Goal: Contribute content: Add original content to the website for others to see

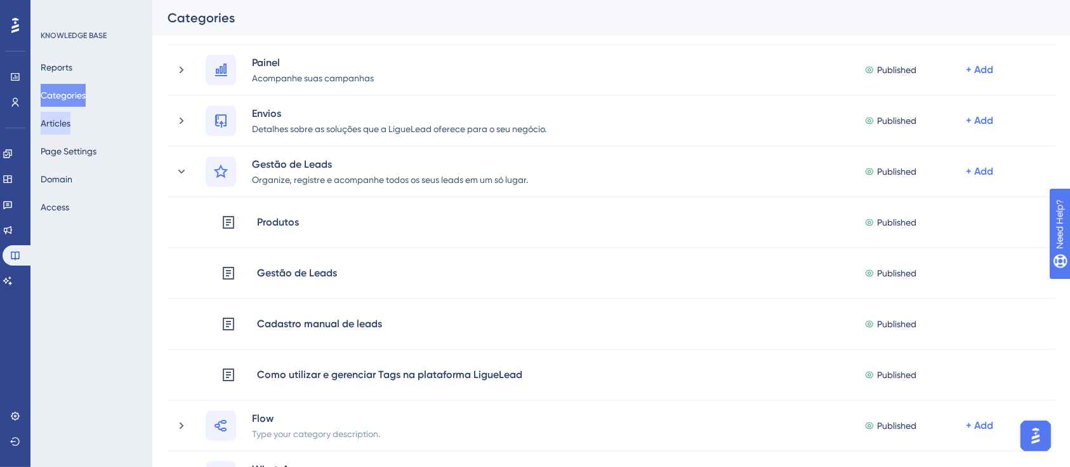
click at [70, 119] on button "Articles" at bounding box center [56, 123] width 30 height 23
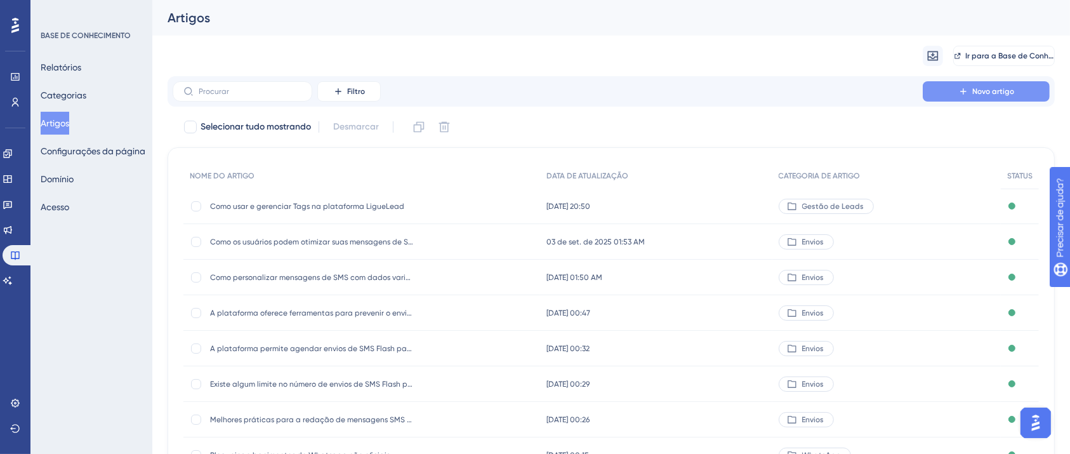
click at [983, 86] on span "Novo artigo" at bounding box center [993, 91] width 42 height 10
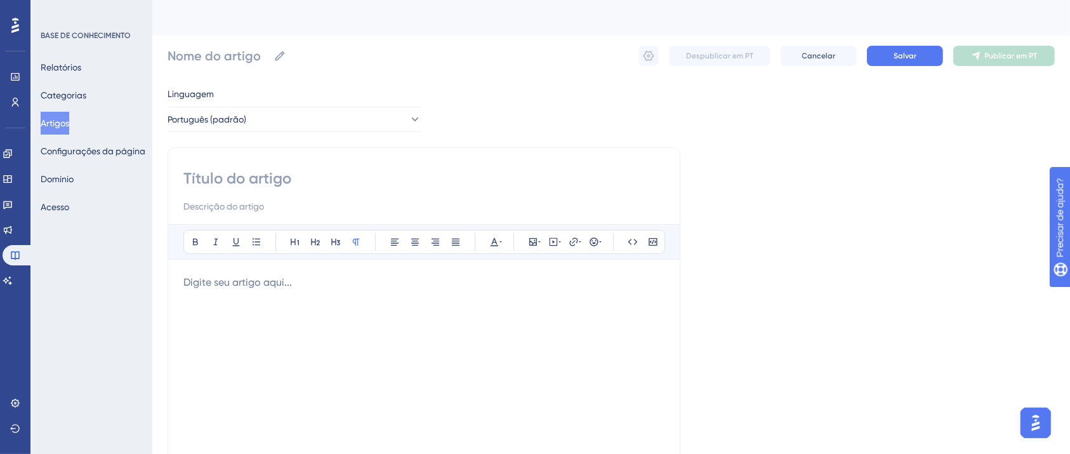
click at [397, 178] on input at bounding box center [423, 178] width 481 height 20
type input "Inovações e visão geral"
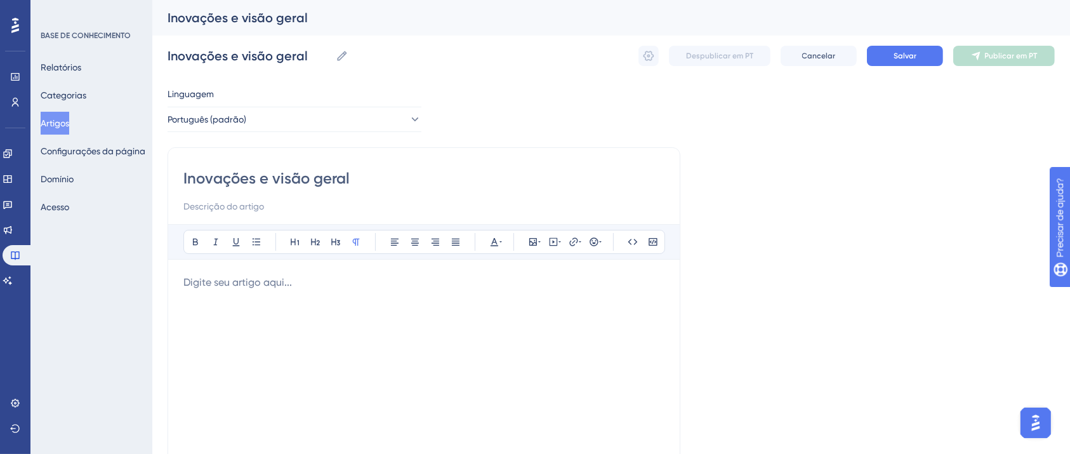
type input "Inovações e visão geral"
click at [325, 305] on div at bounding box center [423, 414] width 481 height 279
click at [330, 317] on div at bounding box center [423, 414] width 481 height 279
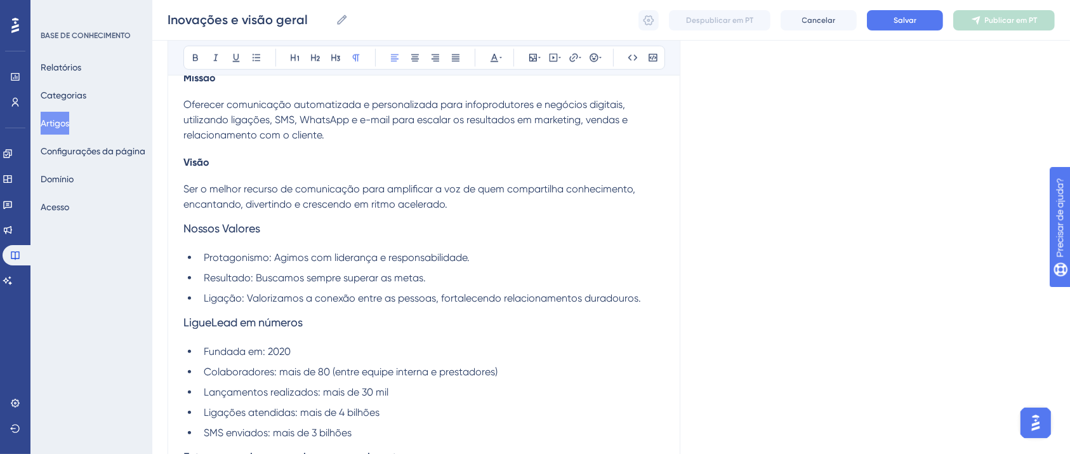
scroll to position [1302, 0]
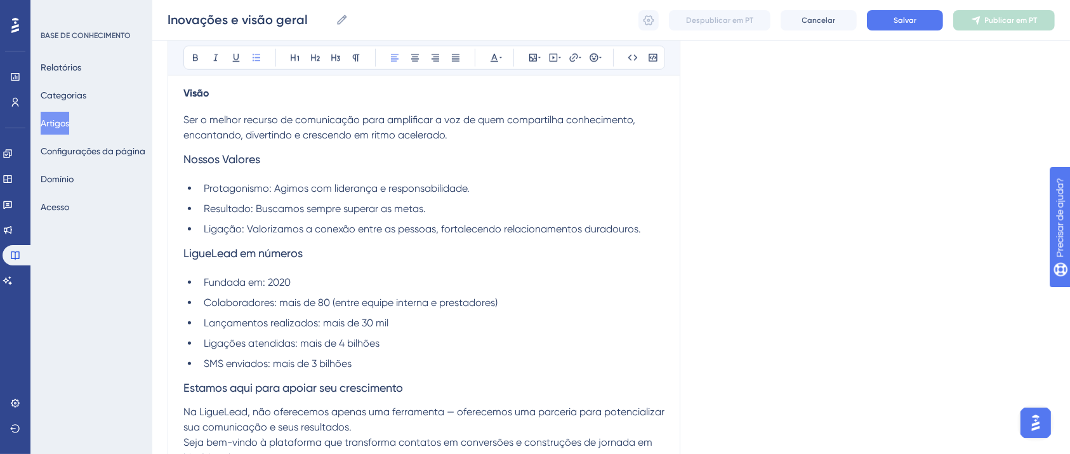
click at [391, 208] on span "Resultado: Buscamos sempre superar as metas." at bounding box center [315, 208] width 222 height 12
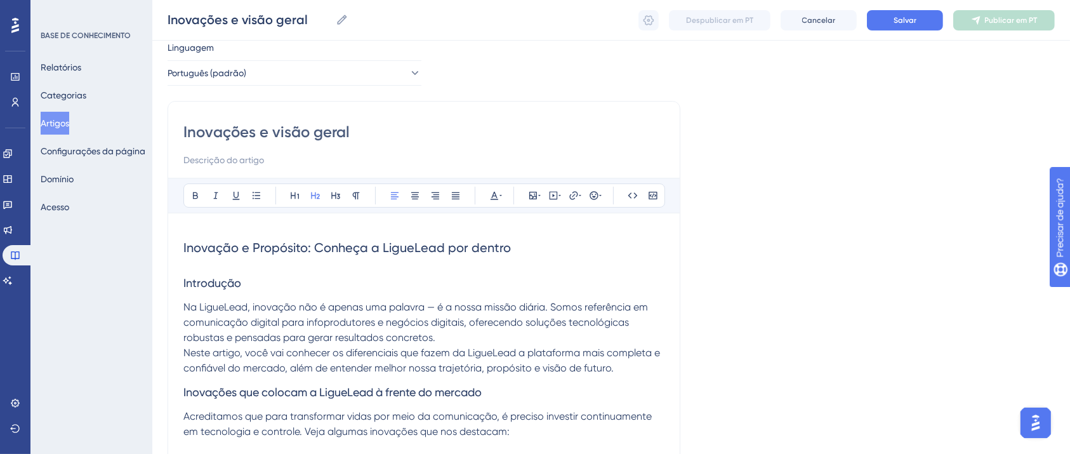
scroll to position [26, 0]
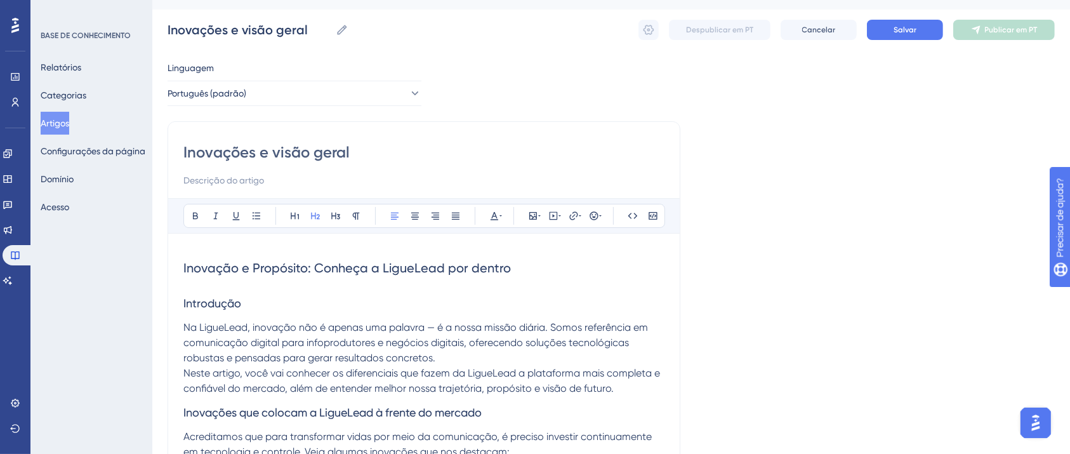
drag, startPoint x: 506, startPoint y: 266, endPoint x: 162, endPoint y: 265, distance: 343.4
click at [190, 218] on icon at bounding box center [195, 216] width 10 height 10
click at [218, 303] on span "Introdução" at bounding box center [212, 302] width 58 height 13
click at [216, 303] on span "Introdução" at bounding box center [212, 302] width 58 height 13
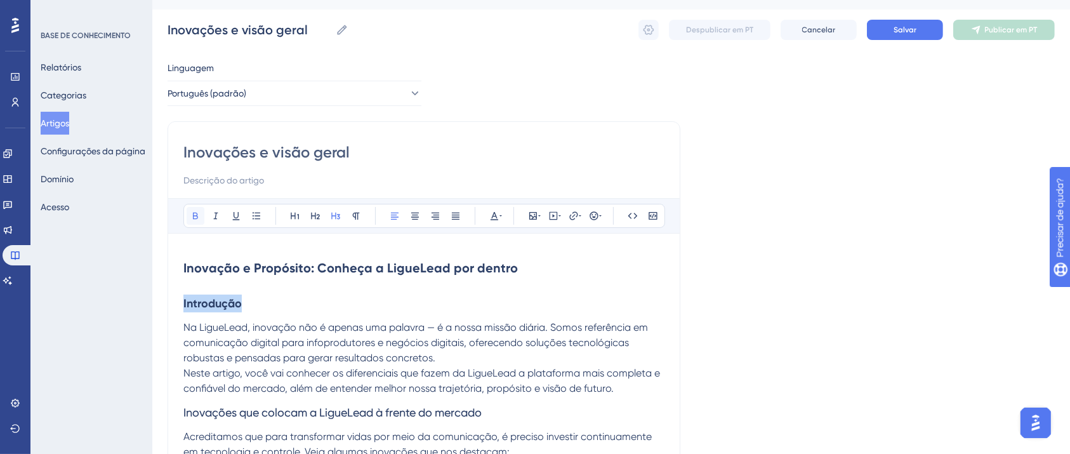
click at [197, 207] on button at bounding box center [196, 216] width 18 height 18
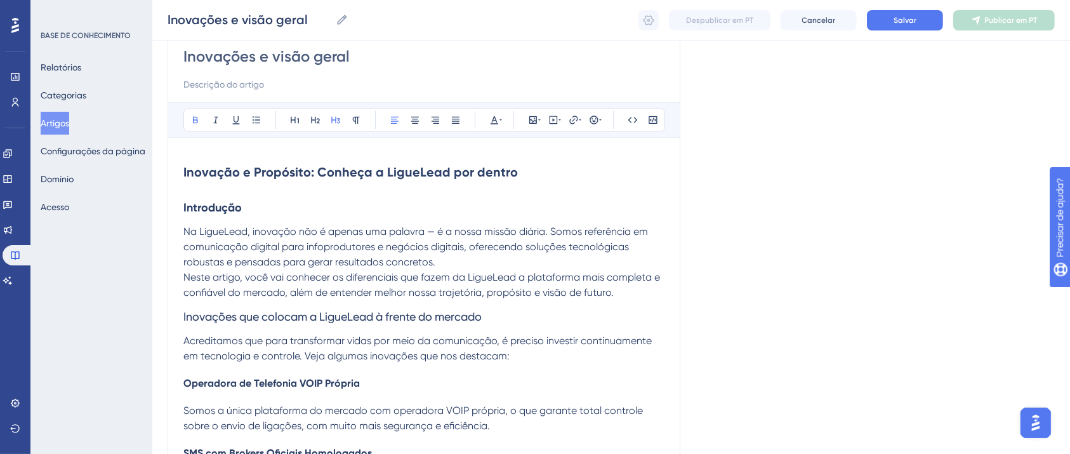
scroll to position [195, 0]
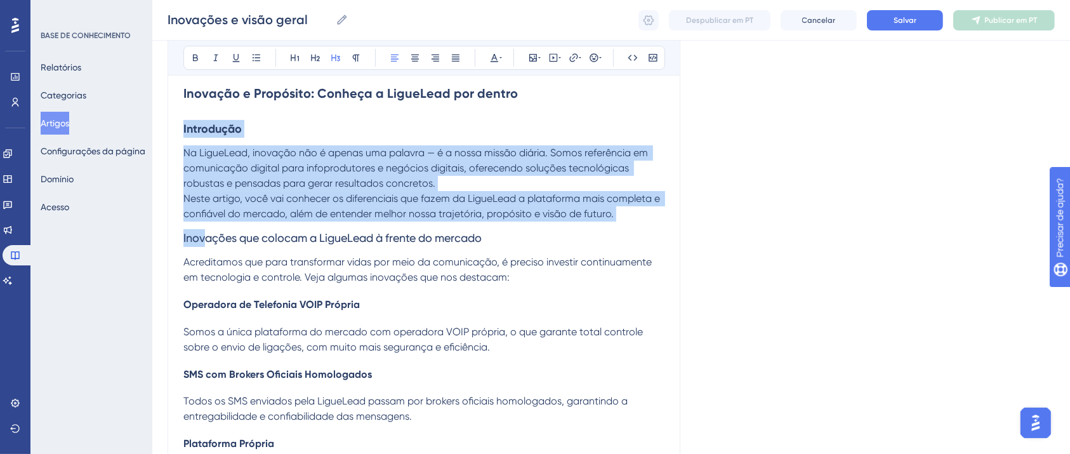
drag, startPoint x: 509, startPoint y: 234, endPoint x: 197, endPoint y: 241, distance: 312.3
click at [199, 241] on h3 "Inovações que colocam a LigueLead à frente do mercado" at bounding box center [423, 238] width 481 height 33
click at [197, 241] on span "Inovações que colocam a LigueLead à frente do mercado" at bounding box center [332, 237] width 298 height 13
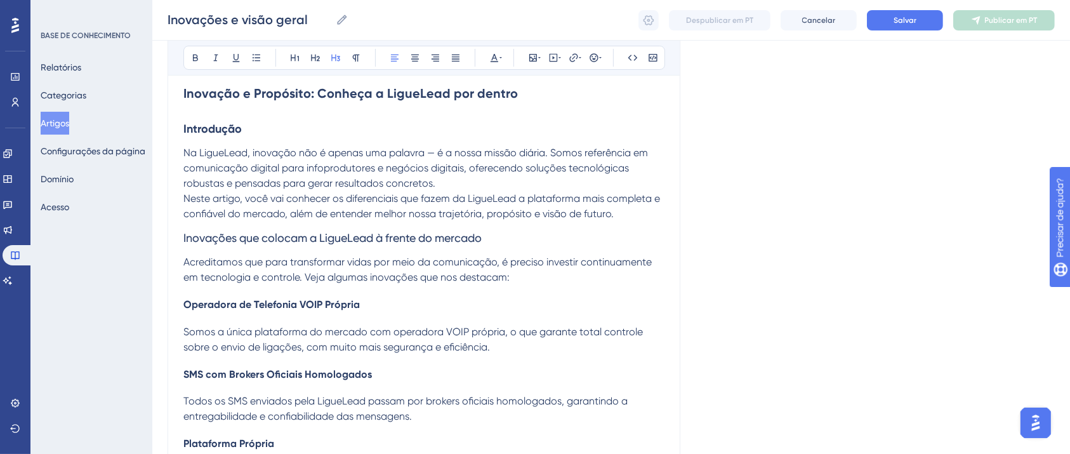
click at [221, 241] on span "Inovações que colocam a LigueLead à frente do mercado" at bounding box center [332, 237] width 298 height 13
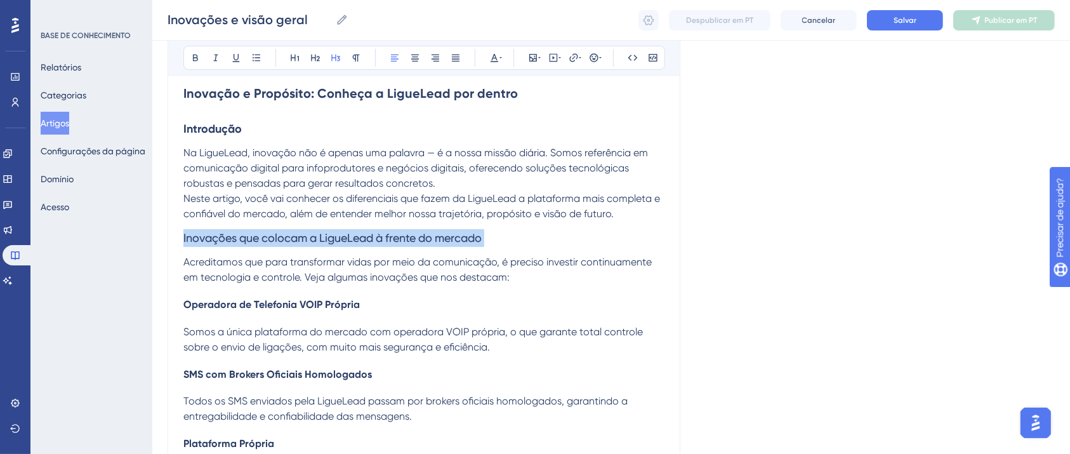
click at [221, 241] on span "Inovações que colocam a LigueLead à frente do mercado" at bounding box center [332, 237] width 298 height 13
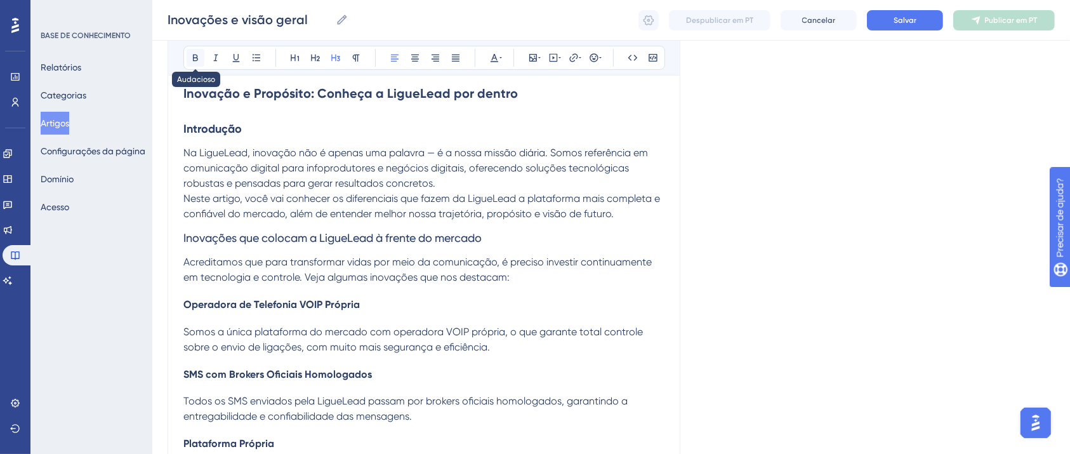
click at [192, 63] on button at bounding box center [196, 58] width 18 height 18
drag, startPoint x: 350, startPoint y: 305, endPoint x: 163, endPoint y: 306, distance: 186.6
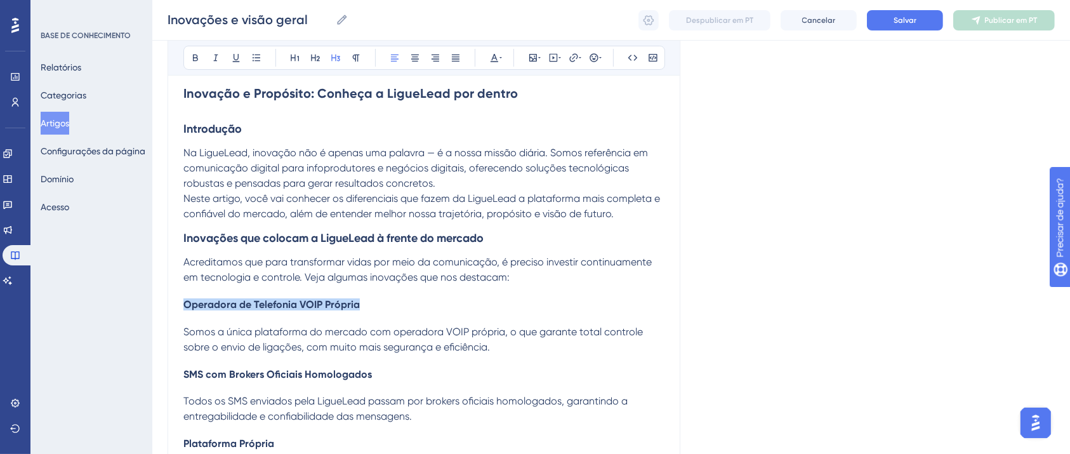
scroll to position [365, 0]
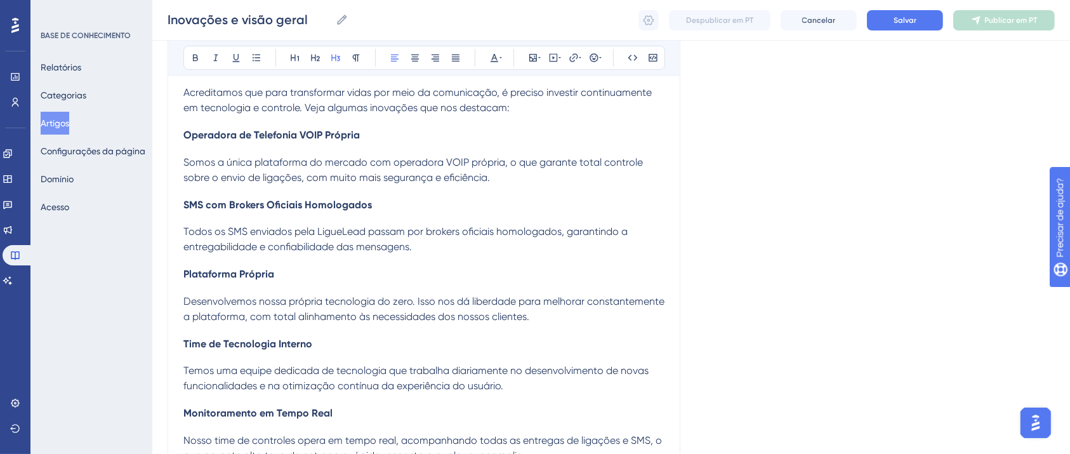
click at [402, 277] on h4 "Plataforma Própria" at bounding box center [423, 274] width 481 height 12
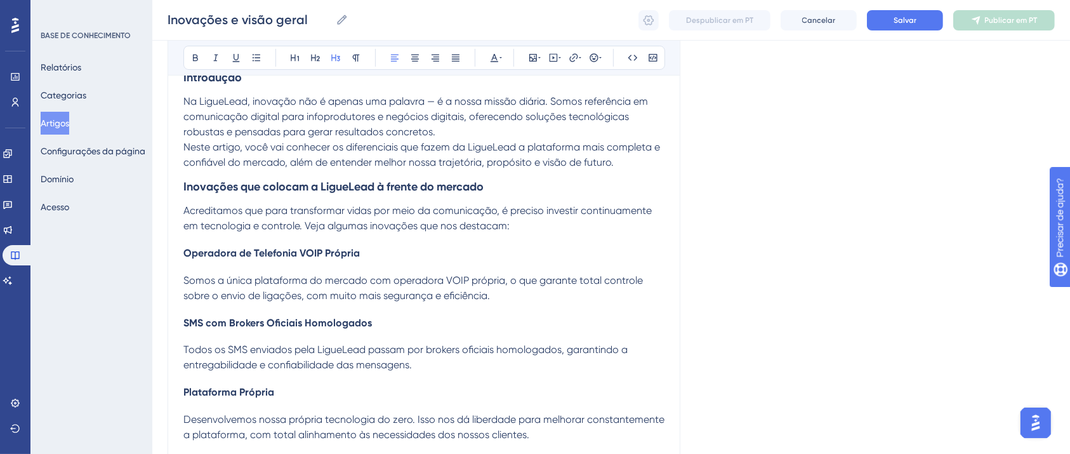
scroll to position [195, 0]
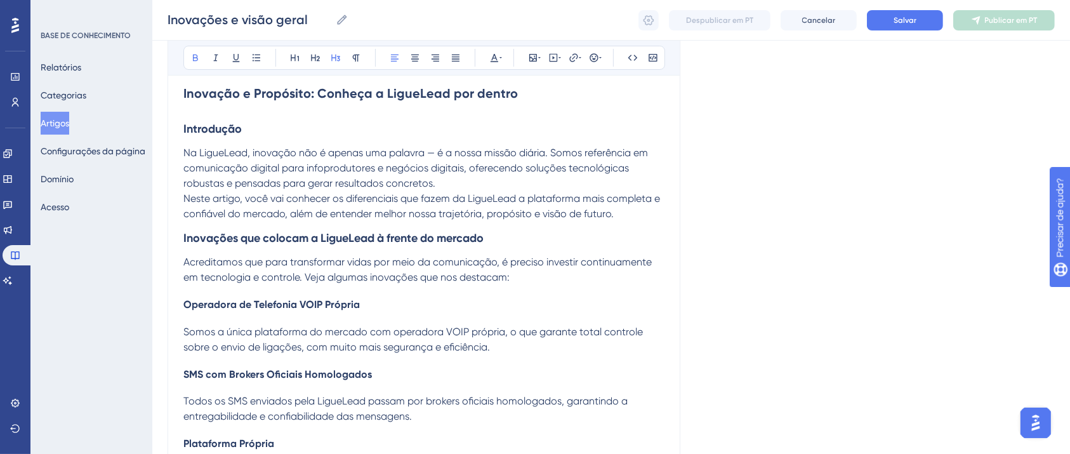
click at [488, 236] on h3 "Inovações que colocam a LigueLead à frente do mercado" at bounding box center [423, 238] width 481 height 33
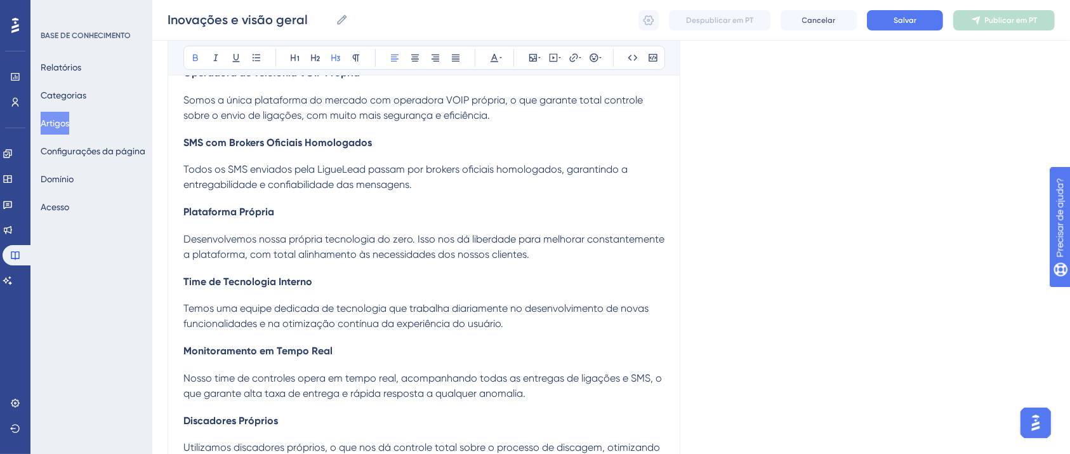
scroll to position [426, 0]
click at [292, 279] on span "Time de Tecnologia Interno" at bounding box center [247, 283] width 129 height 12
click at [327, 309] on span "Temos uma equipe dedicada de tecnologia que trabalha diariamente no desenvolvim…" at bounding box center [417, 316] width 468 height 27
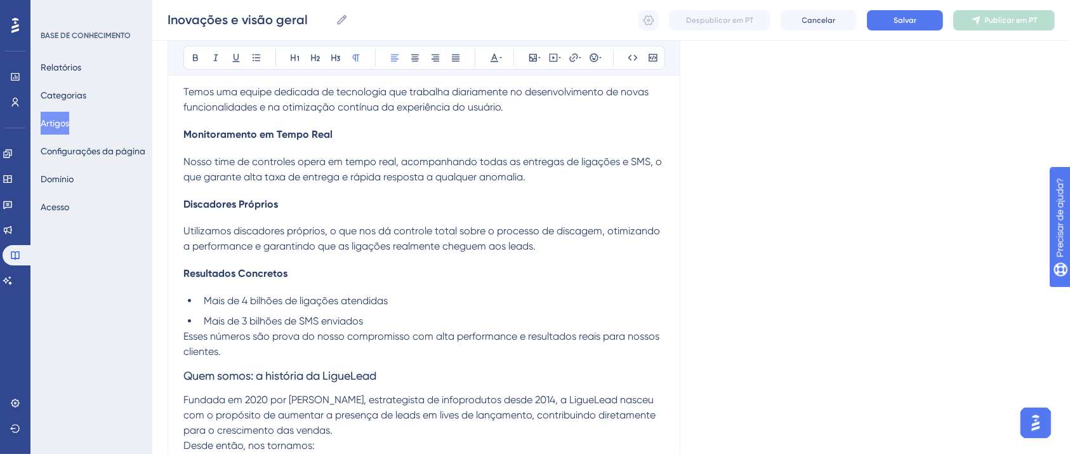
scroll to position [664, 0]
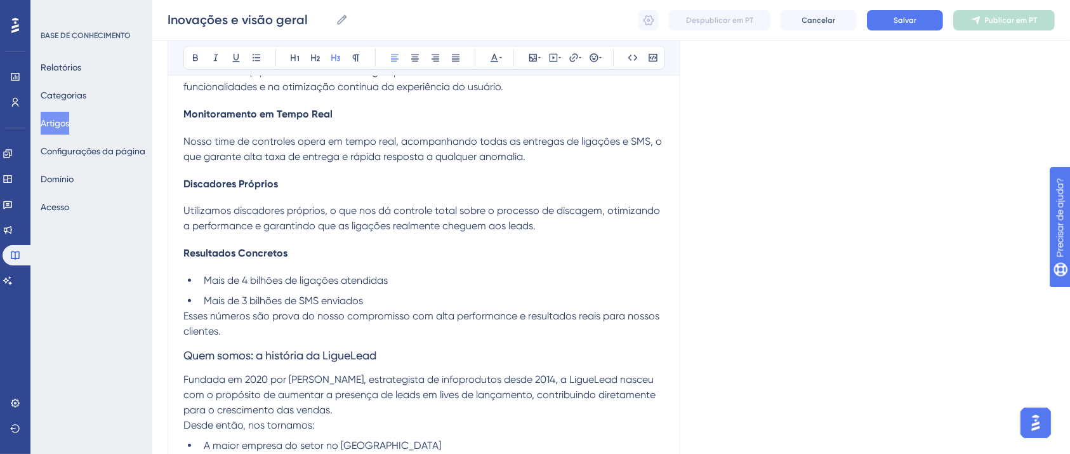
drag, startPoint x: 383, startPoint y: 358, endPoint x: 169, endPoint y: 357, distance: 213.9
click at [173, 362] on div "Inovações e visão geral Audacioso itálico Sublinhado Ponto de bala Título 1 Tít…" at bounding box center [424, 298] width 513 height 1641
click at [187, 60] on button at bounding box center [196, 58] width 18 height 18
click at [373, 341] on h3 "Quem somos: a história da LigueLead" at bounding box center [423, 355] width 481 height 33
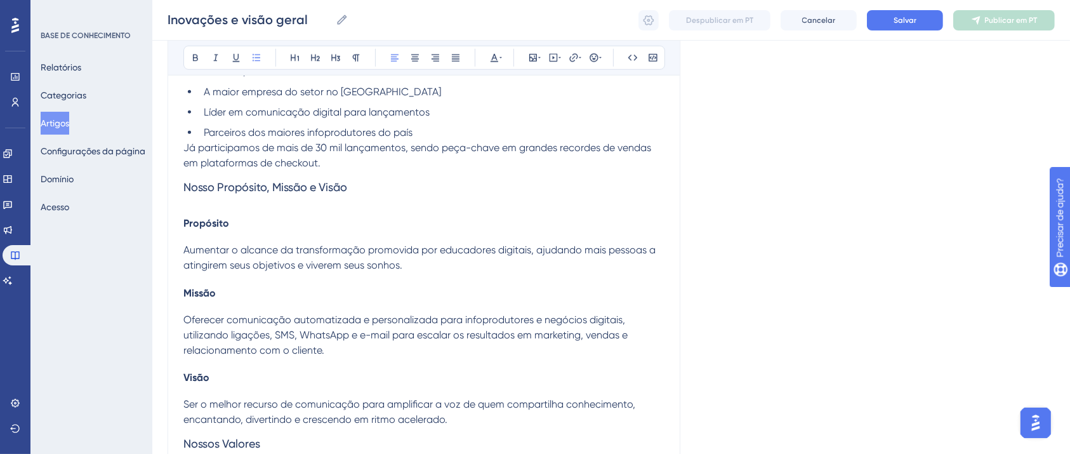
scroll to position [1046, 0]
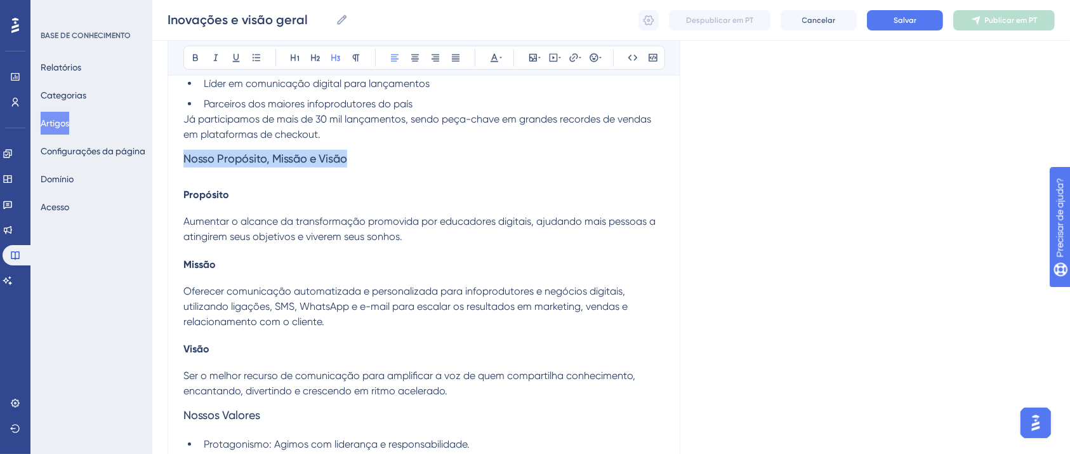
drag, startPoint x: 350, startPoint y: 161, endPoint x: 178, endPoint y: 166, distance: 172.7
click at [198, 54] on icon at bounding box center [195, 58] width 10 height 10
click at [319, 221] on span "Aumentar o alcance da transformação promovida por educadores digitais, ajudando…" at bounding box center [420, 228] width 475 height 27
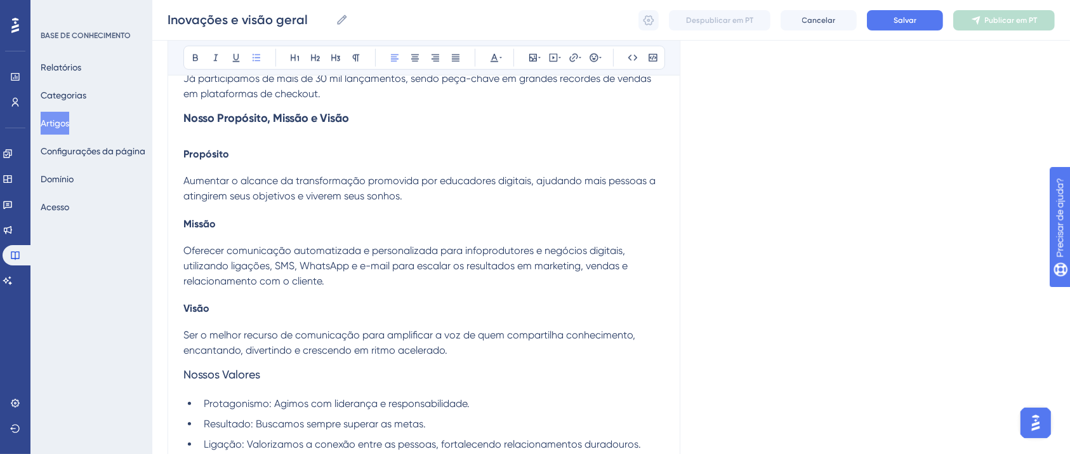
scroll to position [1111, 0]
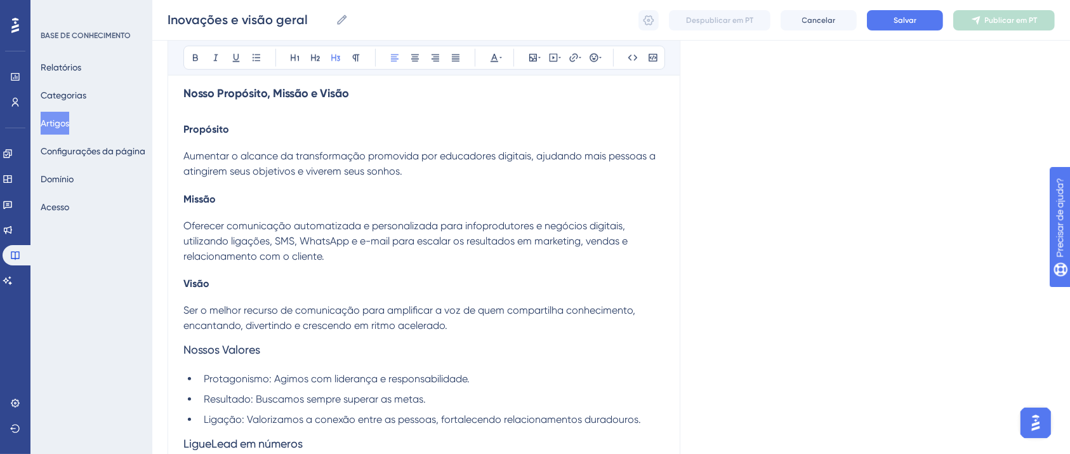
drag, startPoint x: 272, startPoint y: 352, endPoint x: 169, endPoint y: 357, distance: 103.0
click at [195, 66] on button at bounding box center [196, 58] width 18 height 18
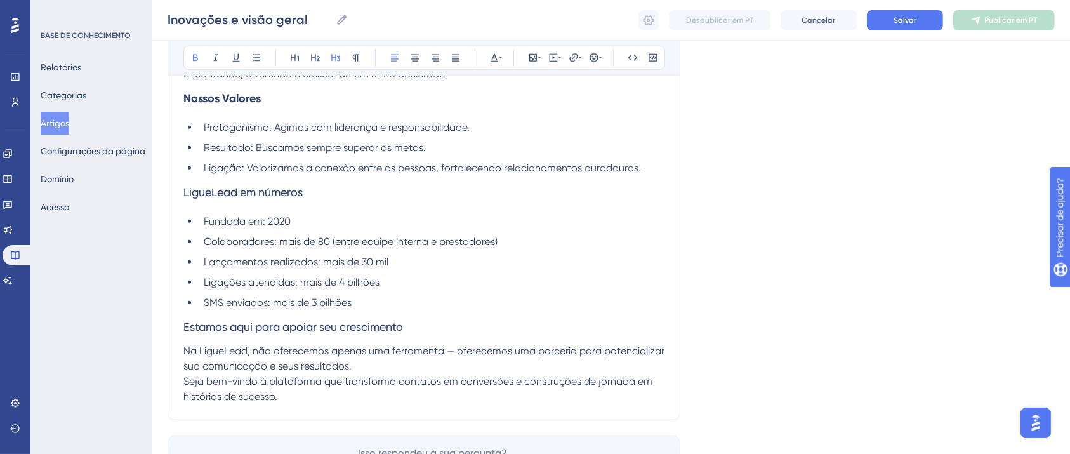
scroll to position [1365, 0]
drag, startPoint x: 315, startPoint y: 192, endPoint x: 164, endPoint y: 192, distance: 151.1
click at [195, 49] on button at bounding box center [196, 58] width 18 height 18
drag, startPoint x: 395, startPoint y: 328, endPoint x: 171, endPoint y: 329, distance: 224.1
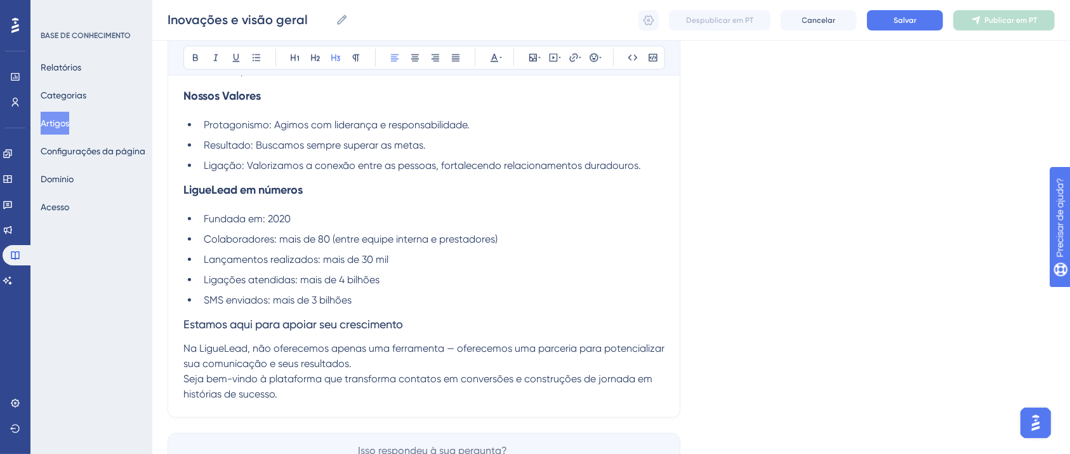
click at [186, 60] on div "Audacioso itálico Sublinhado Ponto de bala Título 1 Título 2 Título 3 Normal Al…" at bounding box center [424, 58] width 482 height 24
click at [192, 60] on icon at bounding box center [195, 58] width 10 height 10
click at [439, 347] on span "Na LigueLead, não oferecemos apenas uma ferramenta — oferecemos uma parceria pa…" at bounding box center [425, 355] width 484 height 27
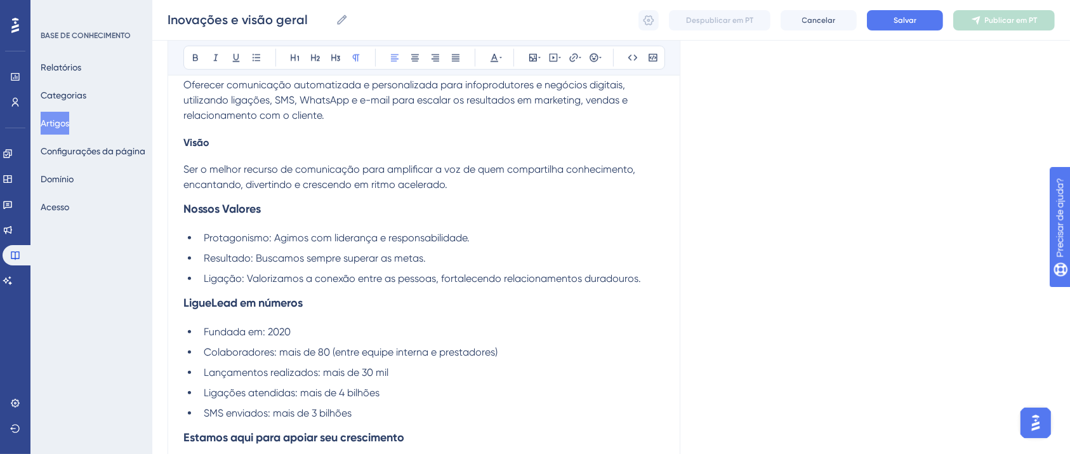
scroll to position [1256, 0]
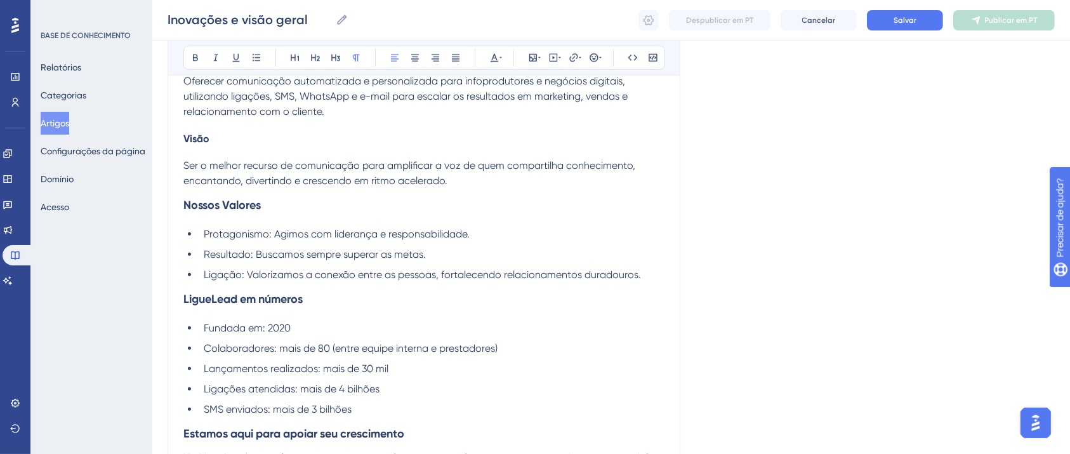
click at [908, 30] on div "Inovações e visão geral Inovações e visão geral Despublicar em PT Cancelar Salv…" at bounding box center [611, 20] width 918 height 41
click at [902, 22] on font "Salvar" at bounding box center [905, 20] width 23 height 9
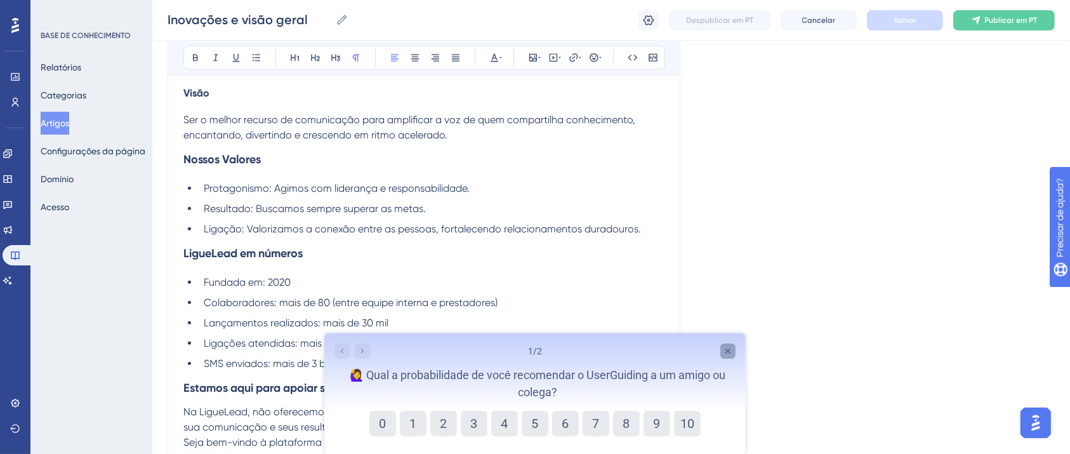
click at [731, 346] on icon "Pesquisa detalhada" at bounding box center [727, 350] width 10 height 10
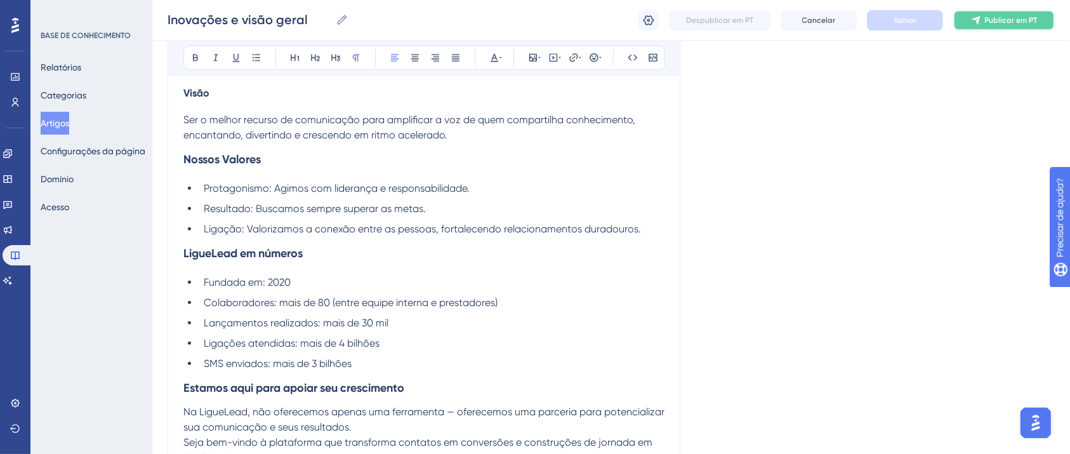
click at [965, 17] on button "Publicar em PT" at bounding box center [1004, 20] width 102 height 20
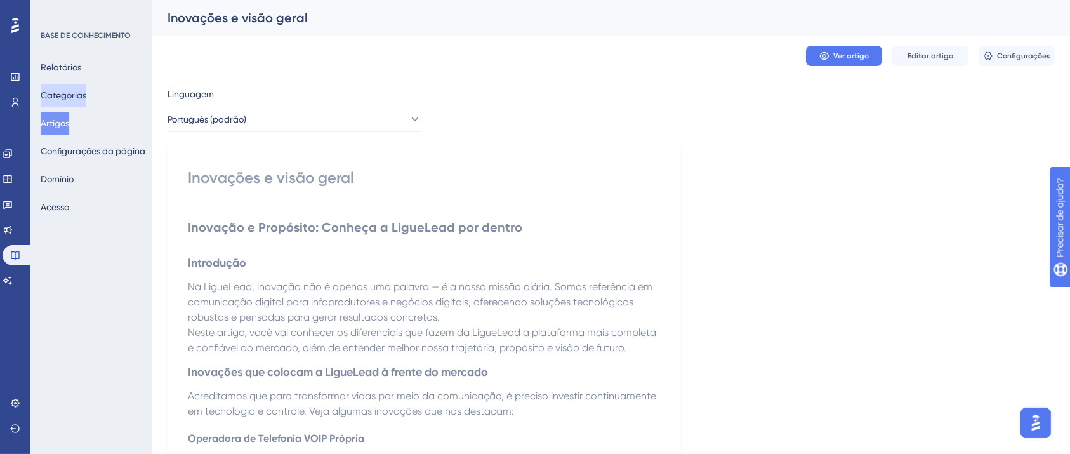
click at [69, 93] on font "Categorias" at bounding box center [64, 95] width 46 height 10
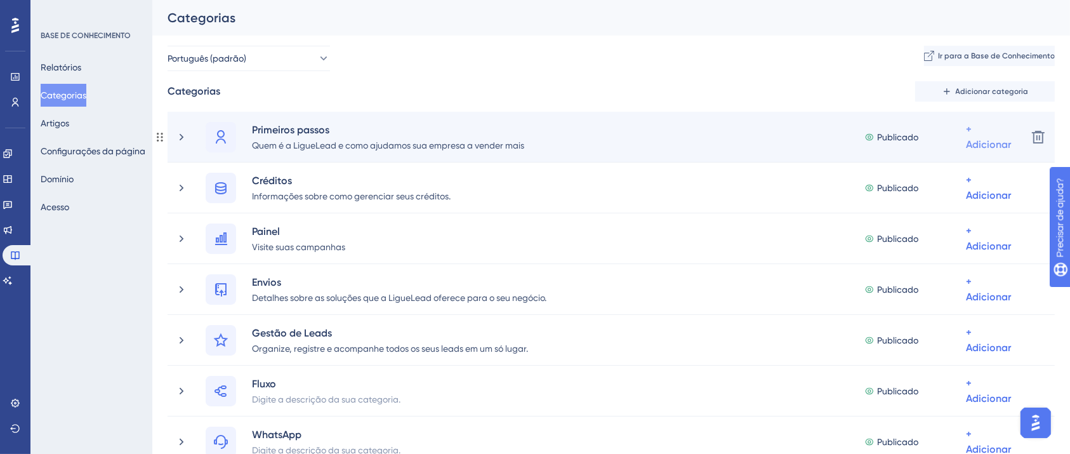
click at [989, 137] on div "+ Adicionar" at bounding box center [988, 137] width 45 height 30
click at [955, 207] on font "Adicionar artigos" at bounding box center [938, 204] width 70 height 10
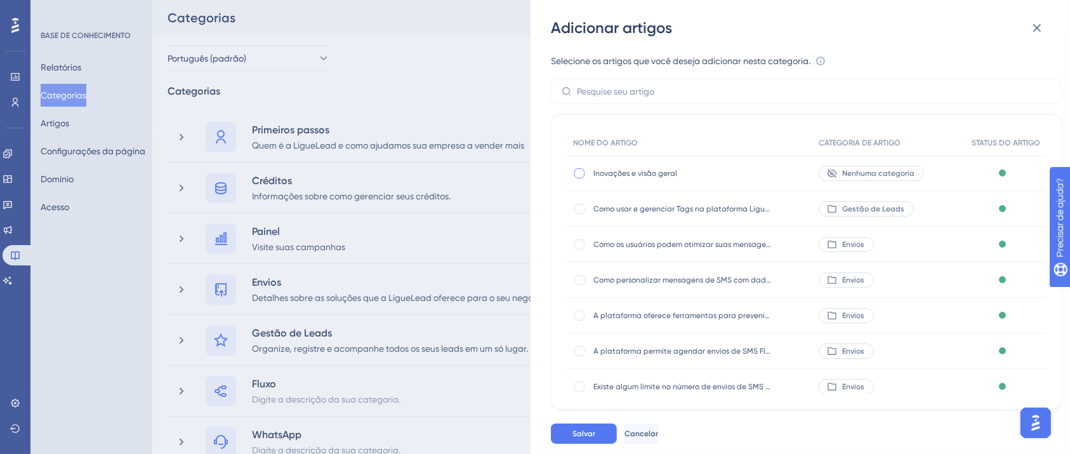
click at [578, 173] on div at bounding box center [579, 173] width 10 height 10
checkbox input "true"
click at [589, 438] on font "Salvar" at bounding box center [584, 433] width 23 height 9
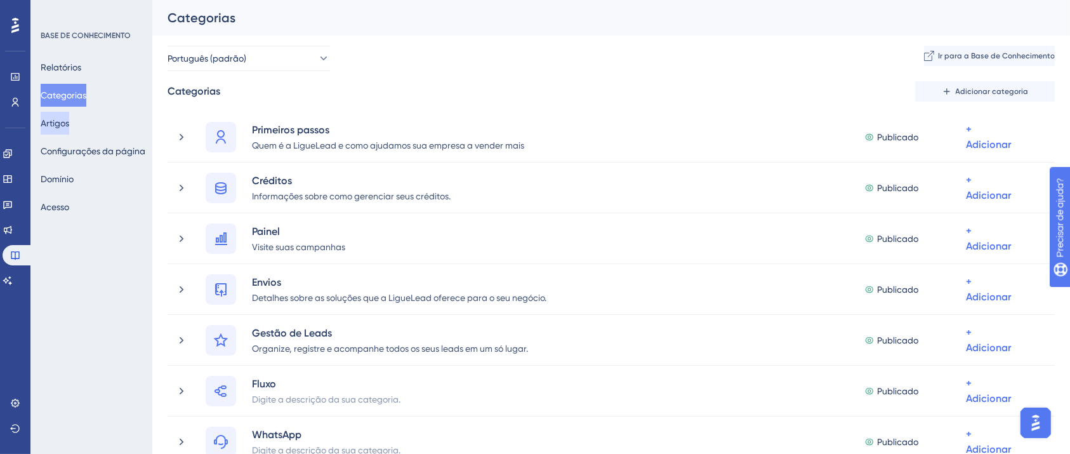
click at [69, 120] on font "Artigos" at bounding box center [55, 123] width 29 height 10
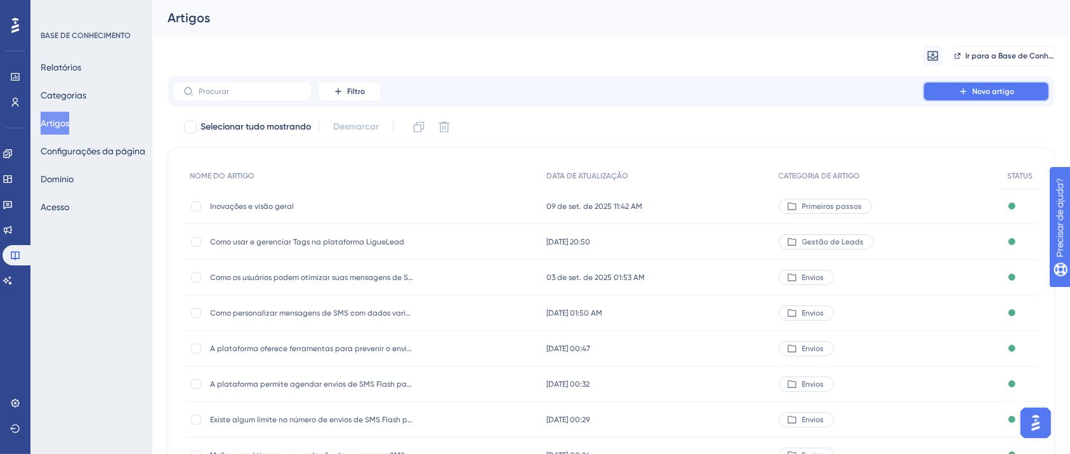
click at [971, 99] on button "Novo artigo" at bounding box center [986, 91] width 127 height 20
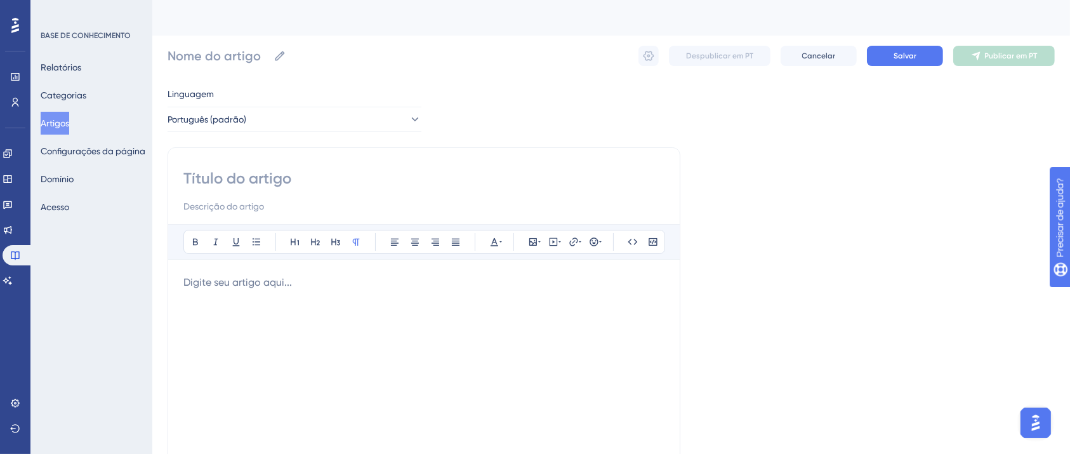
click at [295, 180] on input at bounding box center [423, 178] width 481 height 20
paste input "Como fazer login na plataforma LigueLead"
type input "Como fazer login na plataforma LigueLead"
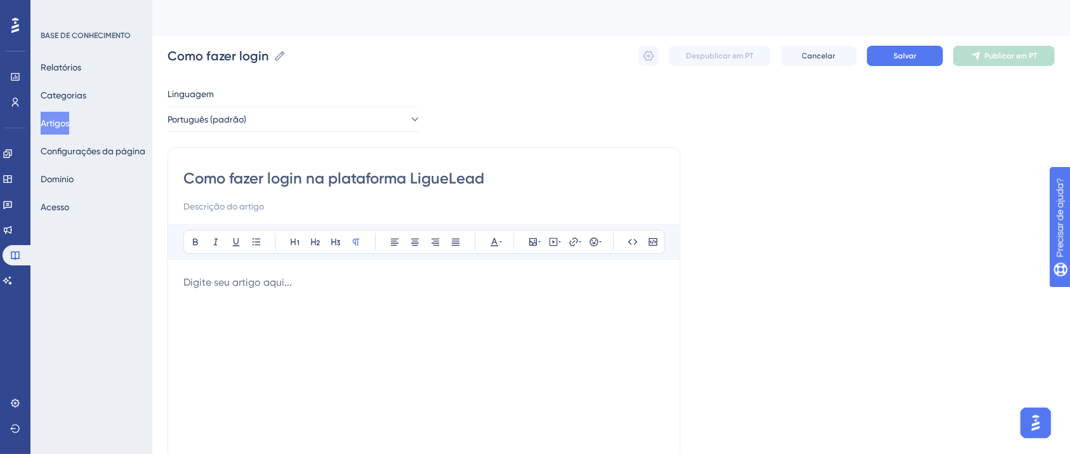
type input "Como fazer login na plataforma LigueLead"
click at [322, 289] on p at bounding box center [423, 282] width 481 height 15
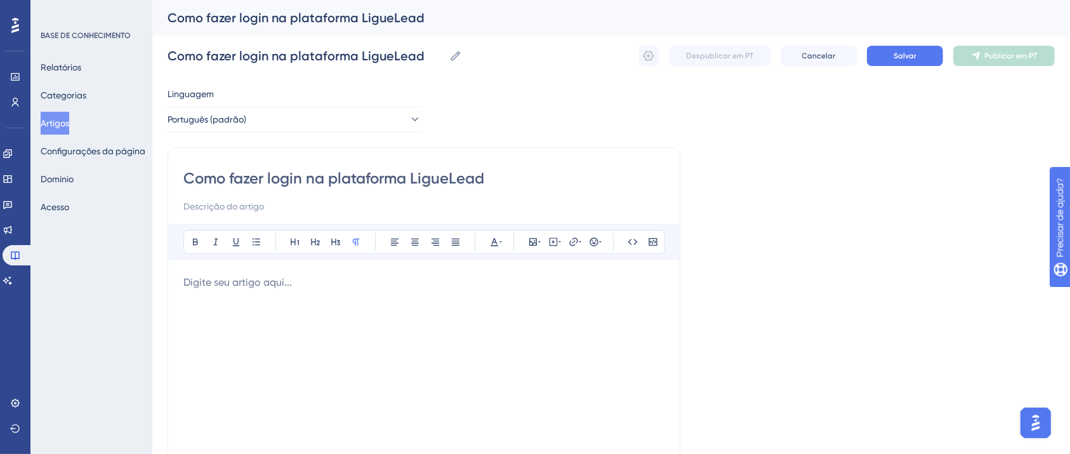
click at [311, 344] on div at bounding box center [423, 414] width 481 height 279
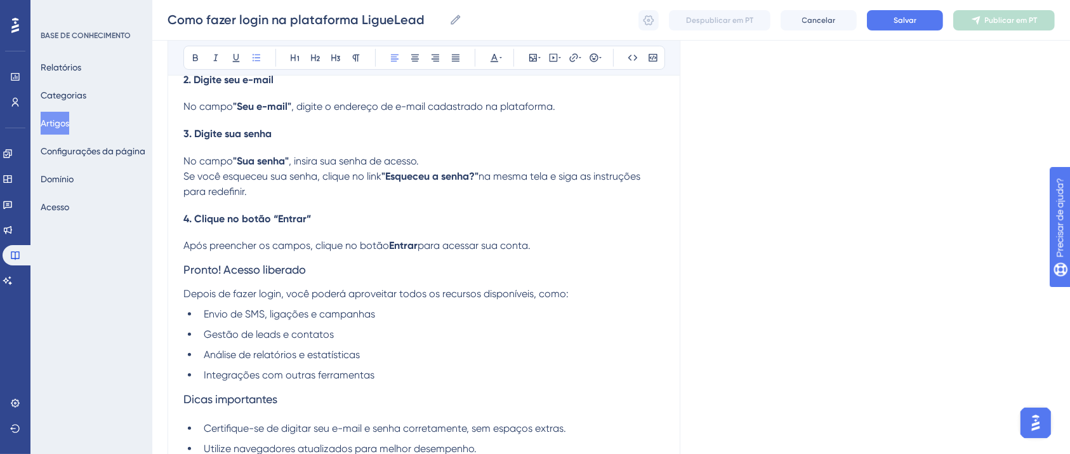
scroll to position [497, 0]
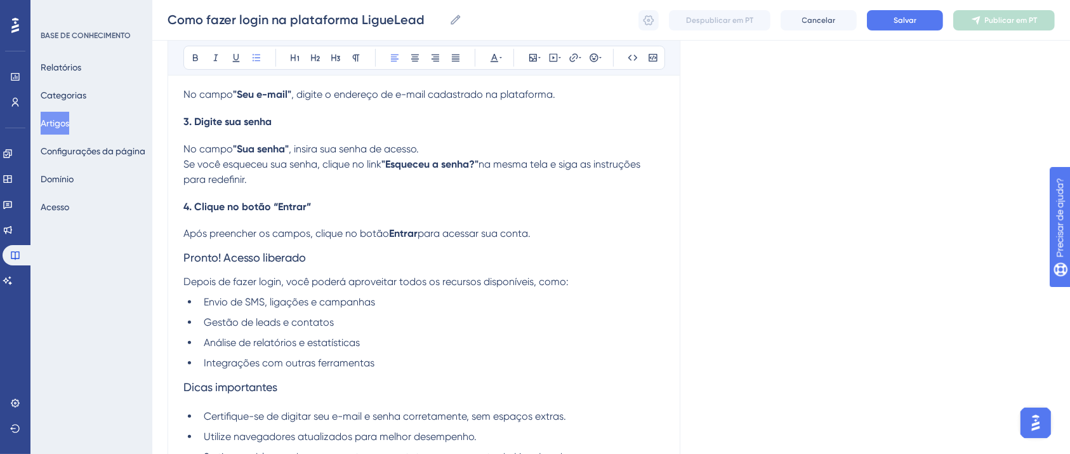
click at [332, 248] on h3 "Pronto! Acesso liberado" at bounding box center [423, 257] width 481 height 33
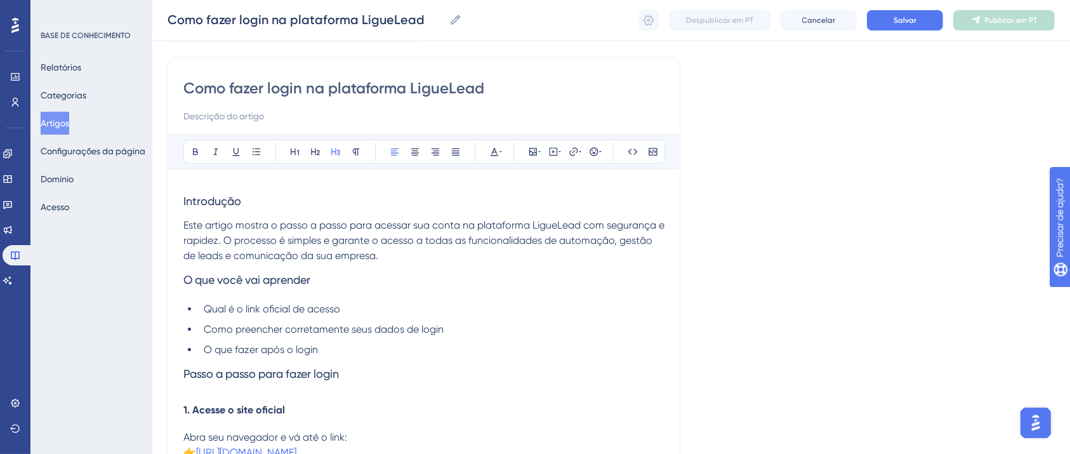
scroll to position [25, 0]
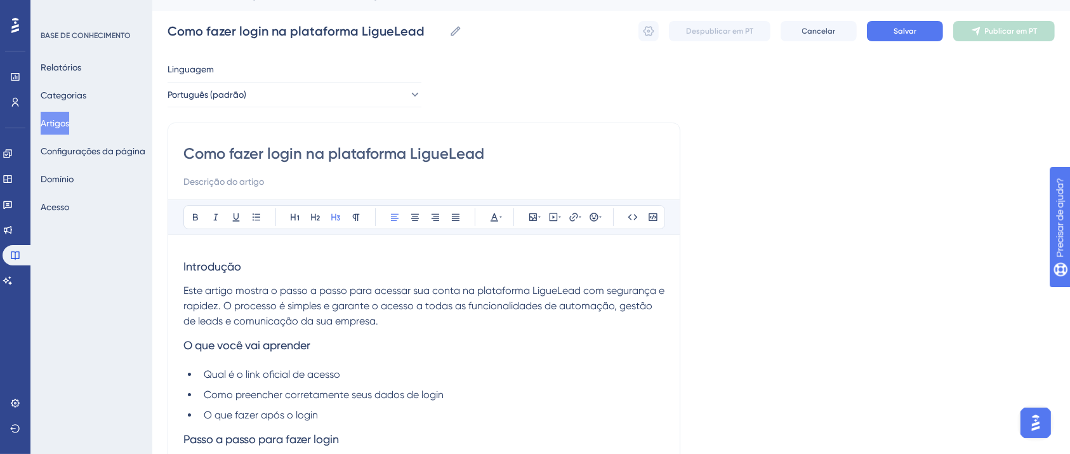
click at [228, 270] on span "Introdução" at bounding box center [212, 266] width 58 height 13
click at [195, 220] on icon at bounding box center [195, 217] width 10 height 10
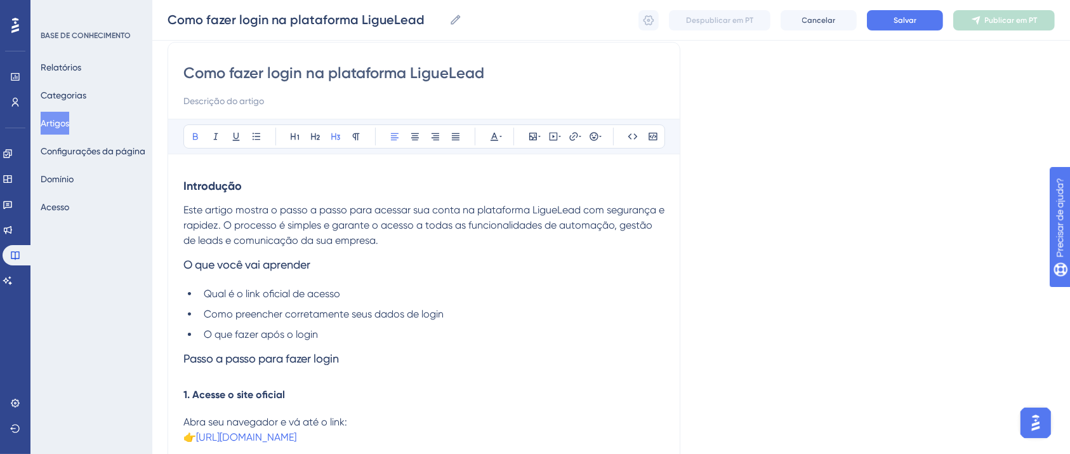
scroll to position [194, 0]
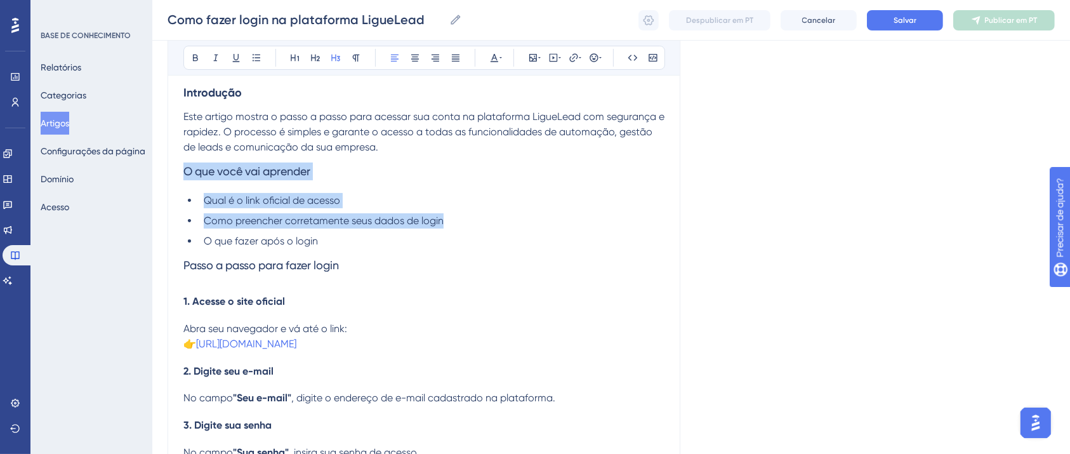
drag, startPoint x: 183, startPoint y: 170, endPoint x: 357, endPoint y: 239, distance: 186.9
click at [357, 239] on div "Introdução Este artigo mostra o passo a passo para acessar sua conta na platafo…" at bounding box center [423, 422] width 481 height 692
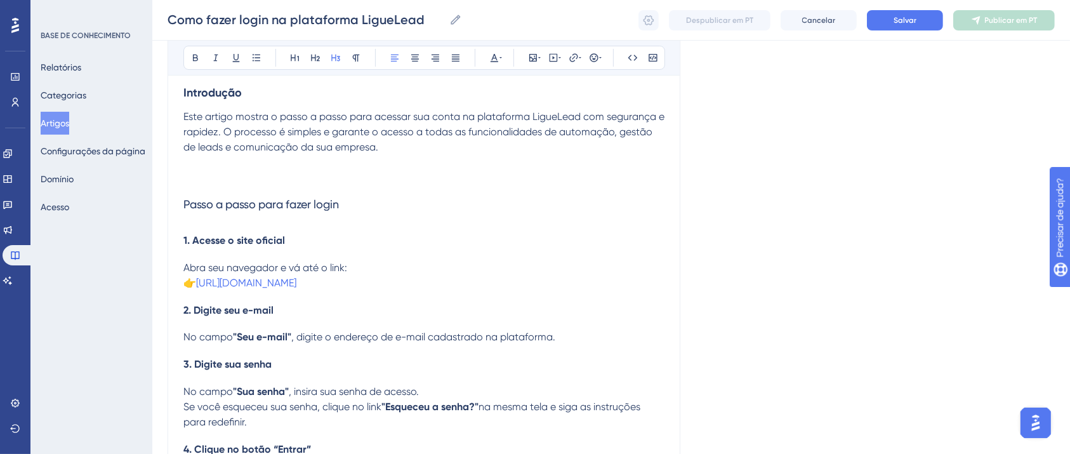
drag, startPoint x: 356, startPoint y: 201, endPoint x: 176, endPoint y: 206, distance: 179.7
click at [176, 206] on div "Como fazer login na plataforma LigueLead Audacioso itálico Sublinhado Ponto de …" at bounding box center [424, 336] width 513 height 774
click at [190, 59] on icon at bounding box center [195, 58] width 10 height 10
click at [228, 181] on h3 at bounding box center [423, 171] width 481 height 33
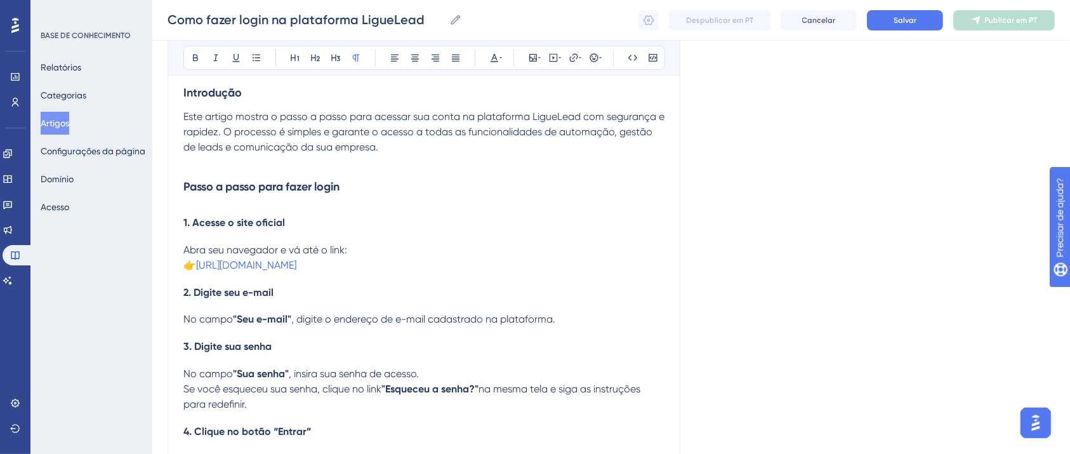
click at [196, 267] on span "👉" at bounding box center [189, 265] width 13 height 12
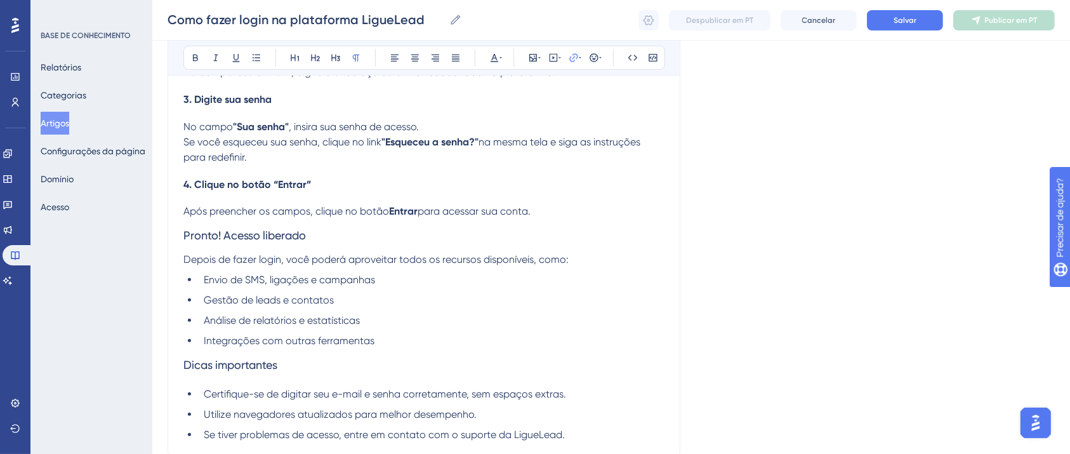
scroll to position [447, 0]
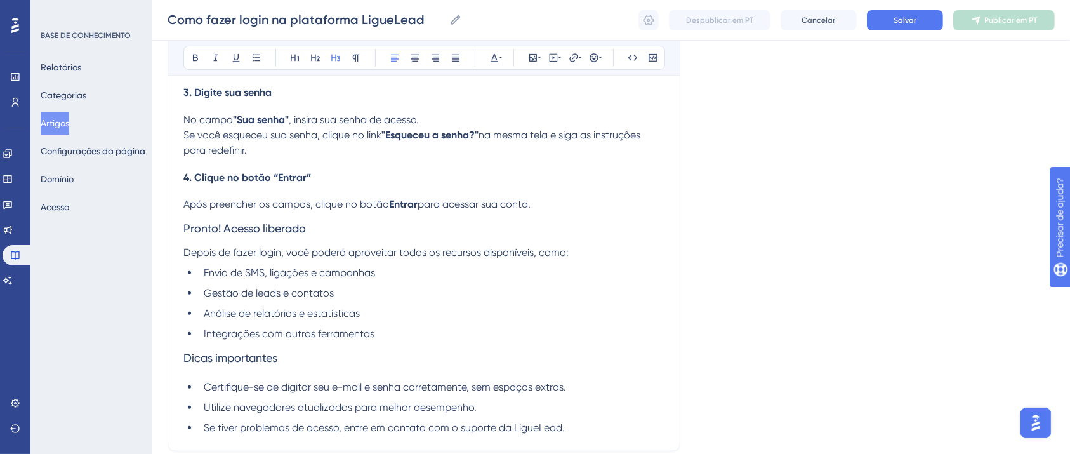
drag, startPoint x: 317, startPoint y: 235, endPoint x: 159, endPoint y: 237, distance: 158.1
click at [160, 237] on div "Desempenho Usuários Noivado Widgets Opinião Atualizações de produtos Base de co…" at bounding box center [611, 50] width 918 height 995
click at [190, 58] on icon at bounding box center [195, 58] width 10 height 10
click at [262, 250] on span "Depois de fazer login, você poderá aproveitar todos os recursos disponíveis, co…" at bounding box center [375, 252] width 385 height 12
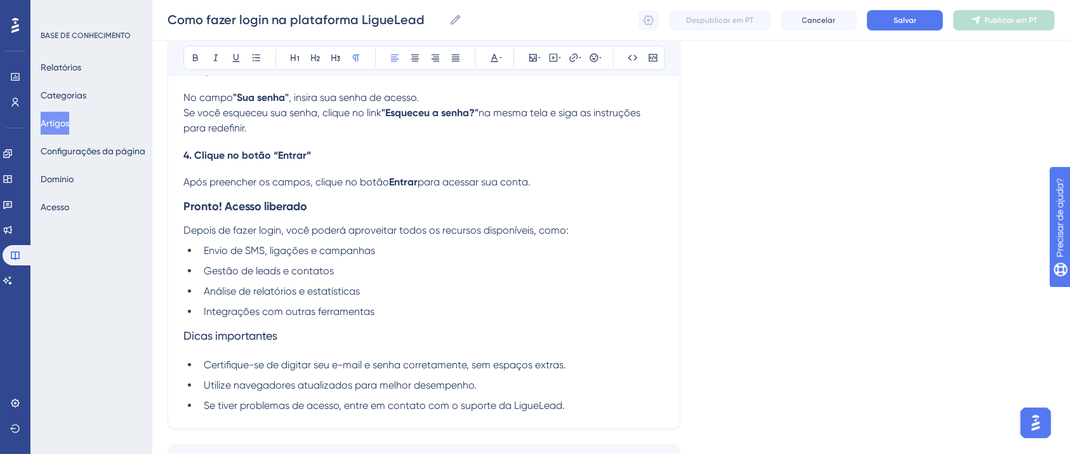
scroll to position [533, 0]
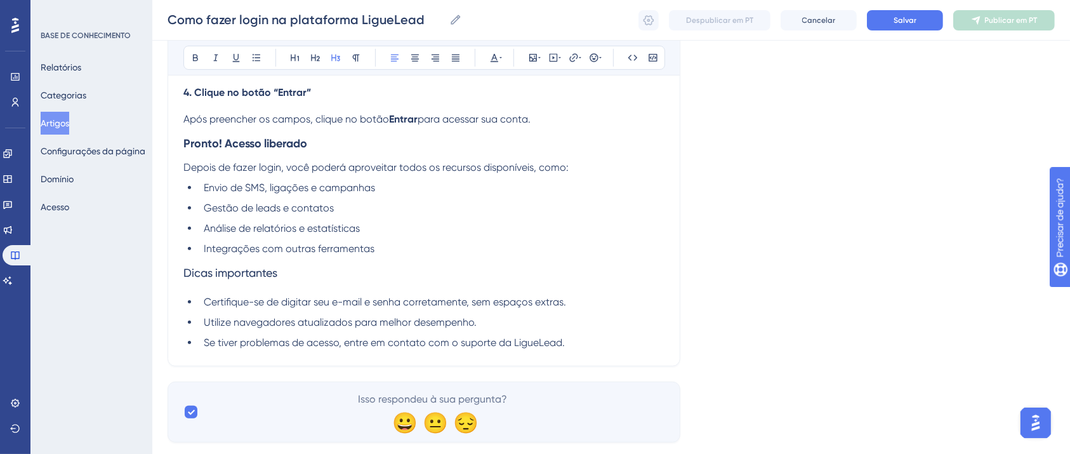
drag, startPoint x: 289, startPoint y: 277, endPoint x: 162, endPoint y: 277, distance: 126.3
click at [199, 63] on button at bounding box center [196, 58] width 18 height 18
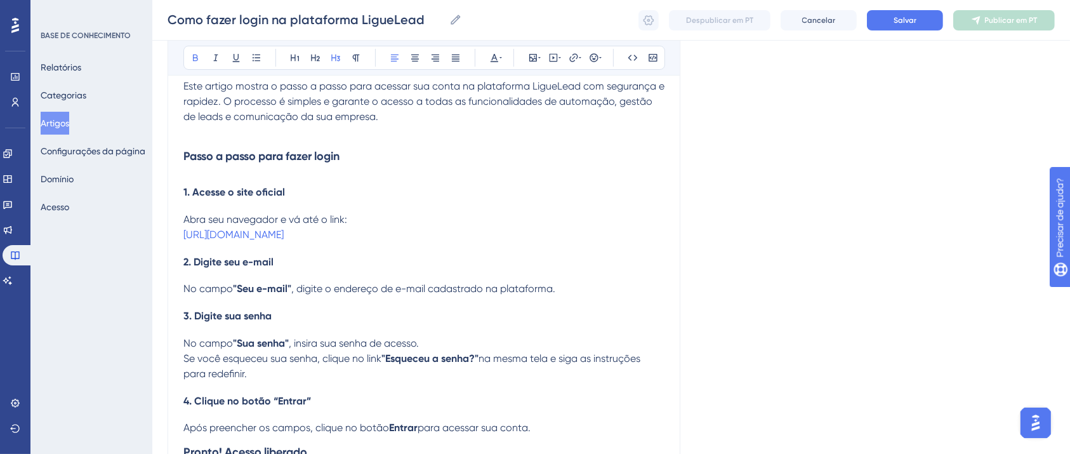
scroll to position [25, 0]
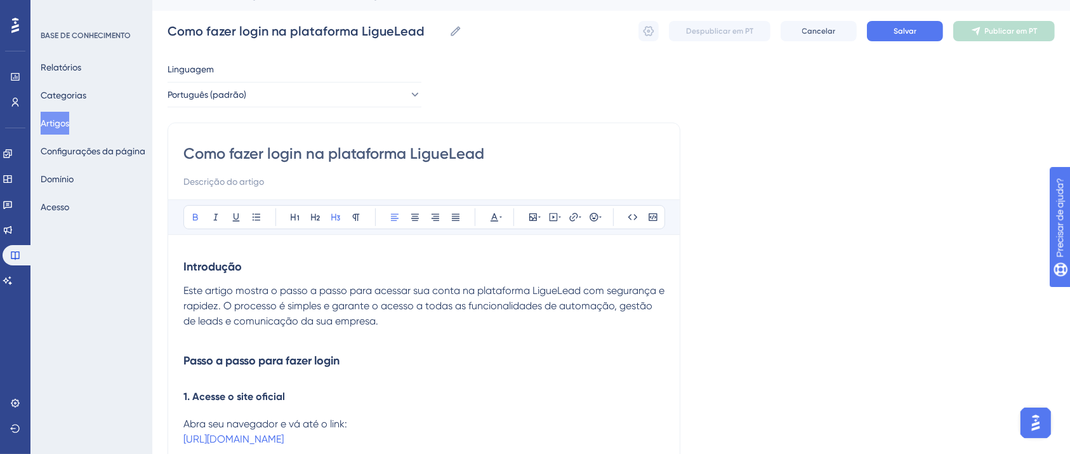
click at [324, 373] on h3 "Passo a passo para fazer login" at bounding box center [423, 360] width 481 height 33
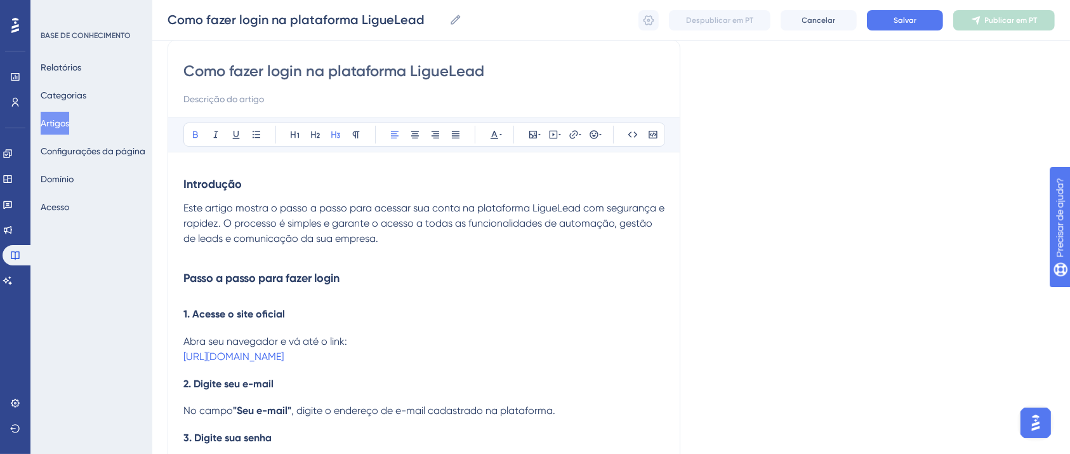
scroll to position [109, 0]
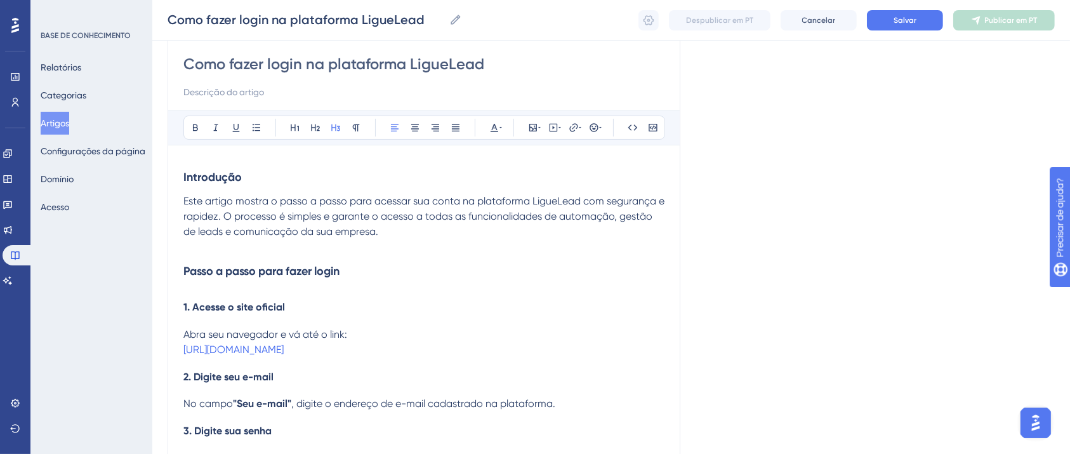
click at [457, 347] on p "[URL][DOMAIN_NAME]" at bounding box center [423, 349] width 481 height 15
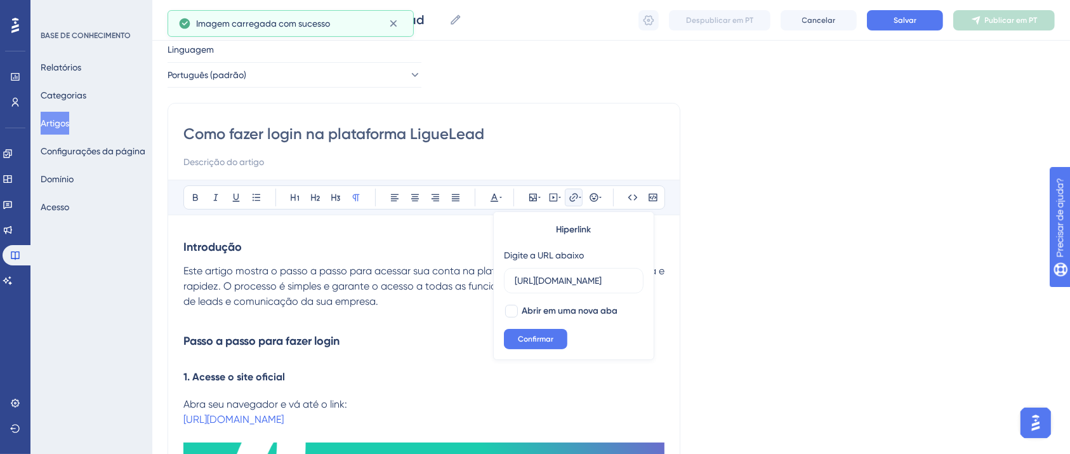
scroll to position [223, 0]
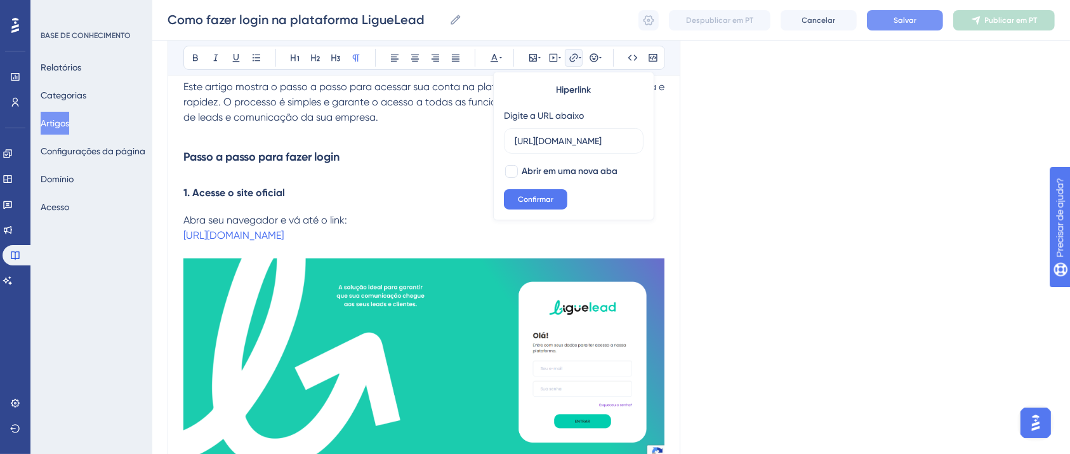
click at [878, 20] on button "Salvar" at bounding box center [905, 20] width 76 height 20
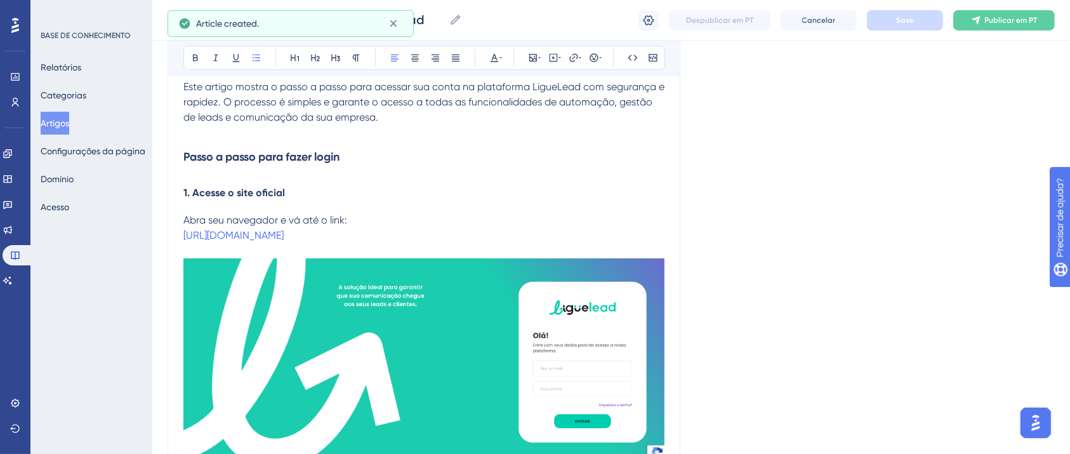
scroll to position [448, 0]
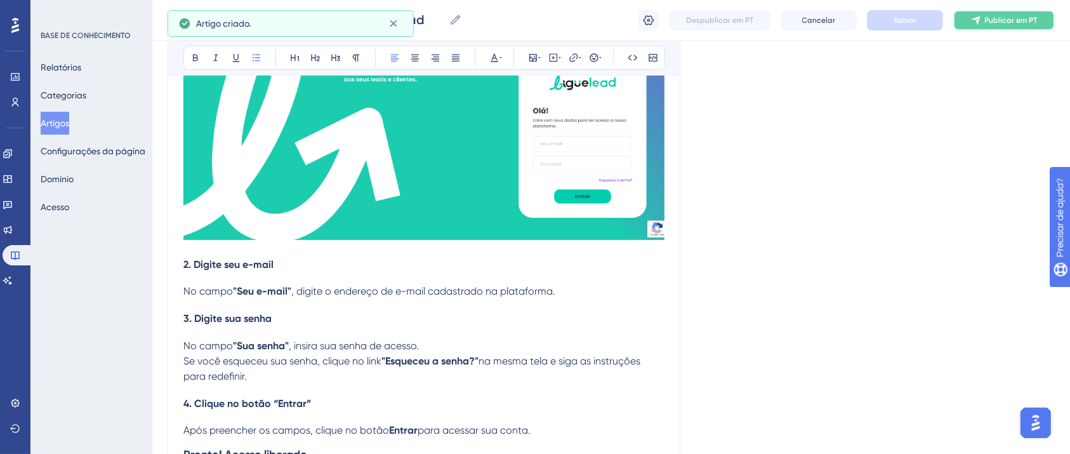
click at [984, 22] on button "Publicar em PT" at bounding box center [1004, 20] width 102 height 20
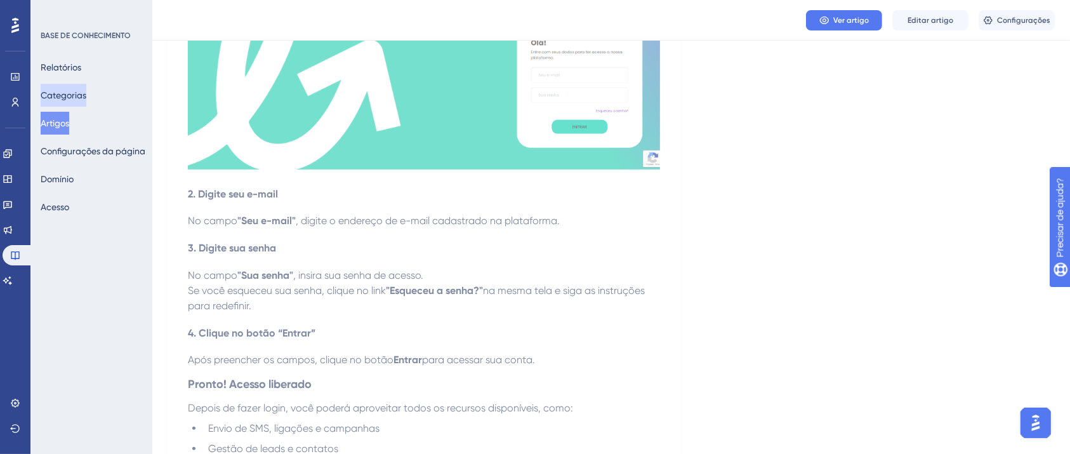
click at [76, 93] on font "Categorias" at bounding box center [64, 95] width 46 height 10
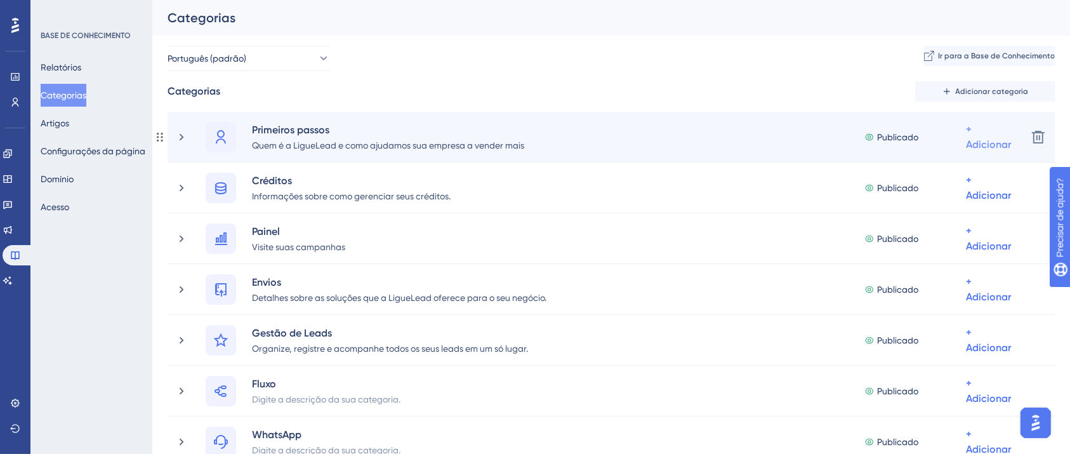
click at [966, 136] on div "+ Adicionar" at bounding box center [988, 137] width 45 height 30
click at [954, 196] on span "Adicionar artigos" at bounding box center [938, 203] width 70 height 15
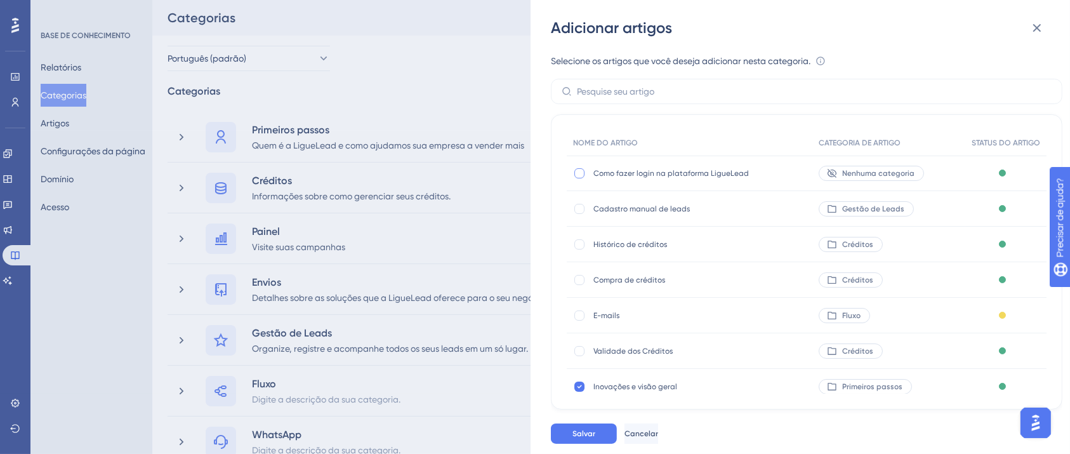
click at [574, 173] on div at bounding box center [579, 173] width 10 height 10
checkbox input "true"
click at [589, 440] on button "Salvar" at bounding box center [584, 433] width 66 height 20
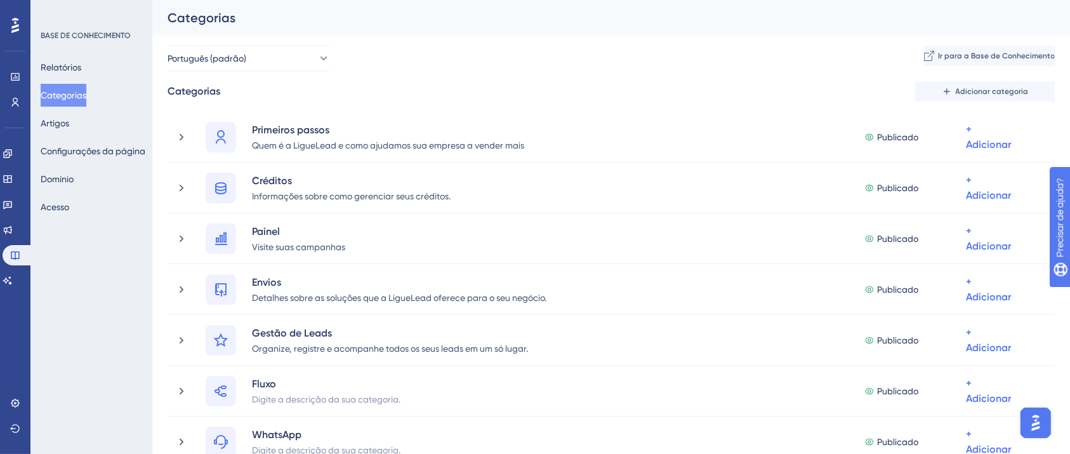
click at [86, 130] on div "Relatórios Categorias Artigos Configurações da página [PERSON_NAME]" at bounding box center [92, 137] width 103 height 162
click at [69, 123] on font "Artigos" at bounding box center [55, 123] width 29 height 10
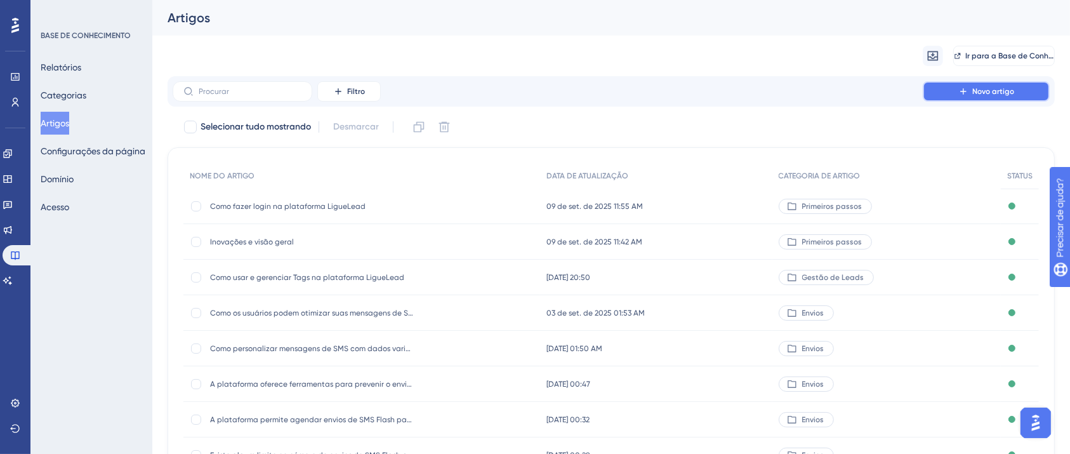
click at [951, 94] on button "Novo artigo" at bounding box center [986, 91] width 127 height 20
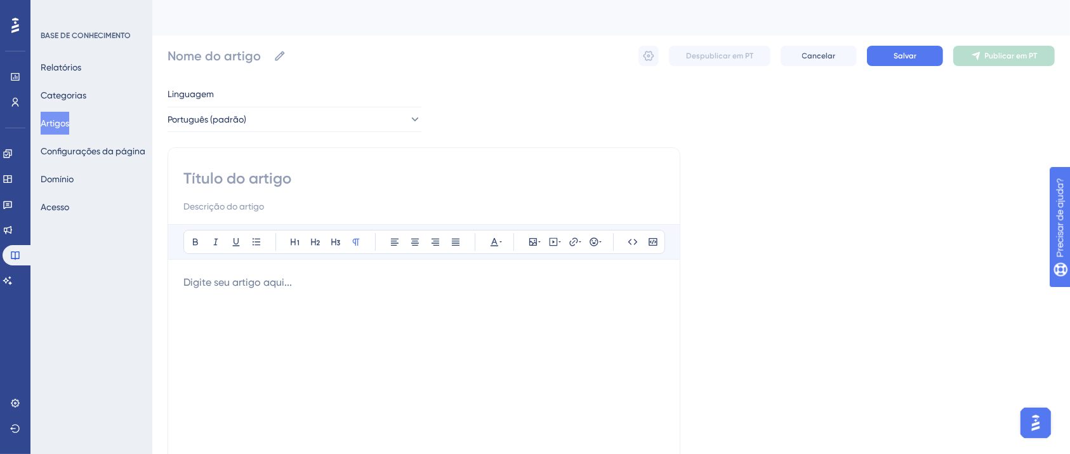
click at [353, 183] on input at bounding box center [423, 178] width 481 height 20
type input "Política de reembolso"
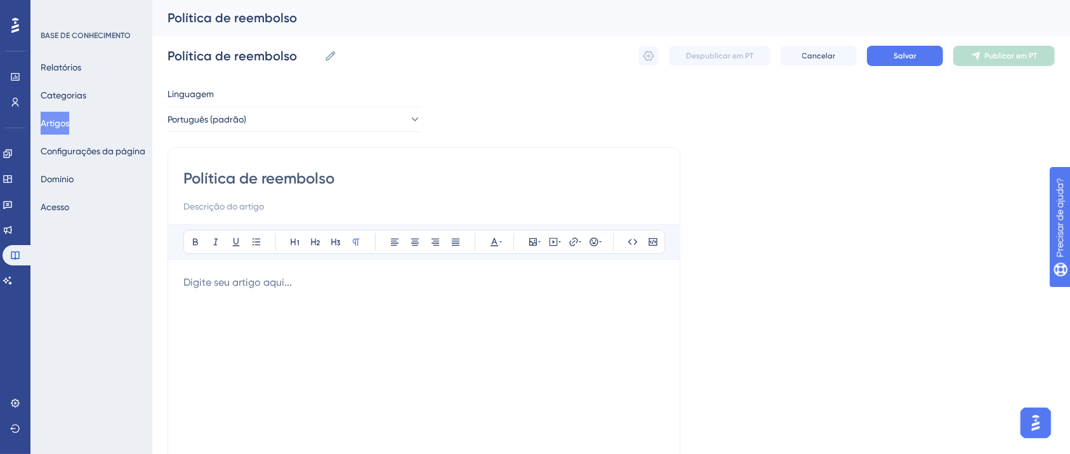
click at [289, 317] on div at bounding box center [423, 414] width 481 height 279
click at [263, 293] on div at bounding box center [423, 414] width 481 height 279
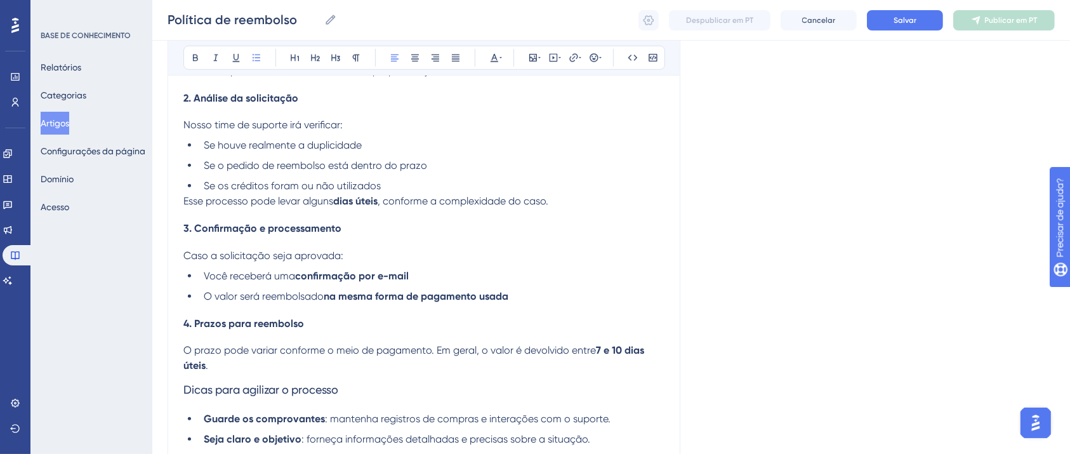
scroll to position [746, 0]
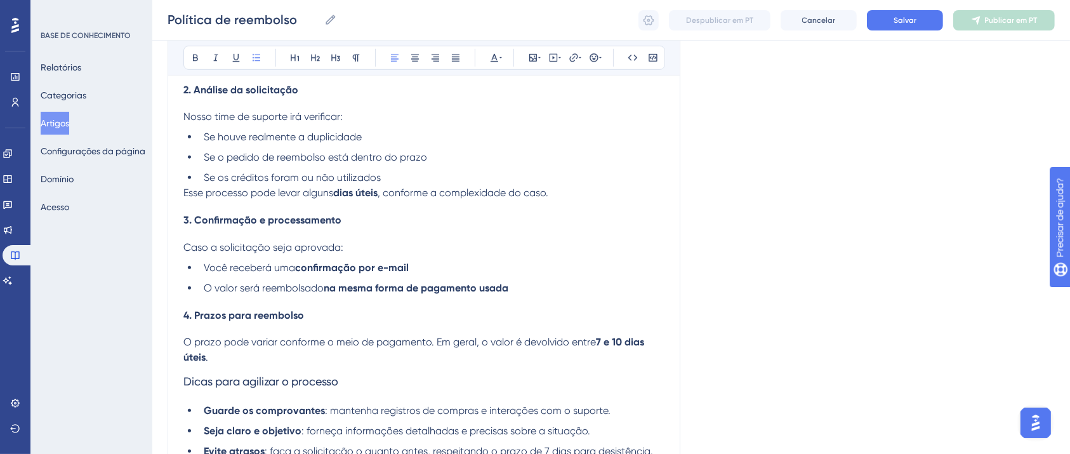
click at [305, 294] on span "O valor será reembolsado" at bounding box center [264, 288] width 120 height 12
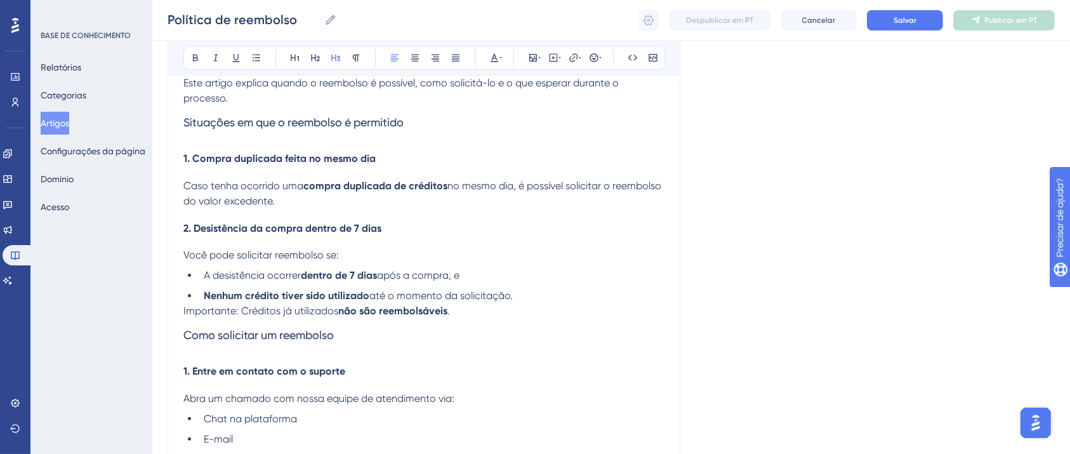
scroll to position [109, 0]
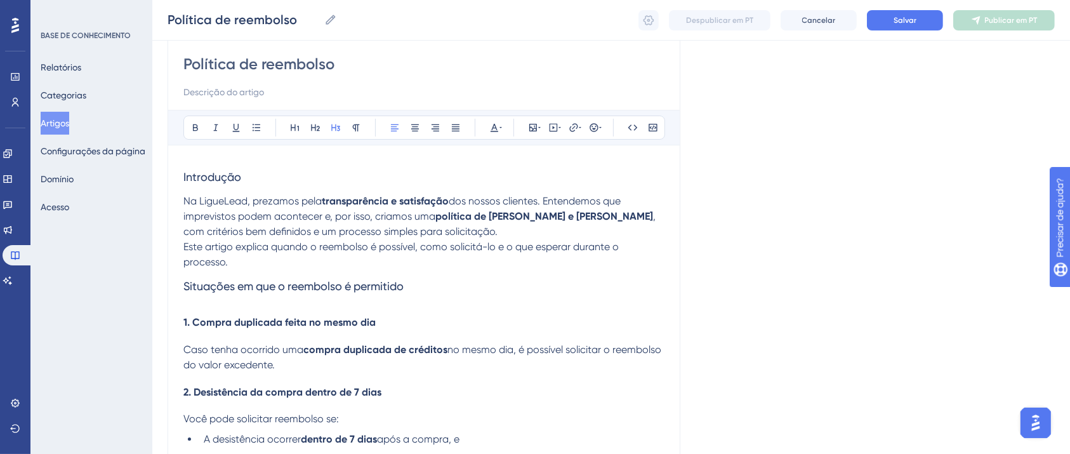
click at [232, 182] on span "Introdução" at bounding box center [212, 176] width 58 height 13
click at [190, 123] on icon at bounding box center [195, 128] width 10 height 10
drag, startPoint x: 417, startPoint y: 284, endPoint x: 167, endPoint y: 282, distance: 250.1
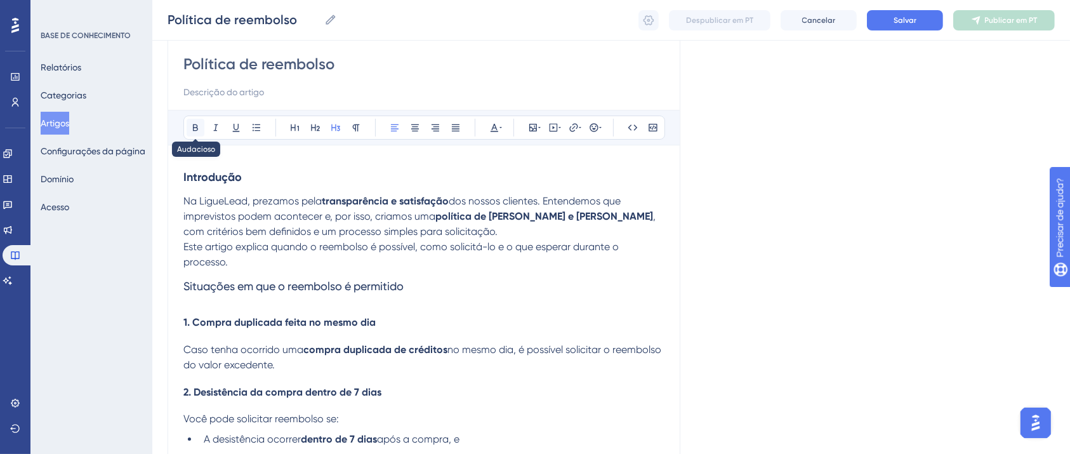
click at [193, 133] on button at bounding box center [196, 128] width 18 height 18
click at [368, 296] on h3 "Situações em que o reembolso é permitido" at bounding box center [423, 286] width 481 height 33
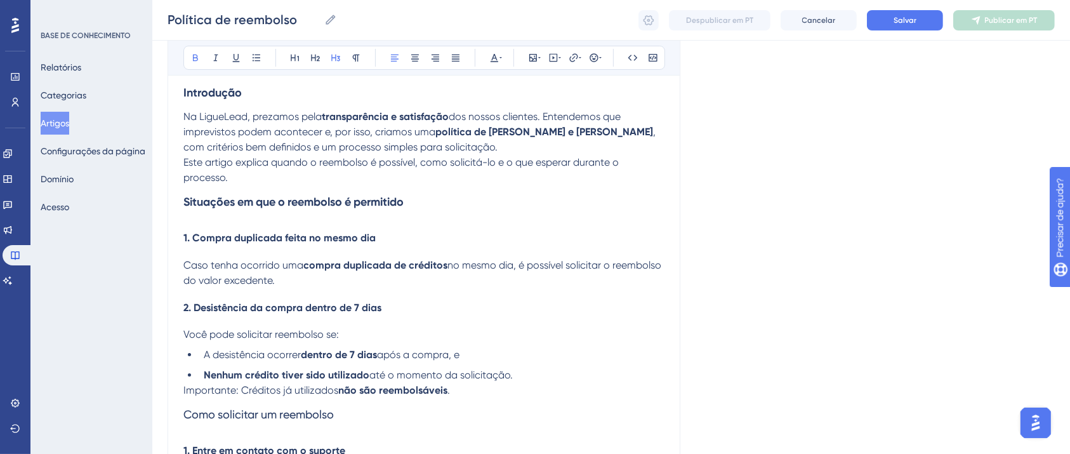
scroll to position [279, 0]
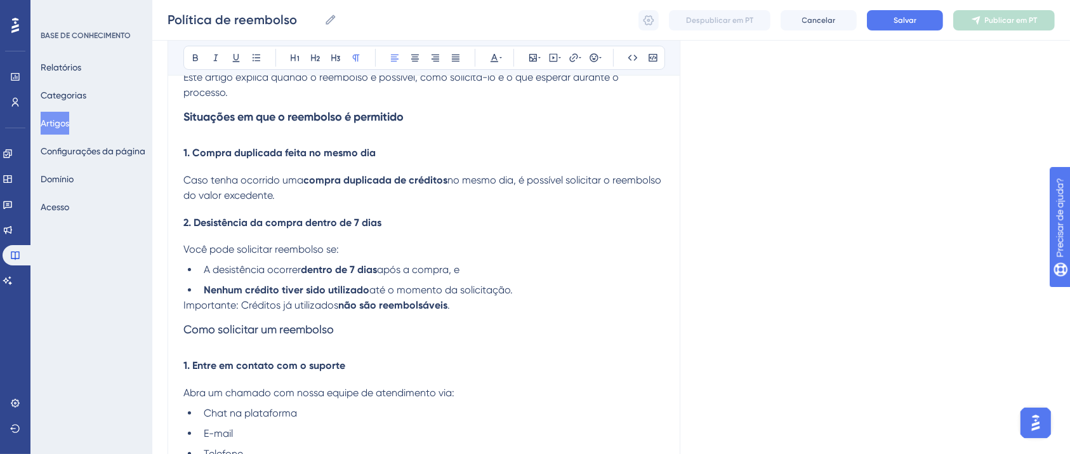
drag, startPoint x: 237, startPoint y: 312, endPoint x: 162, endPoint y: 309, distance: 74.9
click at [163, 309] on div "Desempenho Usuários Noivado Widgets Opinião Atualizações de produtos Base de co…" at bounding box center [611, 379] width 918 height 1317
click at [191, 62] on icon at bounding box center [195, 58] width 10 height 10
click at [234, 66] on button at bounding box center [236, 58] width 18 height 18
click at [303, 359] on div "Introdução Na LigueLead, prezamos pela transparência e satisfação dos nossos cl…" at bounding box center [423, 458] width 481 height 935
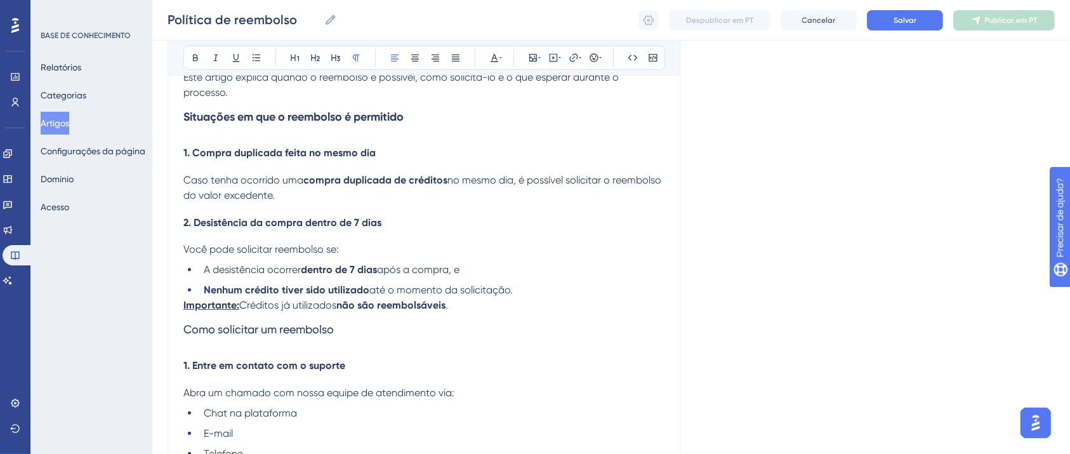
click at [534, 298] on li "Nenhum crédito tiver sido utilizado até o momento da solicitação." at bounding box center [432, 289] width 466 height 15
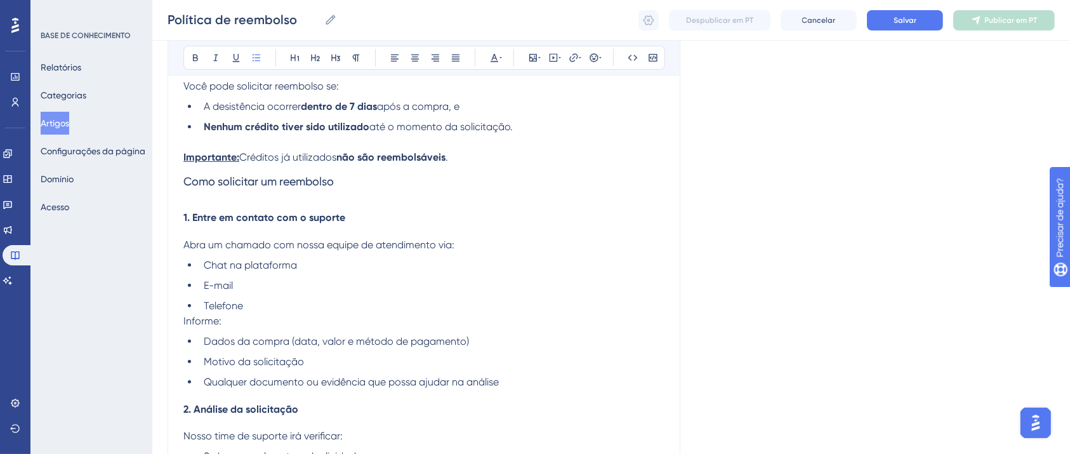
scroll to position [447, 0]
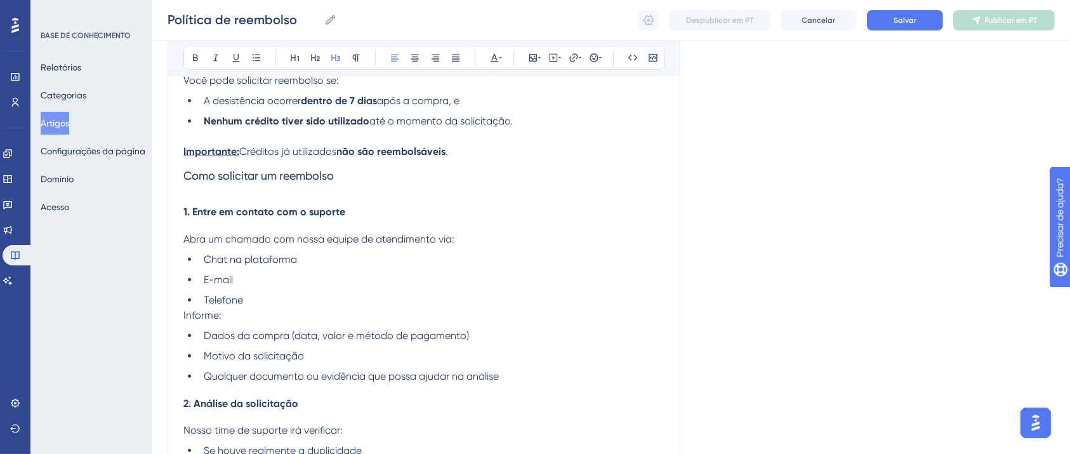
drag, startPoint x: 292, startPoint y: 181, endPoint x: 88, endPoint y: 184, distance: 203.8
click at [152, 184] on div "Desempenho Usuários Noivado Widgets Opinião Atualizações de produtos Base de co…" at bounding box center [611, 219] width 918 height 1332
click at [196, 51] on button at bounding box center [196, 58] width 18 height 18
click at [473, 152] on p "Importante: Créditos já utilizados não são reembolsáveis ." at bounding box center [423, 151] width 481 height 15
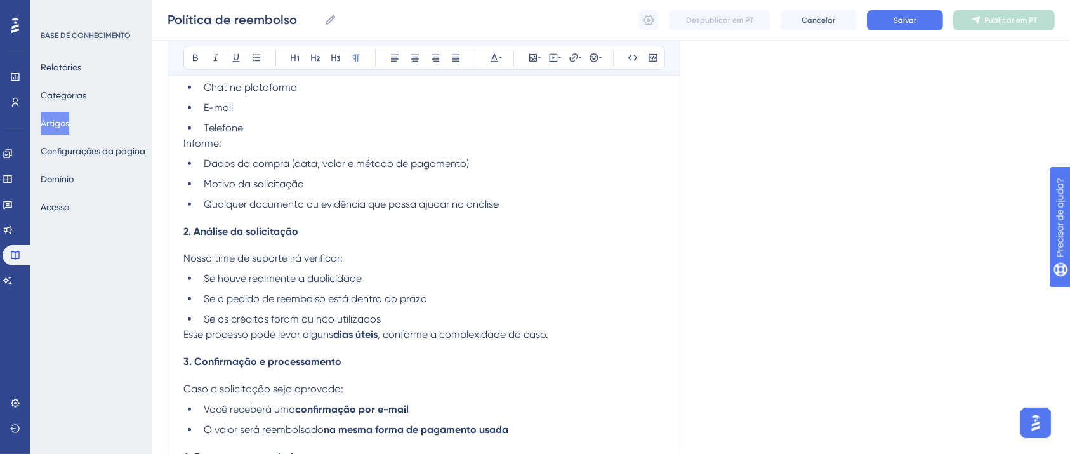
scroll to position [612, 0]
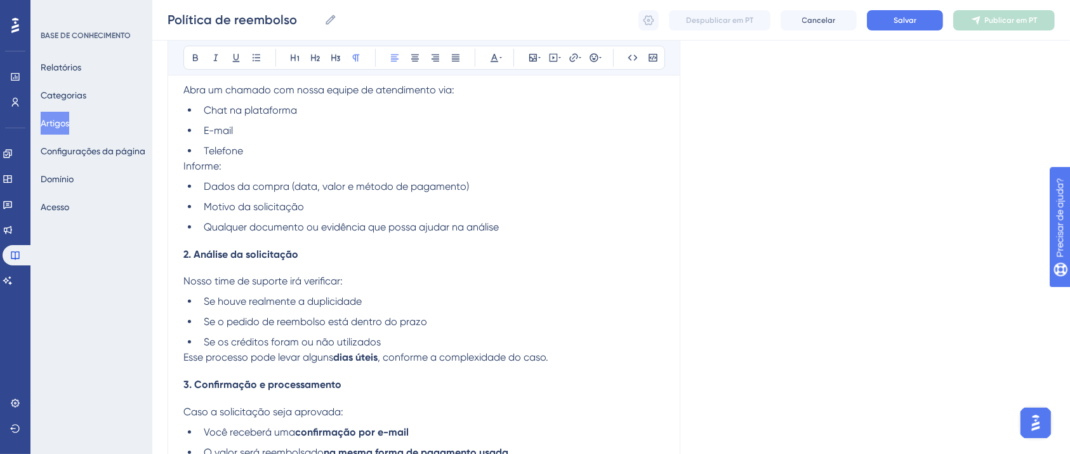
click at [320, 279] on p "Nosso time de suporte irá verificar:" at bounding box center [423, 281] width 481 height 15
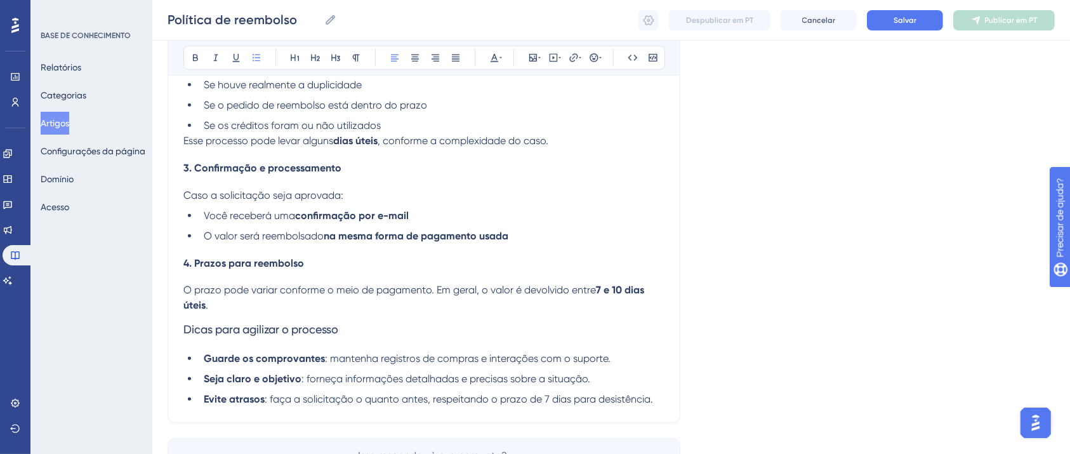
scroll to position [924, 0]
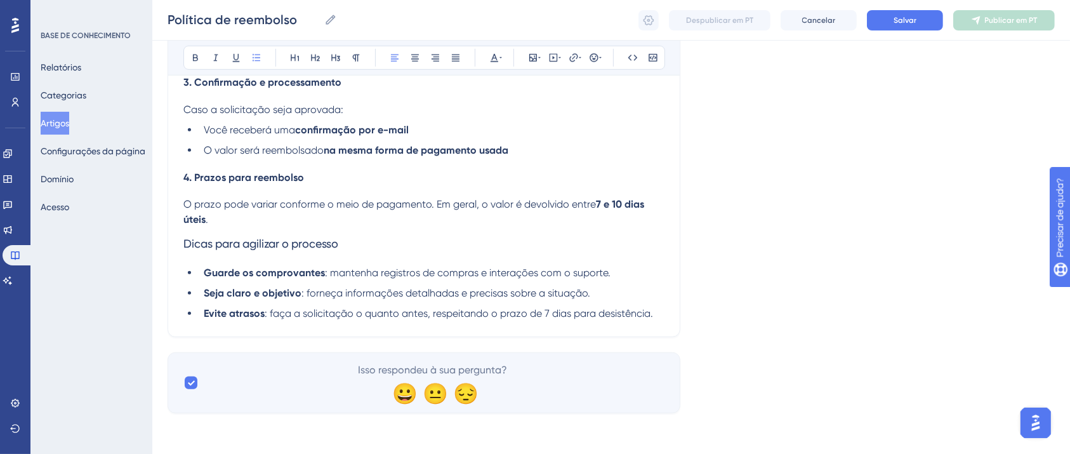
click at [301, 248] on span "Dicas para agilizar o processo" at bounding box center [260, 243] width 155 height 13
click at [192, 58] on icon at bounding box center [195, 58] width 10 height 10
click at [251, 222] on p "O prazo pode variar conforme o meio de pagamento. Em geral, o valor é devolvido…" at bounding box center [423, 212] width 481 height 30
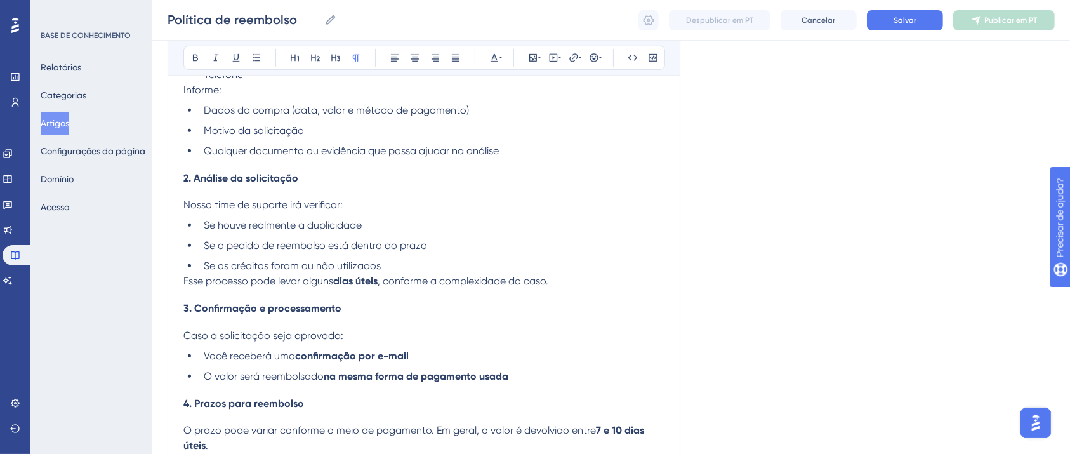
scroll to position [696, 0]
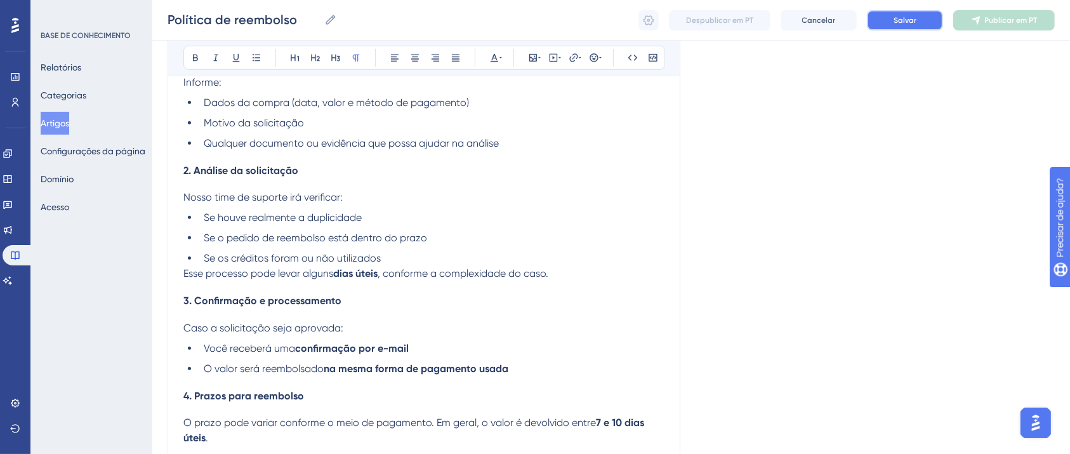
click at [904, 14] on button "Salvar" at bounding box center [905, 20] width 76 height 20
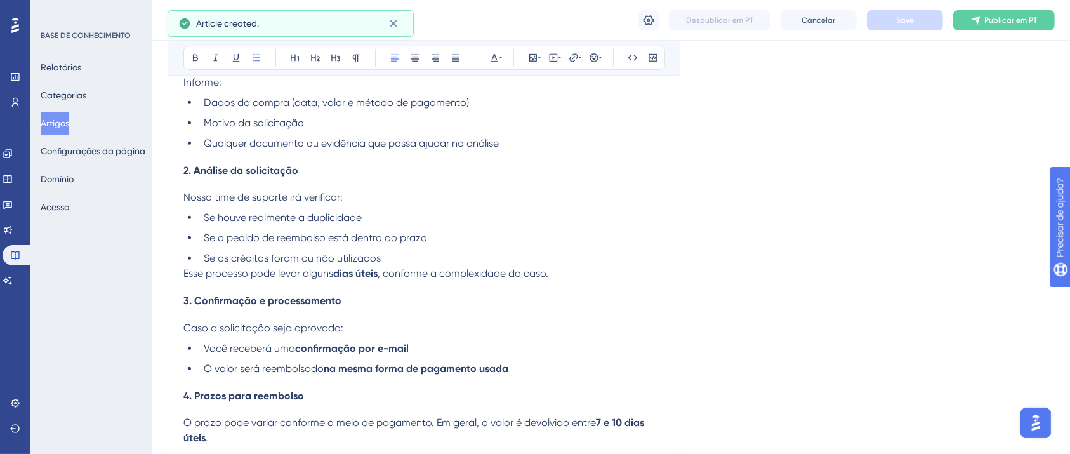
scroll to position [791, 0]
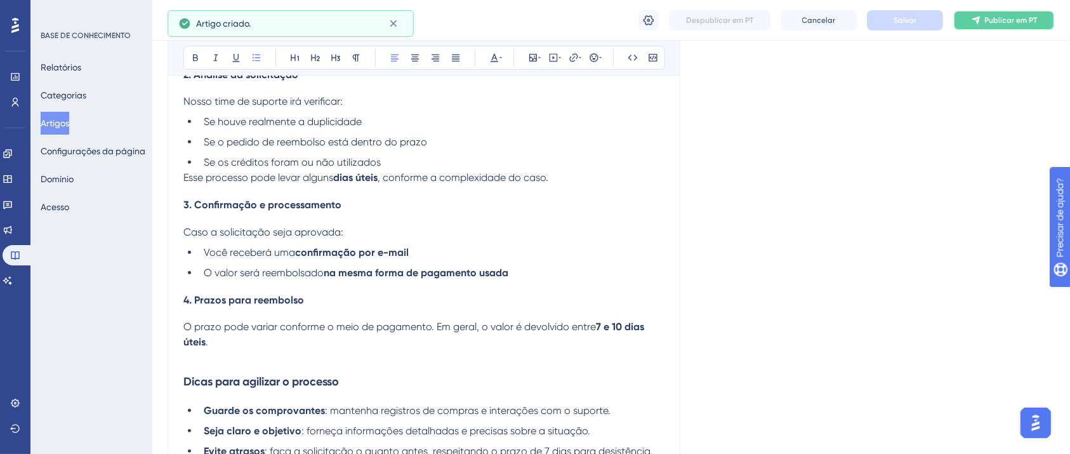
click at [969, 23] on button "Publicar em PT" at bounding box center [1004, 20] width 102 height 20
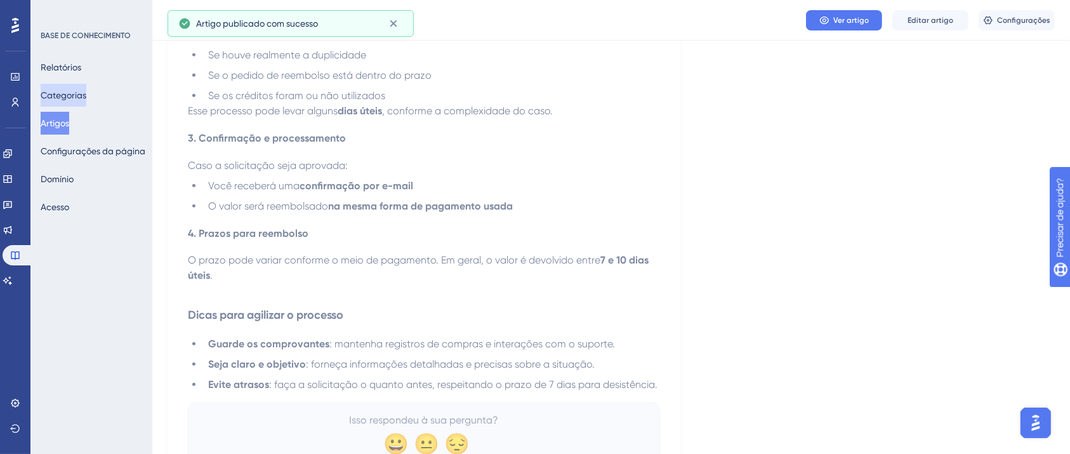
click at [86, 91] on font "Categorias" at bounding box center [64, 95] width 46 height 10
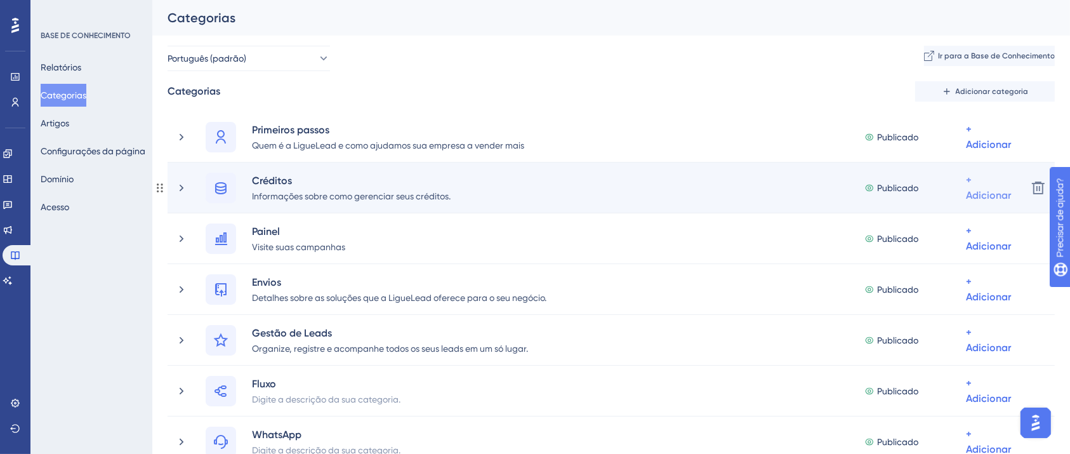
click at [980, 197] on font "+ Adicionar" at bounding box center [988, 187] width 45 height 27
click at [934, 262] on div "Adicionar artigos Adicionar artigos" at bounding box center [948, 254] width 90 height 25
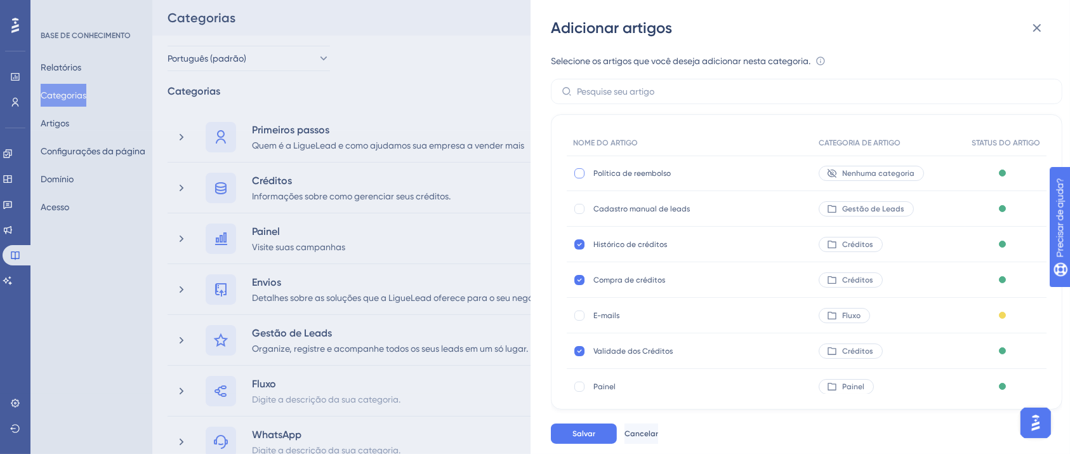
click at [583, 175] on div at bounding box center [579, 173] width 10 height 10
checkbox input "true"
click at [598, 440] on button "Salvar" at bounding box center [584, 433] width 66 height 20
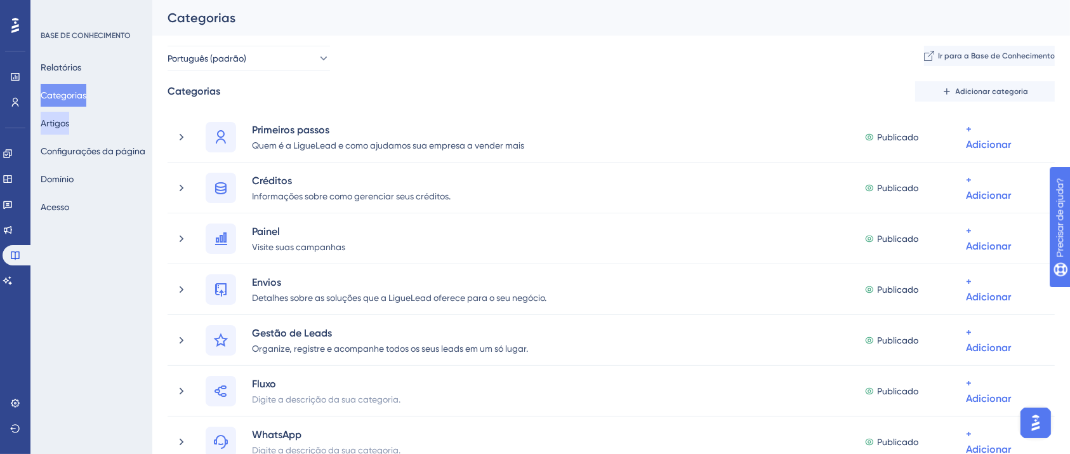
drag, startPoint x: 62, startPoint y: 123, endPoint x: 86, endPoint y: 120, distance: 24.3
click at [69, 123] on button "Artigos" at bounding box center [55, 123] width 29 height 23
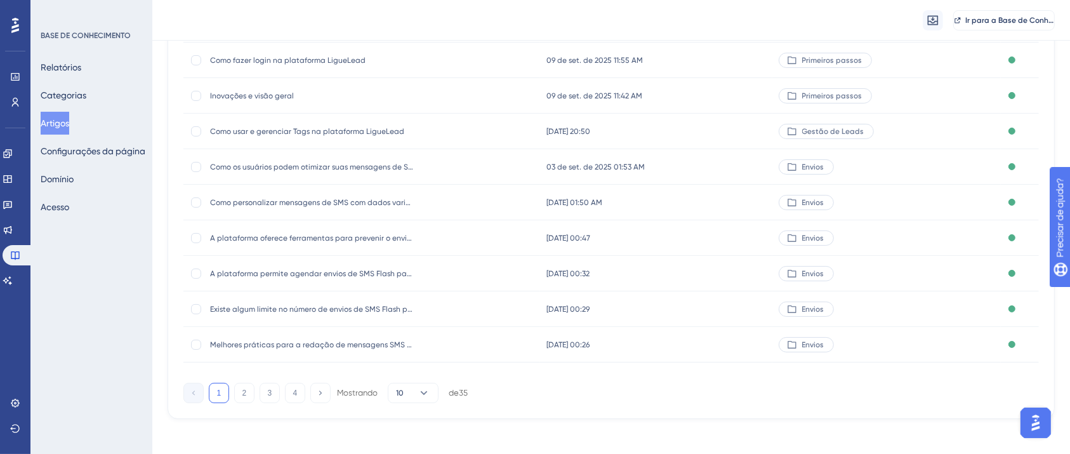
scroll to position [187, 0]
click at [254, 389] on button "2" at bounding box center [244, 392] width 20 height 20
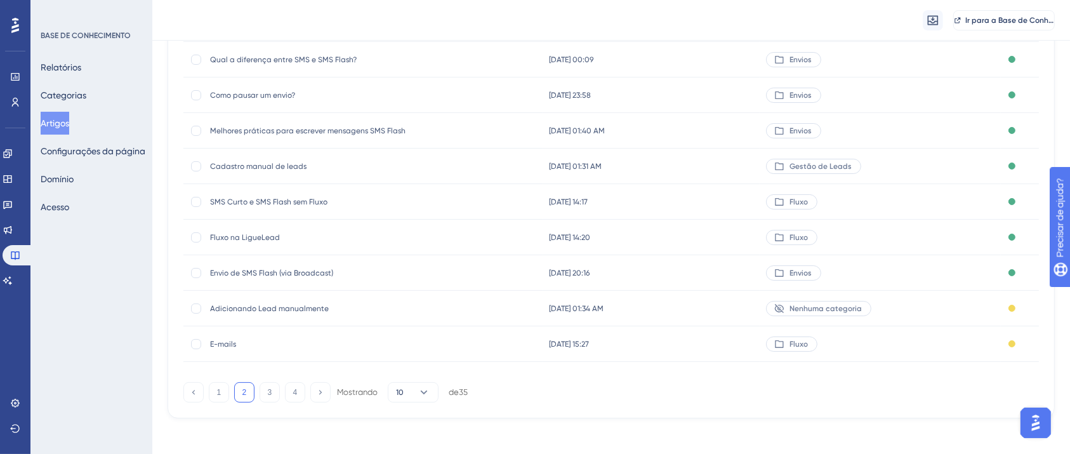
click at [232, 347] on font "E-mails" at bounding box center [223, 344] width 26 height 9
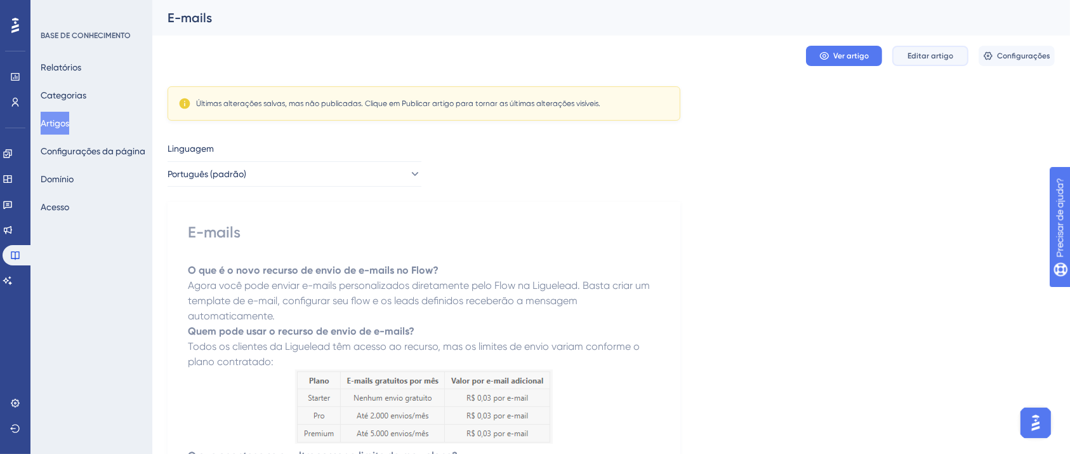
click at [920, 61] on button "Editar artigo" at bounding box center [930, 56] width 76 height 20
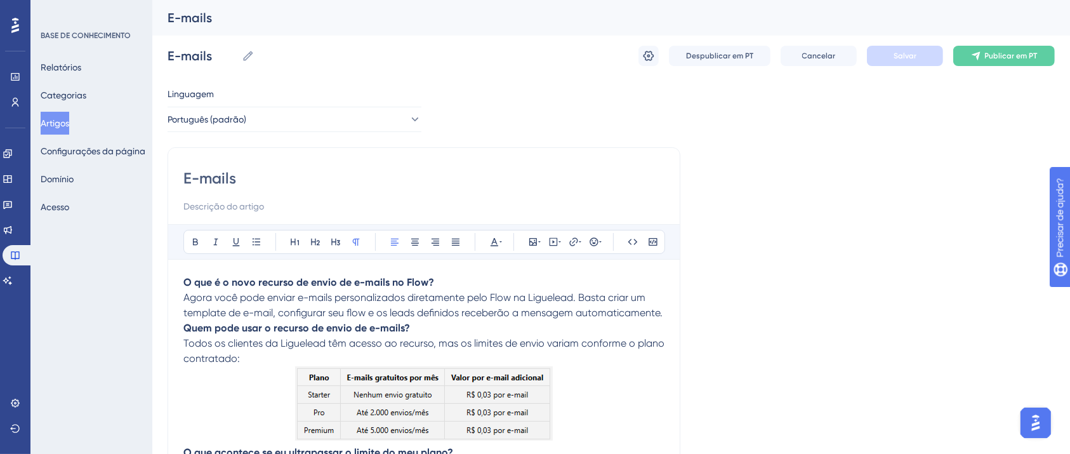
click at [321, 290] on p "O que é o novo recurso de envio de e-mails no Flow? Agora você pode enviar e-ma…" at bounding box center [423, 298] width 481 height 46
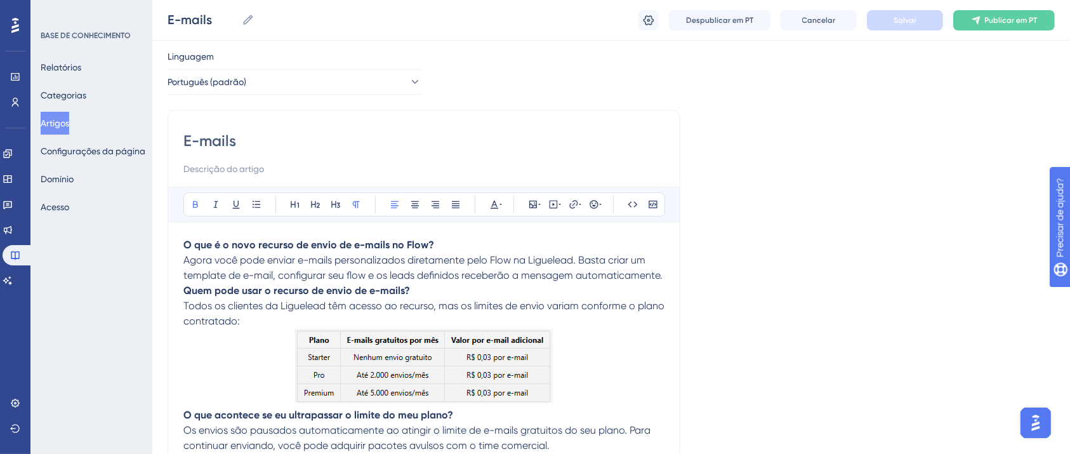
scroll to position [84, 0]
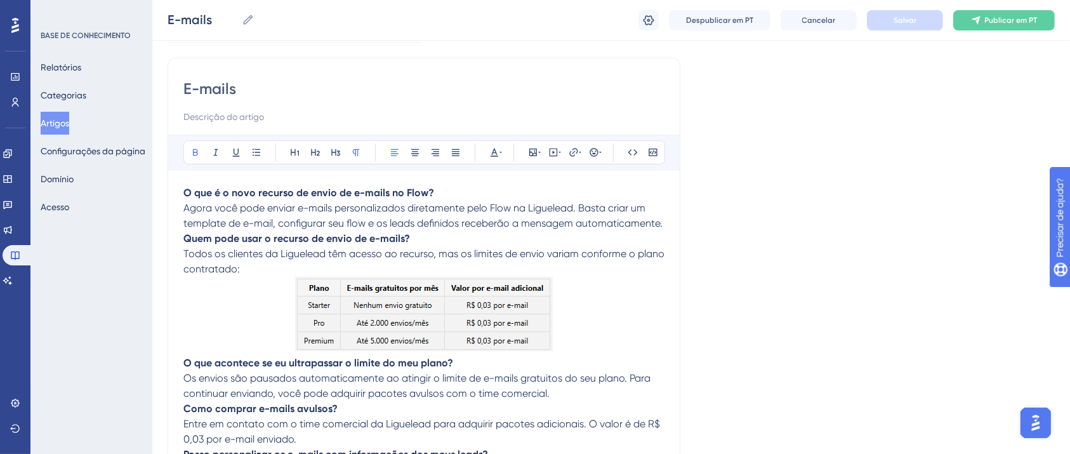
click at [661, 223] on span "Agora você pode enviar e-mails personalizados diretamente pelo Flow na Liguelea…" at bounding box center [422, 215] width 479 height 27
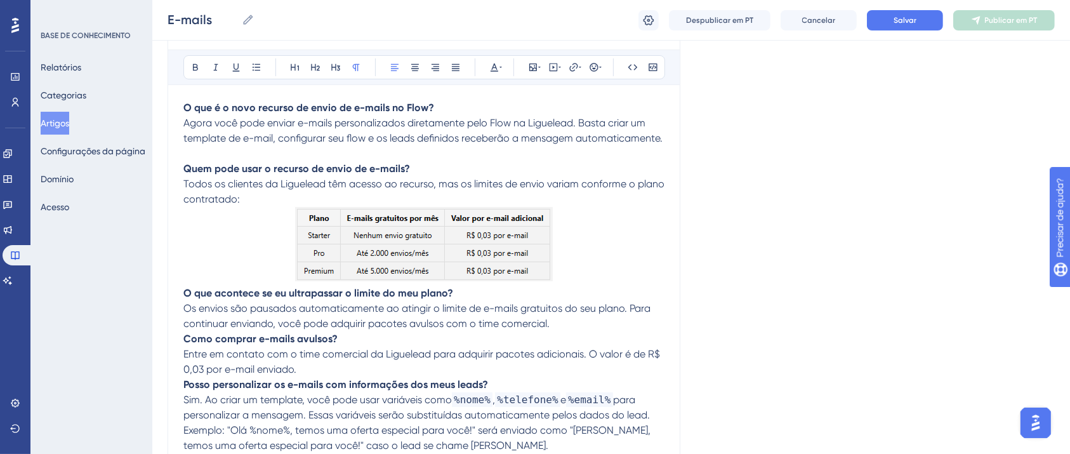
scroll to position [254, 0]
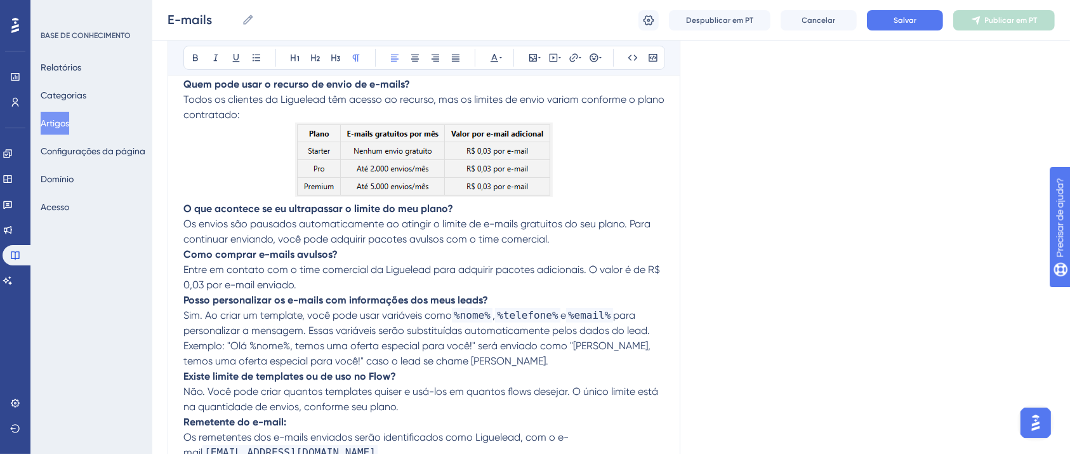
click at [585, 189] on p at bounding box center [423, 162] width 481 height 79
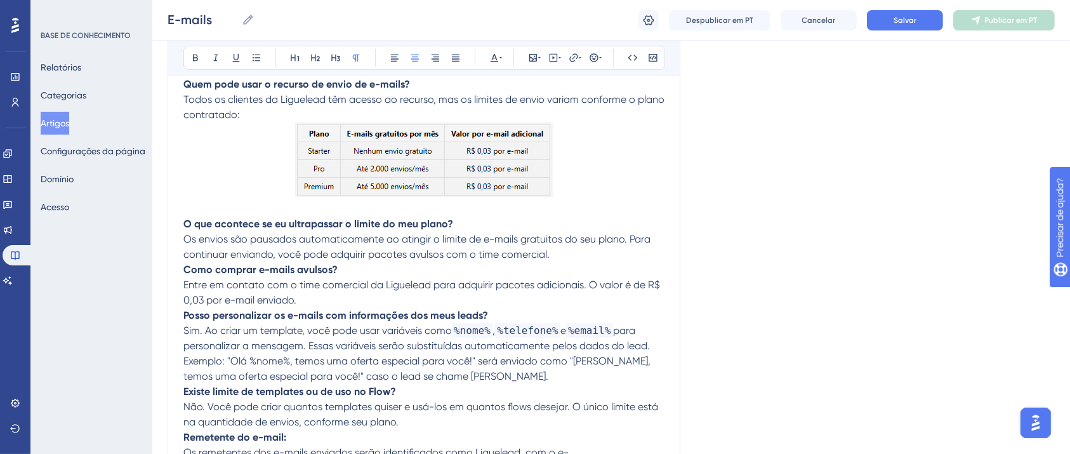
click at [399, 270] on p "Como comprar e-mails avulsos? Entre em contato com o time comercial da Liguelea…" at bounding box center [423, 285] width 481 height 46
drag, startPoint x: 574, startPoint y: 249, endPoint x: 573, endPoint y: 256, distance: 7.7
click at [573, 249] on p "O que acontece se eu ultrapassar o limite do meu plano? Os envios são pausados …" at bounding box center [423, 239] width 481 height 46
click at [573, 256] on p "O que acontece se eu ultrapassar o limite do meu plano? Os envios são pausados …" at bounding box center [423, 239] width 481 height 46
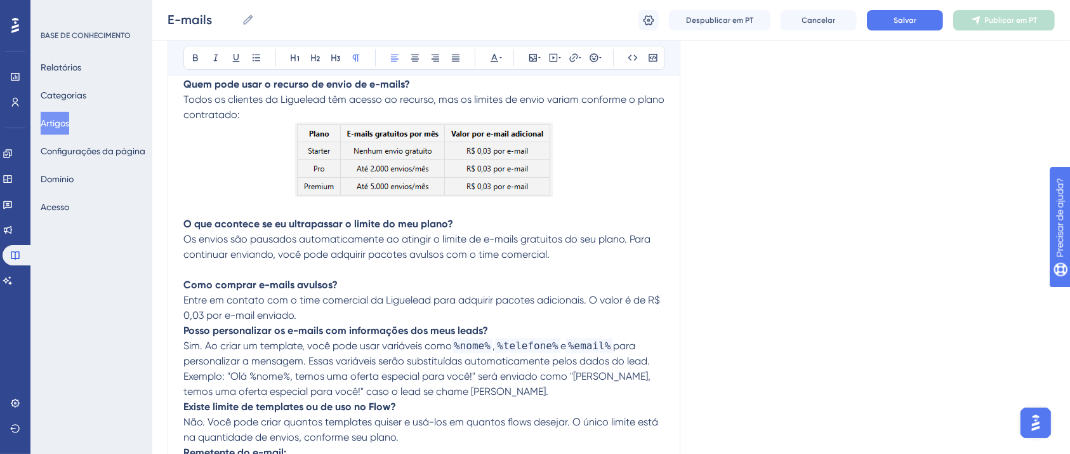
click at [557, 314] on p "Como comprar e-mails avulsos? Entre em contato com o time comercial da Liguelea…" at bounding box center [423, 300] width 481 height 46
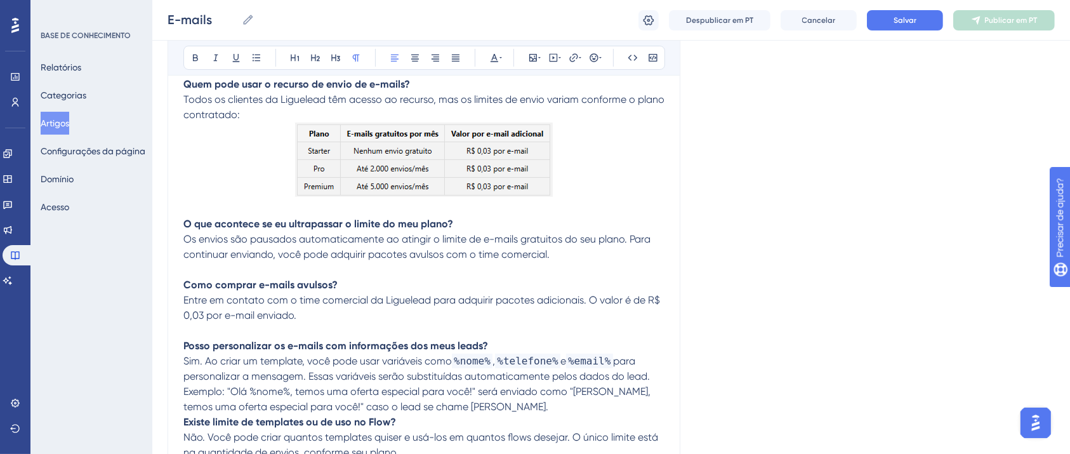
click at [538, 345] on p "Posso personalizar os e-mails com informações dos meus leads? Sim. Ao criar um …" at bounding box center [423, 376] width 481 height 76
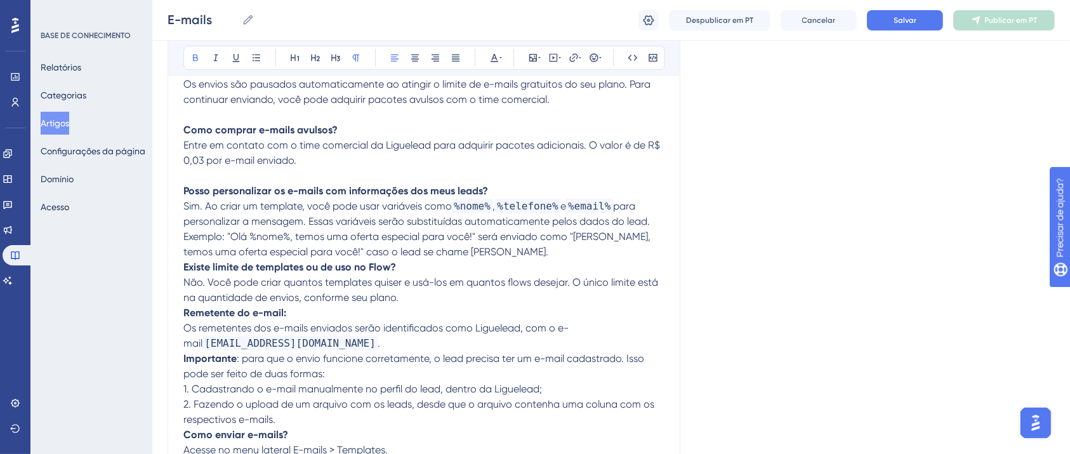
scroll to position [423, 0]
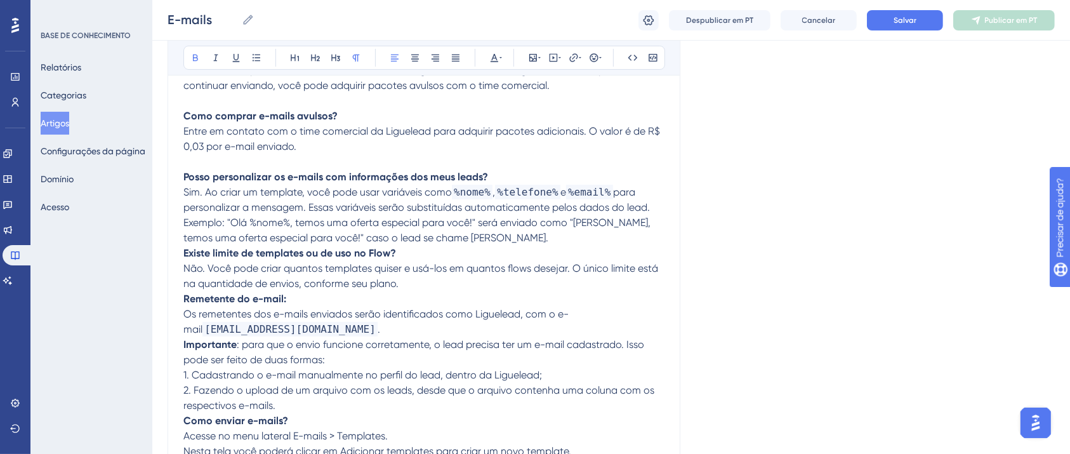
click at [480, 234] on p "Posso personalizar os e-mails com informações dos meus leads? Sim. Ao criar um …" at bounding box center [423, 207] width 481 height 76
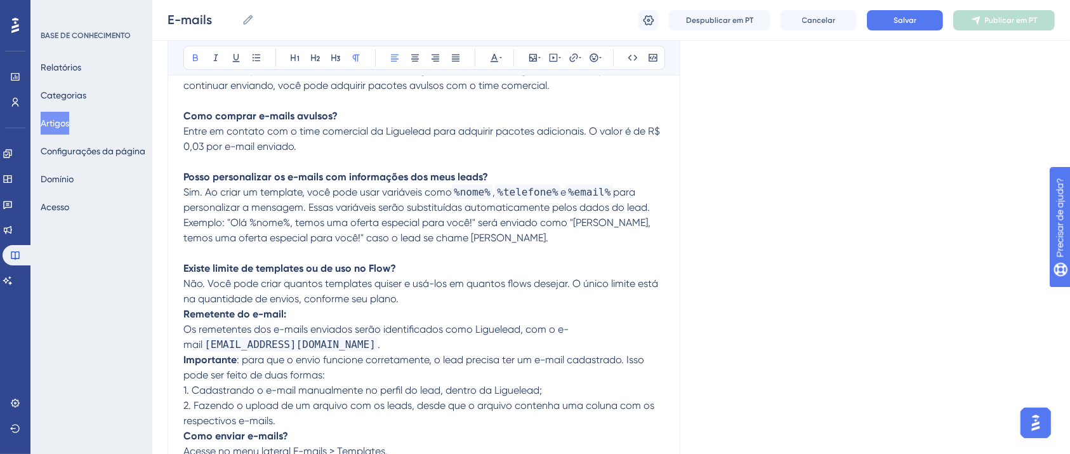
click at [423, 311] on p "​​ Remetente do e-mail: Os remetentes dos e-mails enviados serão identificados …" at bounding box center [423, 330] width 481 height 46
click at [430, 297] on p "Existe limite de templates ou de uso no Flow? Não. Você pode criar quantos temp…" at bounding box center [423, 284] width 481 height 46
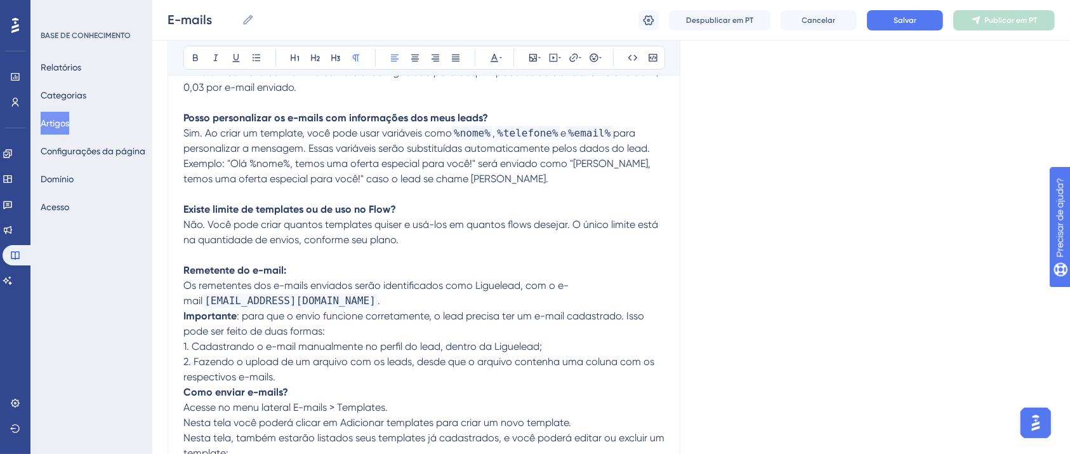
scroll to position [508, 0]
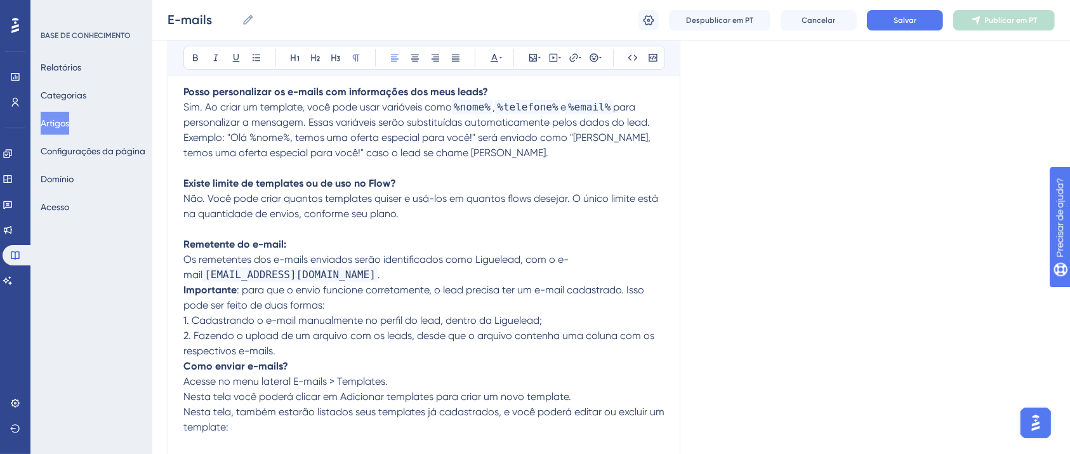
click at [410, 279] on p "​​ Remetente do e-mail: Os remetentes dos e-mails enviados serão identificados …" at bounding box center [423, 260] width 481 height 46
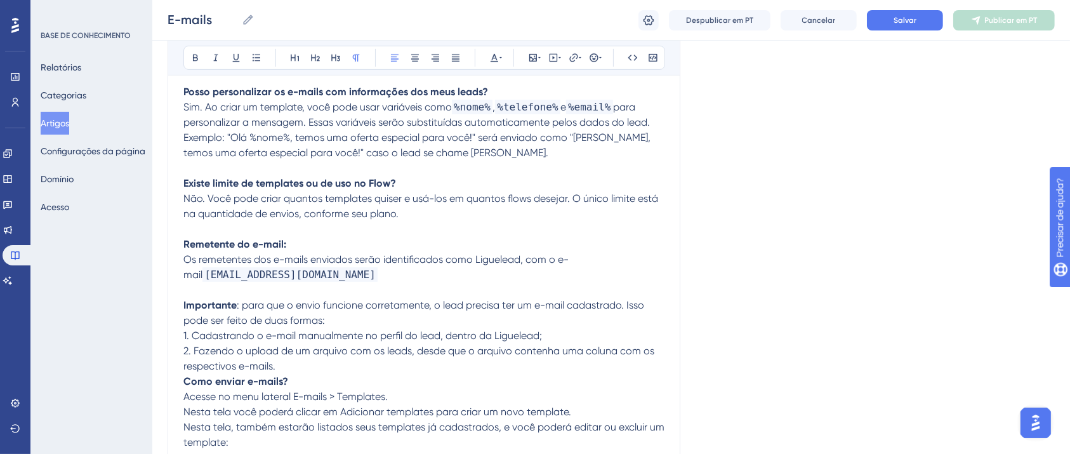
scroll to position [677, 0]
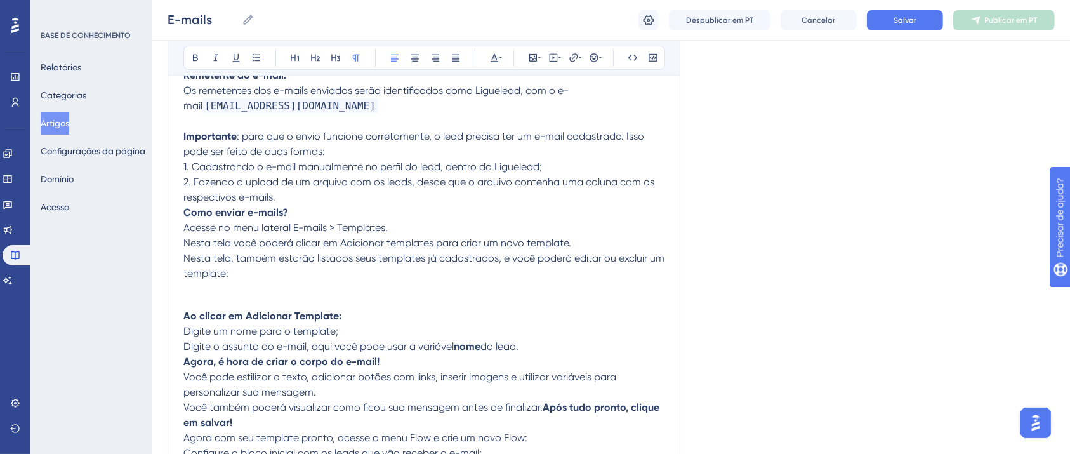
click at [314, 203] on p "Importante : para que o envio funcione corretamente, o lead precisa ter um e-ma…" at bounding box center [423, 167] width 481 height 76
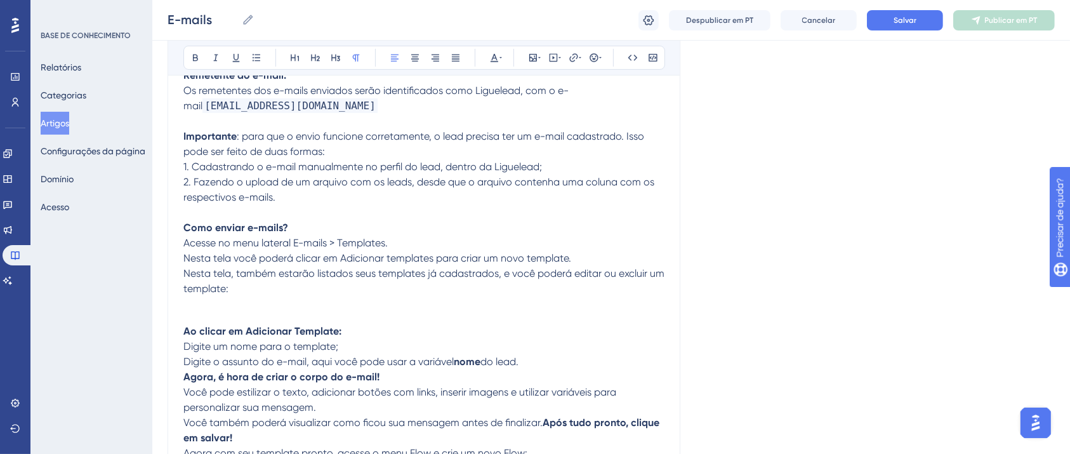
click at [361, 308] on ul at bounding box center [423, 302] width 481 height 12
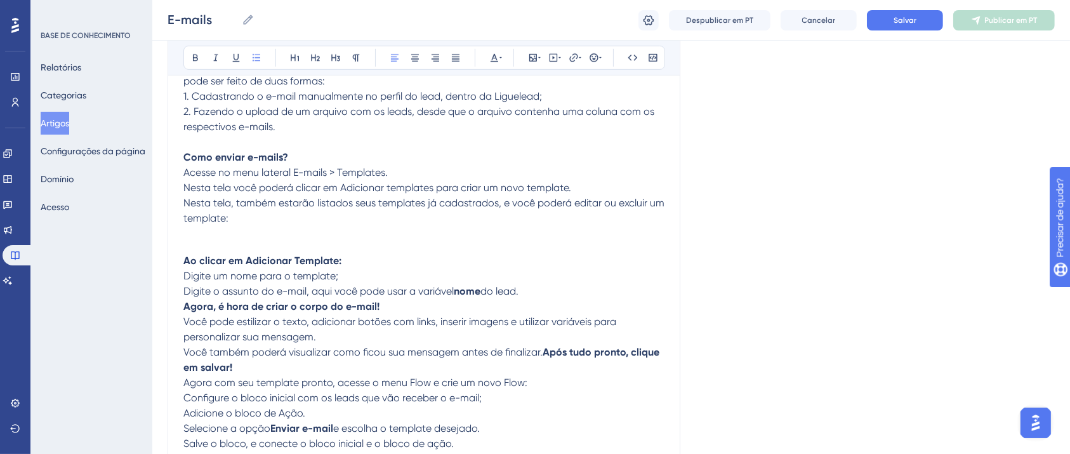
scroll to position [846, 0]
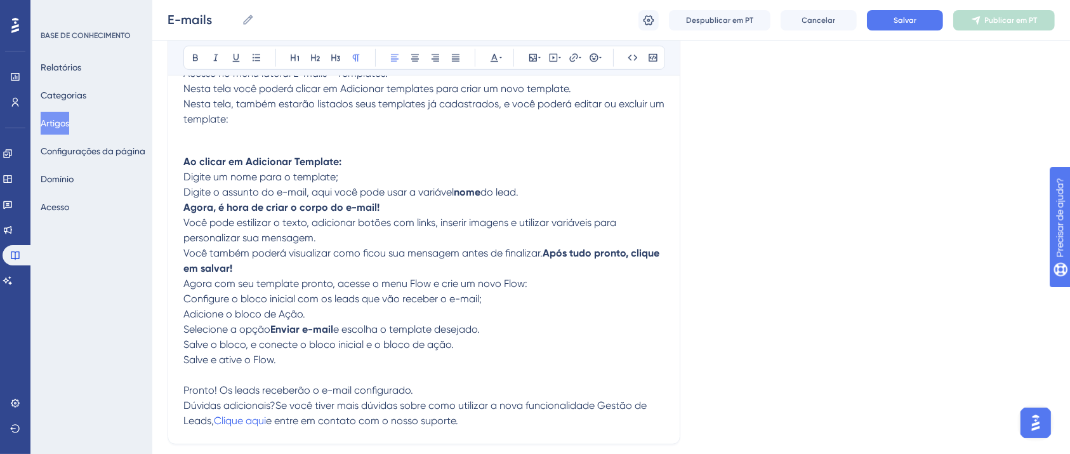
click at [559, 198] on p "​​ Ao clicar em Adicionar Template: Digite um nome para o template; Digite o as…" at bounding box center [423, 177] width 481 height 46
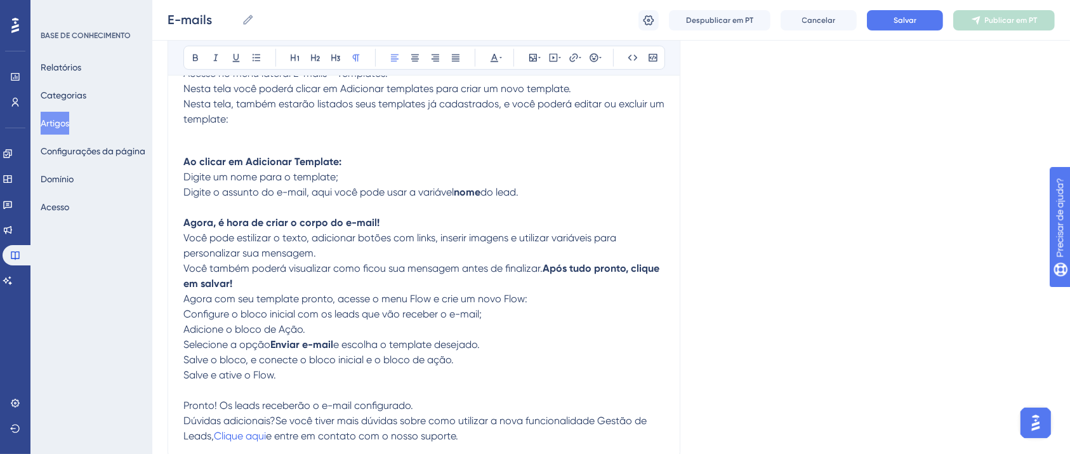
click at [406, 286] on p "Você também poderá visualizar como ficou sua mensagem antes de finalizar. Após …" at bounding box center [423, 276] width 481 height 30
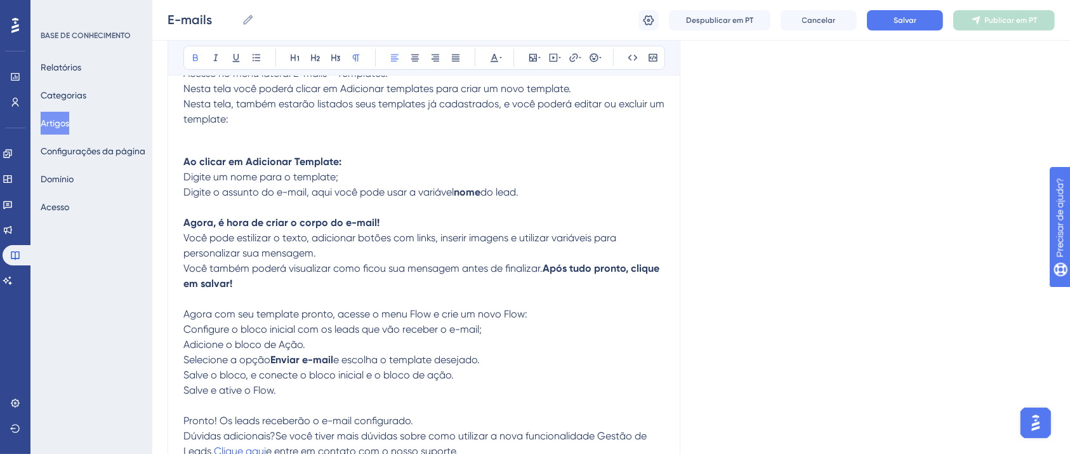
scroll to position [931, 0]
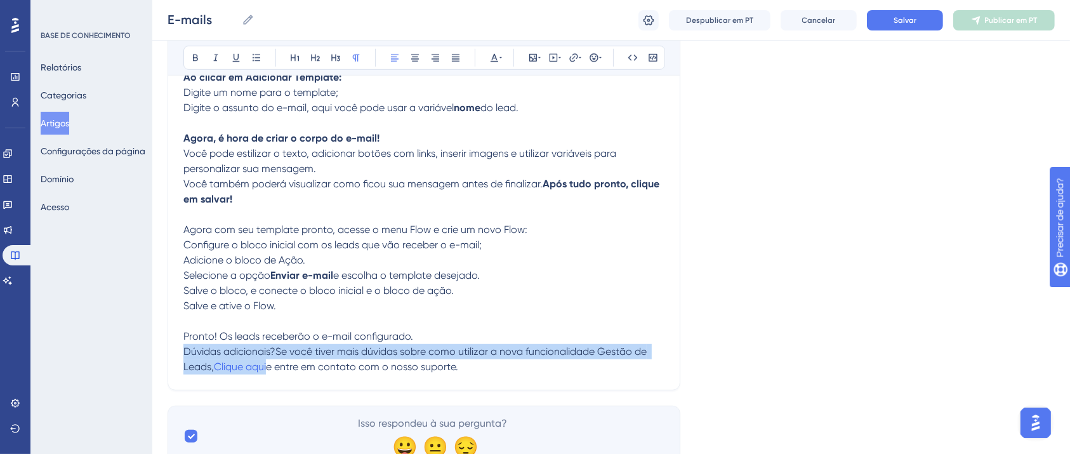
drag, startPoint x: 475, startPoint y: 375, endPoint x: 188, endPoint y: 373, distance: 286.9
click at [189, 374] on p "​Dúvidas adicionais?Se você tiver mais dúvidas sobre como utilizar a nova funci…" at bounding box center [423, 359] width 481 height 30
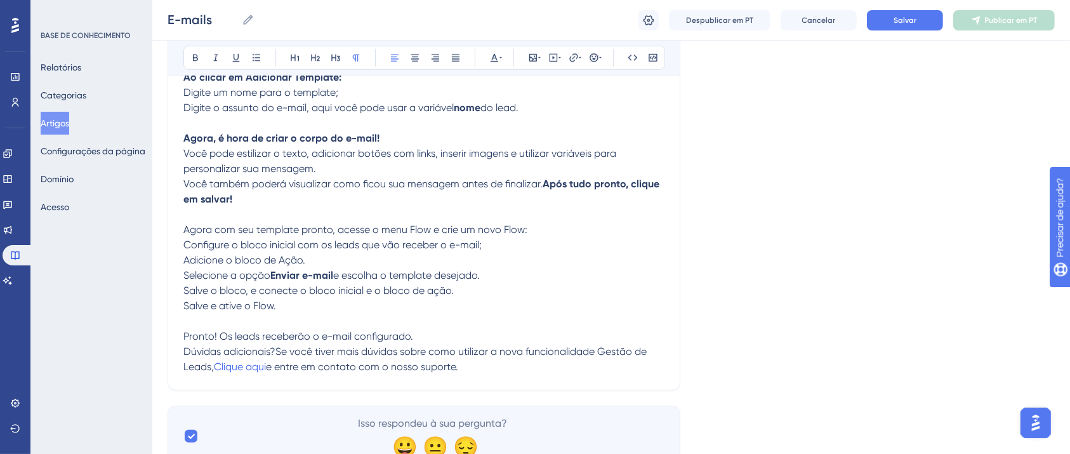
click at [366, 364] on span "​Dúvidas adicionais?Se você tiver mais dúvidas sobre como utilizar a nova funci…" at bounding box center [416, 358] width 466 height 27
click at [421, 344] on p "Pronto! Os leads receberão o e-mail configurado." at bounding box center [423, 336] width 481 height 15
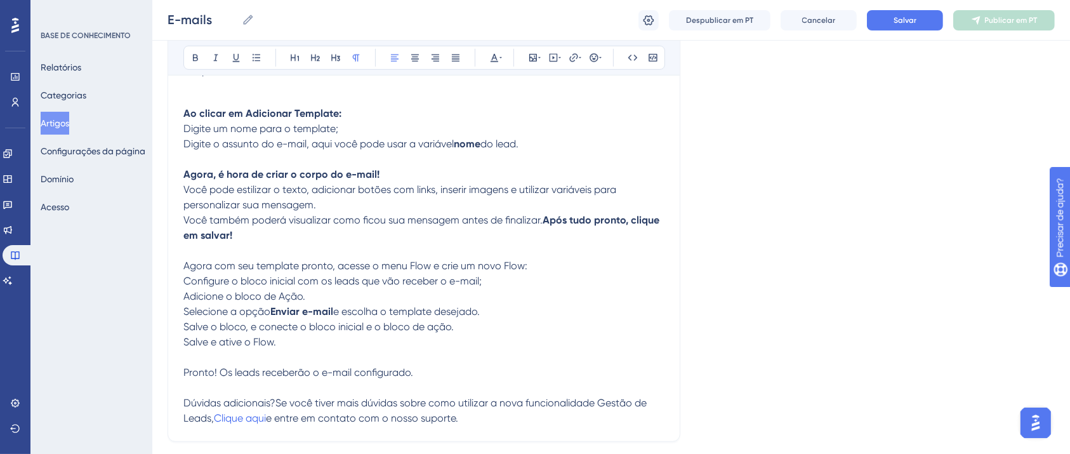
scroll to position [830, 0]
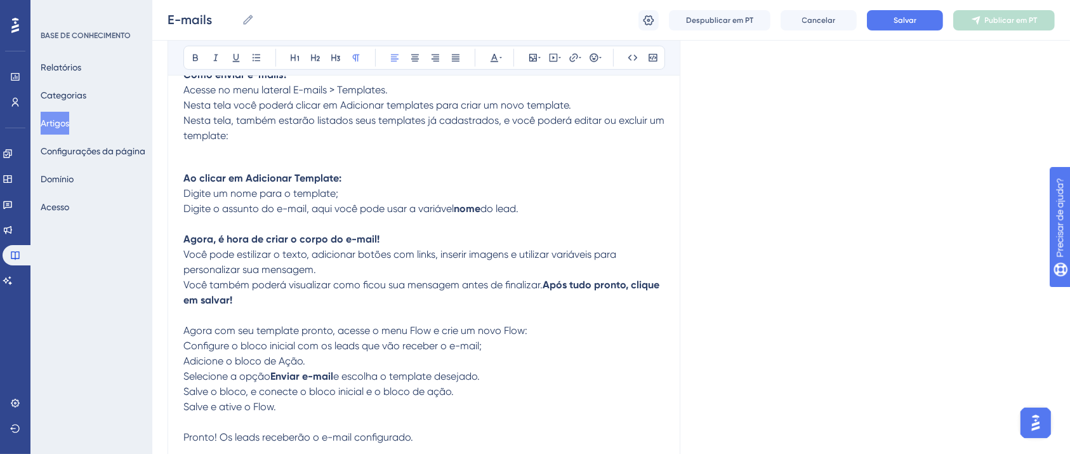
click at [224, 142] on span "Nesta tela, também estarão listados seus templates já cadastrados, e você poder…" at bounding box center [425, 127] width 484 height 27
click at [216, 162] on p at bounding box center [423, 163] width 481 height 15
click at [214, 154] on ul at bounding box center [423, 149] width 481 height 12
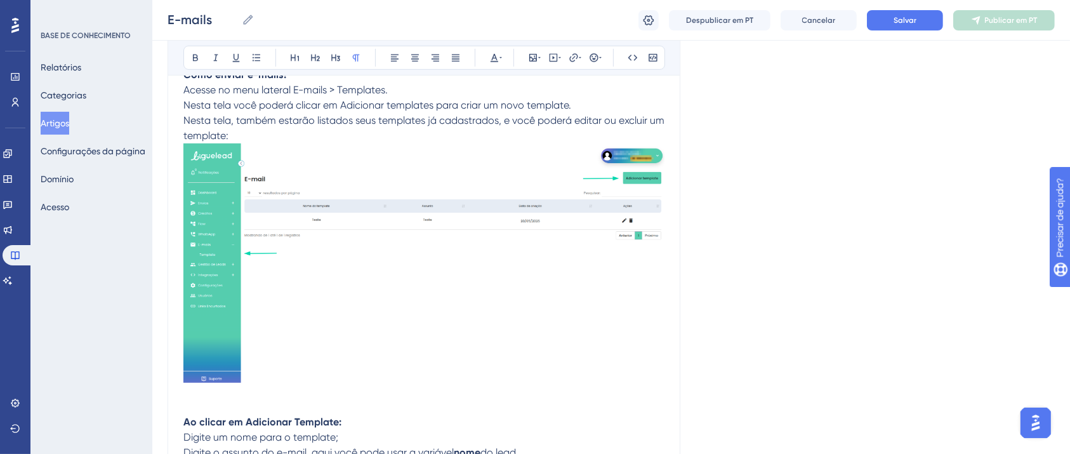
scroll to position [999, 0]
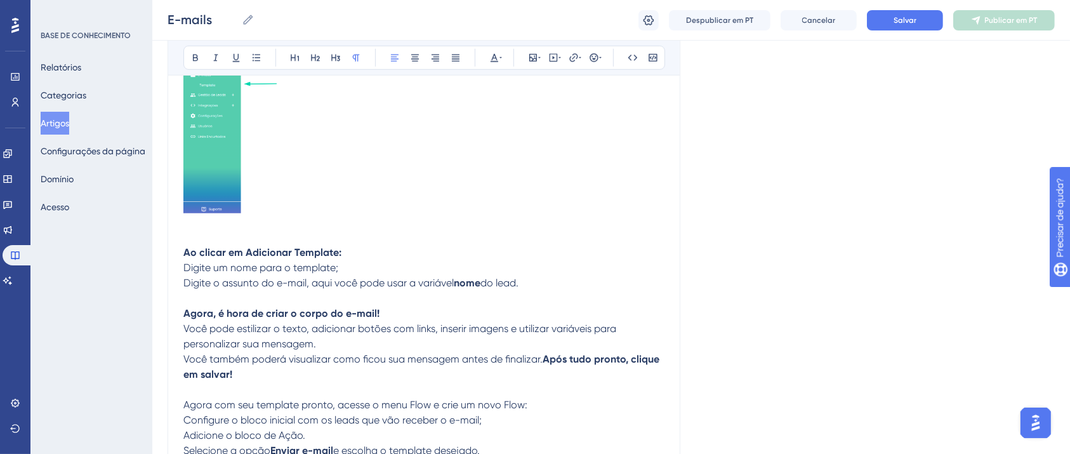
click at [269, 306] on p at bounding box center [423, 298] width 481 height 15
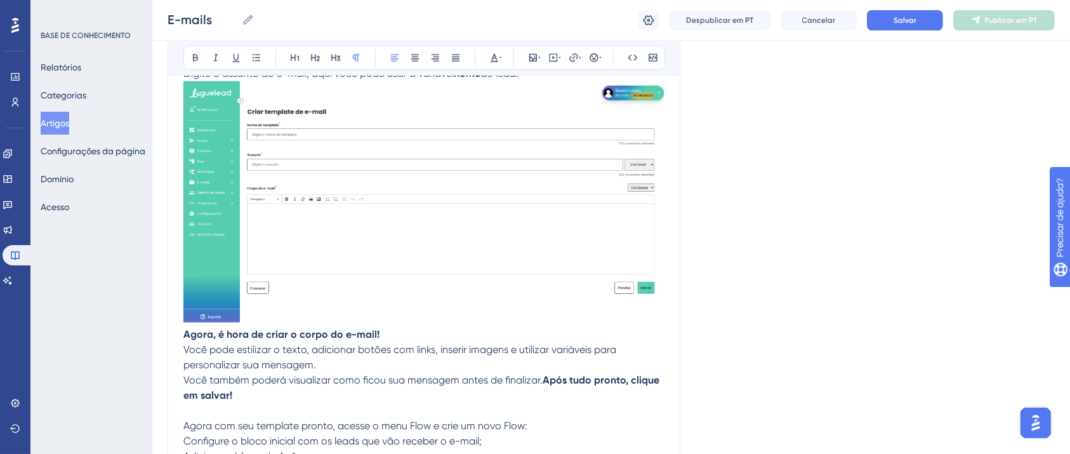
scroll to position [1326, 0]
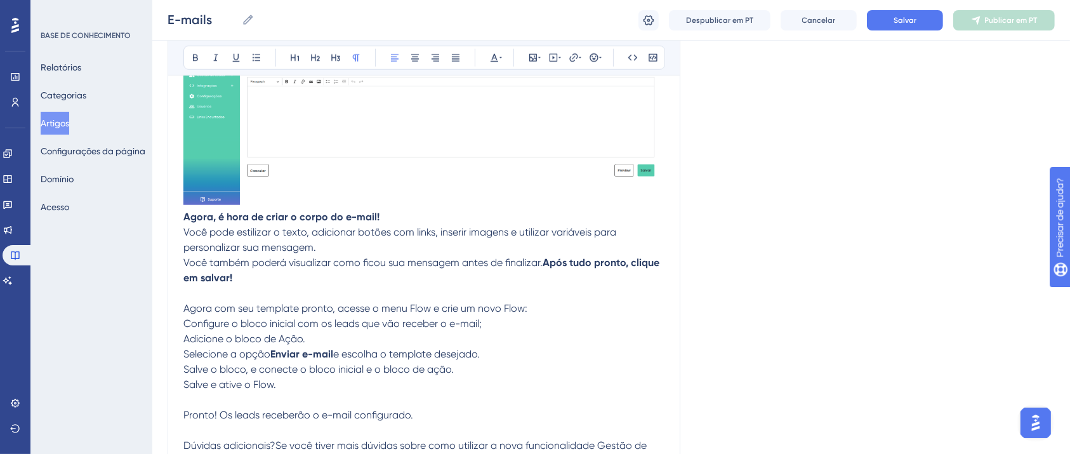
click at [333, 251] on p "​ Agora, é hora de criar o corpo do e-mail! Você pode estilizar o texto, adicio…" at bounding box center [423, 232] width 481 height 46
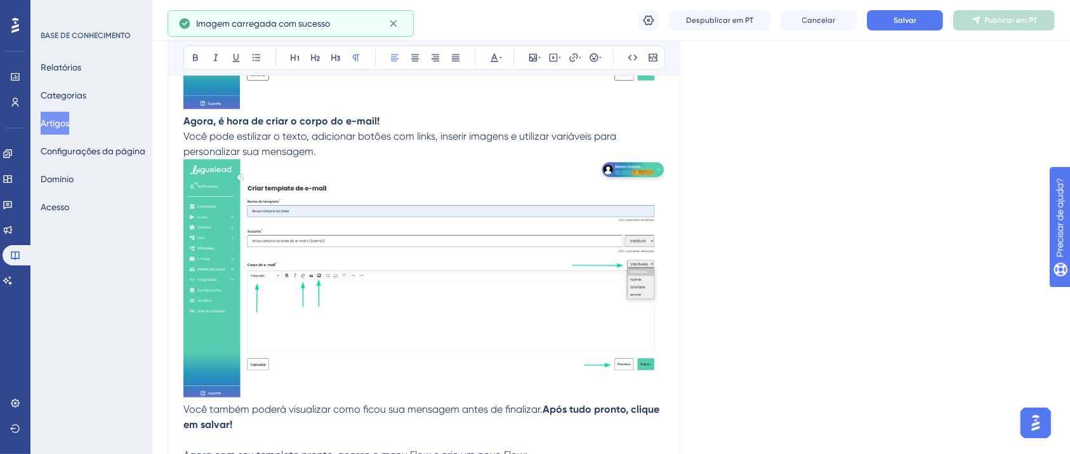
scroll to position [1615, 0]
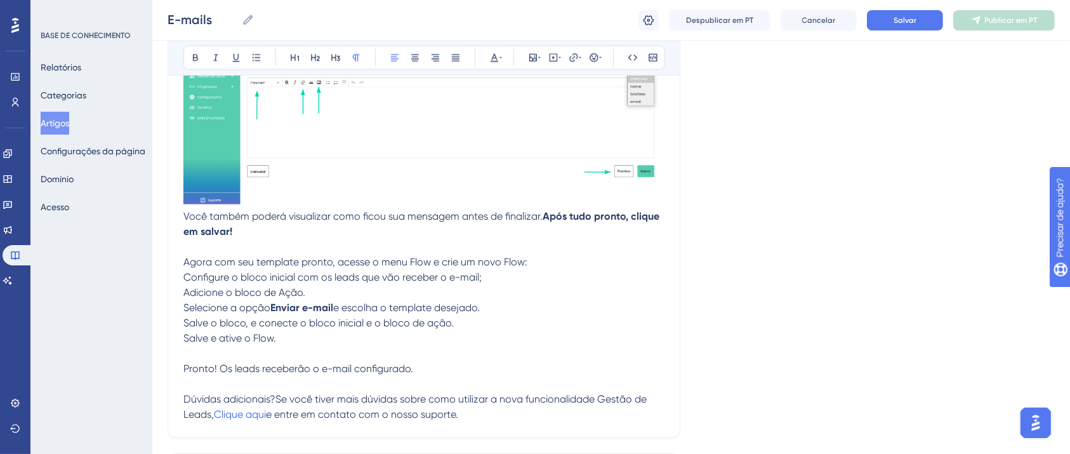
click at [229, 249] on p at bounding box center [423, 246] width 481 height 15
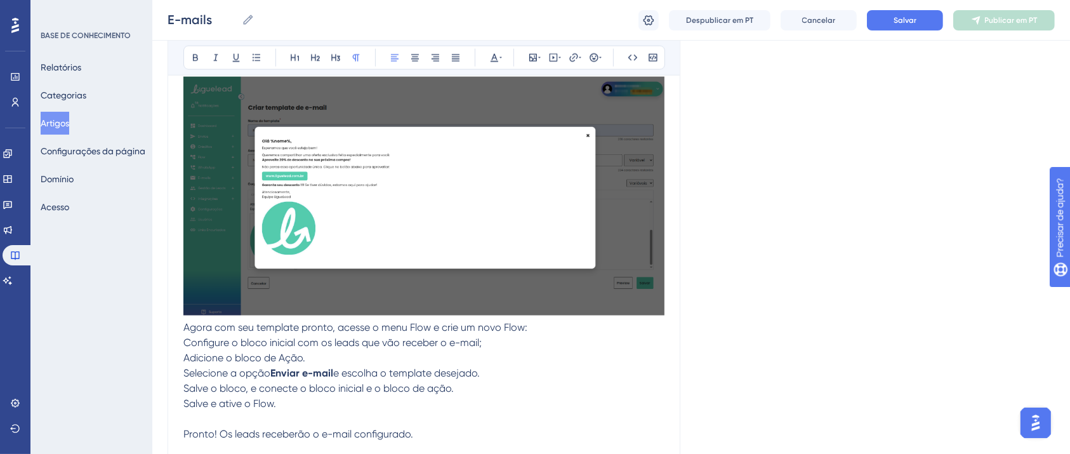
scroll to position [1804, 0]
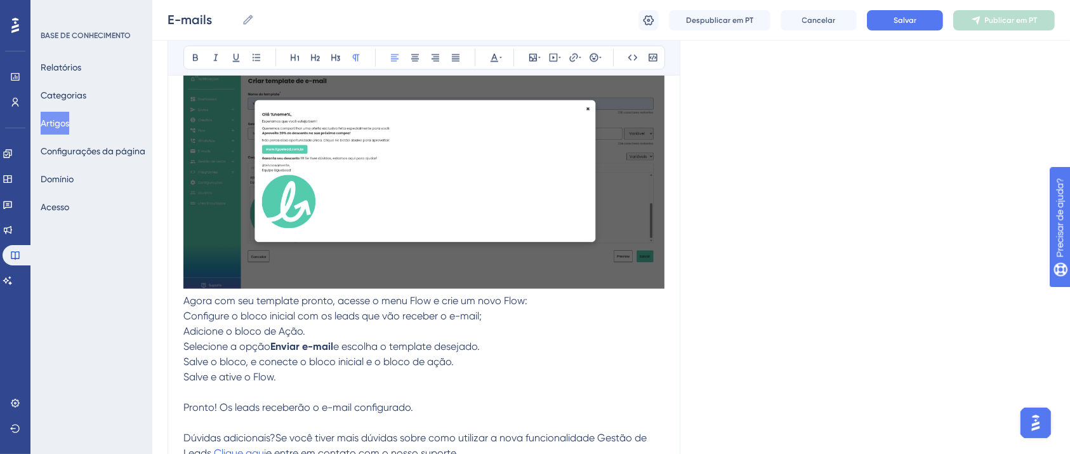
click at [557, 305] on p "Agora com seu template pronto, acesse o menu Flow e crie um novo Flow:" at bounding box center [423, 300] width 481 height 15
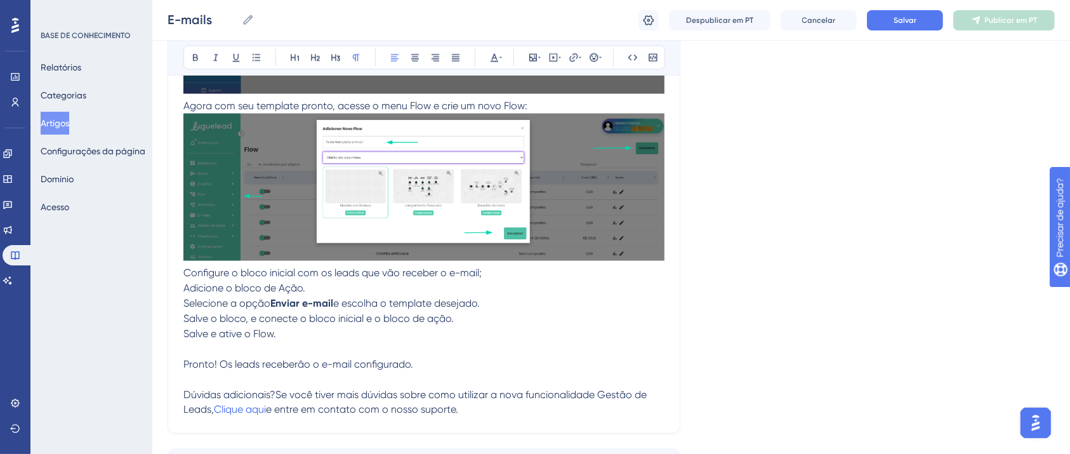
scroll to position [2102, 0]
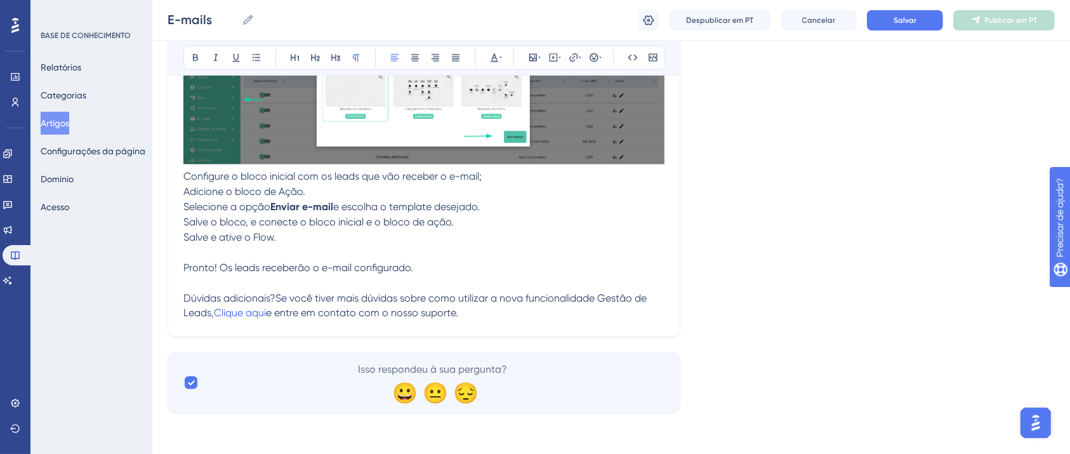
click at [264, 251] on p "Configure o bloco inicial com os leads que vão receber o e-mail; Adicione o blo…" at bounding box center [423, 214] width 481 height 91
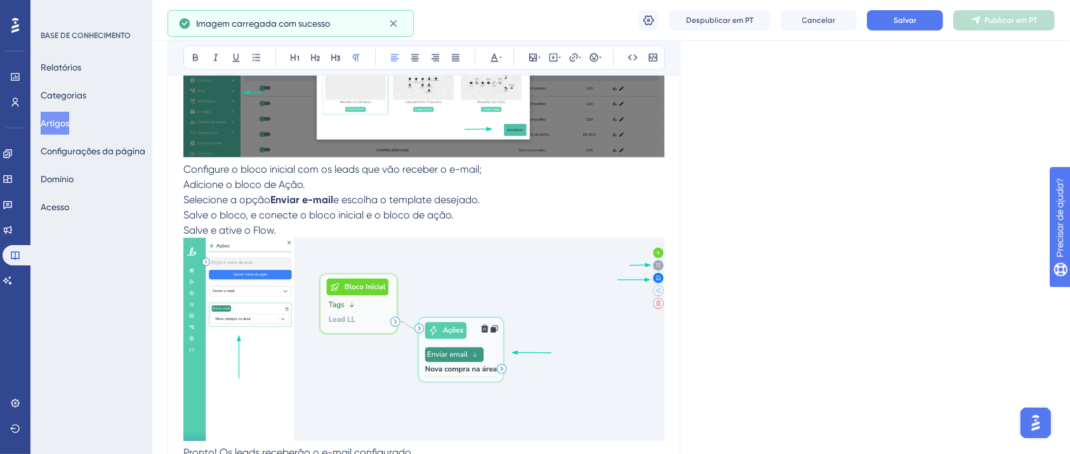
click at [483, 221] on p "Configure o bloco inicial com os leads que vão receber o e-mail; Adicione o blo…" at bounding box center [423, 303] width 481 height 283
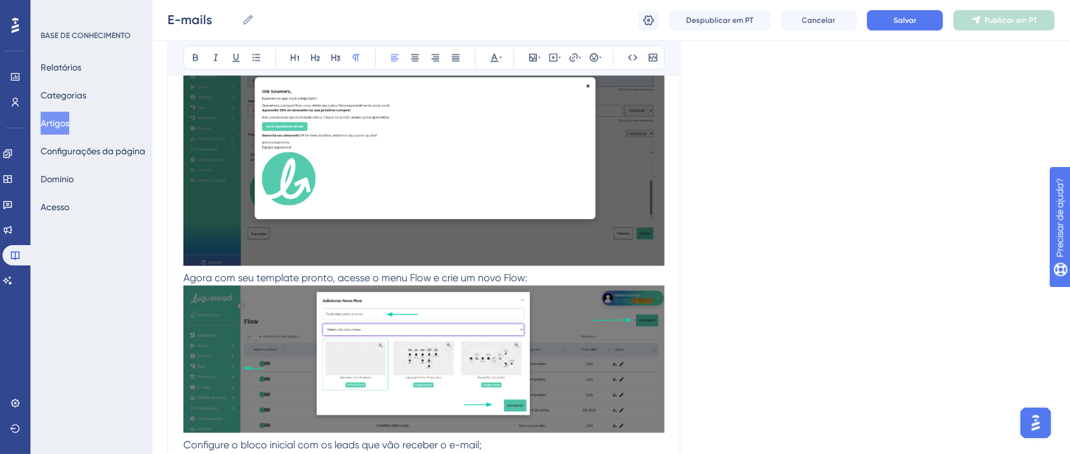
scroll to position [1864, 0]
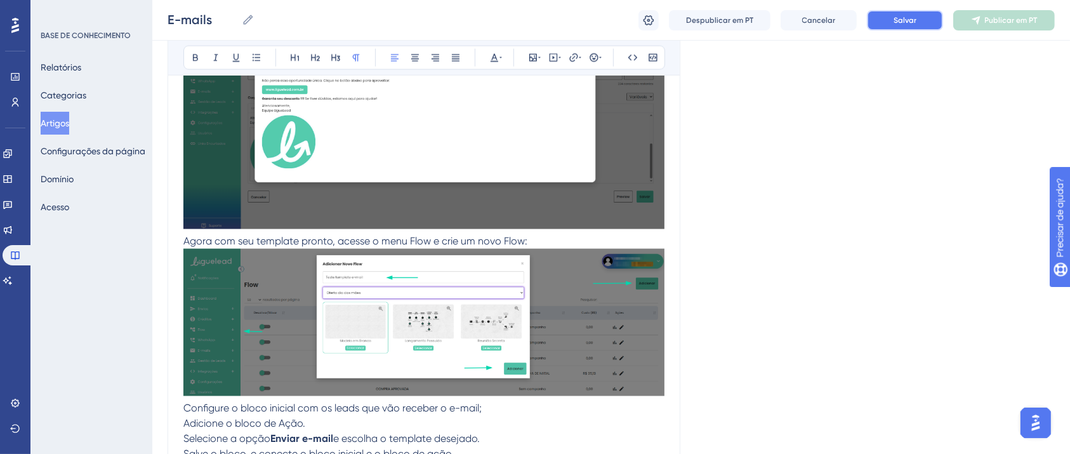
click at [919, 20] on button "Salvar" at bounding box center [905, 20] width 76 height 20
click at [1000, 17] on font "Publicar em PT" at bounding box center [1011, 20] width 53 height 9
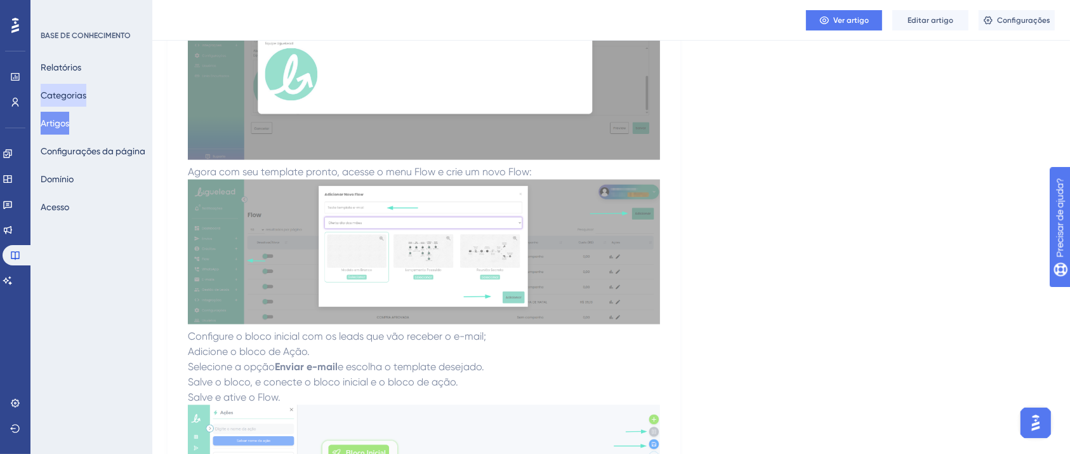
click at [84, 88] on font "Categorias" at bounding box center [64, 95] width 46 height 15
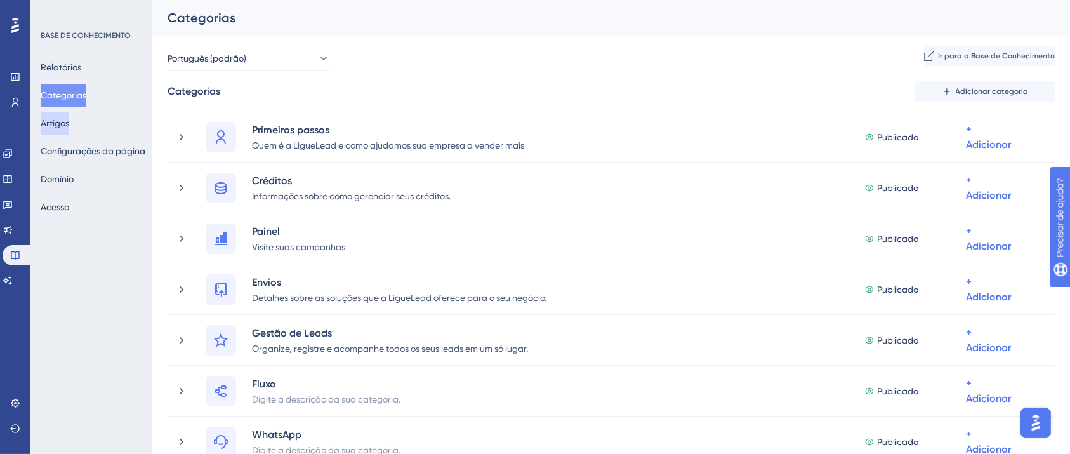
click at [69, 119] on font "Artigos" at bounding box center [55, 123] width 29 height 10
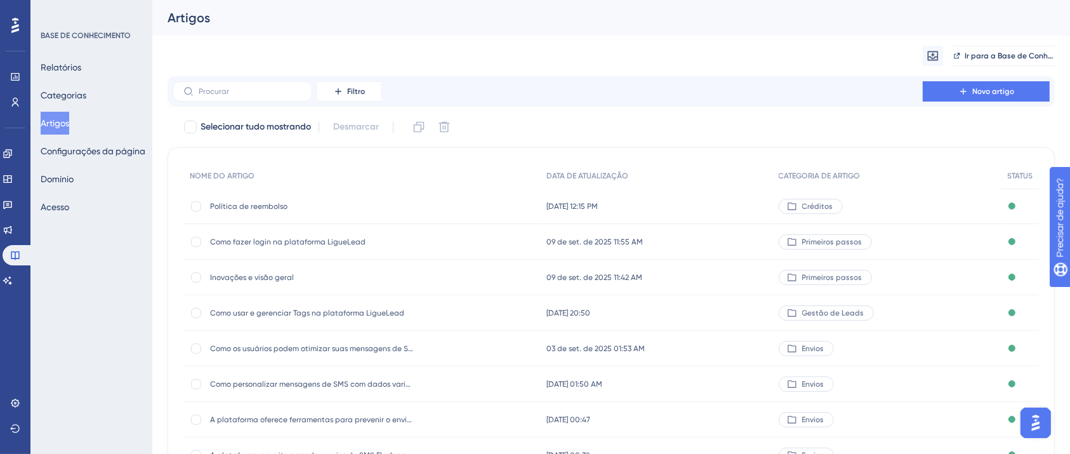
click at [263, 207] on font "Política de reembolso" at bounding box center [248, 206] width 77 height 9
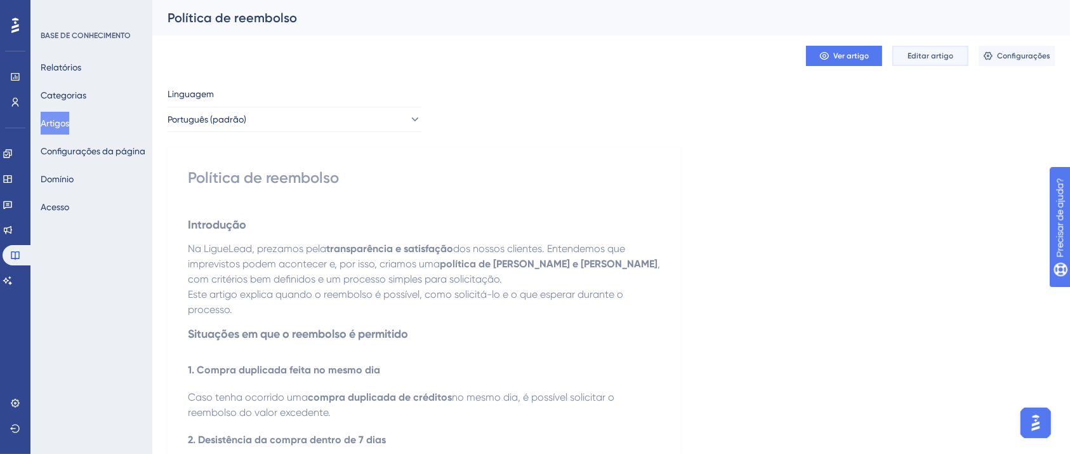
click at [924, 58] on font "Editar artigo" at bounding box center [931, 55] width 46 height 9
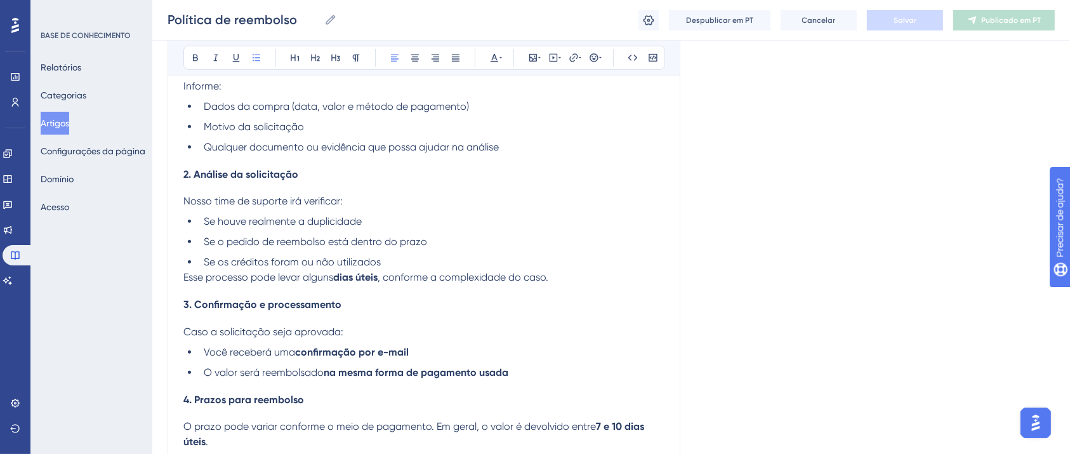
scroll to position [686, 0]
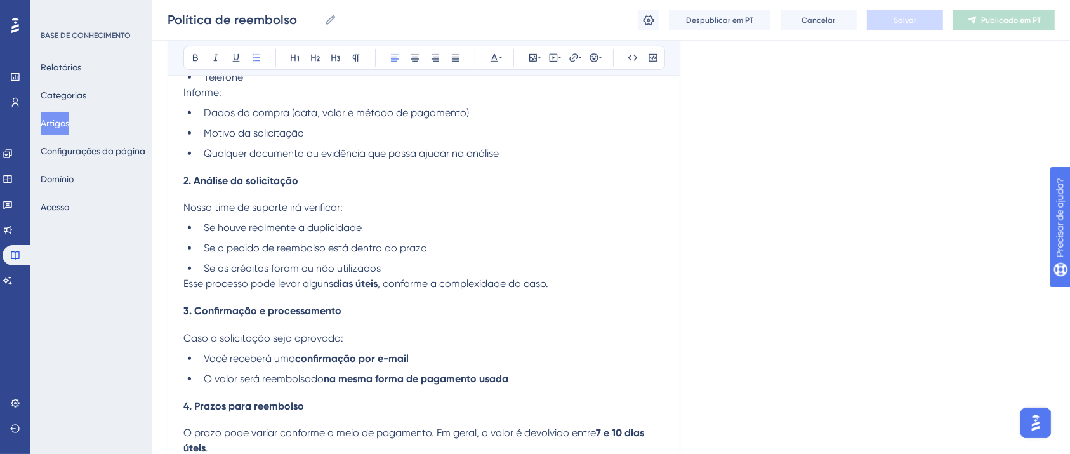
click at [399, 272] on li "Se os créditos foram ou não utilizados" at bounding box center [432, 268] width 466 height 15
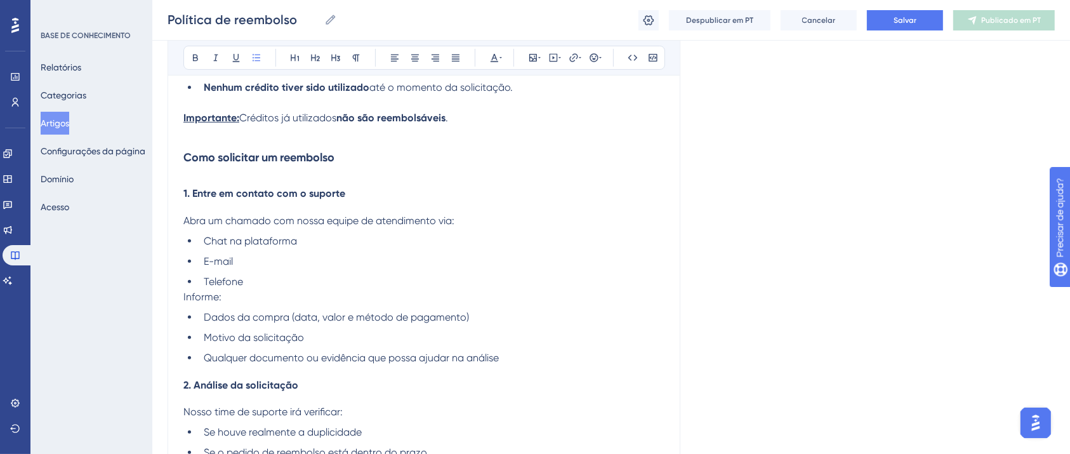
scroll to position [513, 0]
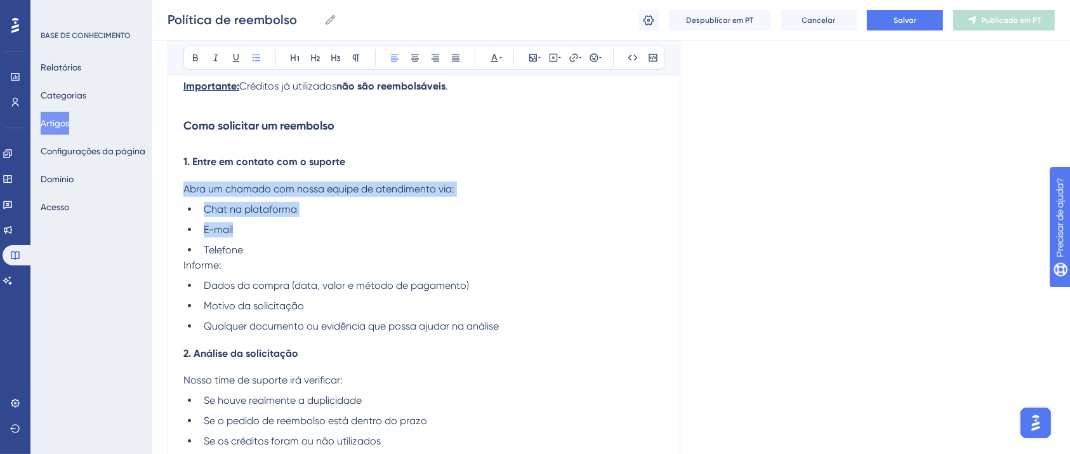
drag, startPoint x: 252, startPoint y: 256, endPoint x: 173, endPoint y: 191, distance: 102.8
click at [173, 191] on div "Política de reembolso Audacioso itálico Sublinhado Ponto de bala Título 1 Títul…" at bounding box center [424, 198] width 513 height 1139
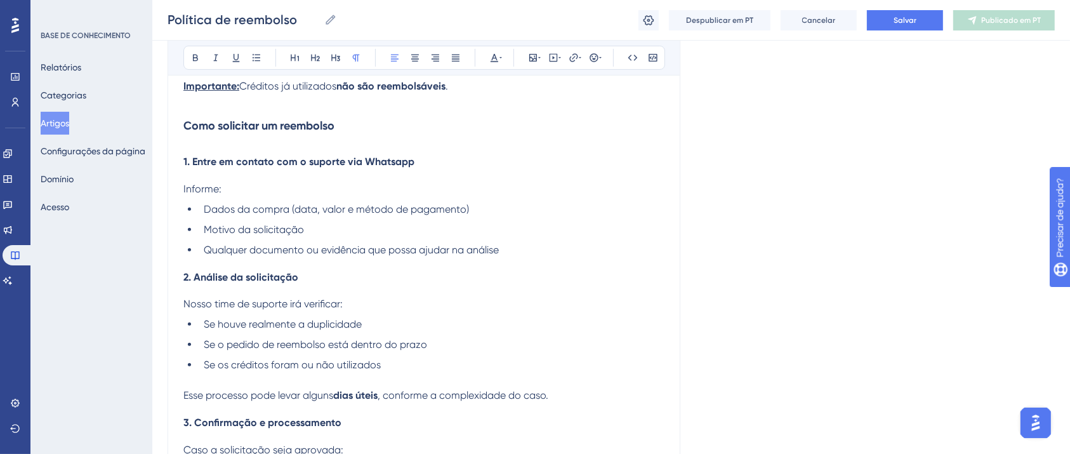
click at [386, 163] on span "1. Entre em contato com o suporte via Whatsapp" at bounding box center [298, 162] width 231 height 12
click at [570, 62] on icon at bounding box center [574, 58] width 10 height 10
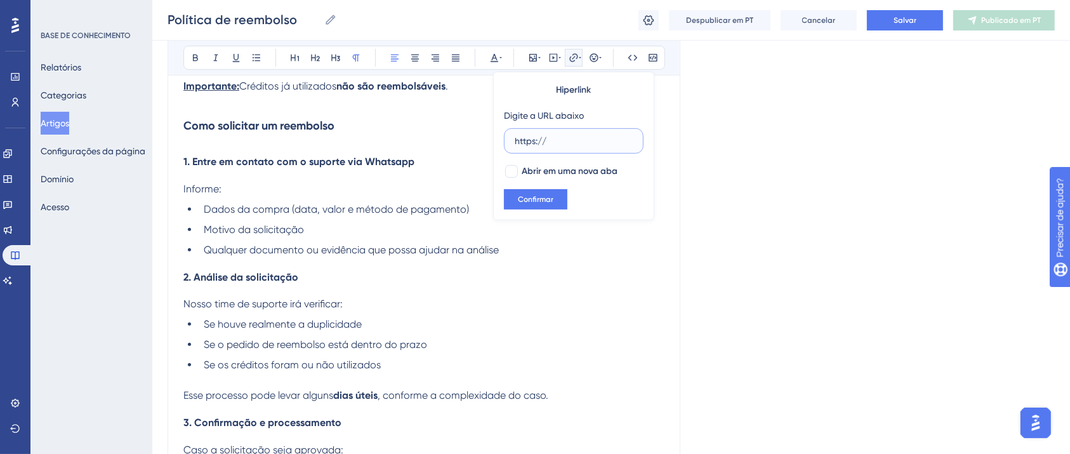
click at [557, 135] on input "https://" at bounding box center [574, 141] width 118 height 14
click at [541, 134] on input "https://" at bounding box center [574, 141] width 118 height 14
drag, startPoint x: 559, startPoint y: 138, endPoint x: 495, endPoint y: 137, distance: 63.5
click at [494, 138] on div "Hiperlink Digite a URL abaixo https:// Abrir em uma nova aba Confirmar" at bounding box center [573, 146] width 161 height 149
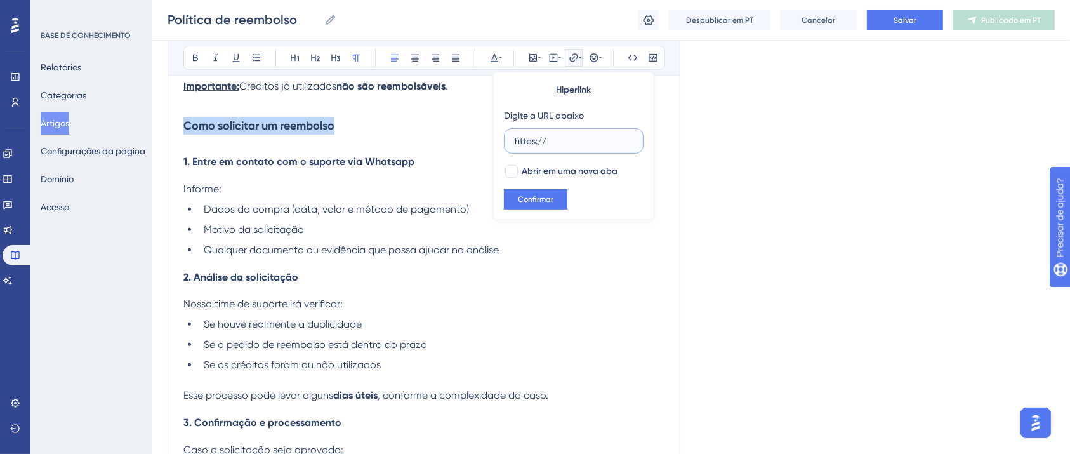
click at [538, 138] on input "https://" at bounding box center [574, 141] width 118 height 14
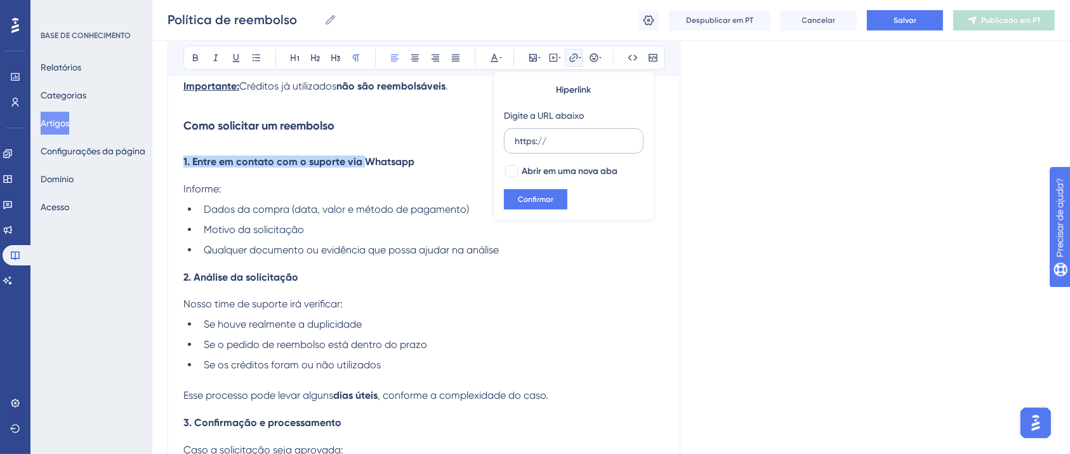
click at [560, 149] on label "https://" at bounding box center [574, 140] width 140 height 25
click at [560, 148] on input "https://" at bounding box center [574, 141] width 118 height 14
click at [622, 279] on h4 "2. Análise da solicitação" at bounding box center [423, 277] width 481 height 12
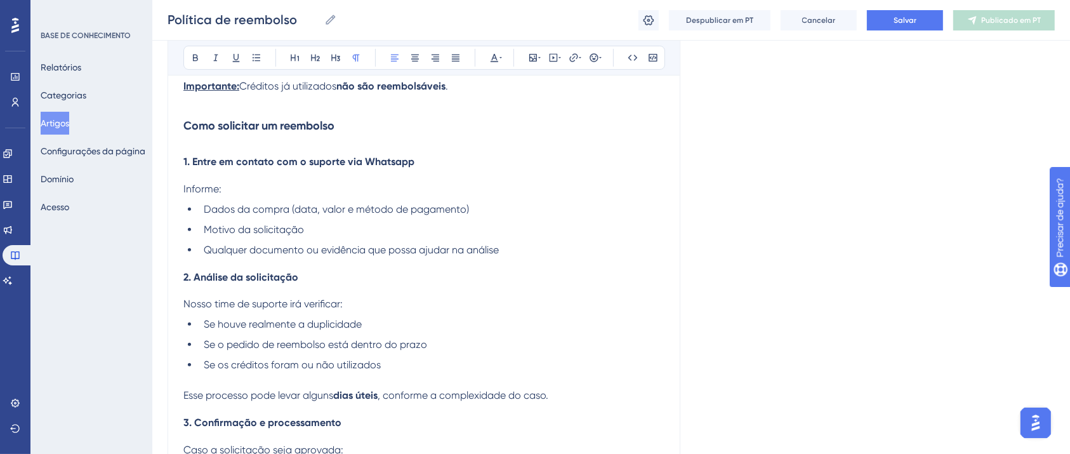
drag, startPoint x: 363, startPoint y: 164, endPoint x: 411, endPoint y: 164, distance: 47.6
click at [411, 164] on span "1. Entre em contato com o suporte via Whatsapp" at bounding box center [298, 162] width 231 height 12
click at [573, 58] on icon at bounding box center [573, 57] width 8 height 8
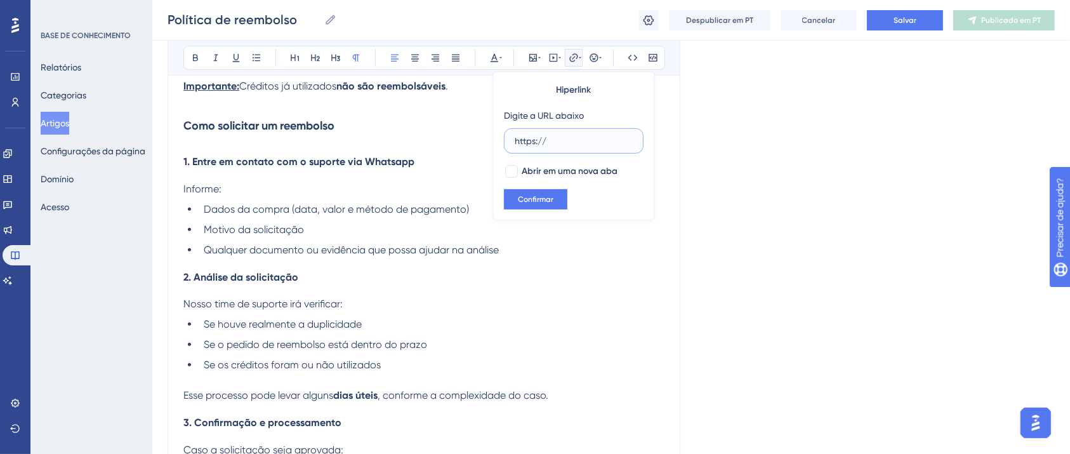
click at [551, 138] on input "https://" at bounding box center [574, 141] width 118 height 14
click at [551, 139] on input "https://" at bounding box center [574, 141] width 118 height 14
click at [519, 136] on input "https://" at bounding box center [574, 141] width 118 height 14
drag, startPoint x: 525, startPoint y: 143, endPoint x: 569, endPoint y: 143, distance: 44.4
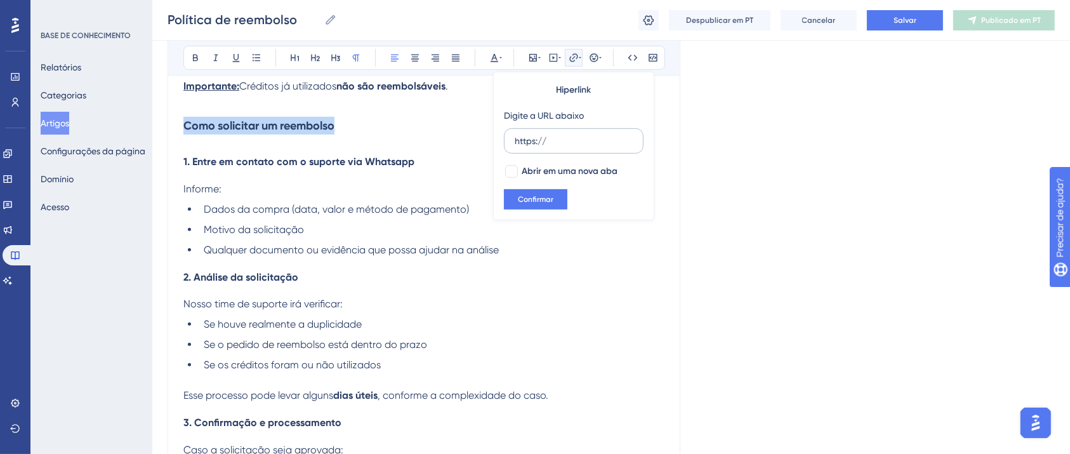
click at [569, 143] on label "https://" at bounding box center [574, 140] width 140 height 25
click at [569, 143] on input "https://" at bounding box center [574, 141] width 118 height 14
click at [584, 171] on font "Abrir em uma nova aba" at bounding box center [570, 171] width 96 height 11
checkbox input "true"
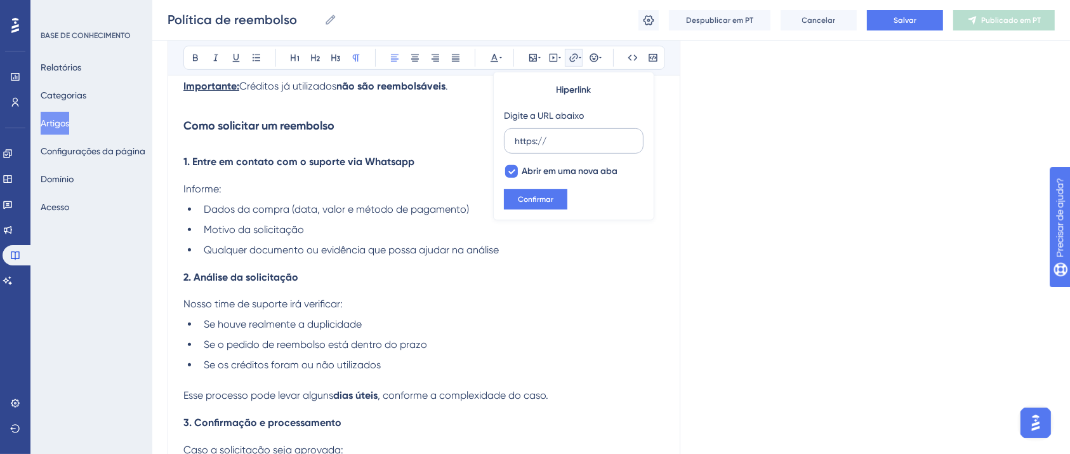
click at [548, 144] on input "https://" at bounding box center [574, 141] width 118 height 14
click at [539, 138] on input "https://" at bounding box center [574, 141] width 118 height 14
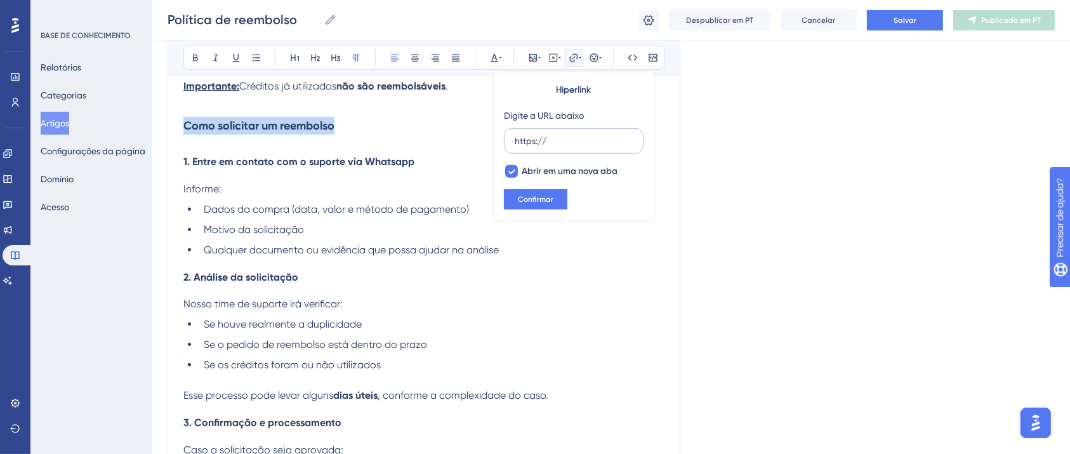
drag, startPoint x: 513, startPoint y: 139, endPoint x: 542, endPoint y: 142, distance: 29.3
click at [542, 142] on label "https://" at bounding box center [574, 140] width 140 height 25
click at [542, 142] on input "https://" at bounding box center [574, 141] width 118 height 14
click at [549, 194] on span "Confirmar" at bounding box center [536, 199] width 36 height 10
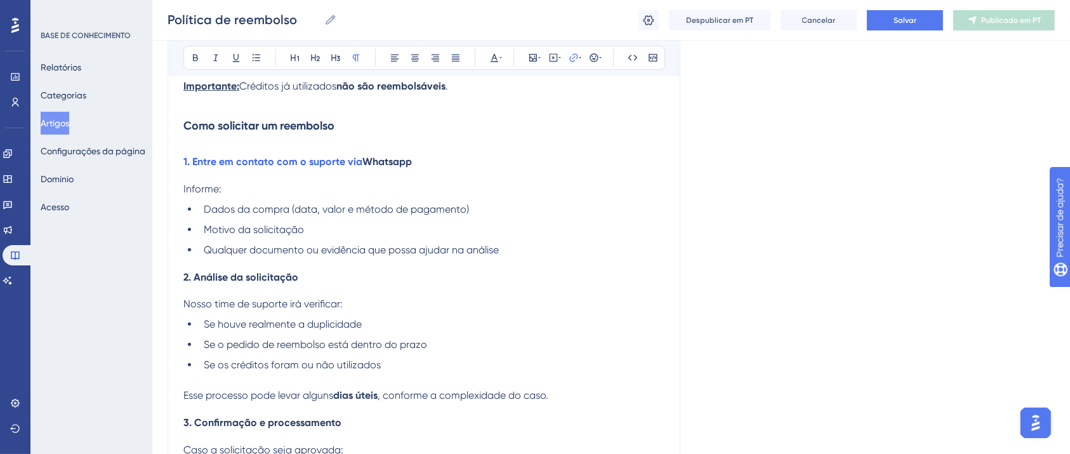
click at [443, 171] on div "Introdução Na LigueLead, prezamos pela transparência e satisfação dos nossos cl…" at bounding box center [423, 217] width 481 height 920
drag, startPoint x: 420, startPoint y: 166, endPoint x: 157, endPoint y: 150, distance: 263.3
click at [154, 165] on div "Desempenho Usuários Noivado Widgets Opinião Atualizações de produtos Base de co…" at bounding box center [611, 138] width 918 height 1302
click at [574, 58] on icon at bounding box center [573, 57] width 8 height 8
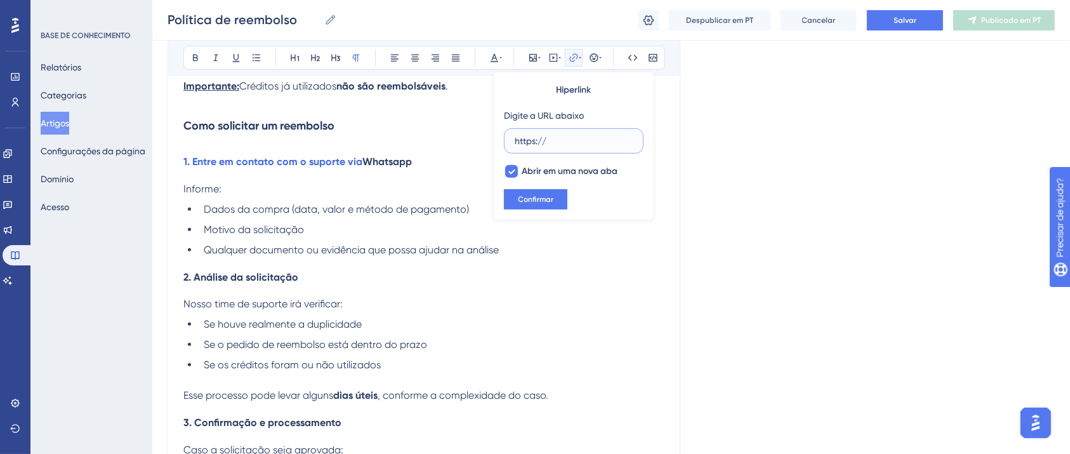
click at [534, 140] on input "https://" at bounding box center [574, 141] width 118 height 14
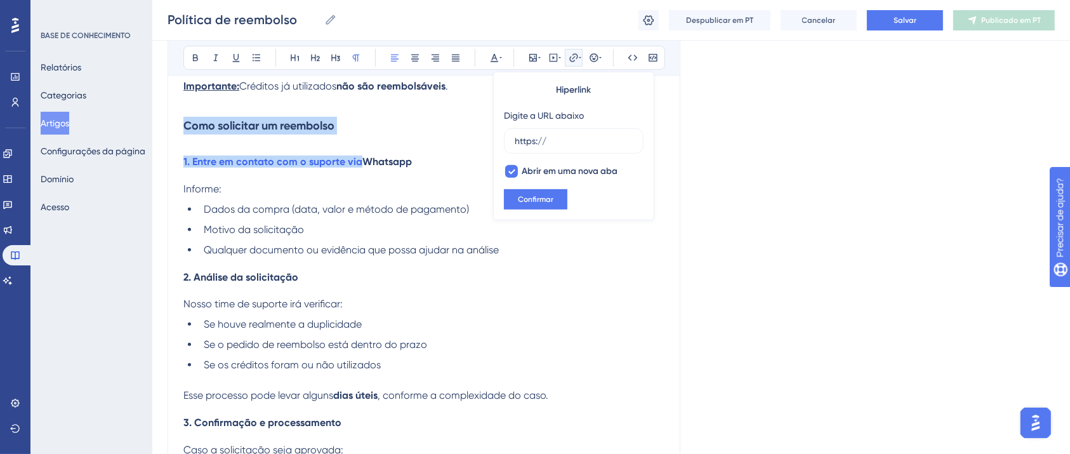
click at [573, 53] on icon at bounding box center [574, 58] width 10 height 10
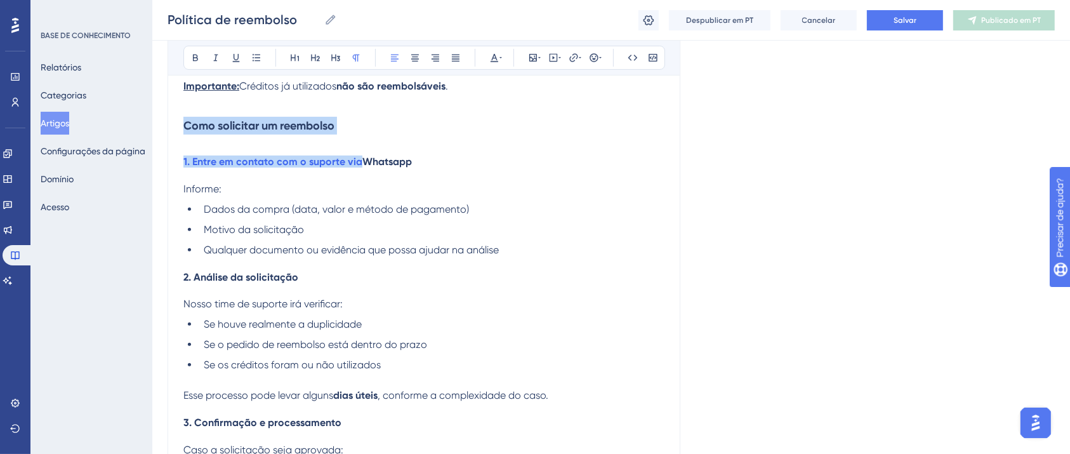
click at [478, 158] on div "Introdução Na LigueLead, prezamos pela transparência e satisfação dos nossos cl…" at bounding box center [423, 217] width 481 height 920
click at [474, 168] on h4 "1. Entre em contato com o suporte via Whatsapp" at bounding box center [423, 162] width 481 height 12
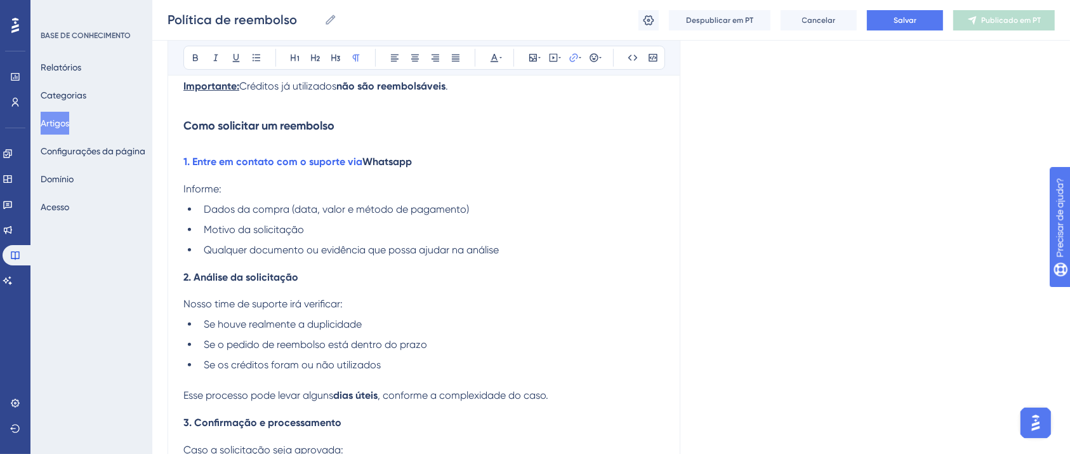
drag, startPoint x: 364, startPoint y: 162, endPoint x: 178, endPoint y: 160, distance: 186.6
click at [178, 160] on div "Política de reembolso Audacioso itálico Sublinhado Ponto de bala Título 1 Títul…" at bounding box center [424, 160] width 513 height 1063
click at [578, 53] on icon at bounding box center [574, 58] width 10 height 10
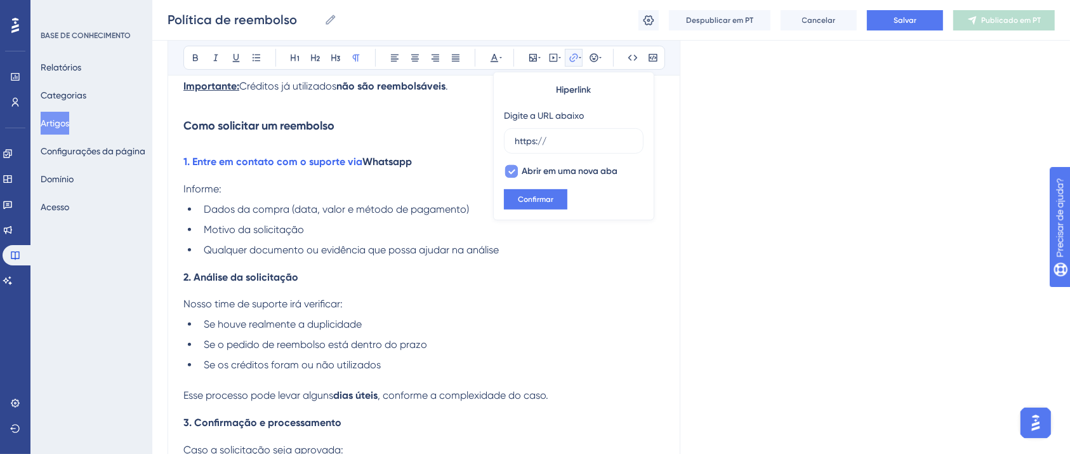
click at [517, 167] on div at bounding box center [511, 171] width 13 height 13
checkbox input "false"
click at [593, 133] on label "https://" at bounding box center [574, 140] width 140 height 25
click at [593, 134] on input "https://" at bounding box center [574, 141] width 118 height 14
click at [593, 133] on label "https://" at bounding box center [574, 140] width 140 height 25
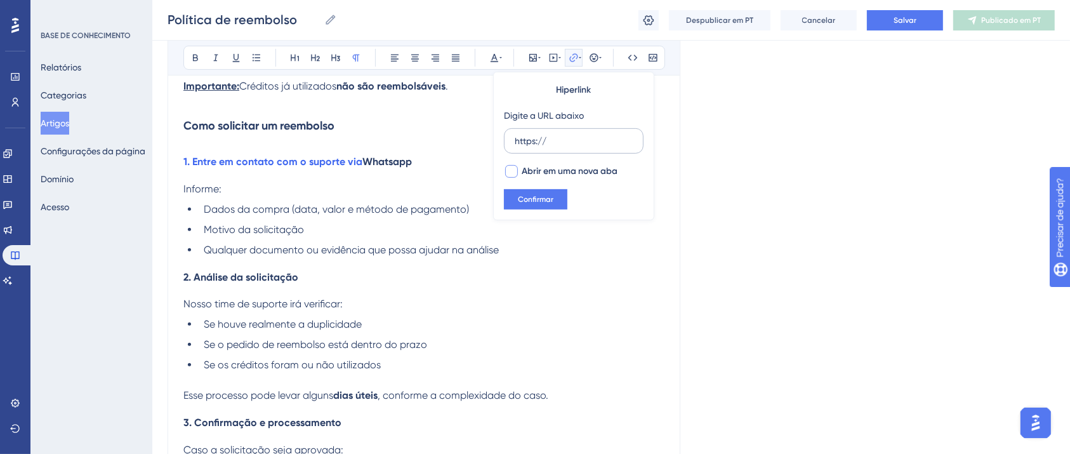
click at [593, 134] on input "https://" at bounding box center [574, 141] width 118 height 14
click at [545, 195] on font "Confirmar" at bounding box center [536, 199] width 36 height 9
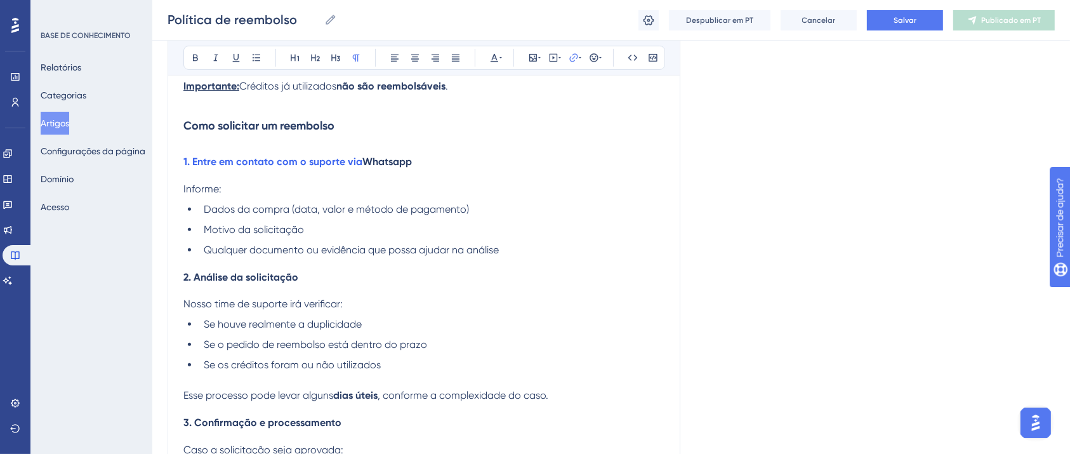
click at [443, 177] on div "Introdução Na LigueLead, prezamos pela transparência e satisfação dos nossos cl…" at bounding box center [423, 217] width 481 height 920
click at [187, 164] on span "1. Entre em contato com o suporte via" at bounding box center [272, 162] width 179 height 12
drag, startPoint x: 234, startPoint y: 167, endPoint x: 360, endPoint y: 155, distance: 126.9
click at [320, 162] on span "1. Entre em contato com o suporte via" at bounding box center [272, 162] width 179 height 12
click at [418, 168] on h4 "1. Entre em contato com o suporte via Whatsapp" at bounding box center [423, 162] width 481 height 12
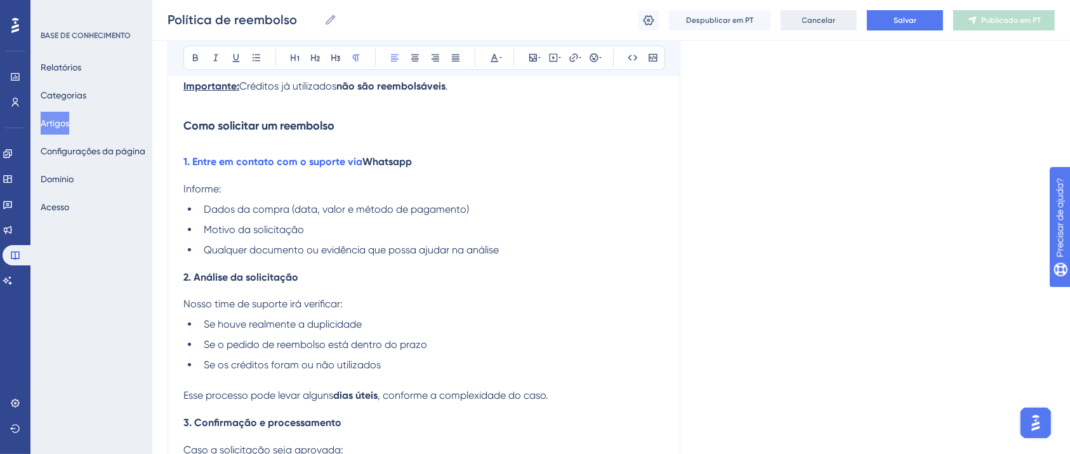
click at [802, 17] on font "Cancelar" at bounding box center [819, 20] width 34 height 9
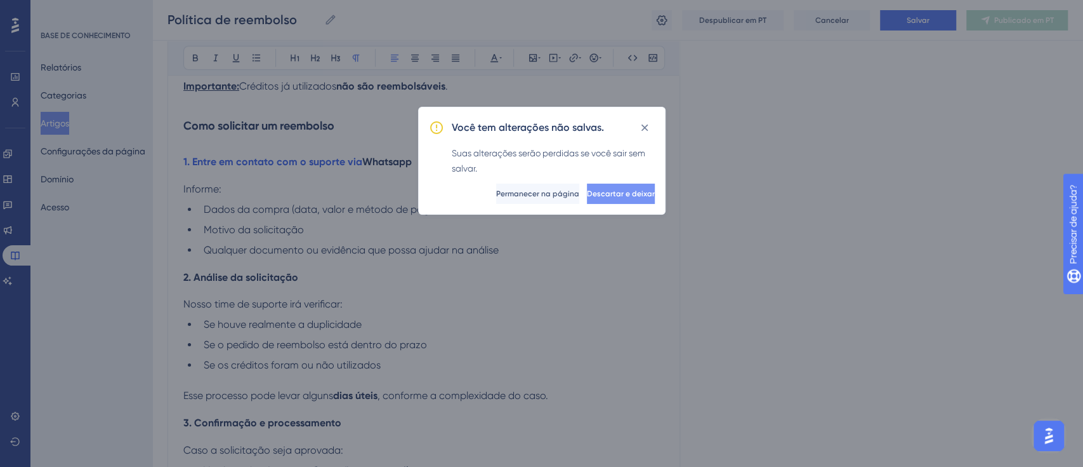
click at [600, 197] on span "Descartar e deixar" at bounding box center [621, 194] width 68 height 10
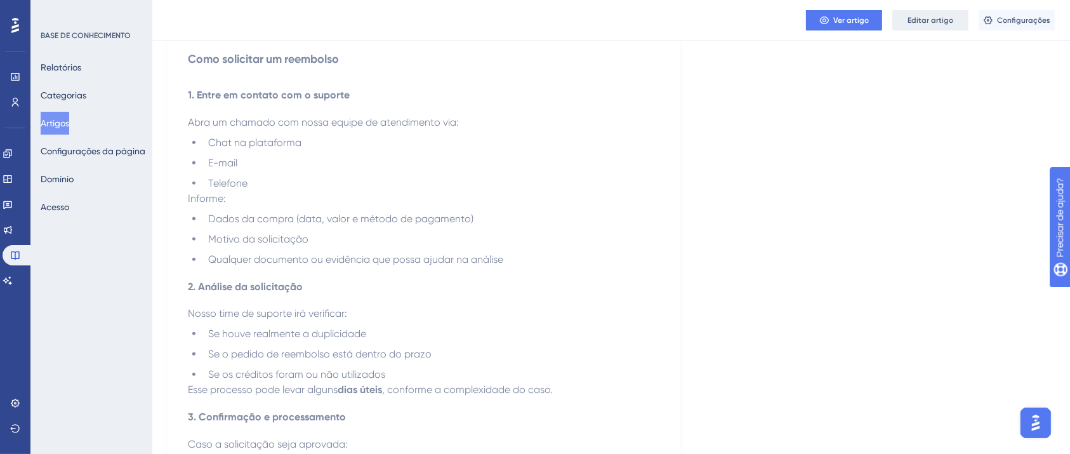
click at [939, 17] on font "Editar artigo" at bounding box center [931, 20] width 46 height 9
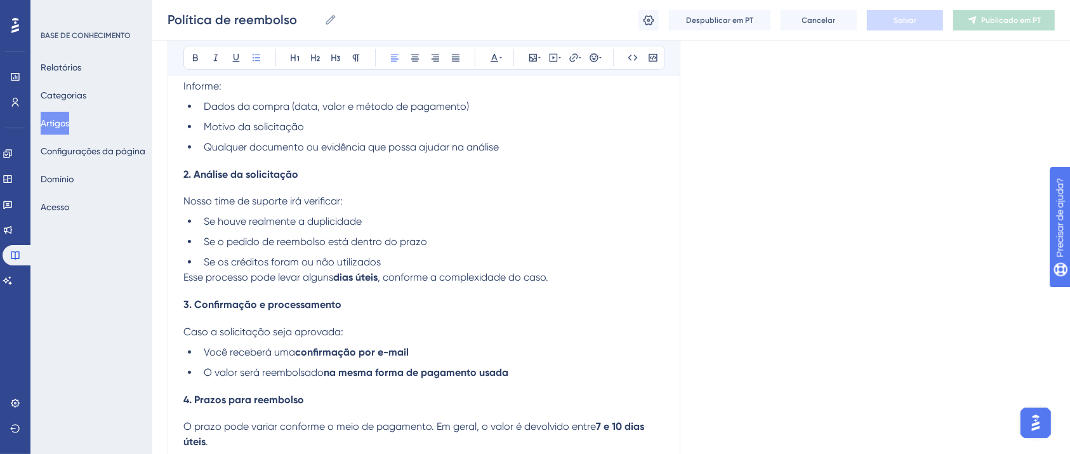
scroll to position [600, 0]
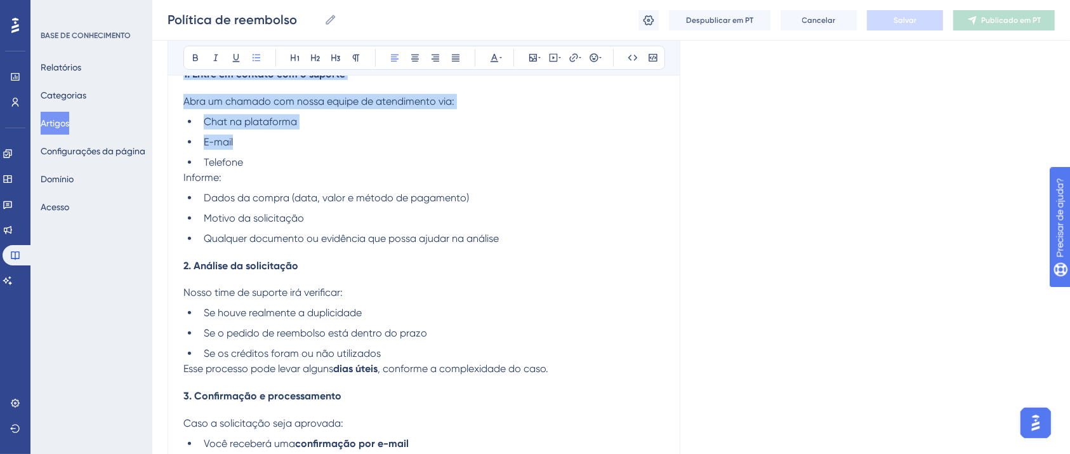
drag, startPoint x: 253, startPoint y: 166, endPoint x: 343, endPoint y: 77, distance: 126.6
click at [343, 77] on div "Introdução Na LigueLead, prezamos pela transparência e satisfação dos nossos cl…" at bounding box center [423, 159] width 481 height 981
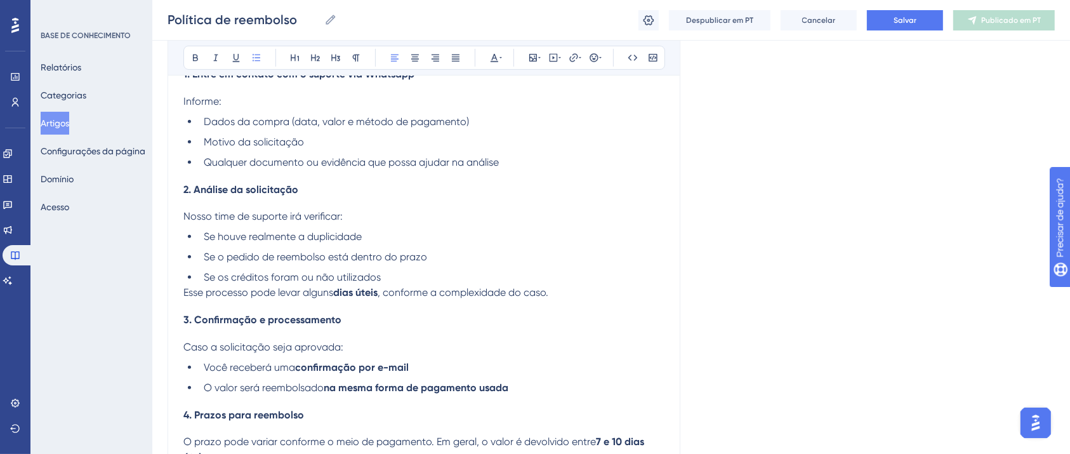
scroll to position [516, 0]
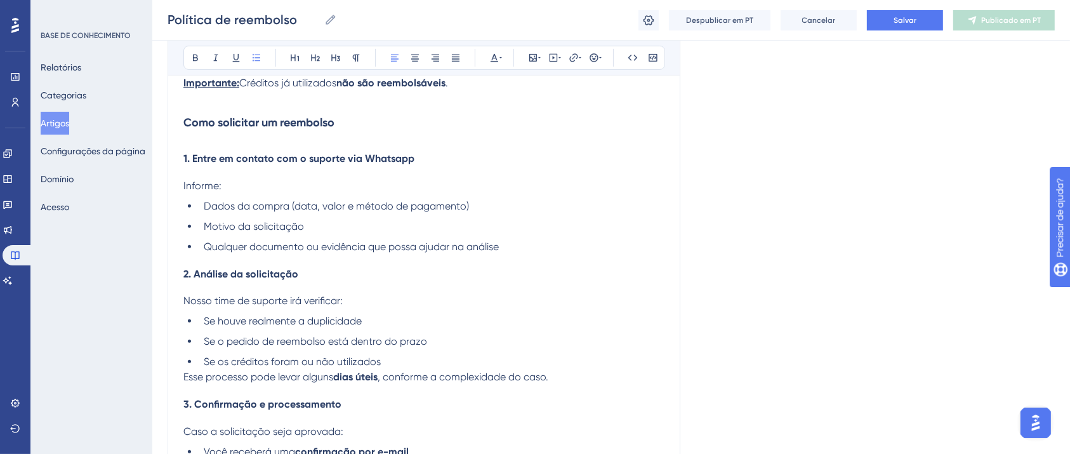
click at [385, 161] on span "1. Entre em contato com o suporte via Whatsapp" at bounding box center [298, 158] width 231 height 12
click at [569, 58] on icon at bounding box center [574, 58] width 10 height 10
click at [553, 142] on input "https://" at bounding box center [574, 141] width 118 height 14
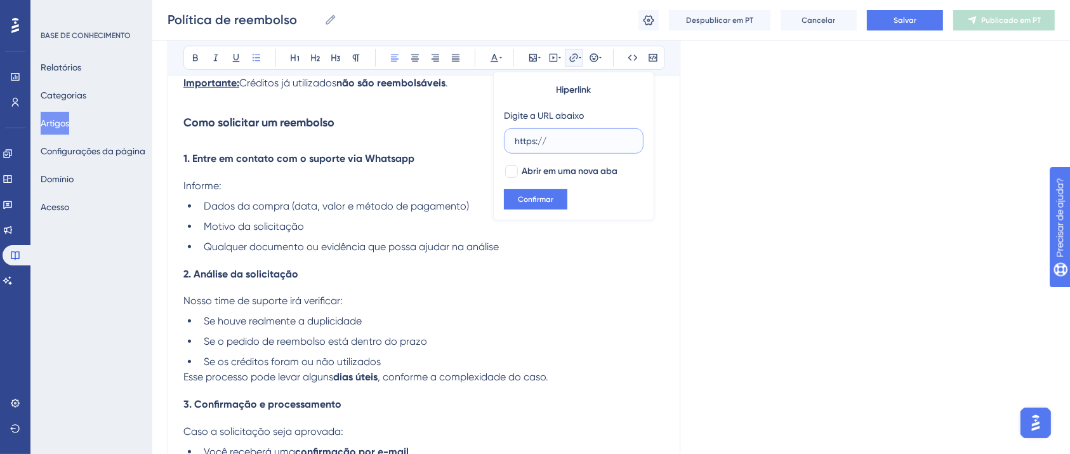
click at [553, 142] on input "https://" at bounding box center [574, 141] width 118 height 14
drag, startPoint x: 552, startPoint y: 140, endPoint x: 512, endPoint y: 140, distance: 39.4
click at [512, 140] on label "https://" at bounding box center [574, 140] width 140 height 25
click at [515, 140] on input "https://" at bounding box center [574, 141] width 118 height 14
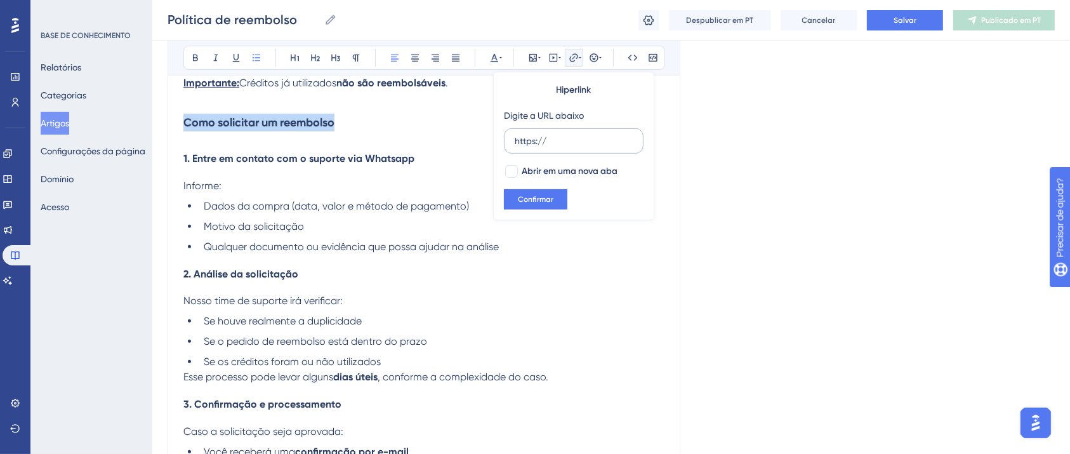
click at [512, 140] on label "https://" at bounding box center [574, 140] width 140 height 25
click at [515, 140] on input "https://" at bounding box center [574, 141] width 118 height 14
drag, startPoint x: 538, startPoint y: 143, endPoint x: 600, endPoint y: 144, distance: 62.2
click at [600, 144] on input "https://" at bounding box center [574, 141] width 118 height 14
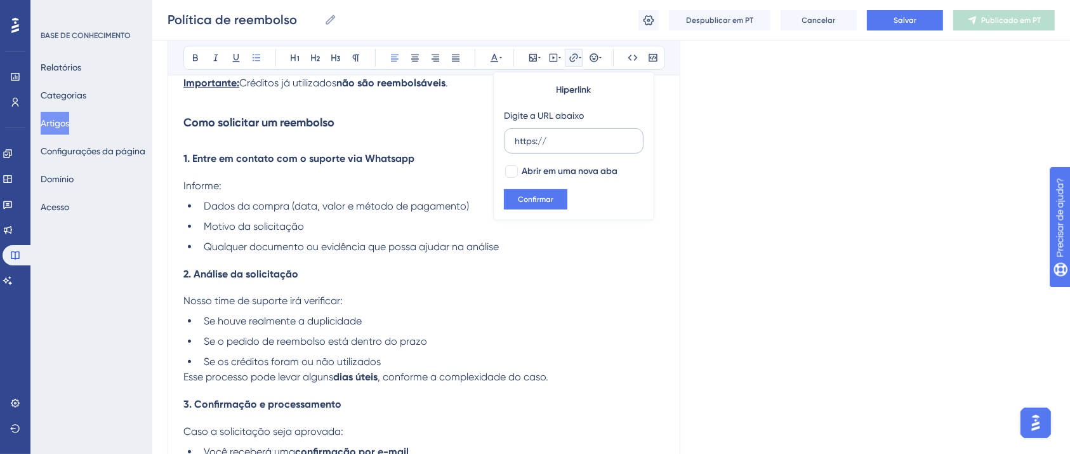
click at [600, 144] on input "https://" at bounding box center [574, 141] width 118 height 14
click at [458, 185] on div "Introdução Na LigueLead, prezamos pela transparência e satisfação dos nossos cl…" at bounding box center [423, 206] width 481 height 904
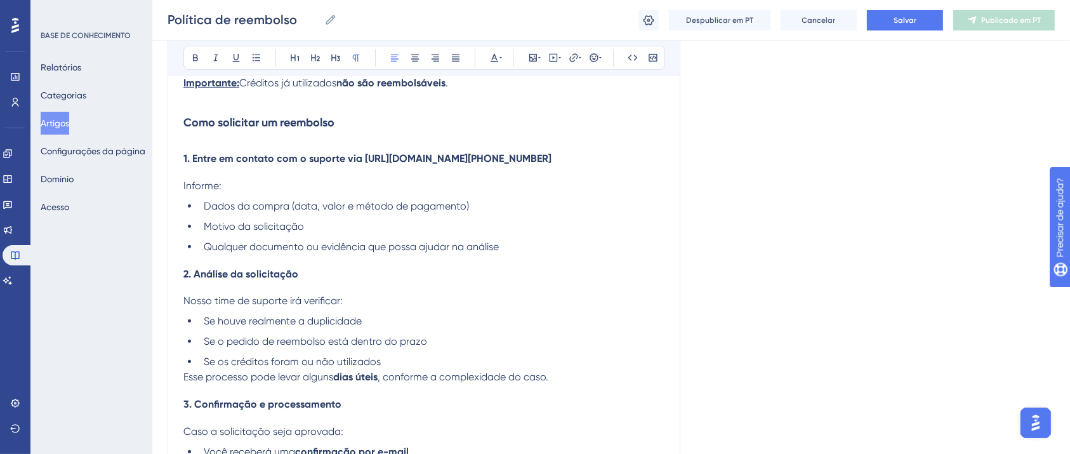
drag, startPoint x: 668, startPoint y: 179, endPoint x: 474, endPoint y: 168, distance: 194.6
click at [477, 168] on div "Política de reembolso Audacioso itálico Sublinhado Ponto de bala Título 1 Títul…" at bounding box center [424, 150] width 513 height 1048
click at [474, 152] on div "Introdução Na LigueLead, prezamos pela transparência e satisfação dos nossos cl…" at bounding box center [423, 206] width 481 height 904
drag, startPoint x: 652, startPoint y: 177, endPoint x: 364, endPoint y: 164, distance: 288.5
click at [364, 164] on h4 "1. Entre em contato com o suporte via https://api.whatsapp.com/send?phone=55199…" at bounding box center [423, 158] width 481 height 12
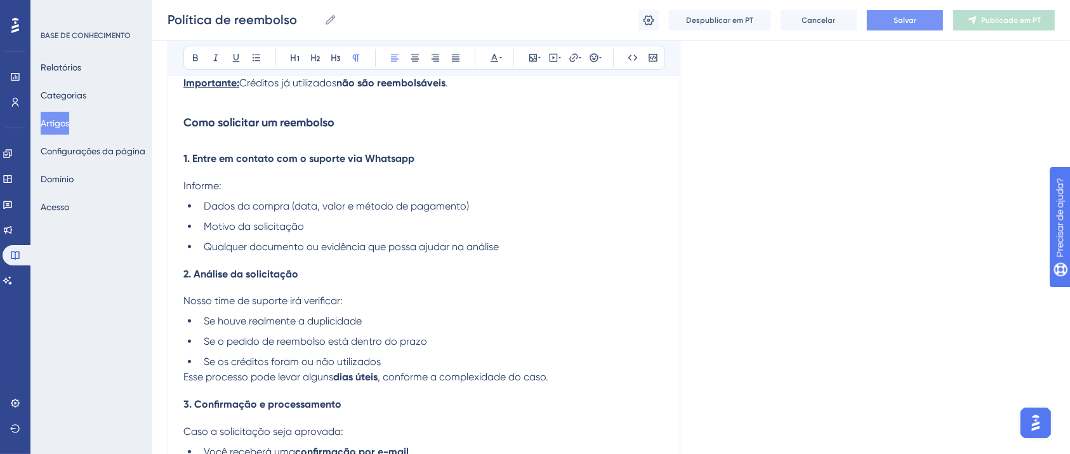
click at [899, 21] on font "Salvar" at bounding box center [905, 20] width 23 height 9
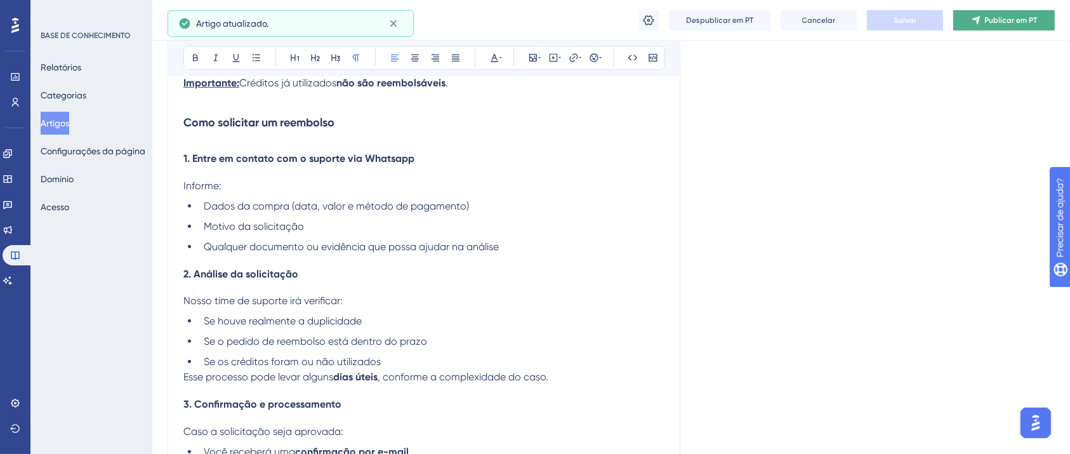
click at [992, 18] on font "Publicar em PT" at bounding box center [1011, 20] width 53 height 9
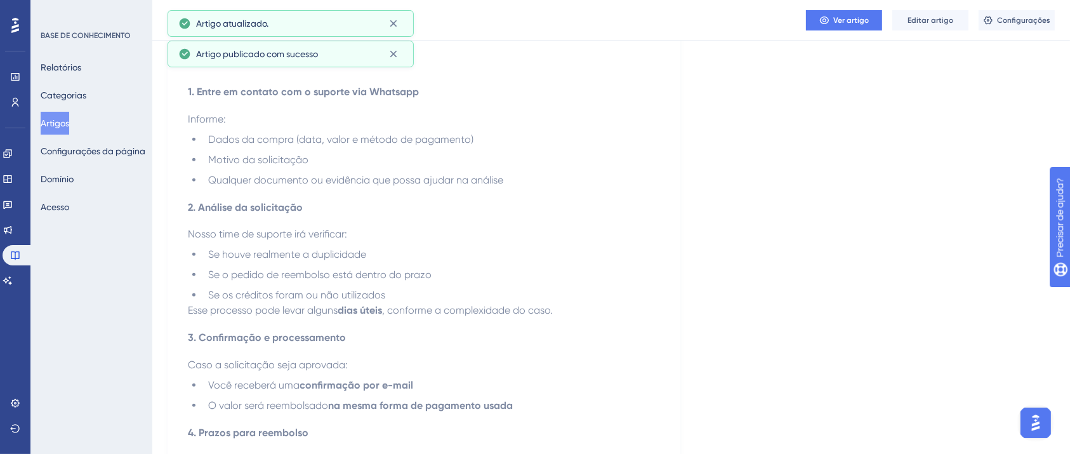
click at [359, 213] on h4 "2. Análise da solicitação" at bounding box center [424, 207] width 472 height 12
click at [919, 26] on button "Editar artigo" at bounding box center [930, 20] width 76 height 20
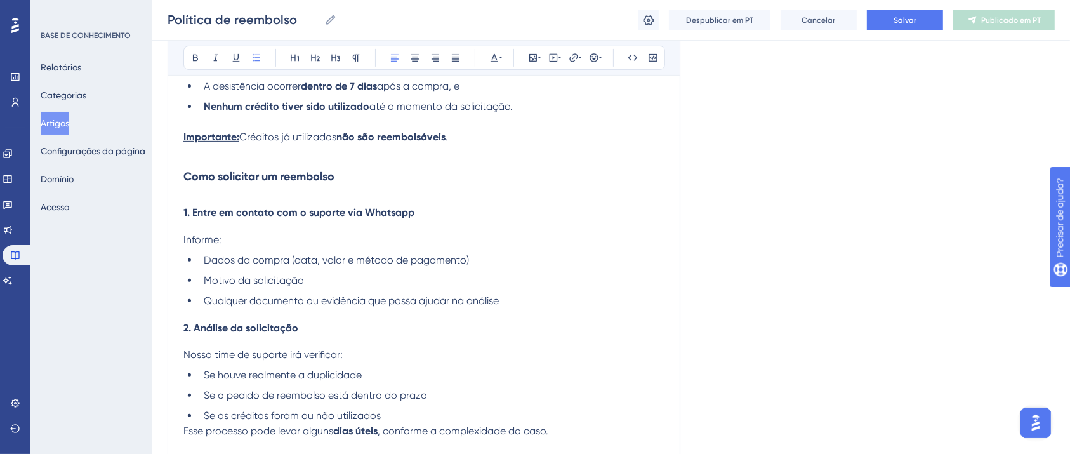
scroll to position [376, 0]
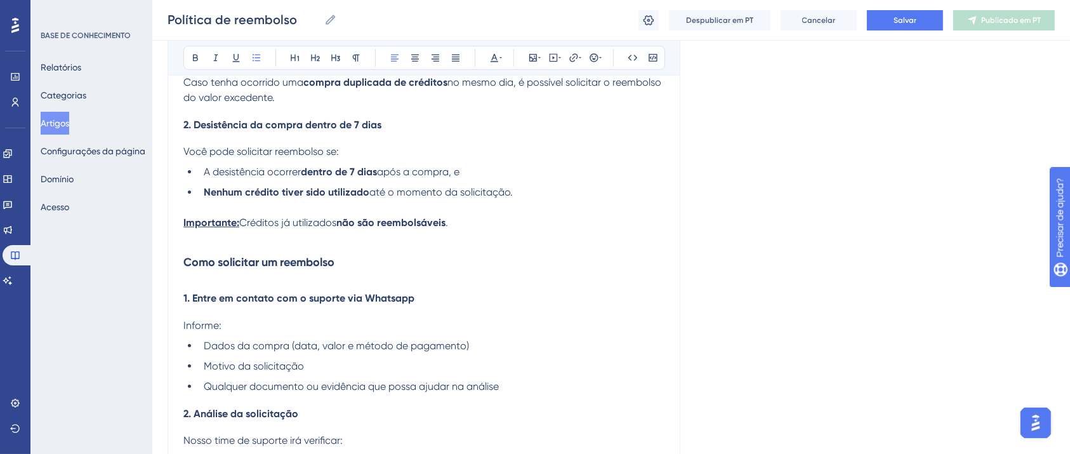
click at [381, 304] on span "1. Entre em contato com o suporte via Whatsapp" at bounding box center [298, 298] width 231 height 12
click at [573, 58] on icon at bounding box center [574, 58] width 10 height 10
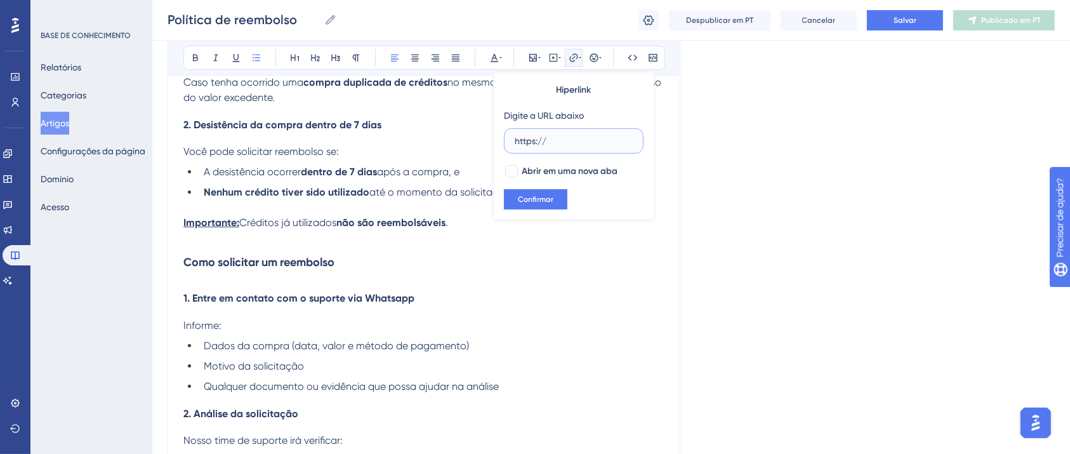
click at [565, 137] on input "https://" at bounding box center [574, 141] width 118 height 14
click at [568, 138] on input "https://" at bounding box center [574, 141] width 118 height 14
click at [564, 136] on input "https://" at bounding box center [574, 141] width 118 height 14
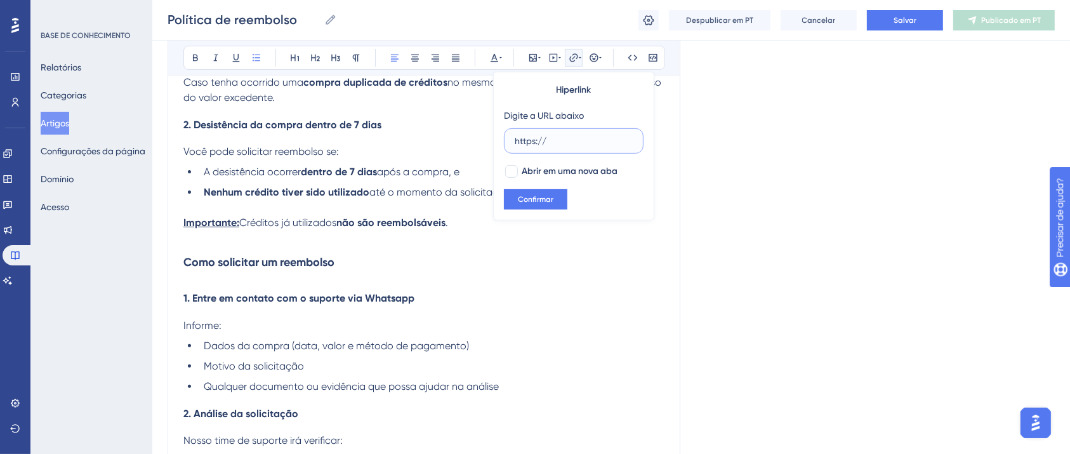
click at [564, 136] on input "https://" at bounding box center [574, 141] width 118 height 14
click at [533, 140] on input "https://" at bounding box center [574, 141] width 118 height 14
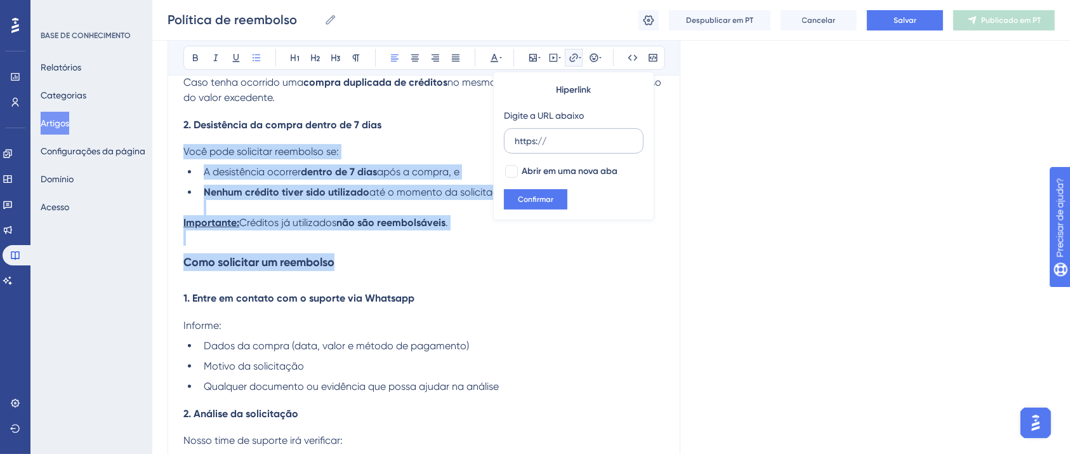
drag, startPoint x: 520, startPoint y: 138, endPoint x: 541, endPoint y: 143, distance: 22.2
click at [541, 143] on input "https://" at bounding box center [574, 141] width 118 height 14
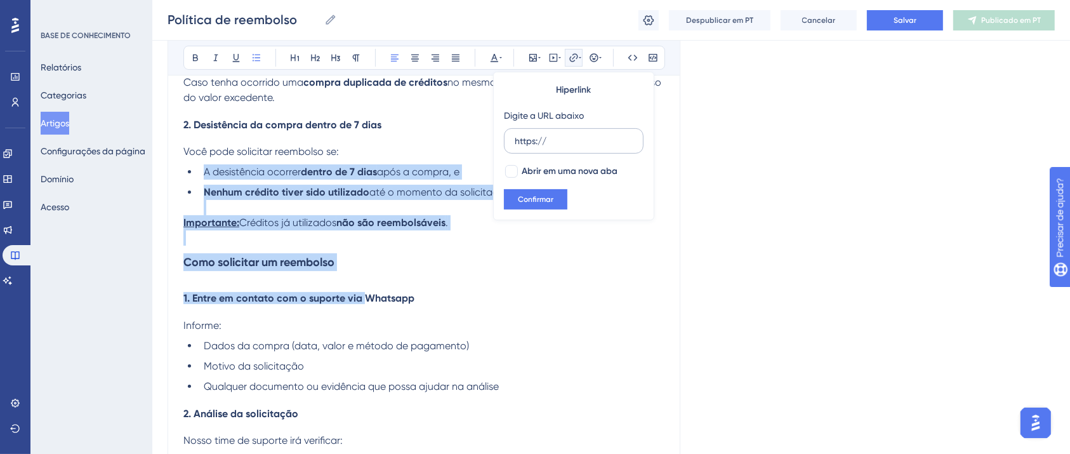
click at [567, 137] on input "https://" at bounding box center [574, 141] width 118 height 14
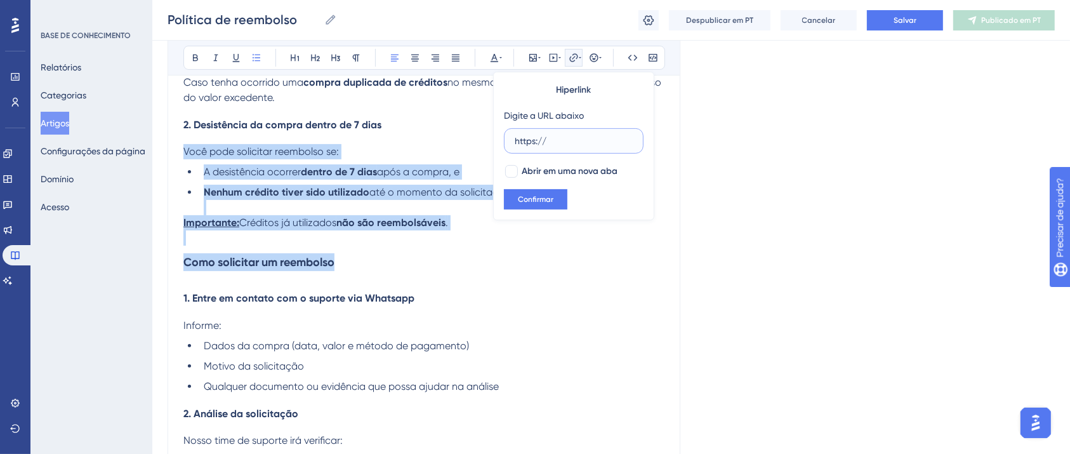
click at [567, 137] on input "https://" at bounding box center [574, 141] width 118 height 14
click at [539, 274] on h3 "Como solicitar um reembolso" at bounding box center [423, 262] width 481 height 33
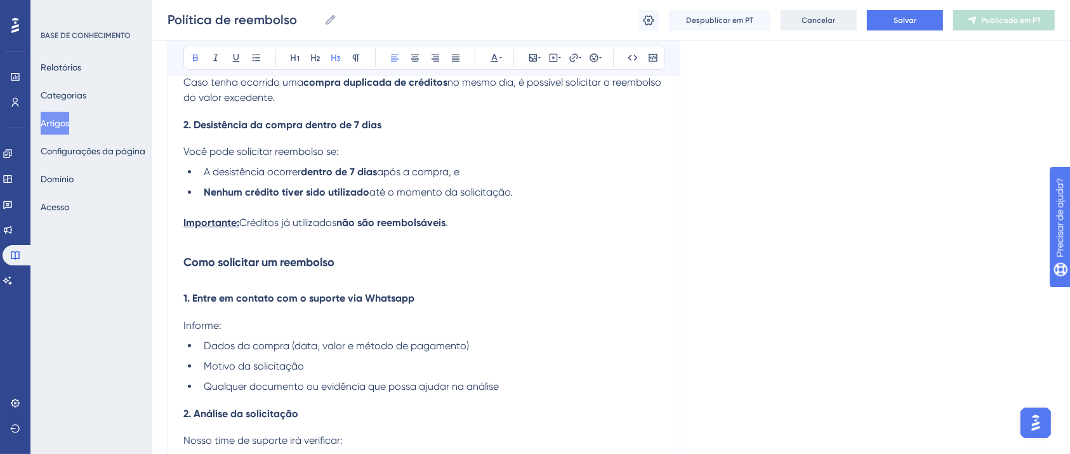
click at [825, 20] on font "Cancelar" at bounding box center [819, 20] width 34 height 9
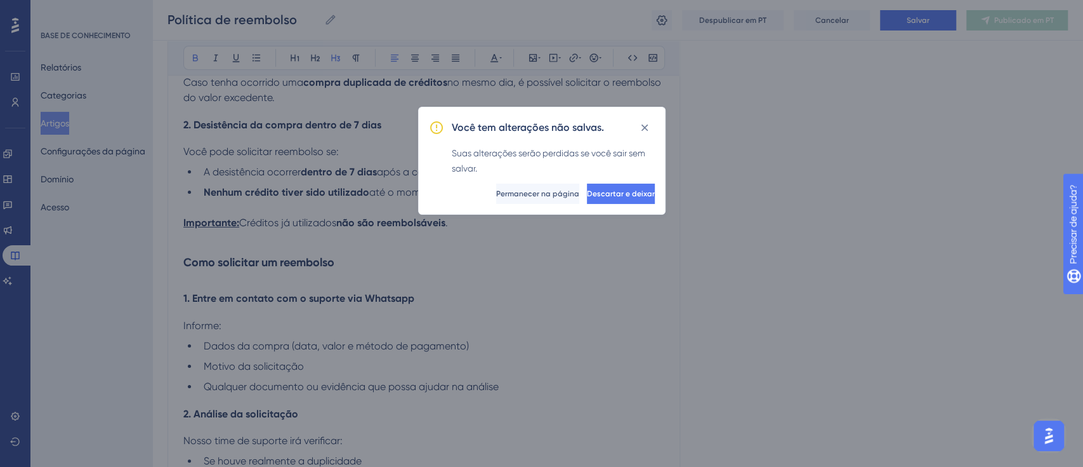
click at [618, 206] on div "Você tem alterações não salvas. Suas alterações serão perdidas se você sair sem…" at bounding box center [542, 161] width 248 height 108
click at [616, 197] on span "Descartar e deixar" at bounding box center [621, 194] width 68 height 10
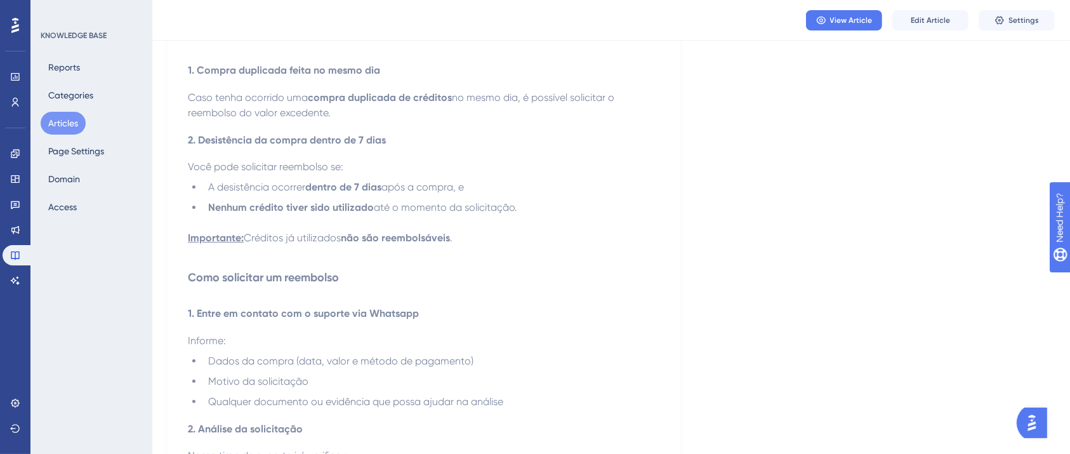
scroll to position [508, 0]
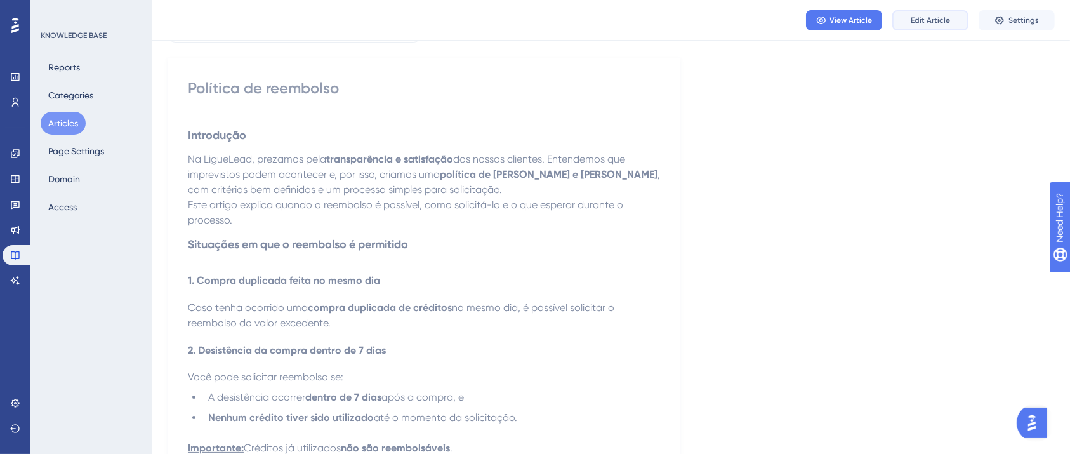
click at [917, 13] on button "Edit Article" at bounding box center [930, 20] width 76 height 20
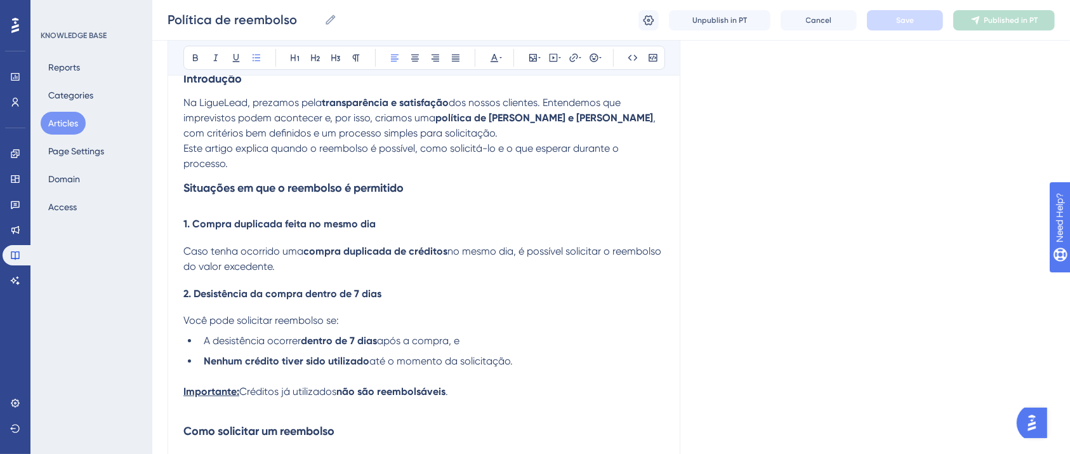
scroll to position [546, 0]
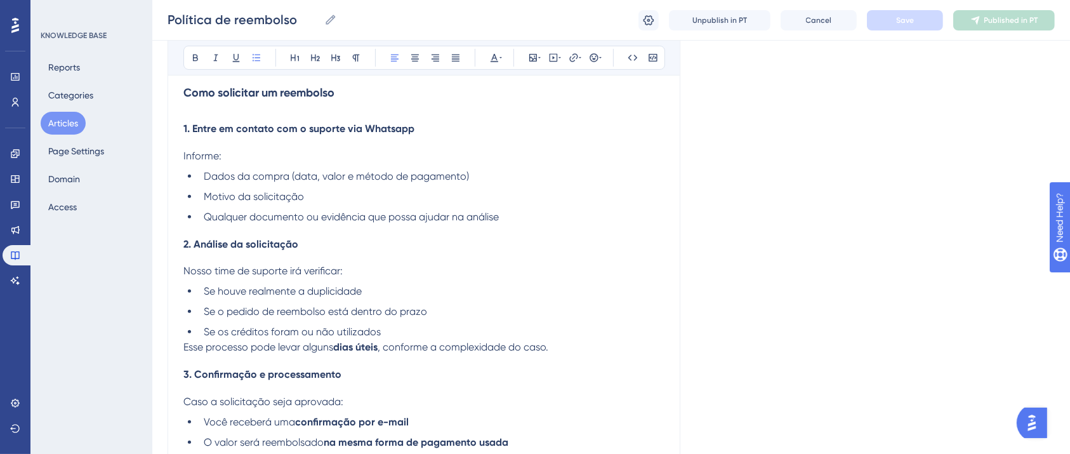
click at [396, 131] on span "1. Entre em contato com o suporte via Whatsapp" at bounding box center [298, 129] width 231 height 12
click at [396, 132] on span "1. Entre em contato com o suporte via Whatsapp" at bounding box center [298, 129] width 231 height 12
click at [576, 58] on icon at bounding box center [573, 57] width 8 height 8
drag, startPoint x: 564, startPoint y: 143, endPoint x: 495, endPoint y: 138, distance: 69.3
click at [496, 139] on div "Hyperlink Type the URL below https:// Open in a new tab Confirm" at bounding box center [573, 146] width 161 height 149
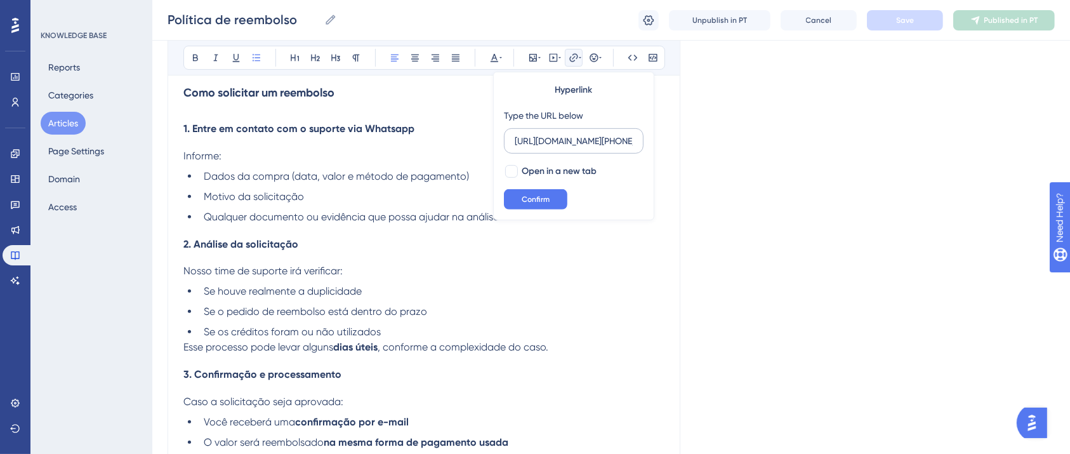
scroll to position [0, 414]
type input "https://api.whatsapp.com/send?phone=5519998927583&text=Oii%2C%20vim%20pelo%20si…"
click at [548, 195] on span "Confirm" at bounding box center [536, 199] width 28 height 10
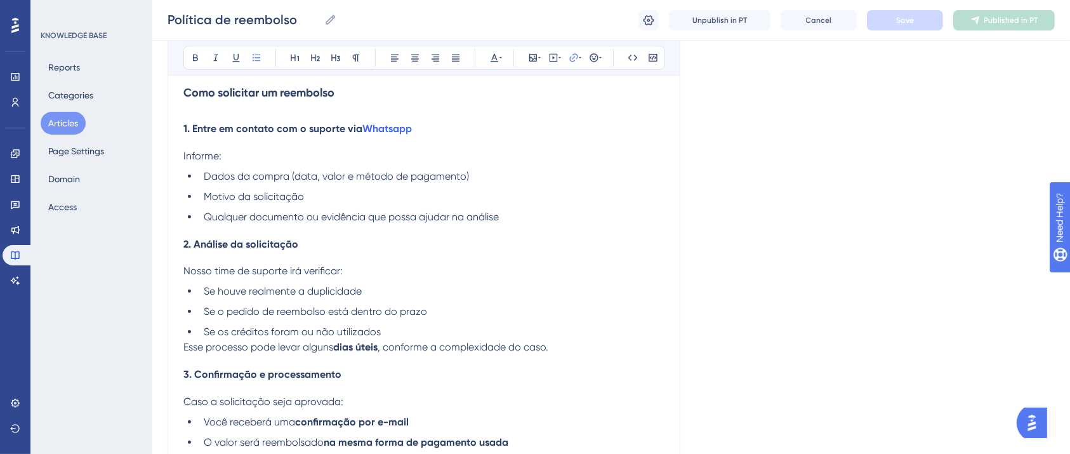
click at [479, 179] on li "Dados da compra (data, valor e método de pagamento)" at bounding box center [432, 176] width 466 height 15
click at [910, 25] on button "Save" at bounding box center [905, 20] width 76 height 20
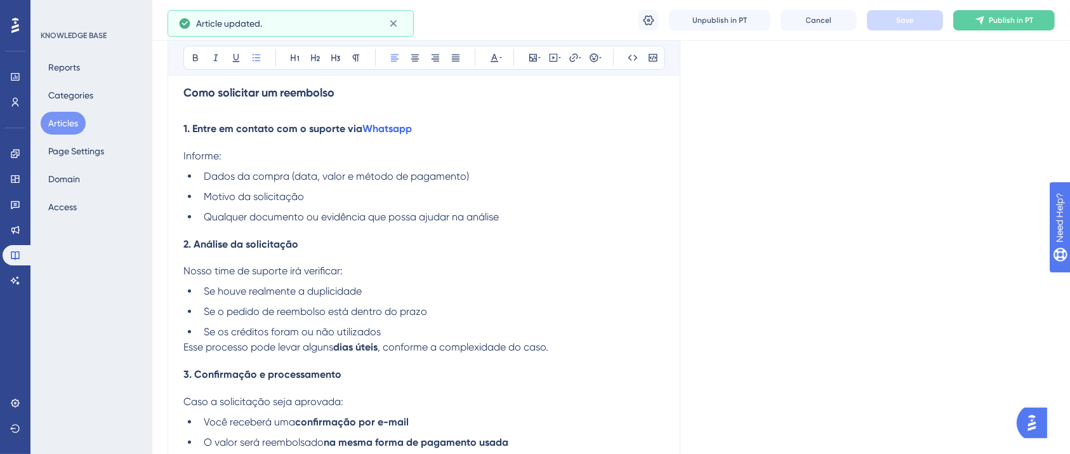
click at [1015, 25] on button "Publish in PT" at bounding box center [1004, 20] width 102 height 20
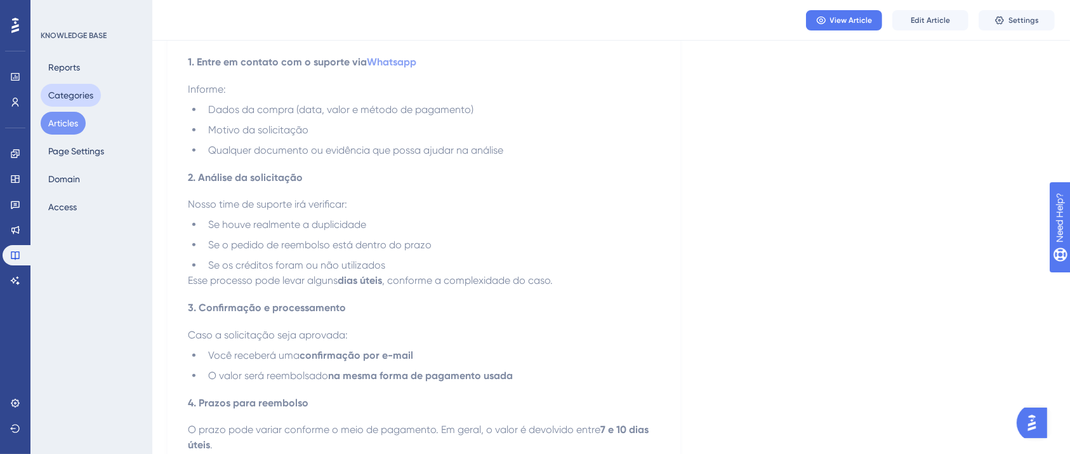
click at [76, 90] on button "Categories" at bounding box center [71, 95] width 60 height 23
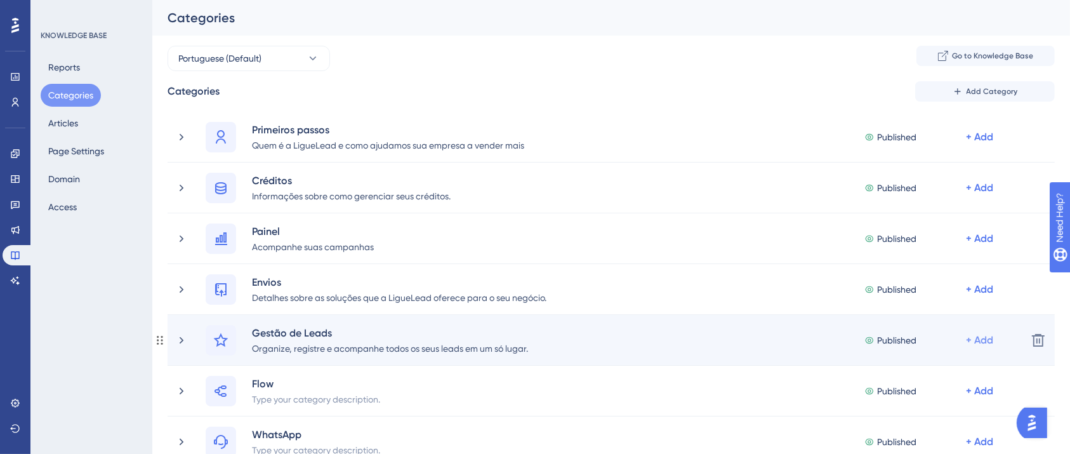
click at [983, 338] on div "+ Add" at bounding box center [979, 340] width 27 height 15
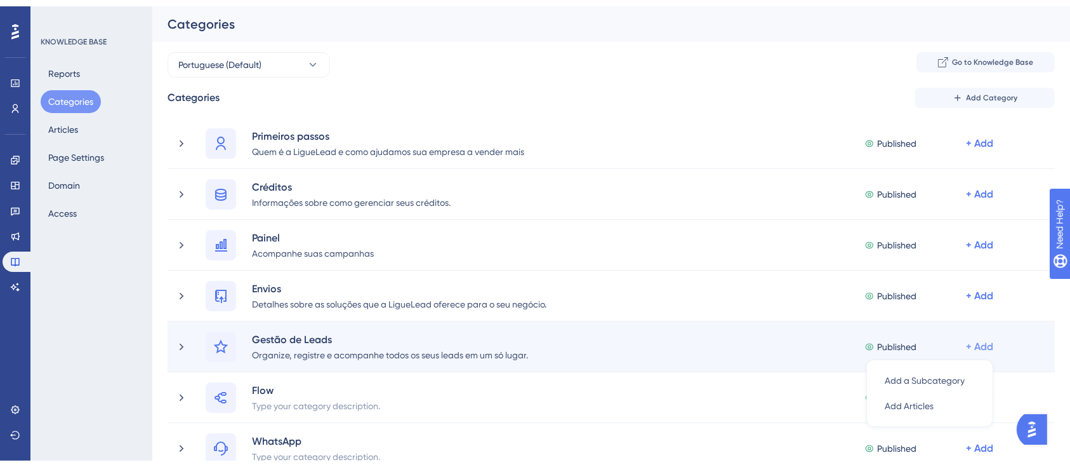
scroll to position [159, 0]
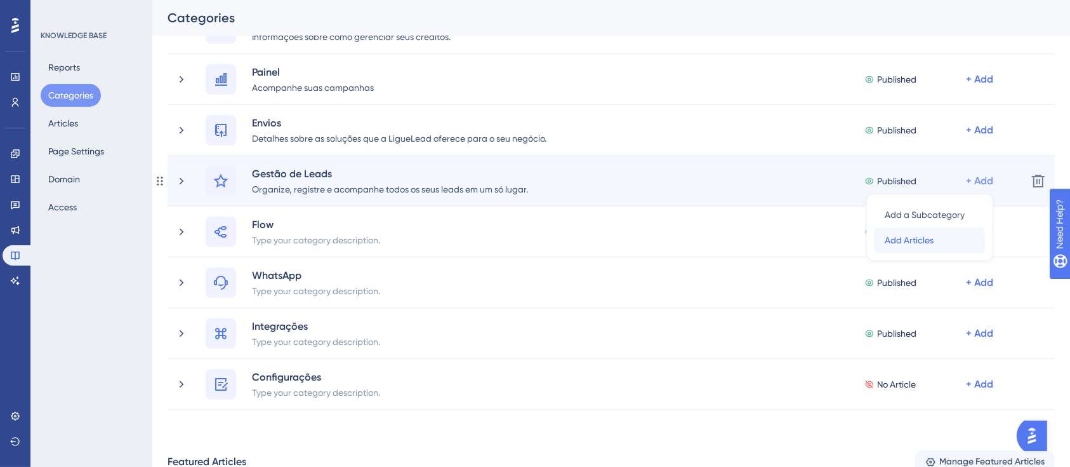
click at [929, 243] on span "Add Articles" at bounding box center [909, 239] width 49 height 15
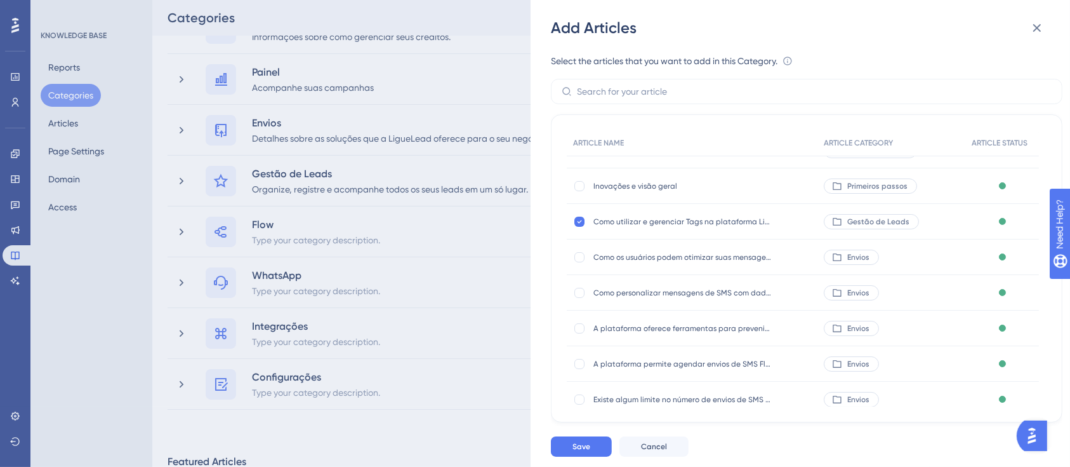
scroll to position [84, 0]
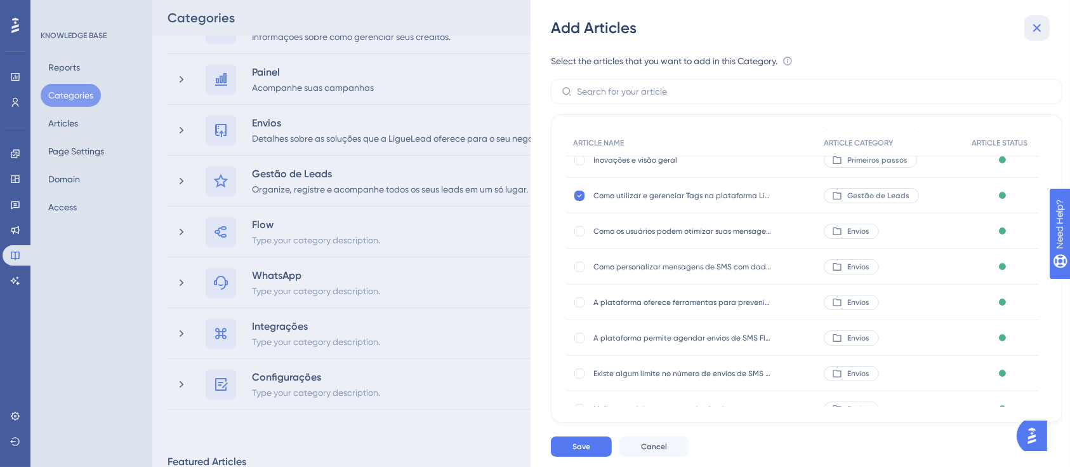
click at [1040, 22] on icon at bounding box center [1037, 27] width 15 height 15
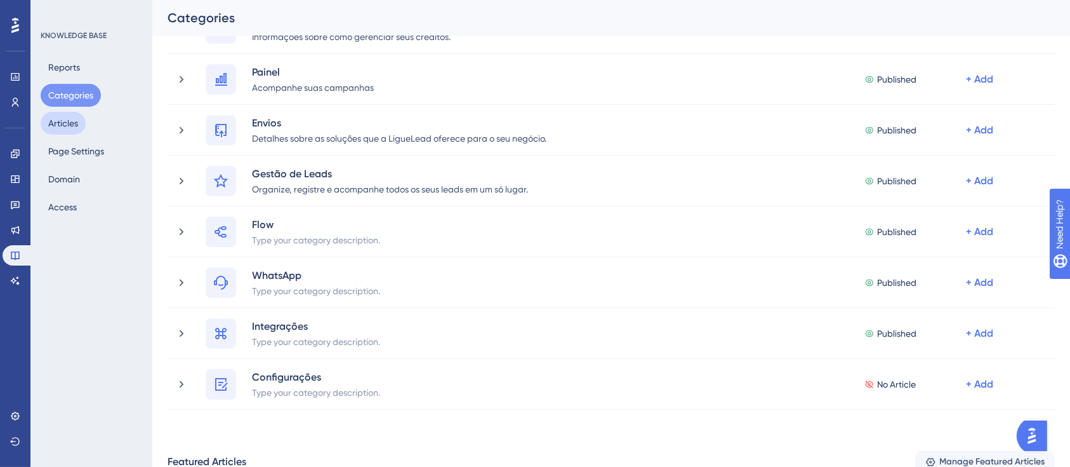
click at [81, 114] on button "Articles" at bounding box center [63, 123] width 45 height 23
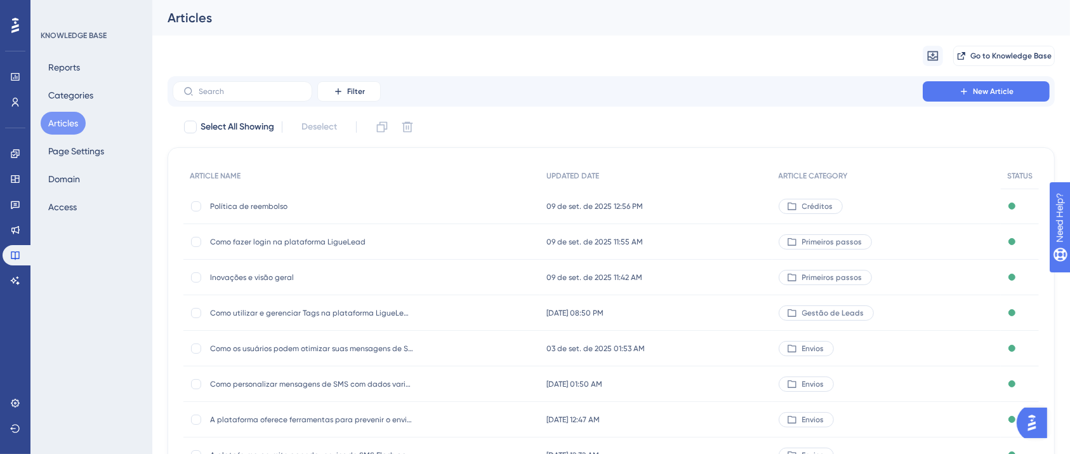
click at [376, 308] on span "Como utilizar e gerenciar Tags na plataforma LigueLead" at bounding box center [311, 313] width 203 height 10
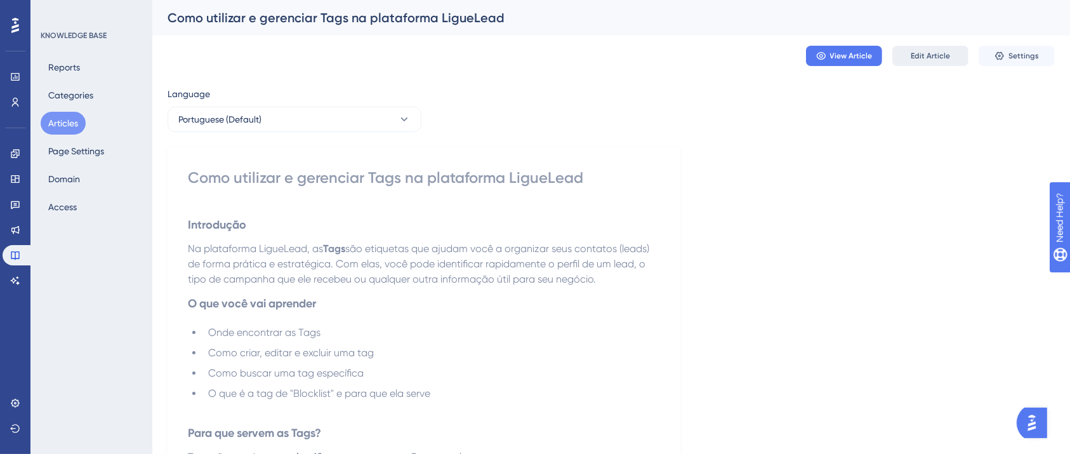
click at [924, 48] on button "Edit Article" at bounding box center [930, 56] width 76 height 20
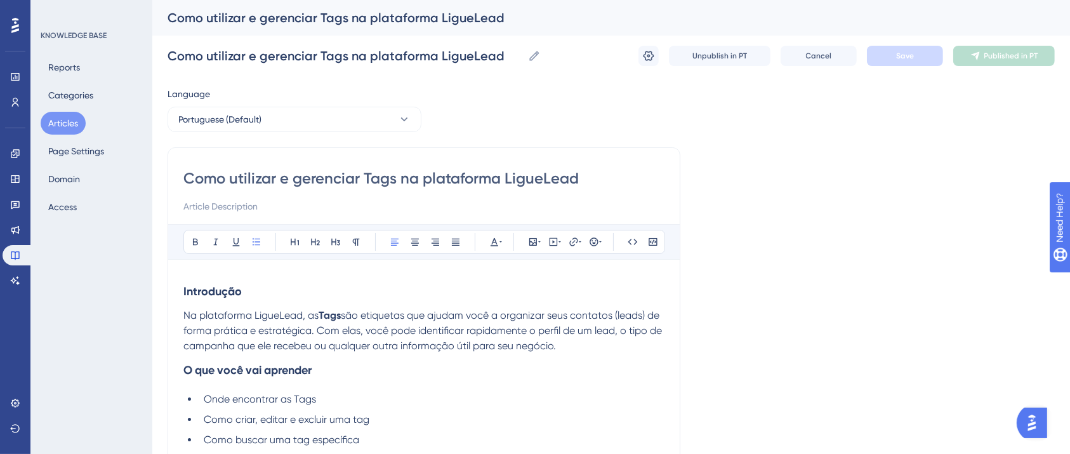
click at [375, 176] on input "Como utilizar e gerenciar Tags na plataforma LigueLead" at bounding box center [423, 178] width 481 height 20
type input "Como utilizar e gerenciar TAGs na plataforma LigueLead"
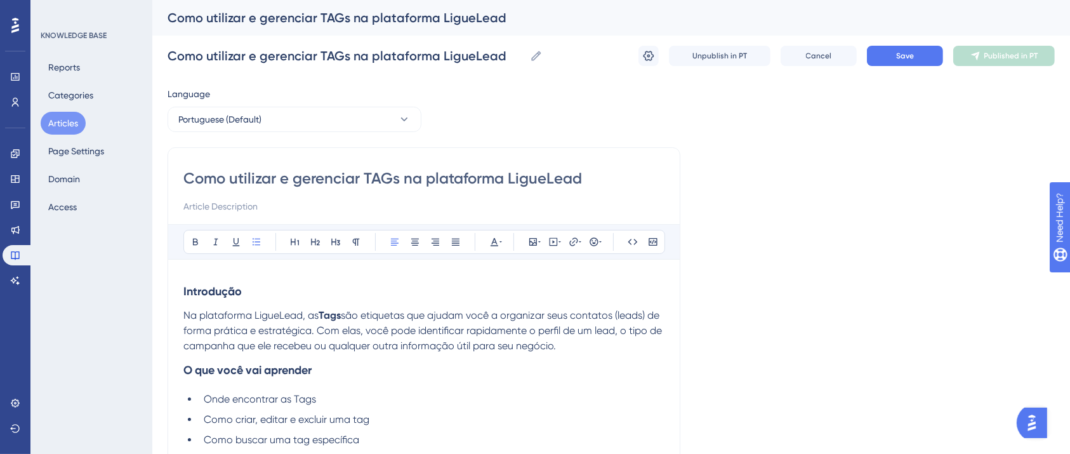
click at [334, 317] on strong "Tags" at bounding box center [330, 315] width 22 height 12
drag, startPoint x: 345, startPoint y: 312, endPoint x: 313, endPoint y: 316, distance: 32.7
click at [318, 316] on p "Na plataforma LigueLead, as T AGs são etiquetas que ajudam você a organizar seu…" at bounding box center [423, 331] width 481 height 46
click at [195, 239] on icon at bounding box center [195, 242] width 10 height 10
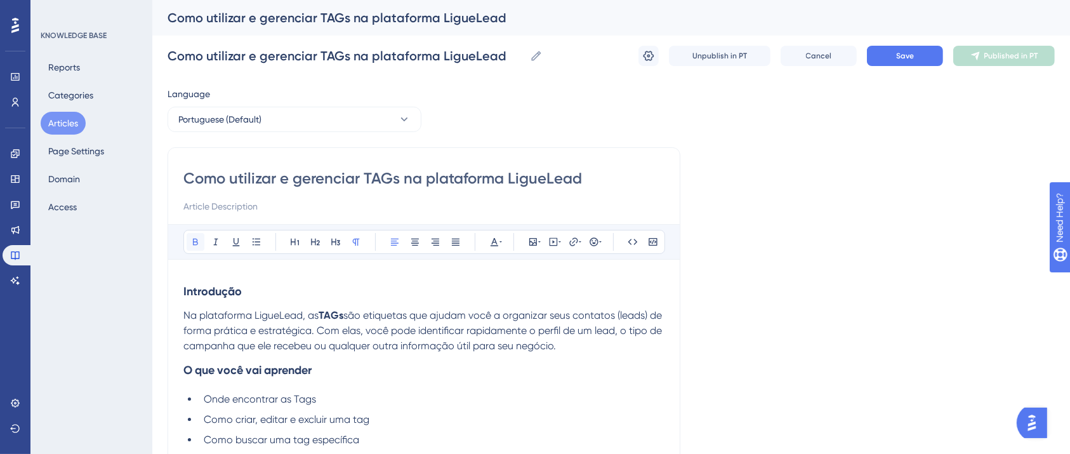
click at [195, 239] on icon at bounding box center [195, 242] width 10 height 10
click at [407, 338] on p "Na plataforma LigueLead, as TAGs são etiquetas que ajudam você a organizar seus…" at bounding box center [423, 331] width 481 height 46
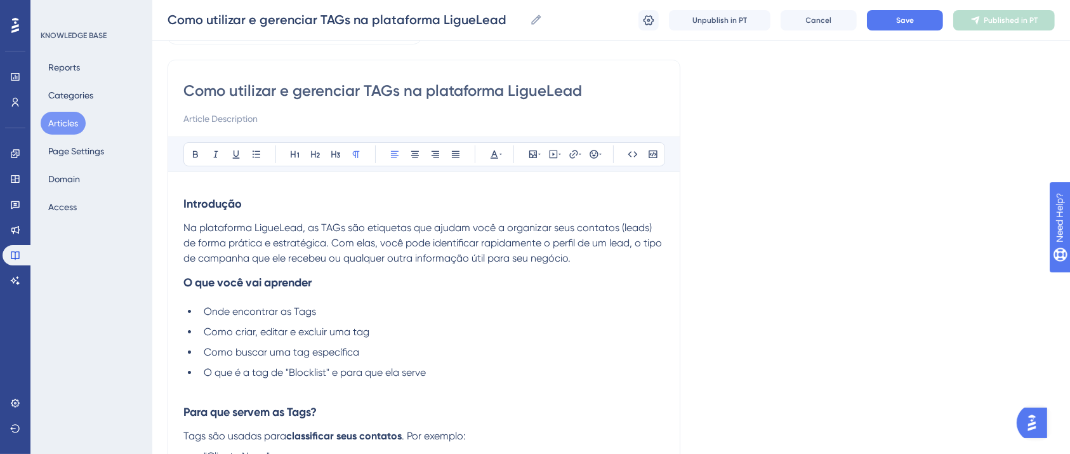
scroll to position [84, 0]
click at [301, 305] on span "Onde encontrar as Tags" at bounding box center [260, 309] width 112 height 12
click at [367, 377] on li "O que é a tag de "Blocklist" e para que ela serve" at bounding box center [432, 378] width 466 height 30
click at [456, 377] on li "O que é a tag de "Blocklist" e para que ela serve" at bounding box center [432, 378] width 466 height 30
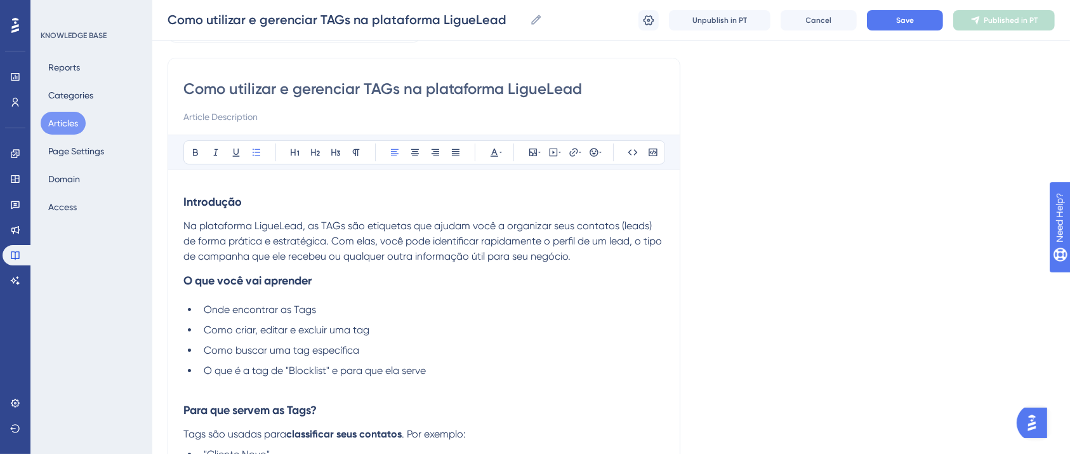
click at [299, 311] on span "Onde encontrar as Tags" at bounding box center [260, 309] width 112 height 12
click at [355, 333] on span "Como criar, editar e excluir uma tag" at bounding box center [287, 330] width 166 height 12
click at [303, 350] on span "Como buscar uma tag específica" at bounding box center [282, 350] width 156 height 12
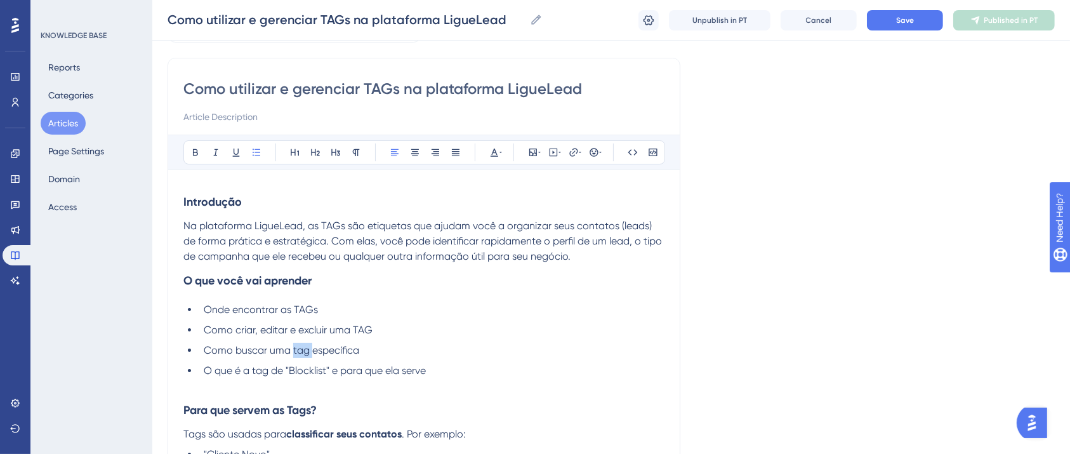
click at [303, 350] on span "Como buscar uma tag específica" at bounding box center [282, 350] width 156 height 12
click at [258, 371] on span "O que é a tag de "Blocklist" e para que ela serve" at bounding box center [315, 370] width 222 height 12
click at [311, 409] on strong "Para que servem as Tags?" at bounding box center [249, 410] width 133 height 14
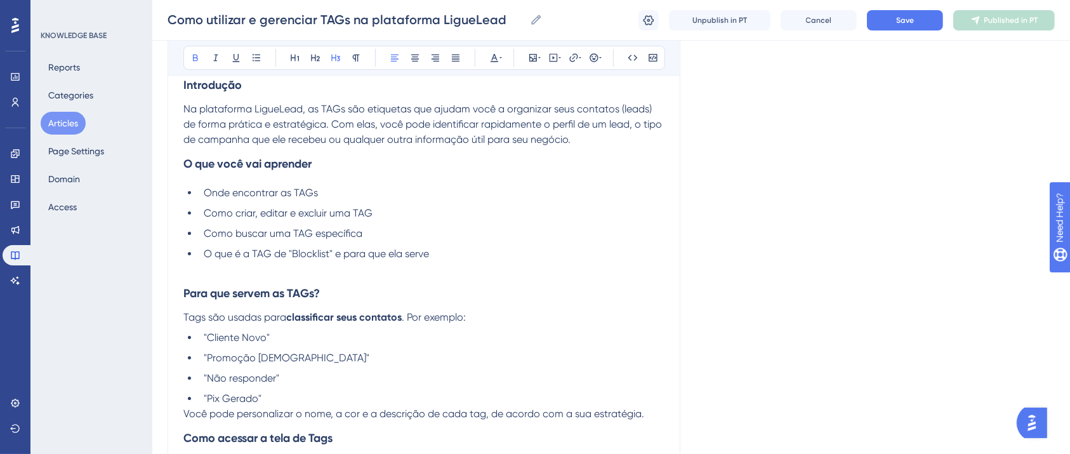
scroll to position [254, 0]
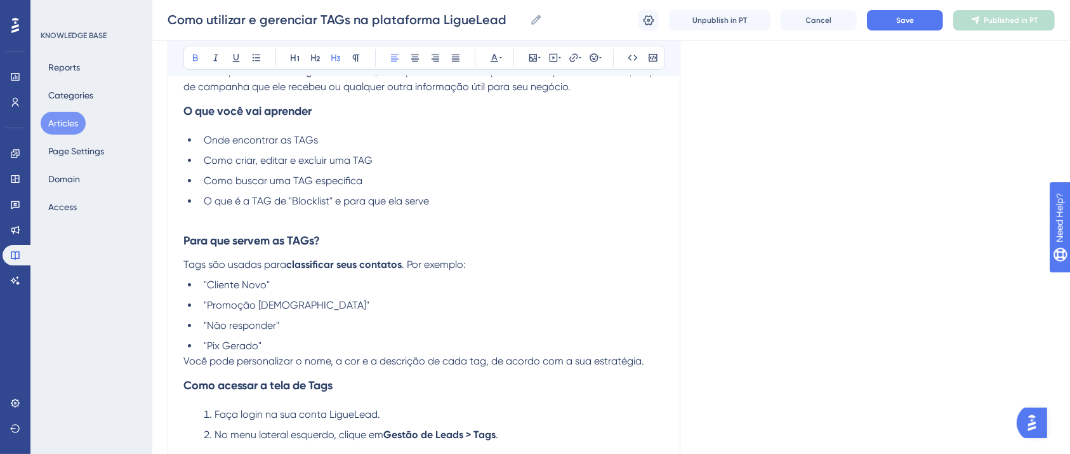
click at [195, 265] on span "Tags são usadas para" at bounding box center [234, 264] width 103 height 12
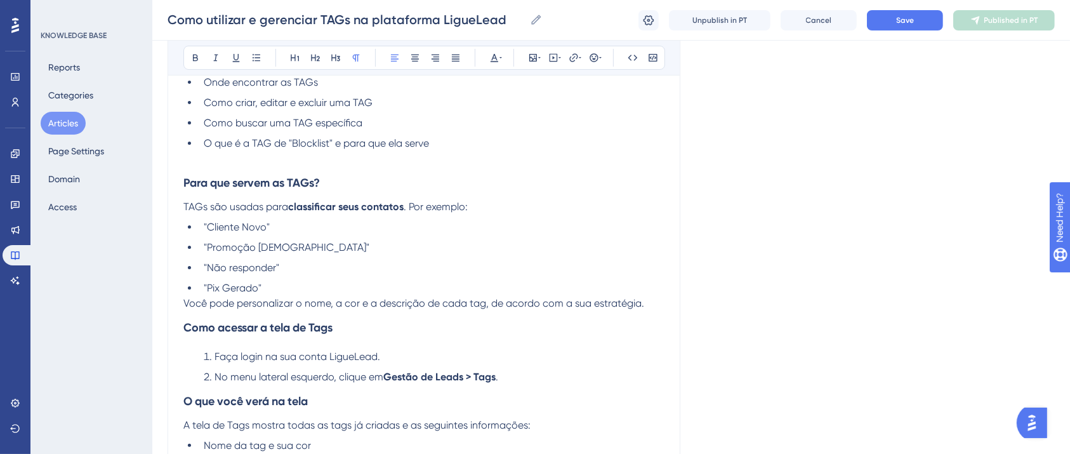
scroll to position [338, 0]
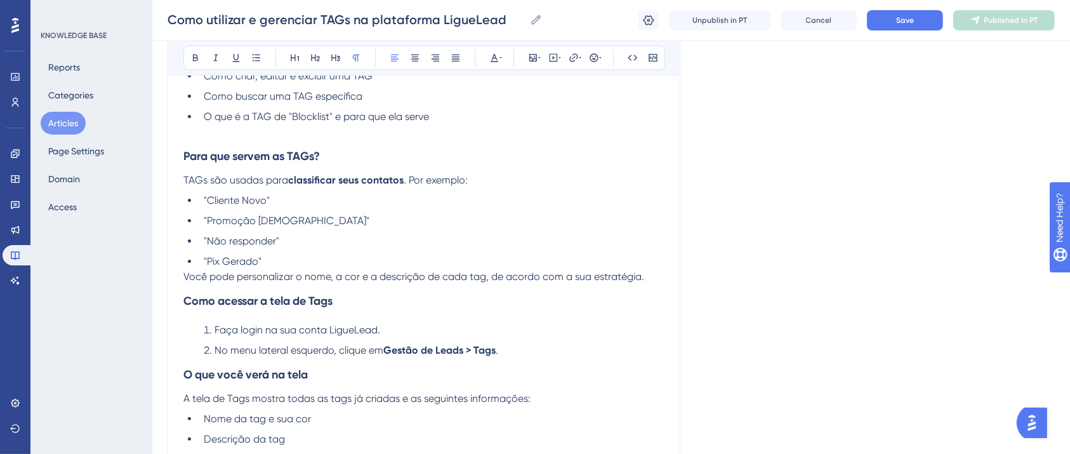
click at [322, 266] on li ""Pix Gerado"" at bounding box center [432, 261] width 466 height 15
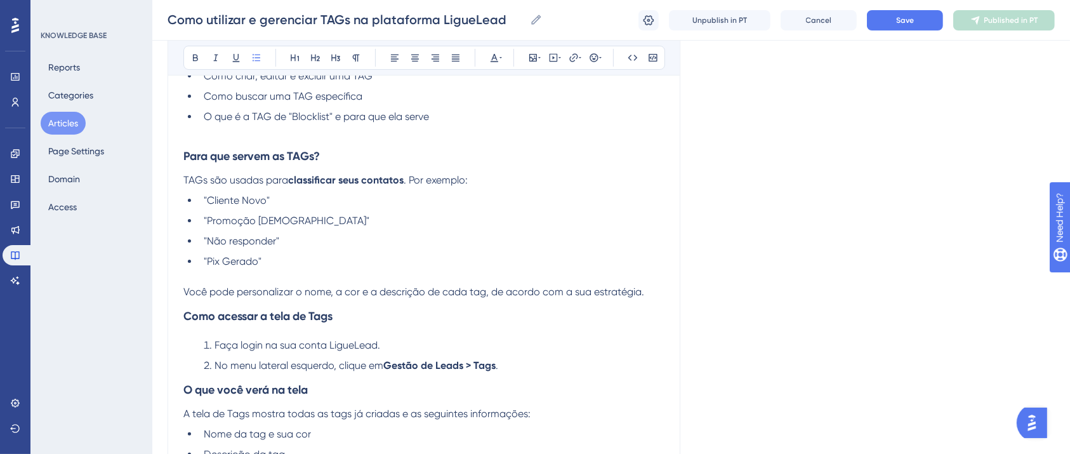
click at [477, 296] on span "Você pode personalizar o nome, a cor e a descrição de cada tag, de acordo com a…" at bounding box center [413, 292] width 461 height 12
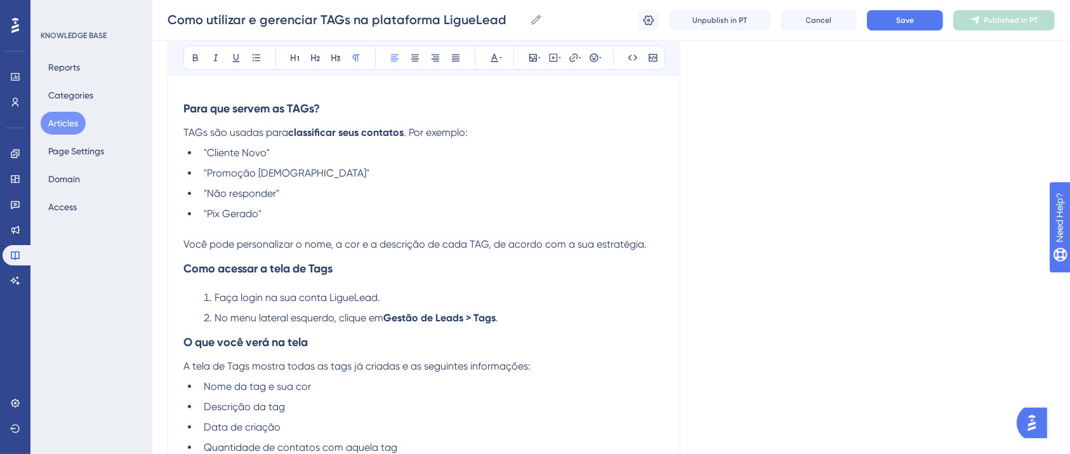
scroll to position [423, 0]
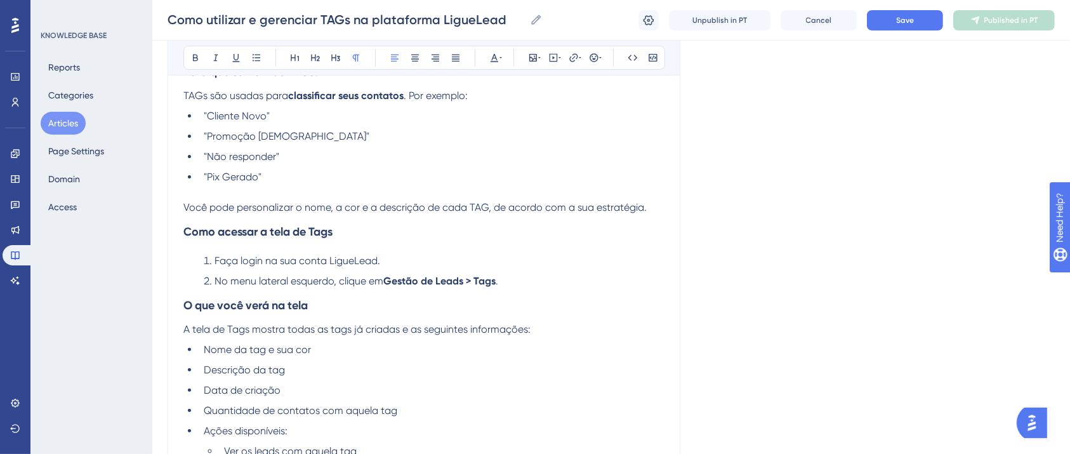
click at [320, 232] on strong "Como acessar a tela de Tags" at bounding box center [257, 232] width 149 height 14
click at [494, 278] on strong "Gestão de Leads > Tags" at bounding box center [439, 281] width 112 height 12
click at [239, 329] on span "A tela de Tags mostra todas as tags já criadas e as seguintes informações:" at bounding box center [356, 329] width 347 height 12
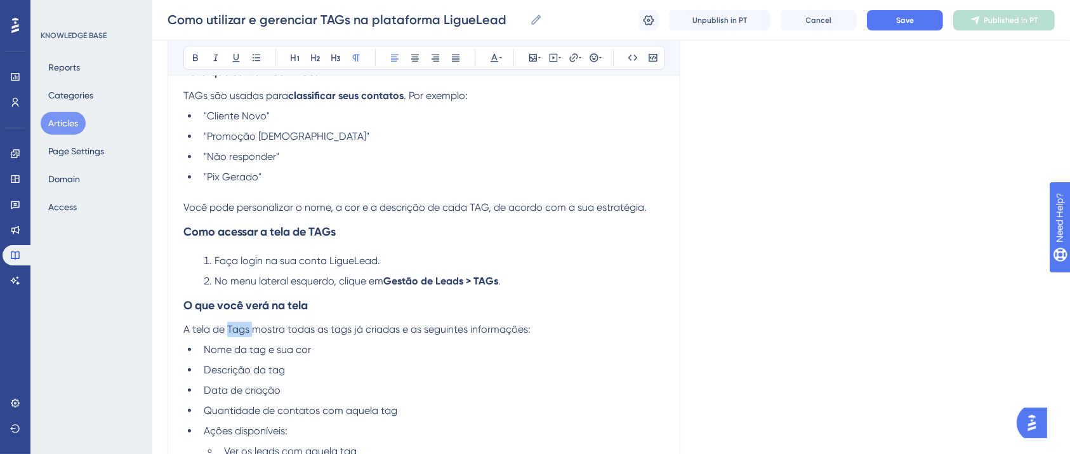
click at [239, 329] on span "A tela de Tags mostra todas as tags já criadas e as seguintes informações:" at bounding box center [356, 329] width 347 height 12
click at [341, 328] on span "A tela de TAGs mostra todas as tags já criadas e as seguintes informações:" at bounding box center [357, 329] width 349 height 12
click at [254, 350] on span "Nome da tag e sua cor" at bounding box center [257, 349] width 107 height 12
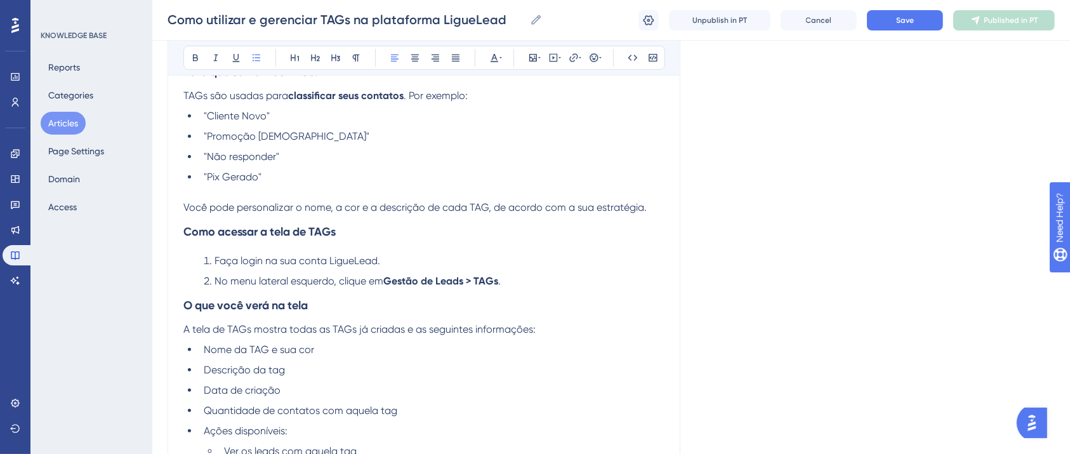
click at [277, 368] on span "Descrição da tag" at bounding box center [244, 370] width 81 height 12
click at [392, 406] on span "Quantidade de contatos com aquela tag" at bounding box center [301, 410] width 194 height 12
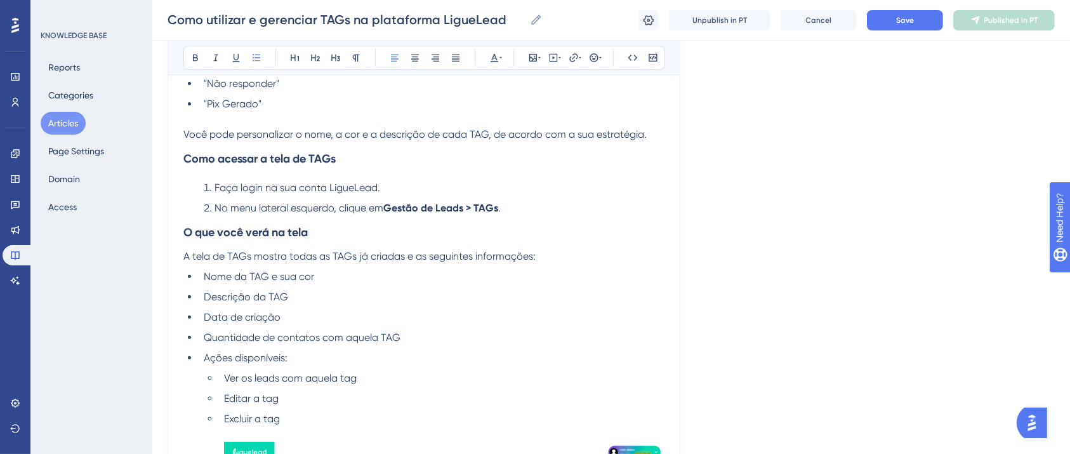
scroll to position [592, 0]
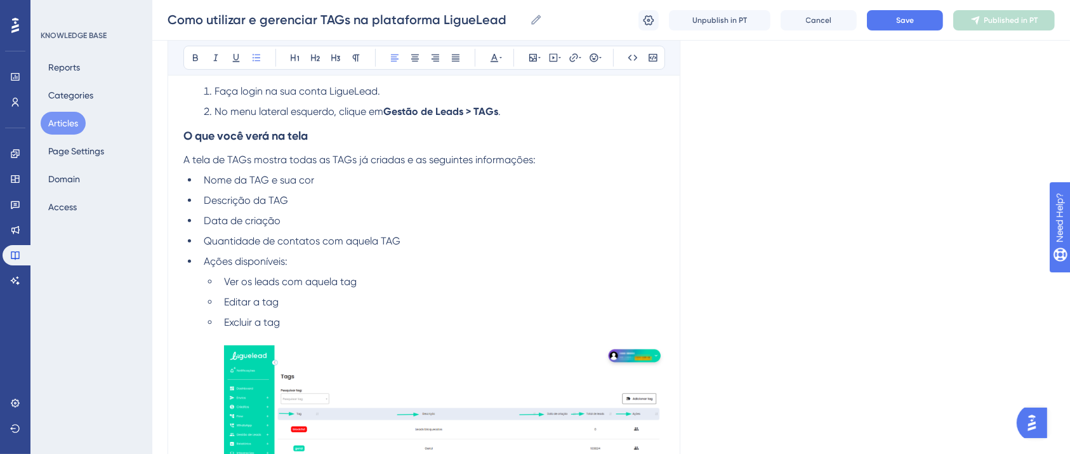
click at [355, 286] on span "Ver os leads com aquela tag" at bounding box center [290, 281] width 133 height 12
click at [344, 282] on span "Ver os leads com aquela tag" at bounding box center [290, 281] width 133 height 12
click at [360, 274] on ul "Nome da TAG e sua cor Descrição da TAG Data de criação Quantidade de contatos c…" at bounding box center [423, 371] width 481 height 397
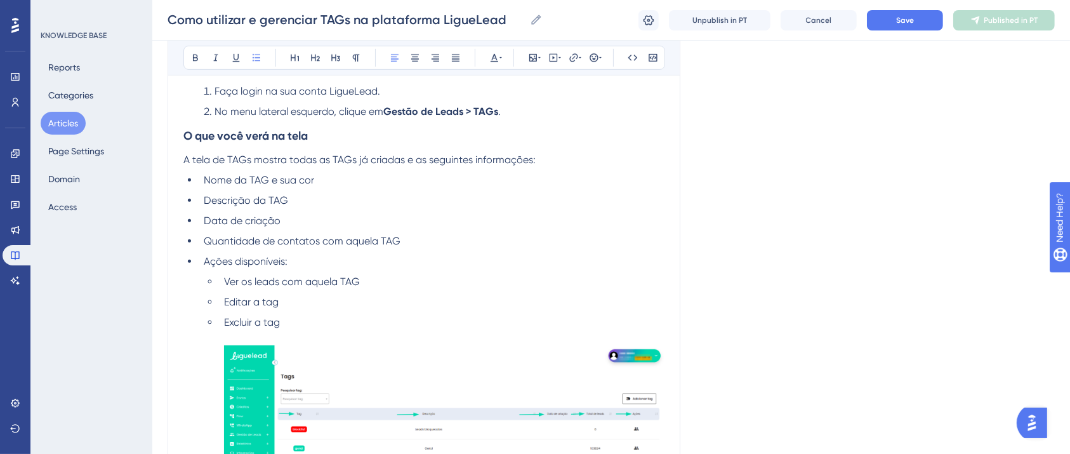
click at [360, 274] on ul "Nome da TAG e sua cor Descrição da TAG Data de criação Quantidade de contatos c…" at bounding box center [423, 371] width 481 height 397
click at [354, 279] on span "Ver os leads com aquela TAG" at bounding box center [292, 281] width 136 height 12
copy span "TAG"
click at [273, 302] on span "Editar a tag" at bounding box center [251, 302] width 55 height 12
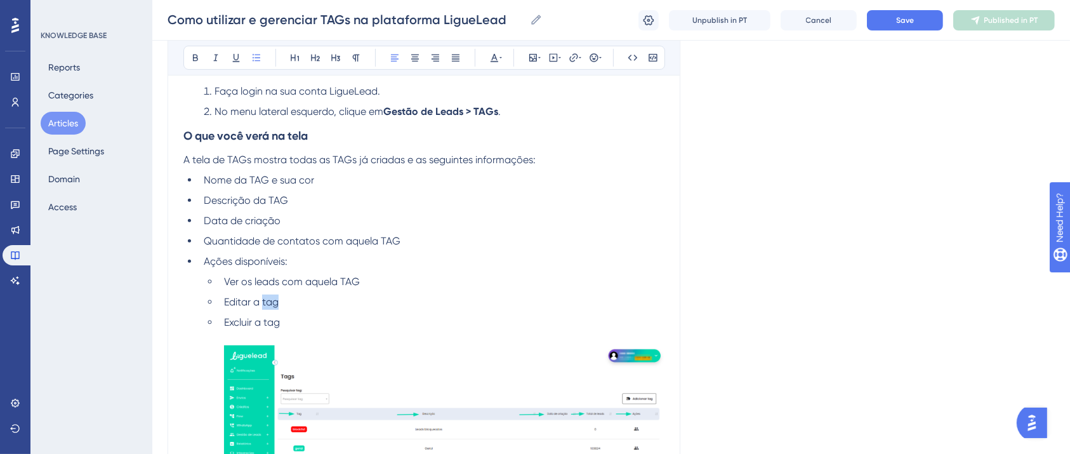
click at [273, 302] on span "Editar a tag" at bounding box center [251, 302] width 55 height 12
click at [277, 321] on span "Excluir a tag" at bounding box center [252, 322] width 56 height 12
click at [277, 322] on span "Excluir a tag" at bounding box center [252, 322] width 56 height 12
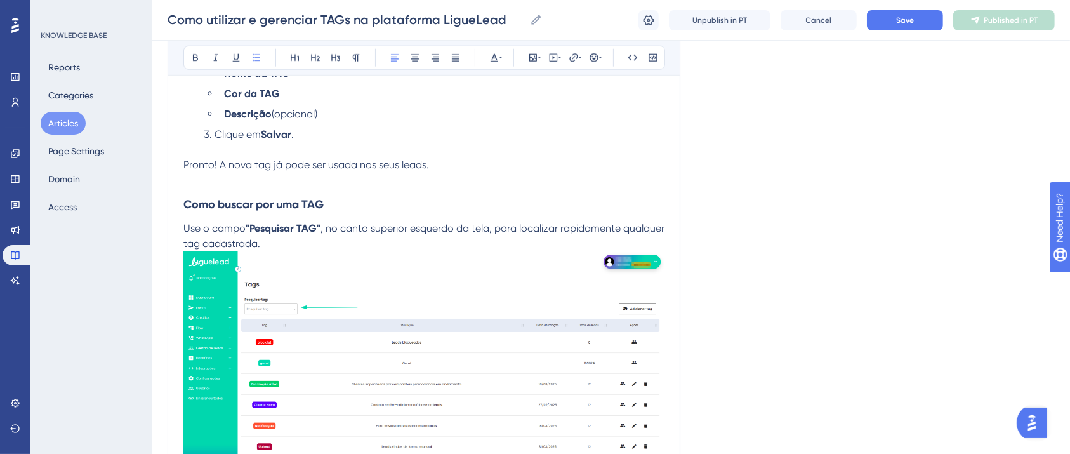
scroll to position [1438, 0]
click at [262, 164] on span "Pronto! A nova tag já pode ser usada nos seus leads." at bounding box center [306, 163] width 246 height 12
drag, startPoint x: 262, startPoint y: 164, endPoint x: 282, endPoint y: 159, distance: 20.3
click at [263, 164] on span "Pronto! A nova tag já pode ser usada nos seus leads." at bounding box center [306, 163] width 246 height 12
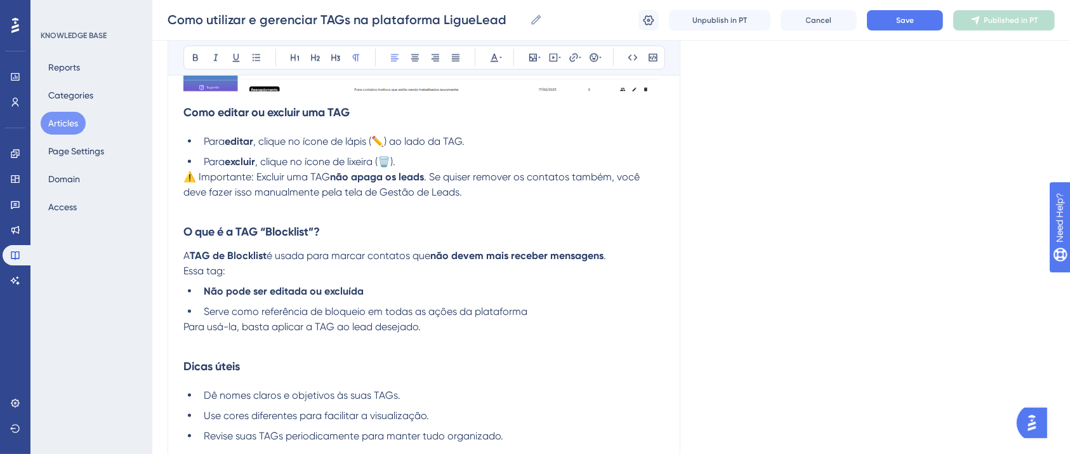
scroll to position [1862, 0]
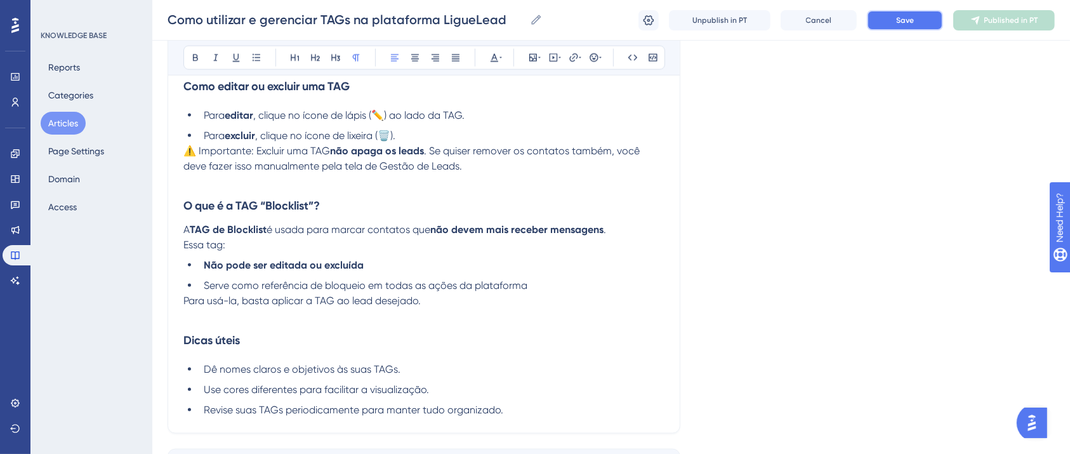
click at [873, 23] on button "Save" at bounding box center [905, 20] width 76 height 20
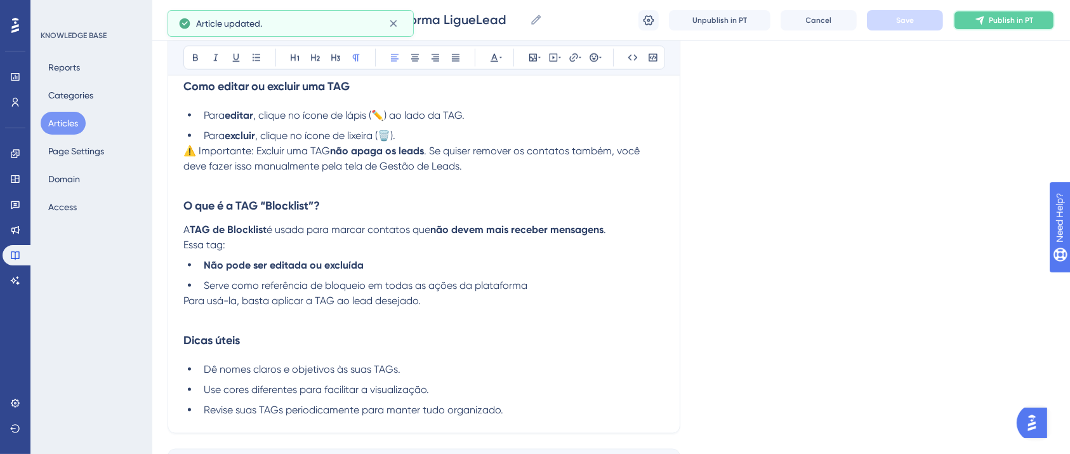
click at [975, 22] on button "Publish in PT" at bounding box center [1004, 20] width 102 height 20
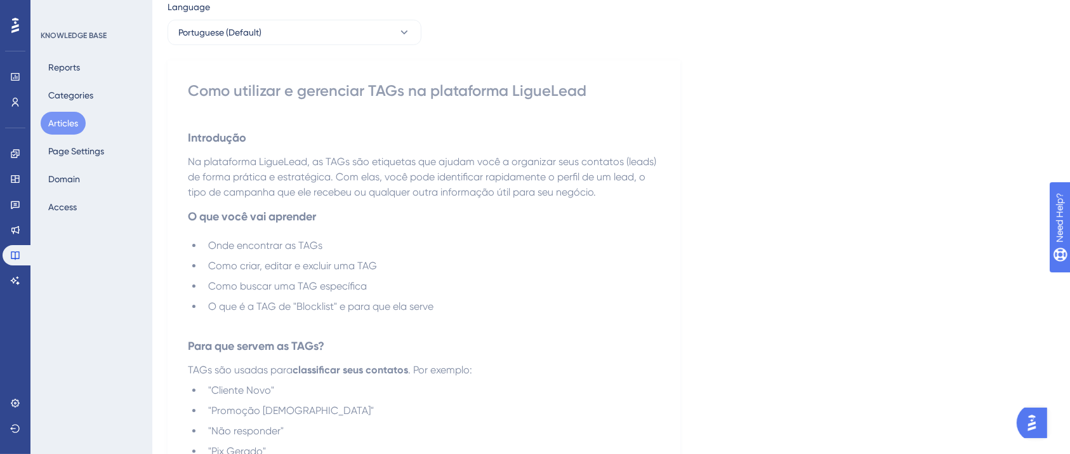
scroll to position [0, 0]
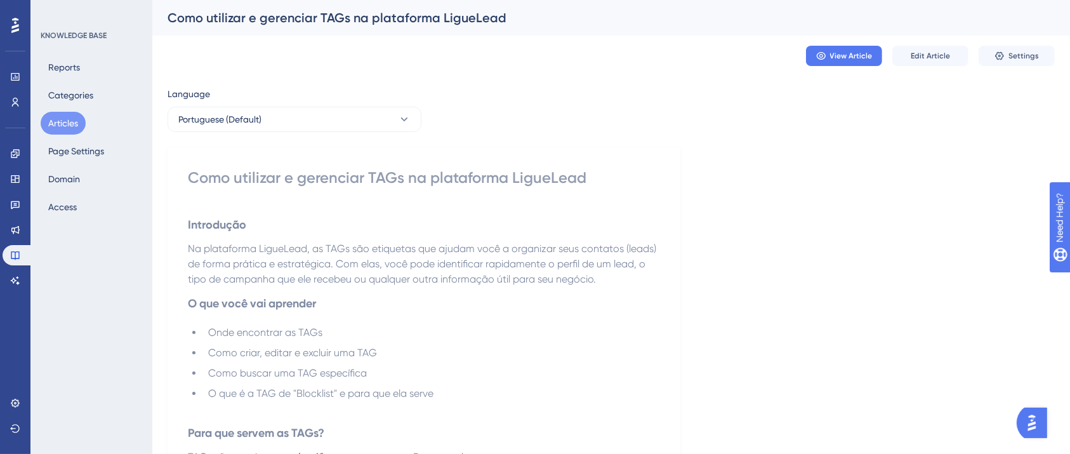
click at [12, 23] on icon at bounding box center [15, 25] width 8 height 17
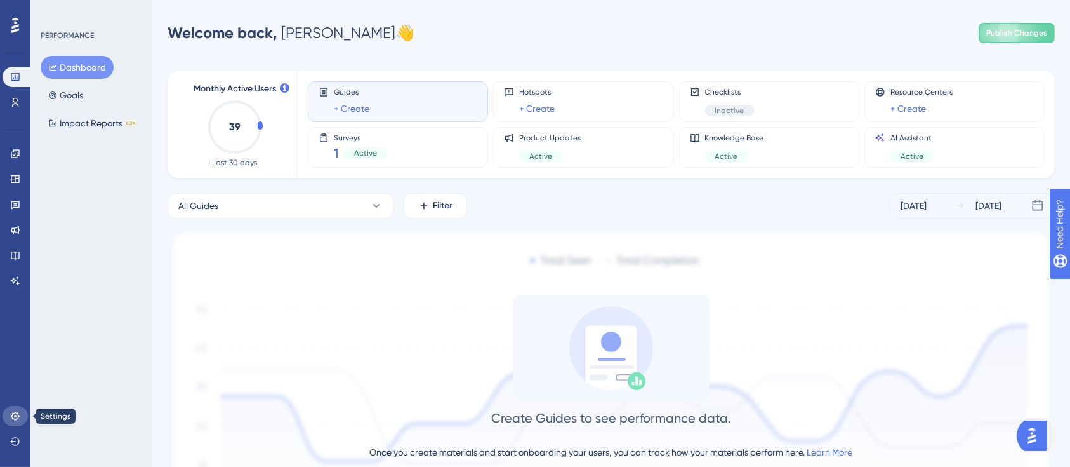
click at [4, 413] on link at bounding box center [15, 416] width 25 height 20
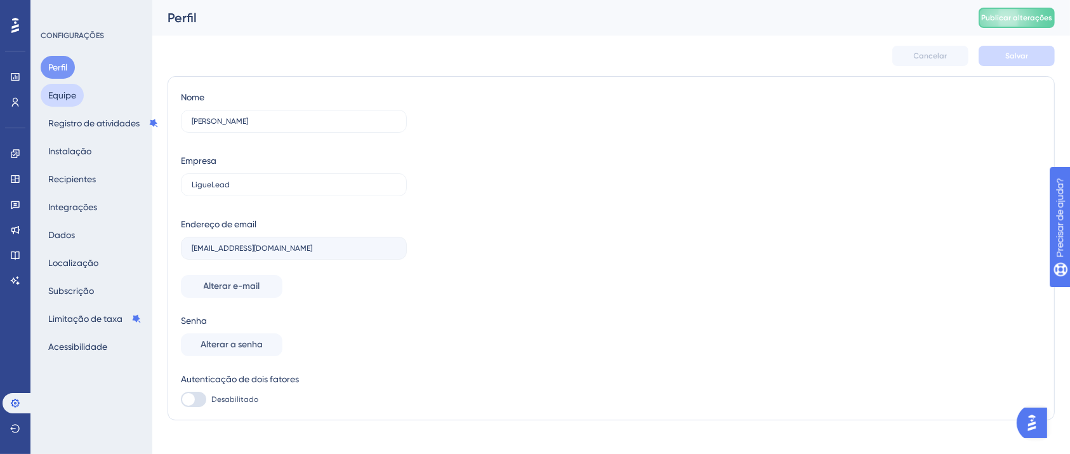
click at [68, 95] on font "Equipe" at bounding box center [62, 95] width 28 height 10
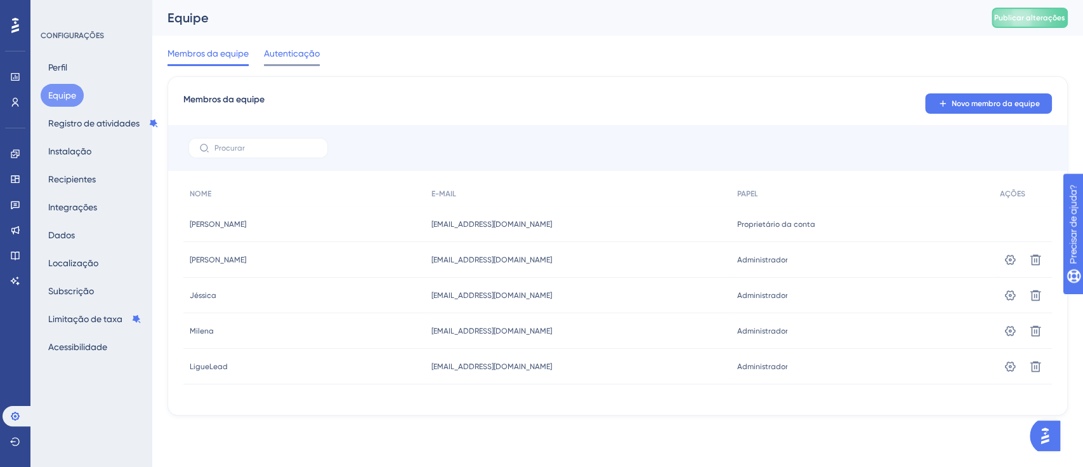
click at [293, 53] on font "Autenticação" at bounding box center [292, 53] width 56 height 10
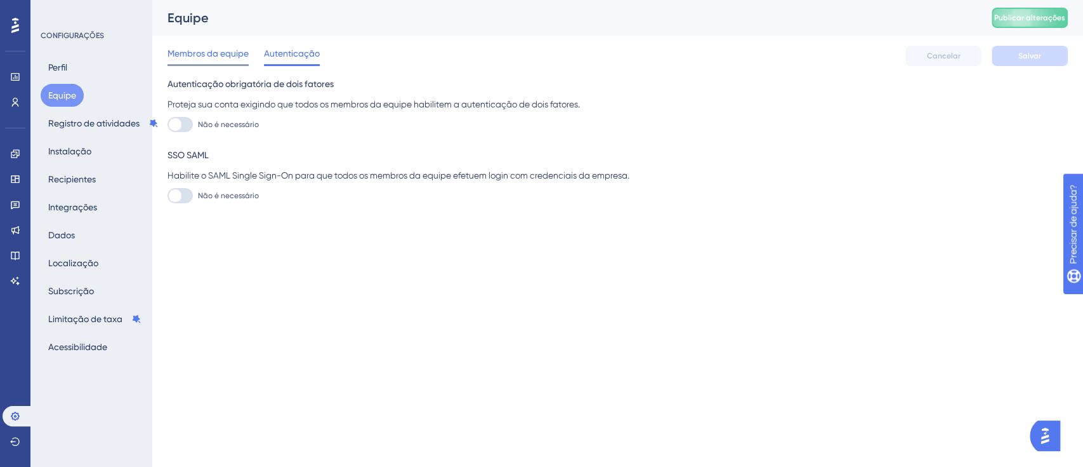
click at [200, 57] on font "Membros da equipe" at bounding box center [208, 53] width 81 height 10
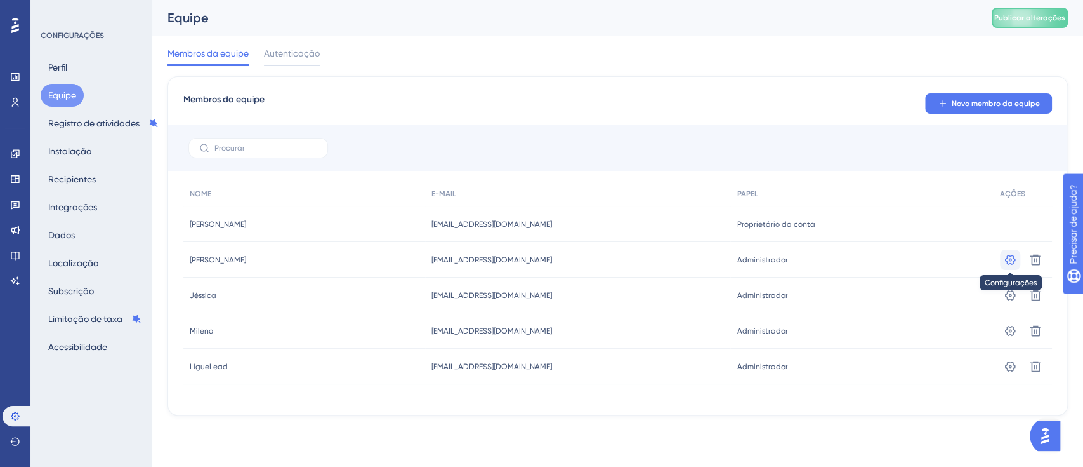
click at [1013, 258] on icon at bounding box center [1010, 259] width 13 height 13
click at [18, 250] on icon at bounding box center [15, 255] width 10 height 10
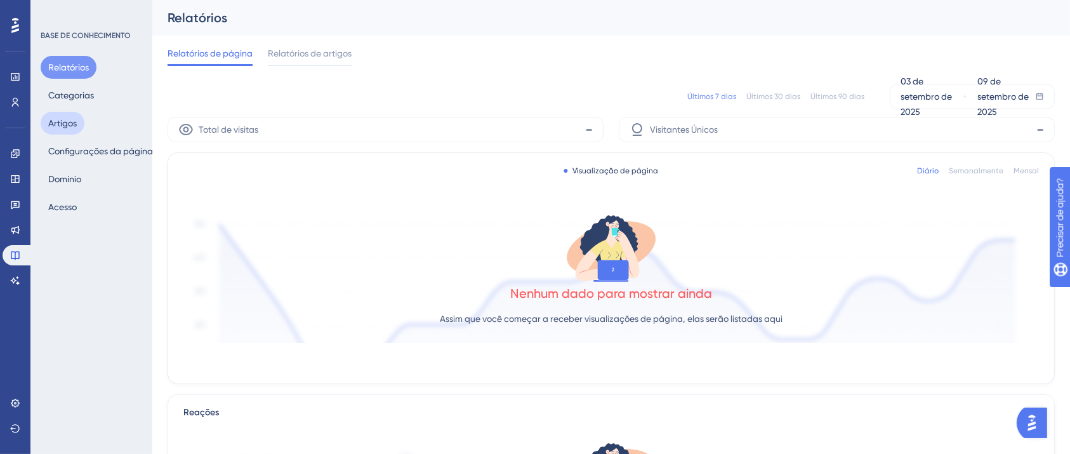
click at [71, 119] on font "Artigos" at bounding box center [62, 123] width 29 height 10
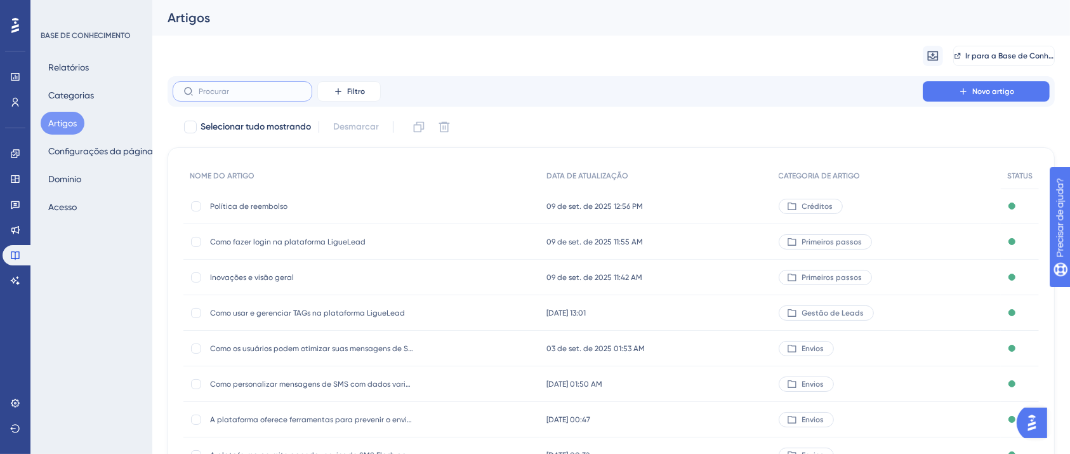
click at [254, 91] on input "text" at bounding box center [250, 91] width 103 height 9
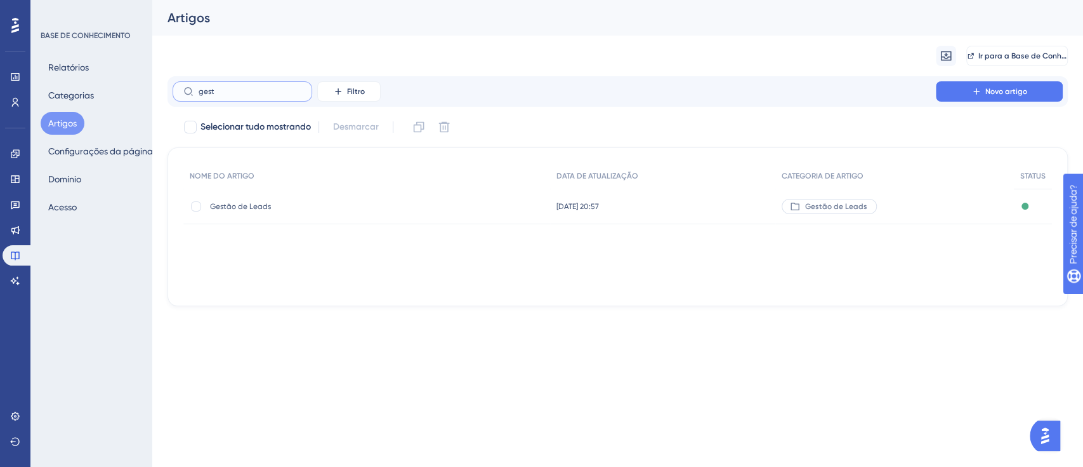
type input "gest"
click at [255, 202] on font "Gestão de Leads" at bounding box center [240, 206] width 61 height 9
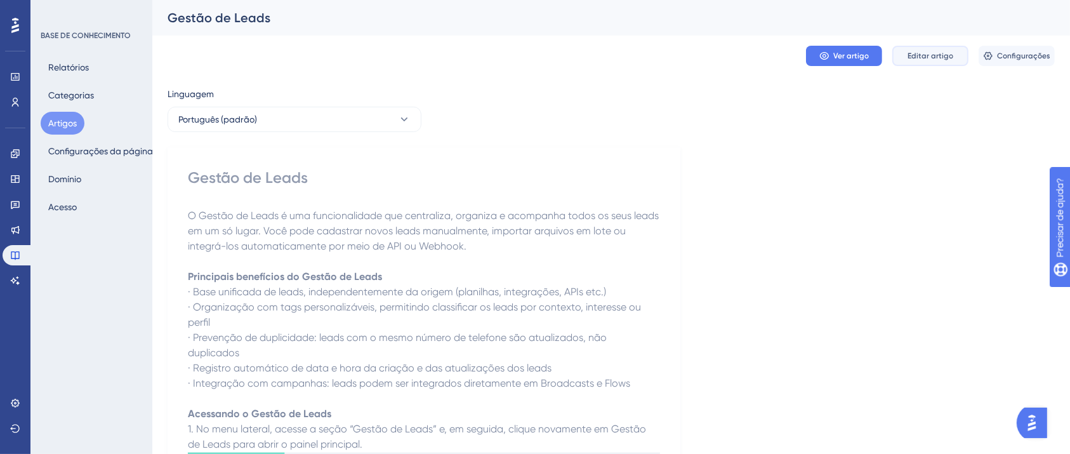
click at [935, 53] on font "Editar artigo" at bounding box center [931, 55] width 46 height 9
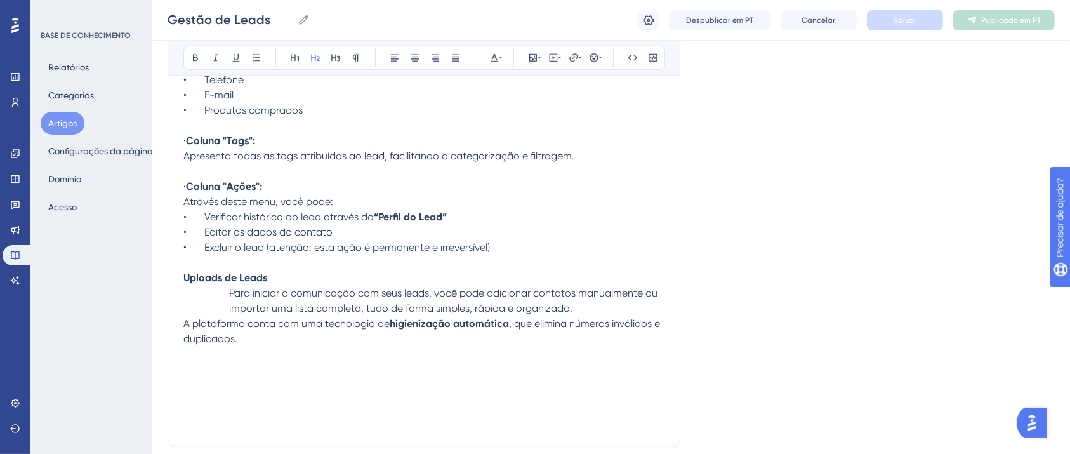
scroll to position [1089, 0]
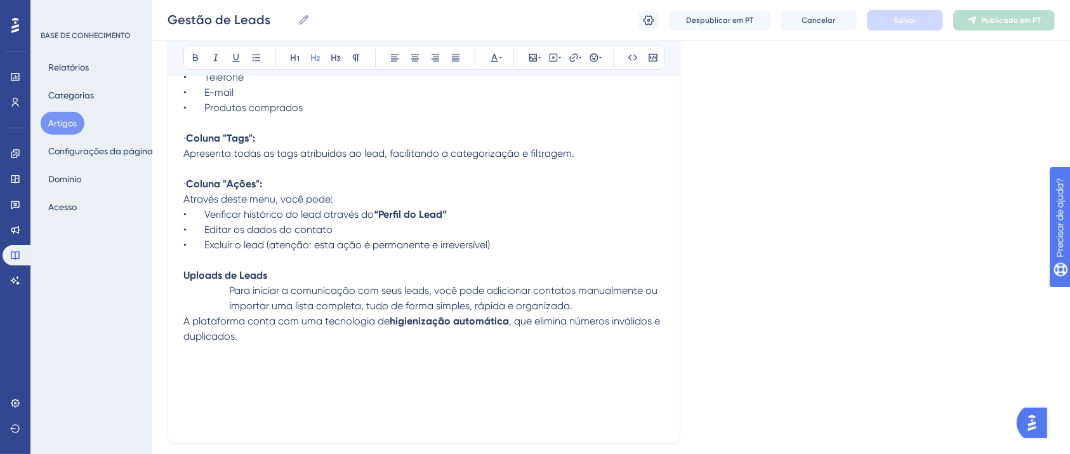
click at [498, 211] on p "• Verificar histórico do lead através do “Perfil do Lead”" at bounding box center [423, 214] width 481 height 15
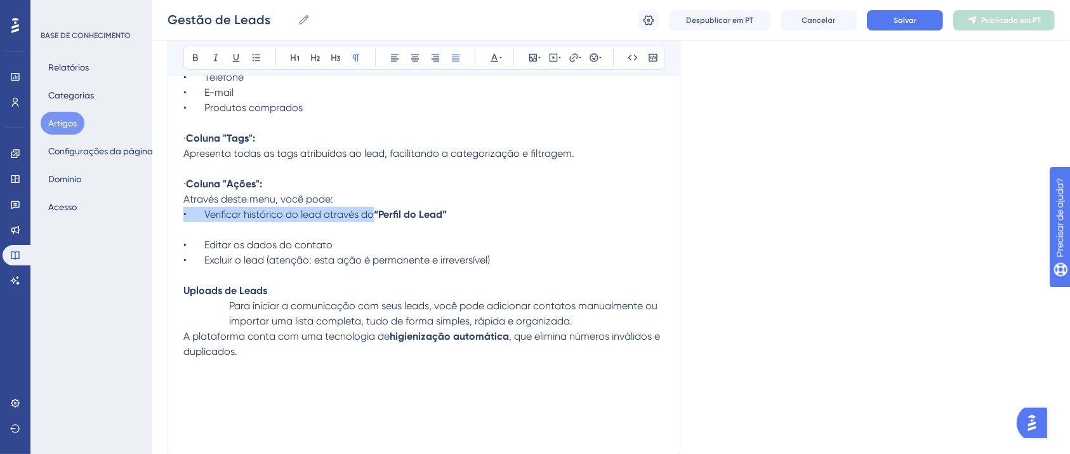
drag, startPoint x: 458, startPoint y: 218, endPoint x: 171, endPoint y: 215, distance: 286.9
click at [230, 228] on p at bounding box center [423, 229] width 481 height 15
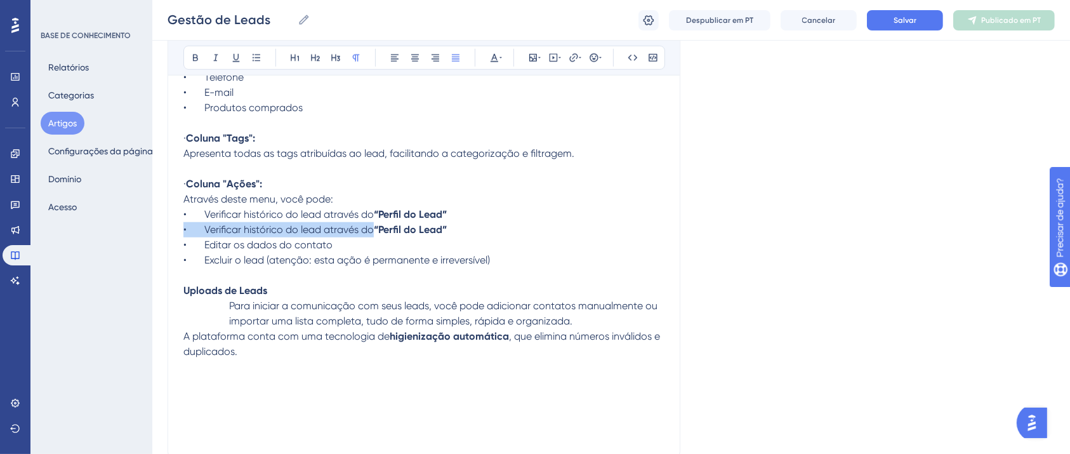
drag, startPoint x: 457, startPoint y: 234, endPoint x: 203, endPoint y: 229, distance: 254.0
click at [203, 229] on p "• Verificar histórico do lead através do “Perfil do Lead”" at bounding box center [423, 229] width 481 height 15
click at [418, 244] on p "• Editar os dados do contato" at bounding box center [423, 244] width 481 height 15
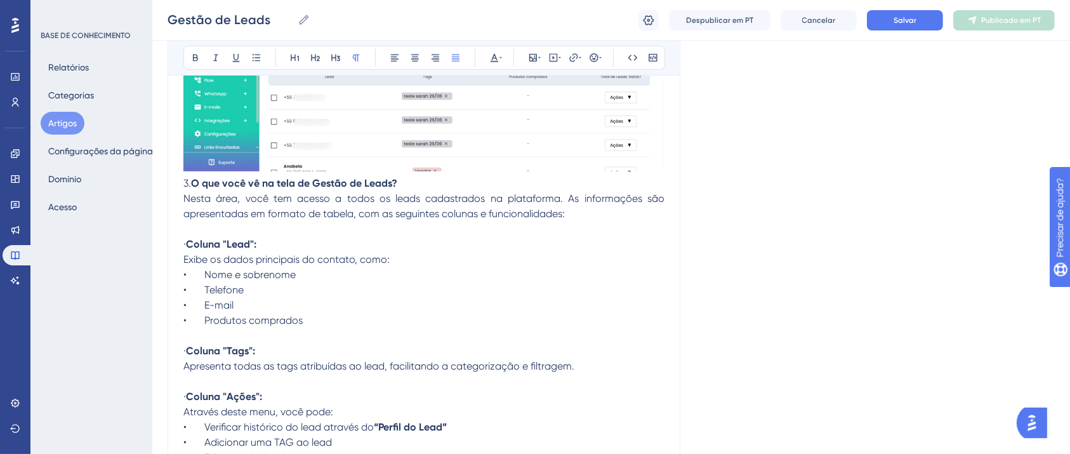
scroll to position [877, 0]
click at [317, 376] on p at bounding box center [423, 381] width 481 height 15
drag, startPoint x: 302, startPoint y: 275, endPoint x: 138, endPoint y: 279, distance: 163.8
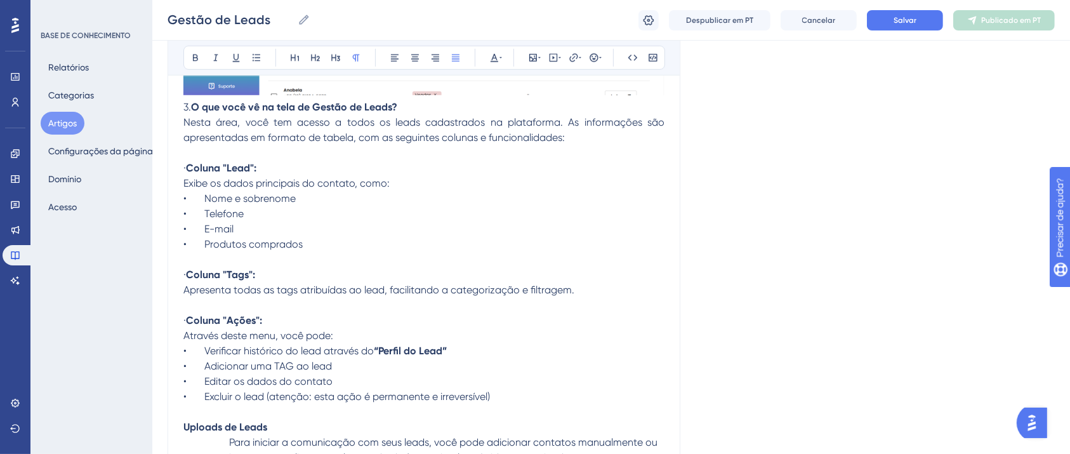
scroll to position [1046, 0]
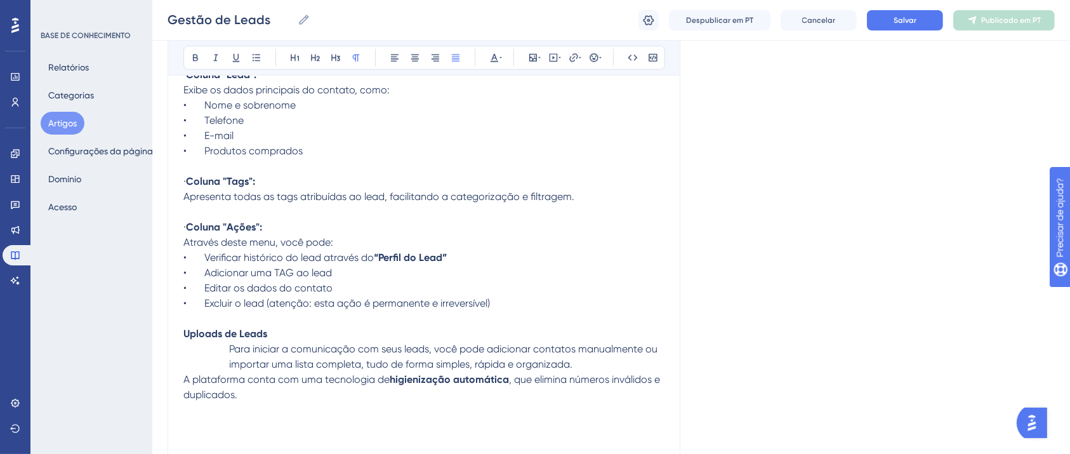
click at [586, 199] on p "Apresenta todas as tags atribuídas ao lead, facilitando a categorização e filtr…" at bounding box center [423, 196] width 481 height 15
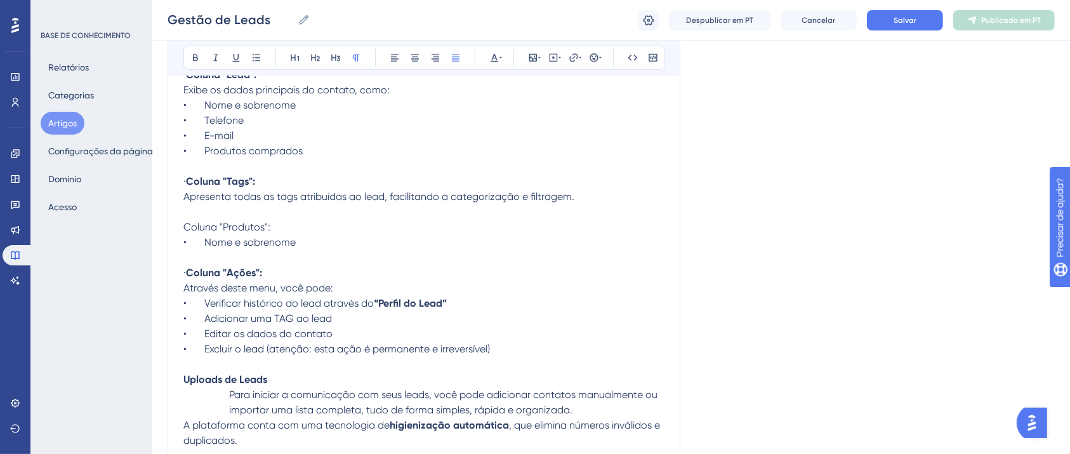
drag, startPoint x: 268, startPoint y: 231, endPoint x: 175, endPoint y: 227, distance: 93.4
click at [196, 60] on icon at bounding box center [195, 58] width 5 height 7
click at [340, 236] on p "Apresenta todas as tags atribuídas ao lead, facilitando a categorização e filtr…" at bounding box center [423, 219] width 481 height 61
click at [295, 254] on p at bounding box center [423, 257] width 481 height 15
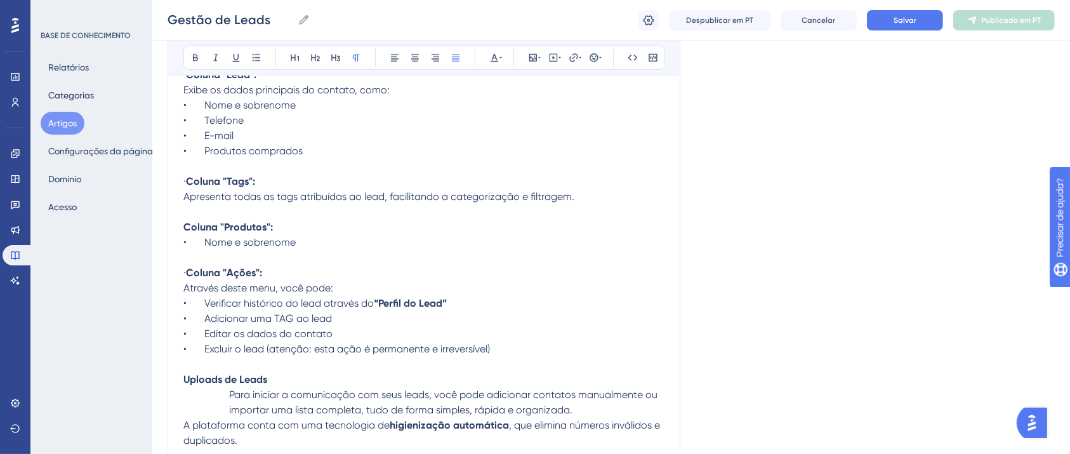
click at [316, 247] on p "Apresenta todas as tags atribuídas ao lead, facilitando a categorização e filtr…" at bounding box center [423, 219] width 481 height 61
drag, startPoint x: 303, startPoint y: 246, endPoint x: 204, endPoint y: 243, distance: 98.4
click at [204, 243] on p "Apresenta todas as tags atribuídas ao lead, facilitando a categorização e filtr…" at bounding box center [423, 219] width 481 height 61
click at [264, 236] on p "Apresenta todas as tags atribuídas ao lead, facilitando a categorização e filtr…" at bounding box center [423, 219] width 481 height 61
drag, startPoint x: 373, startPoint y: 227, endPoint x: 196, endPoint y: 227, distance: 176.5
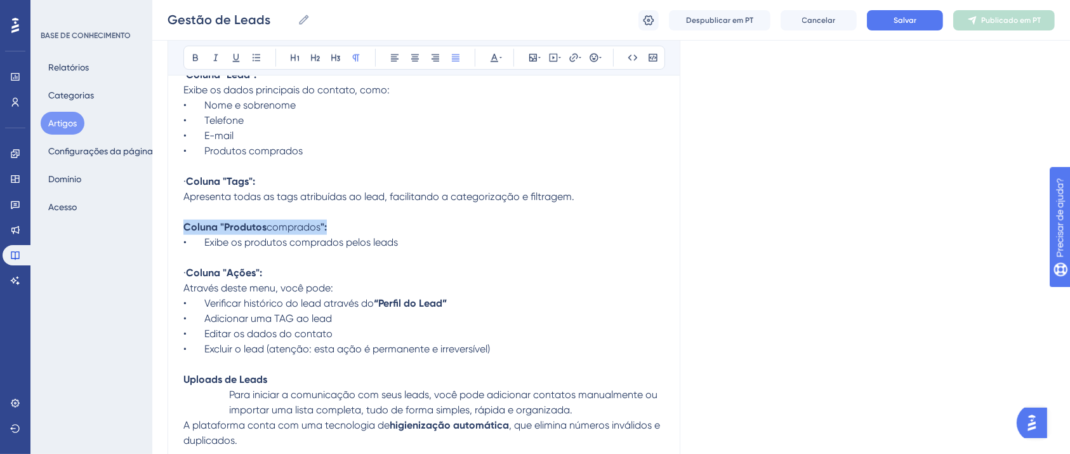
click at [200, 228] on p "Apresenta todas as tags atribuídas ao lead, facilitando a categorização e filtr…" at bounding box center [423, 219] width 481 height 61
click at [196, 61] on icon at bounding box center [195, 58] width 10 height 10
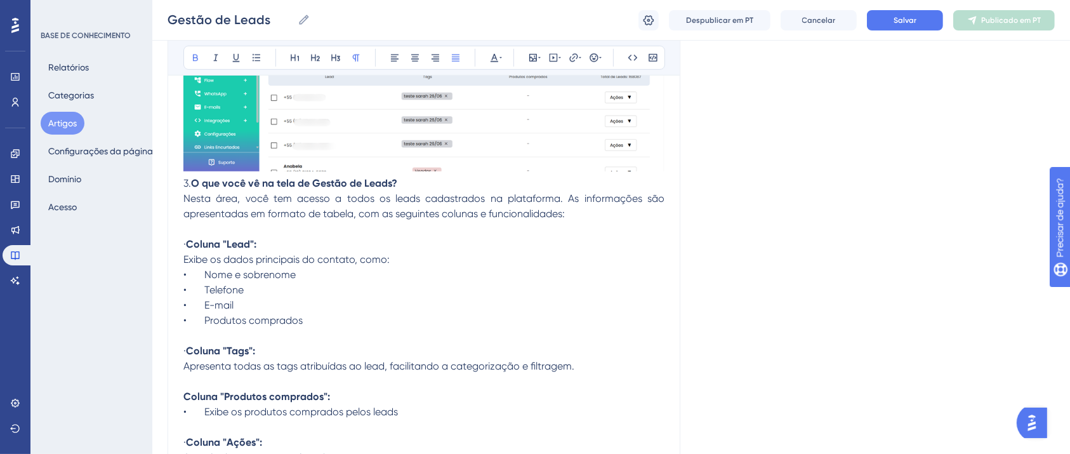
click at [359, 284] on p "• Telefone" at bounding box center [423, 289] width 481 height 15
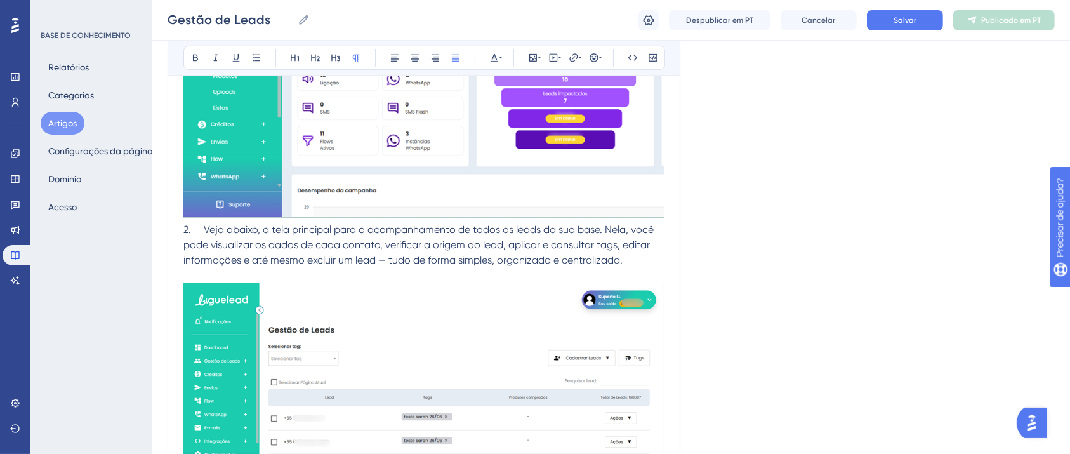
scroll to position [707, 0]
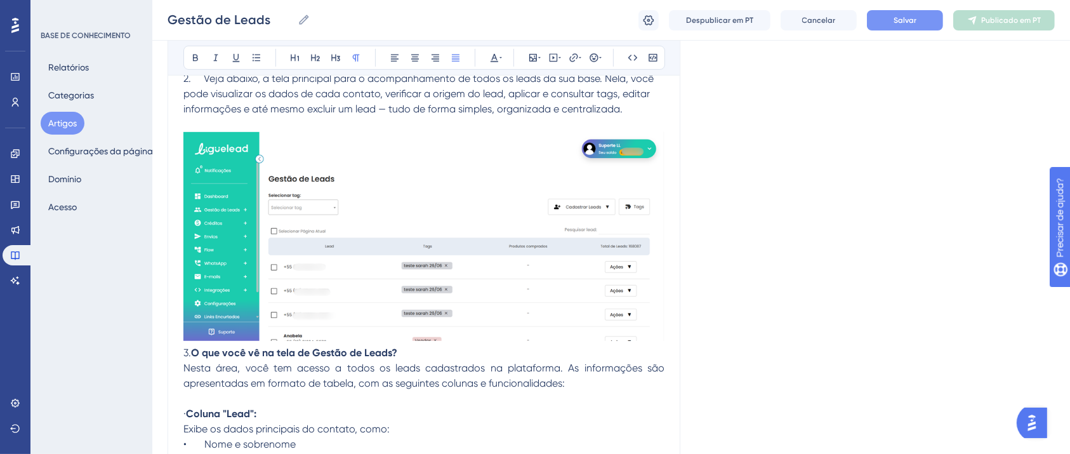
click at [918, 13] on button "Salvar" at bounding box center [905, 20] width 76 height 20
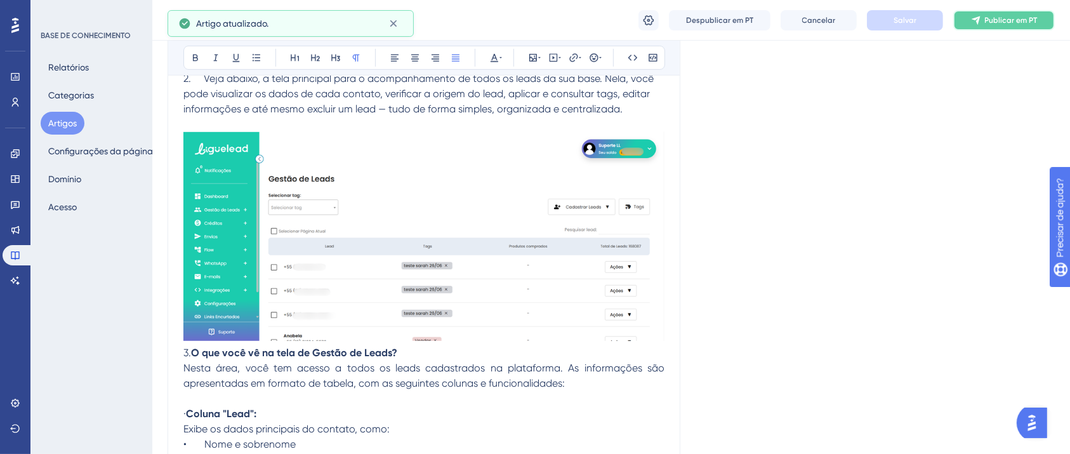
click at [975, 18] on icon at bounding box center [976, 20] width 8 height 8
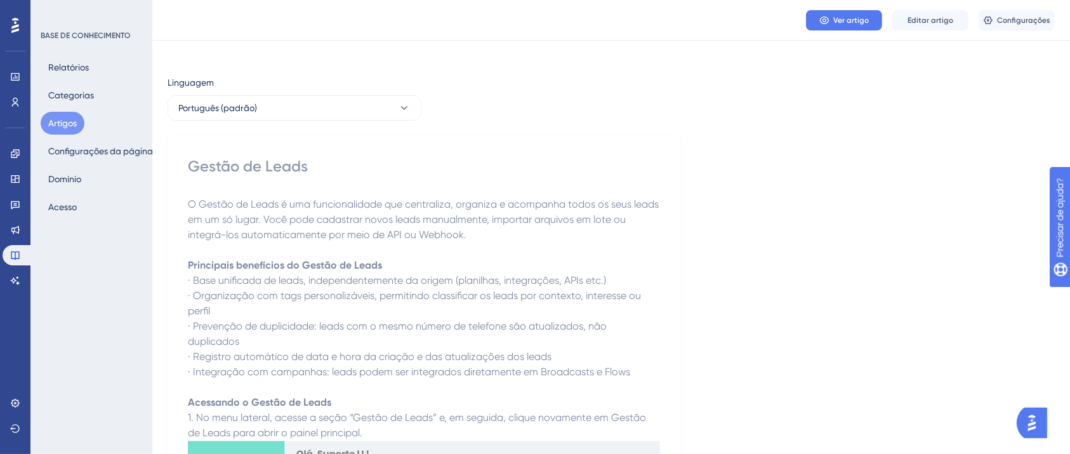
scroll to position [0, 0]
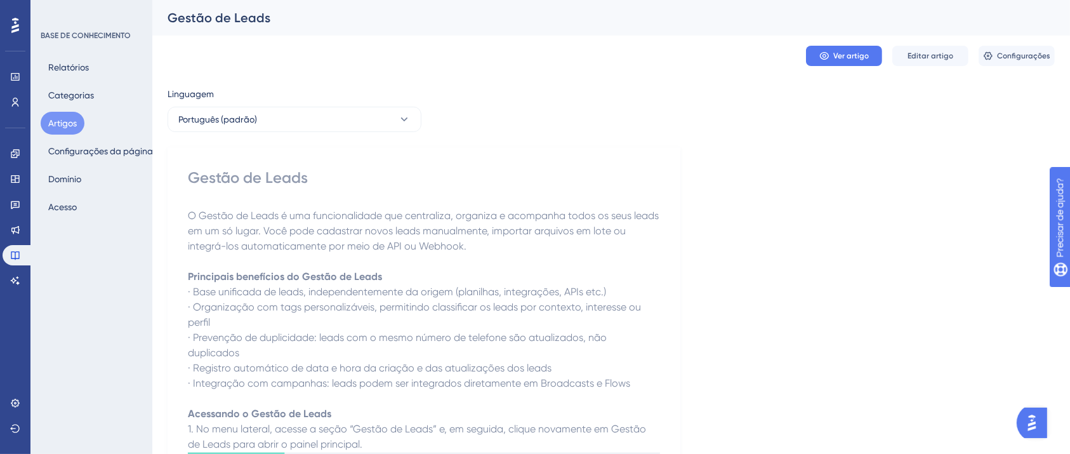
click at [77, 118] on button "Artigos" at bounding box center [63, 123] width 44 height 23
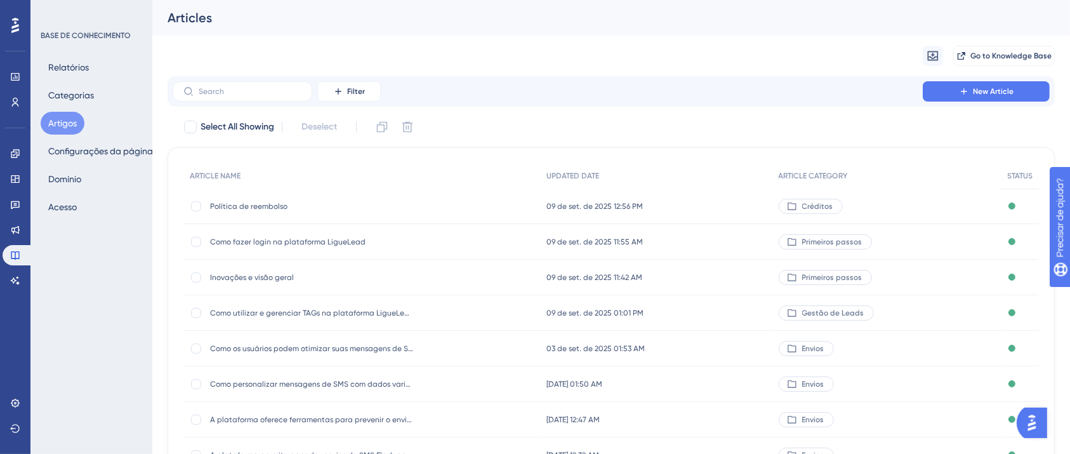
click at [77, 118] on button "Artigos" at bounding box center [63, 123] width 44 height 23
click at [275, 91] on input "text" at bounding box center [250, 91] width 103 height 9
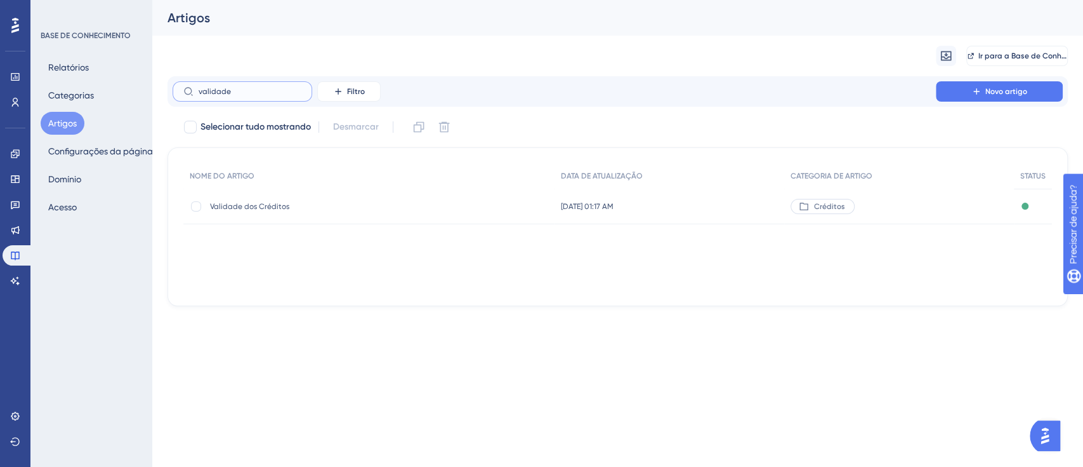
type input "validade"
click at [257, 202] on font "Validade dos Créditos" at bounding box center [249, 206] width 79 height 9
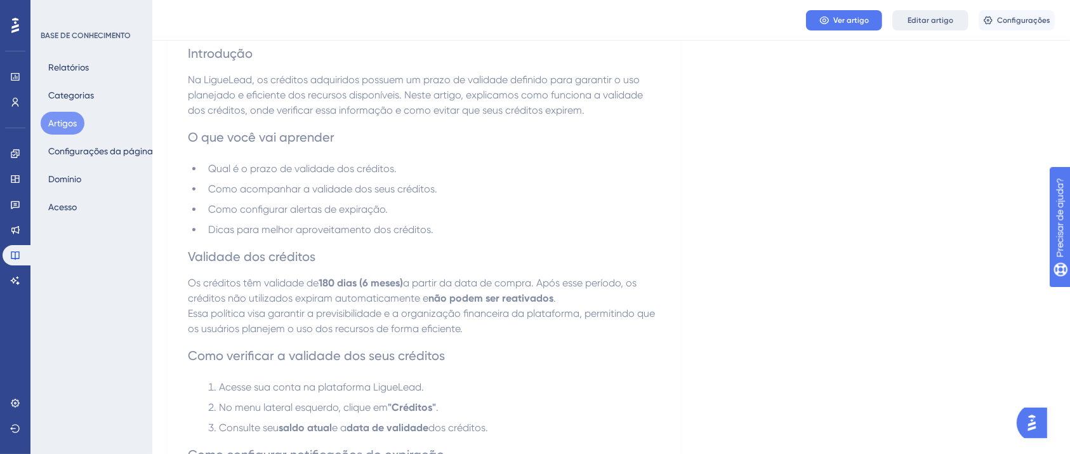
click at [910, 22] on font "Editar artigo" at bounding box center [931, 20] width 46 height 9
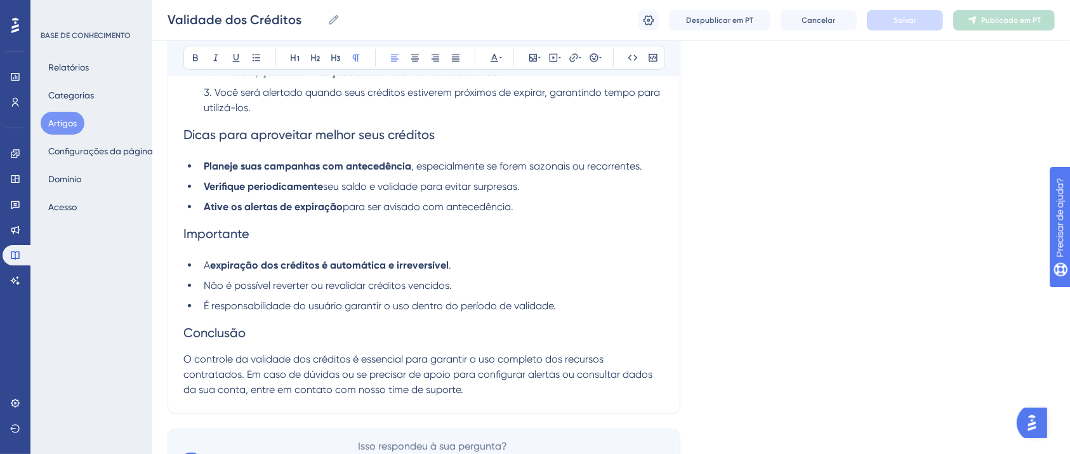
scroll to position [752, 0]
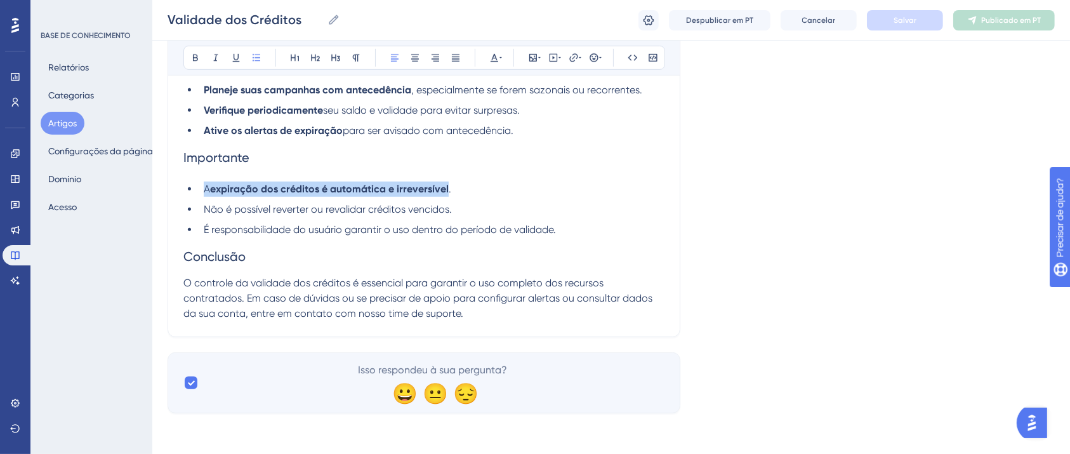
drag, startPoint x: 465, startPoint y: 190, endPoint x: 203, endPoint y: 185, distance: 261.6
click at [203, 185] on li "A expiração dos créditos é automática e irreversível ." at bounding box center [432, 189] width 466 height 15
click at [197, 57] on icon at bounding box center [195, 58] width 5 height 7
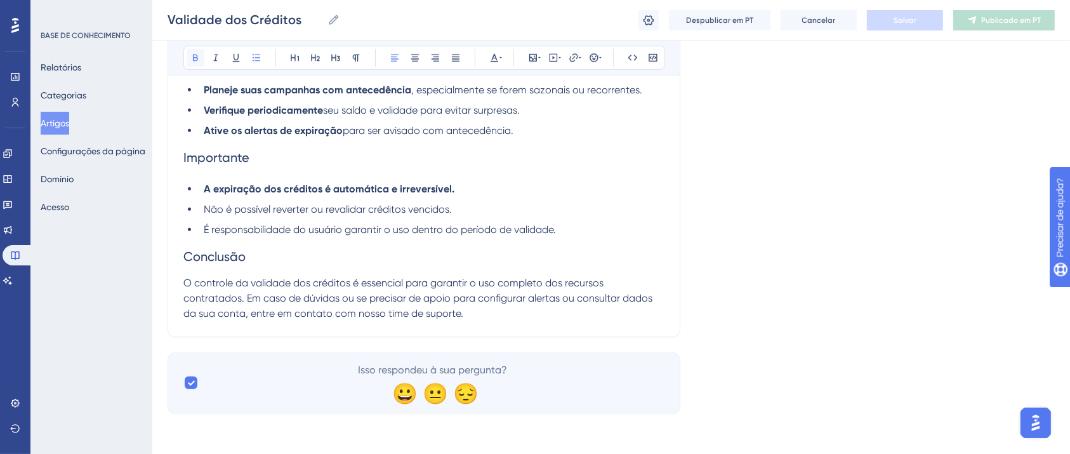
click at [197, 57] on icon at bounding box center [195, 58] width 5 height 7
click at [310, 233] on span "É responsabilidade do usuário garantir o uso dentro do período de validade." at bounding box center [380, 229] width 352 height 12
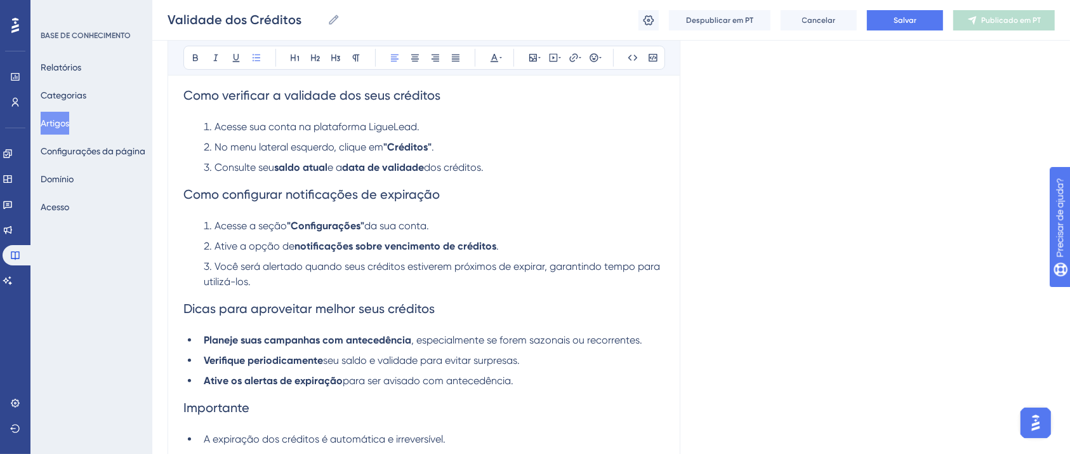
scroll to position [519, 0]
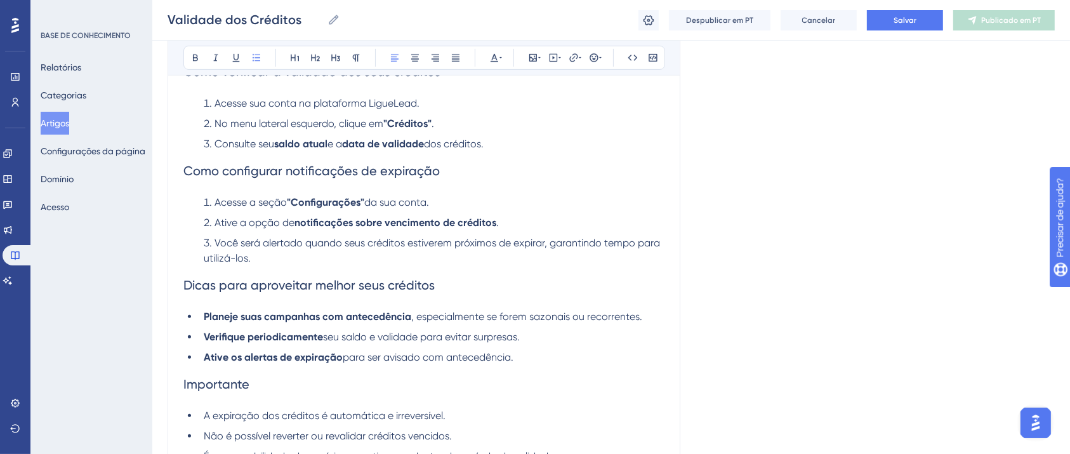
click at [387, 201] on span "da sua conta." at bounding box center [396, 202] width 65 height 12
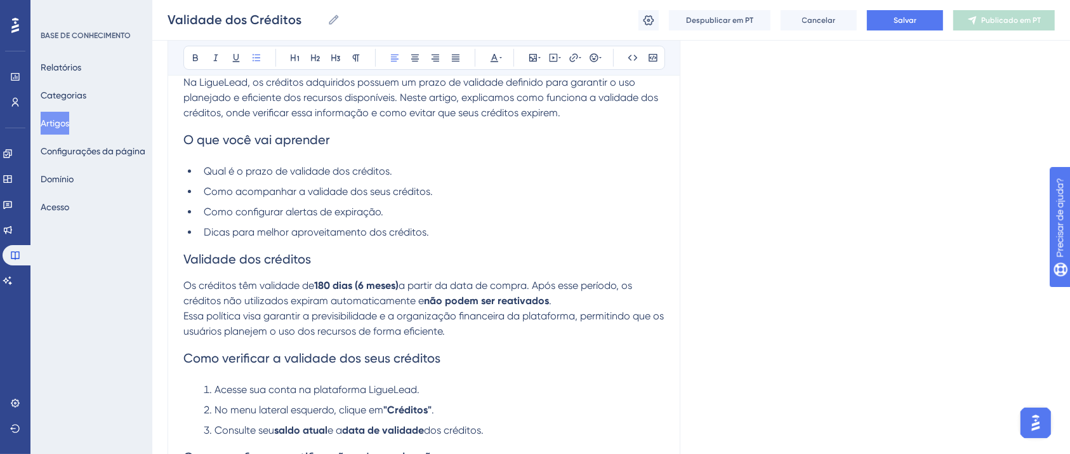
scroll to position [263, 0]
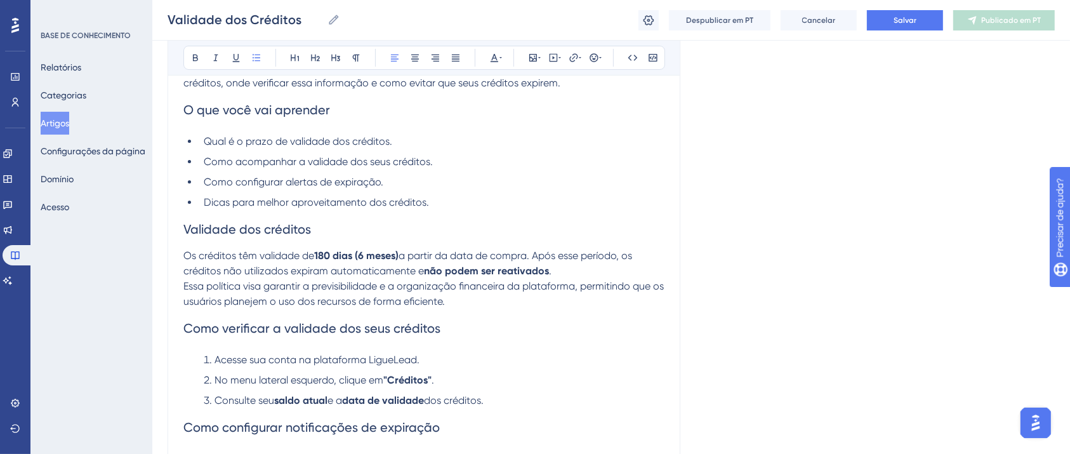
click at [263, 203] on span "Dicas para melhor aproveitamento dos créditos." at bounding box center [316, 202] width 225 height 12
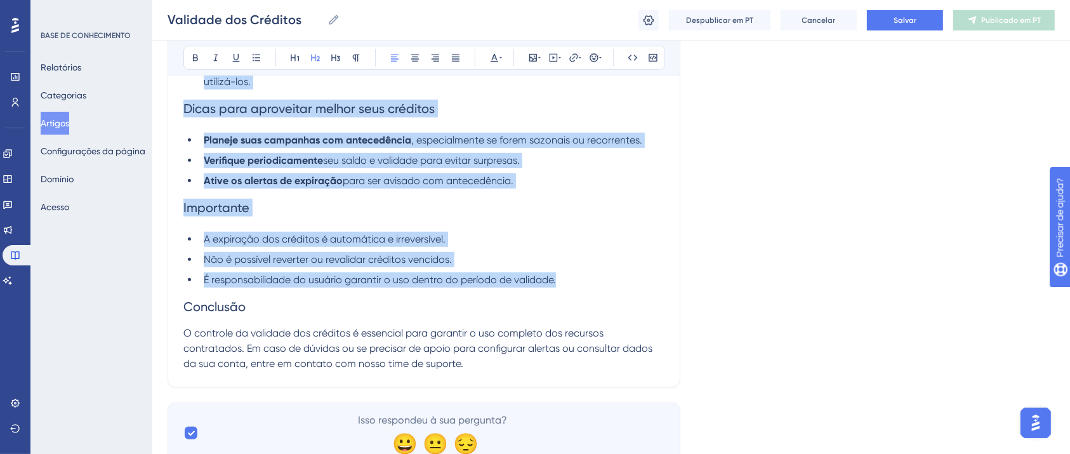
scroll to position [751, 0]
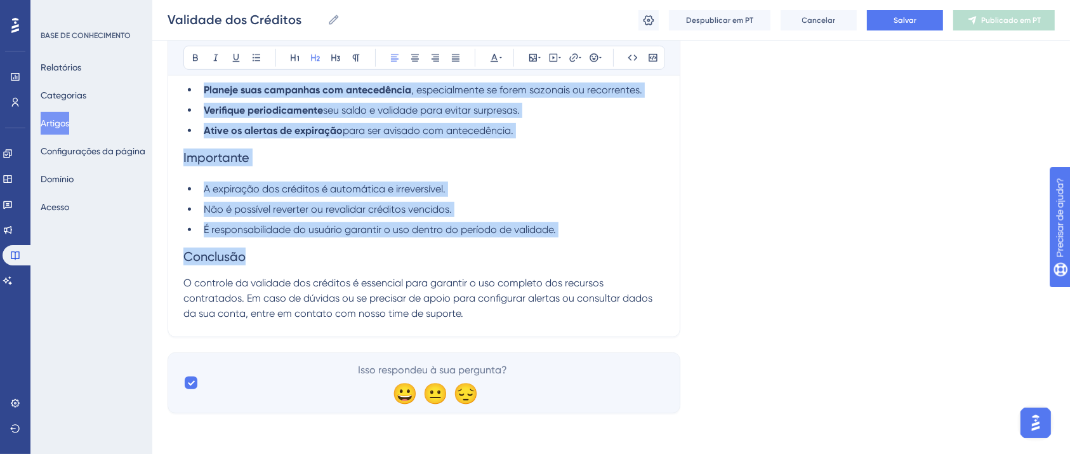
drag, startPoint x: 183, startPoint y: 190, endPoint x: 472, endPoint y: 317, distance: 316.0
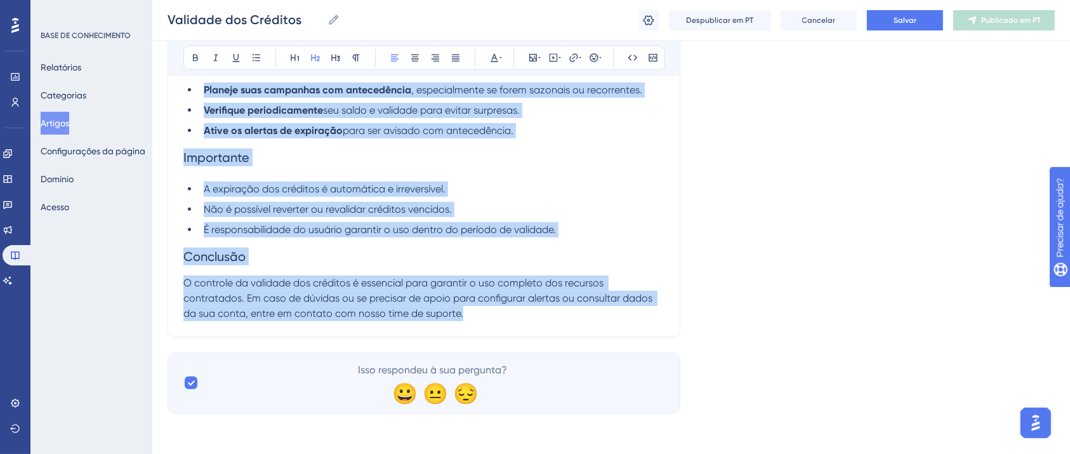
click at [444, 310] on span "O controle da validade dos créditos é essencial para garantir o uso completo do…" at bounding box center [419, 298] width 472 height 43
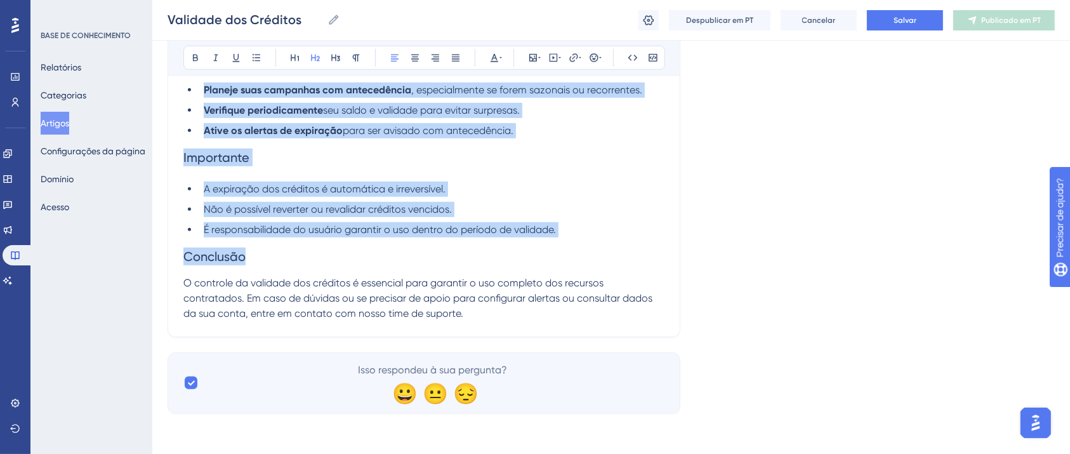
click at [500, 312] on p "O controle da validade dos créditos é essencial para garantir o uso completo do…" at bounding box center [423, 298] width 481 height 46
click at [494, 319] on p "O controle da validade dos créditos é essencial para garantir o uso completo do…" at bounding box center [423, 298] width 481 height 46
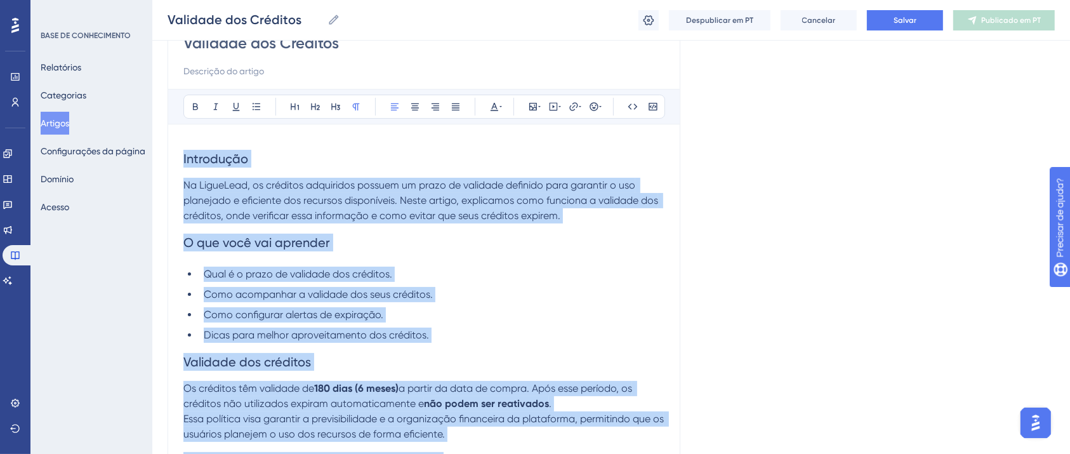
scroll to position [120, 0]
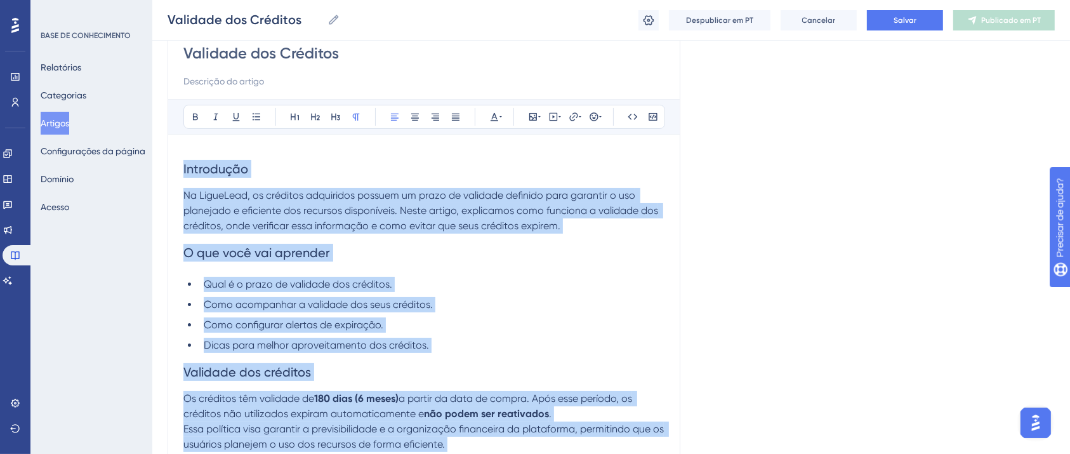
drag, startPoint x: 473, startPoint y: 319, endPoint x: 177, endPoint y: 174, distance: 329.6
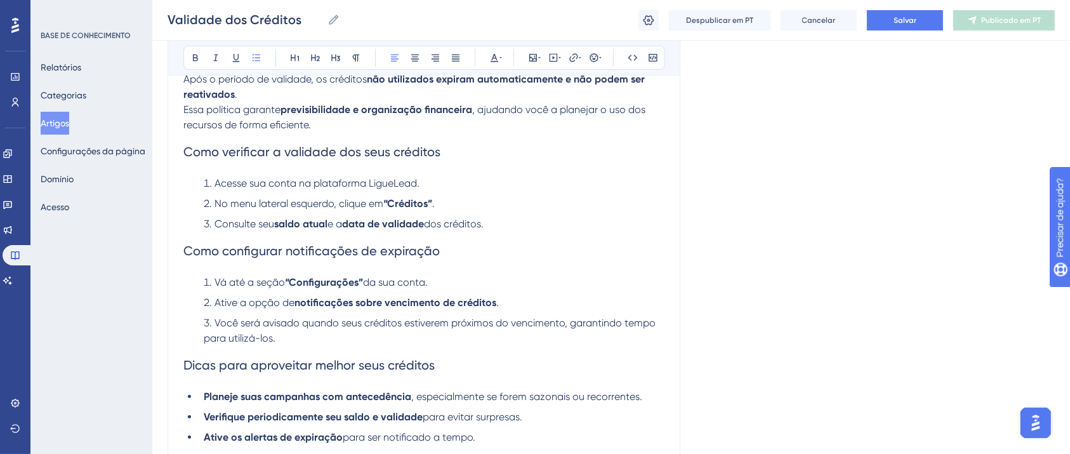
scroll to position [660, 0]
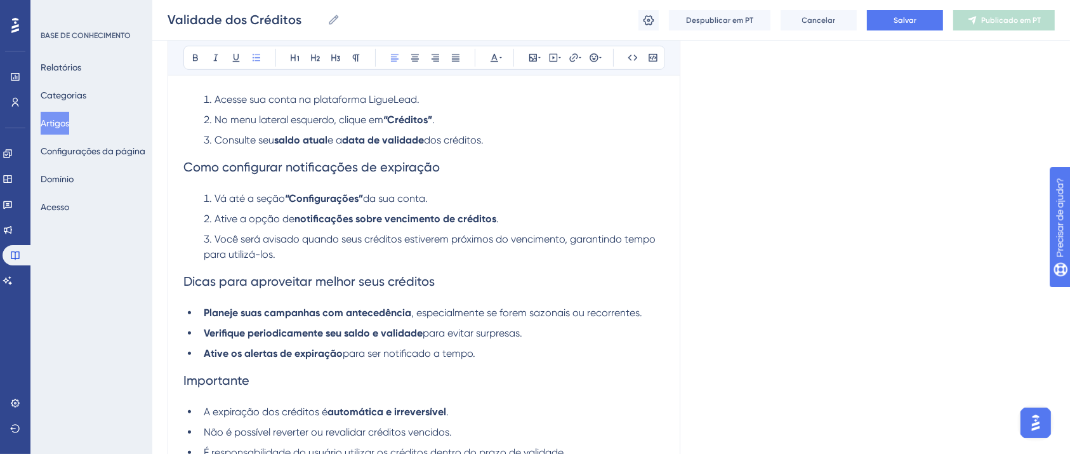
click at [428, 262] on li "Você será avisado quando seus créditos estiverem próximos do vencimento, garant…" at bounding box center [432, 247] width 466 height 30
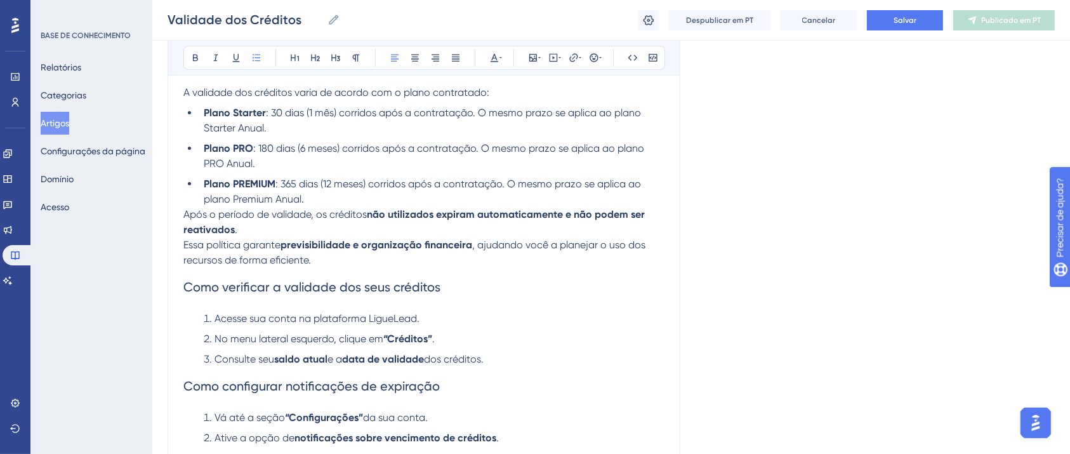
scroll to position [460, 0]
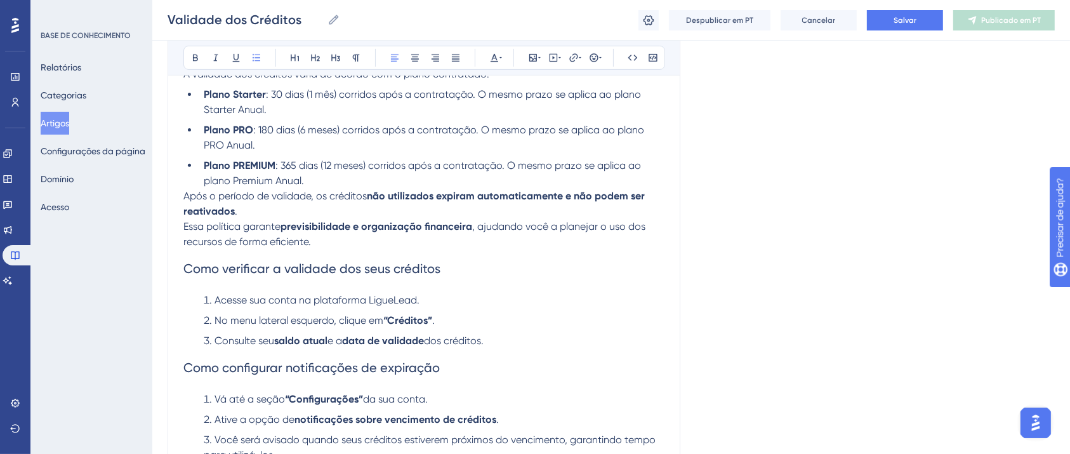
click at [344, 180] on li "Plano PREMIUM : 365 dias (12 meses) corridos após a contratação. O mesmo prazo …" at bounding box center [432, 173] width 466 height 30
click at [324, 211] on p "Após o período de validade, os créditos não utilizados expiram automaticamente …" at bounding box center [423, 219] width 481 height 61
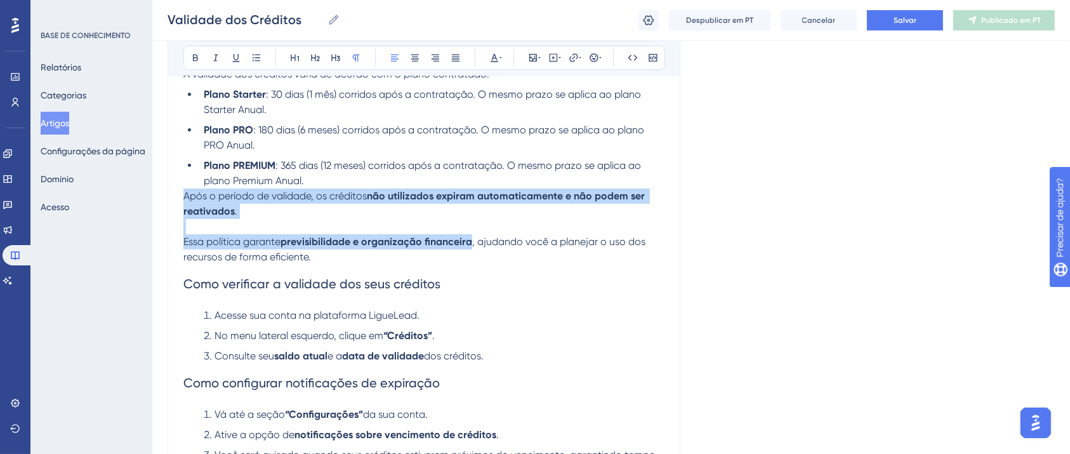
drag, startPoint x: 322, startPoint y: 259, endPoint x: 176, endPoint y: 202, distance: 156.5
click at [176, 202] on div "Validade dos Créditos Audacioso itálico Sublinhado Ponto de bala Título 1 Títul…" at bounding box center [424, 187] width 513 height 1009
click at [198, 58] on icon at bounding box center [195, 58] width 10 height 10
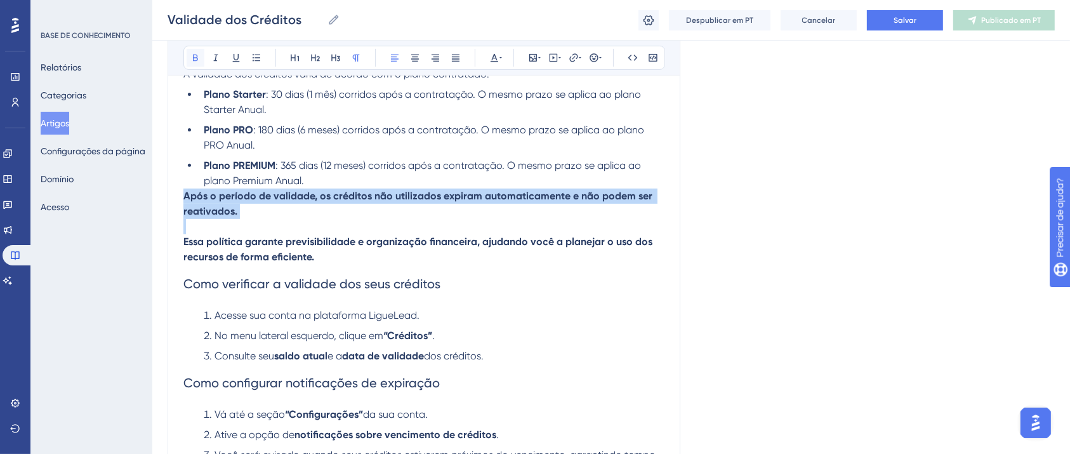
click at [198, 58] on icon at bounding box center [195, 58] width 10 height 10
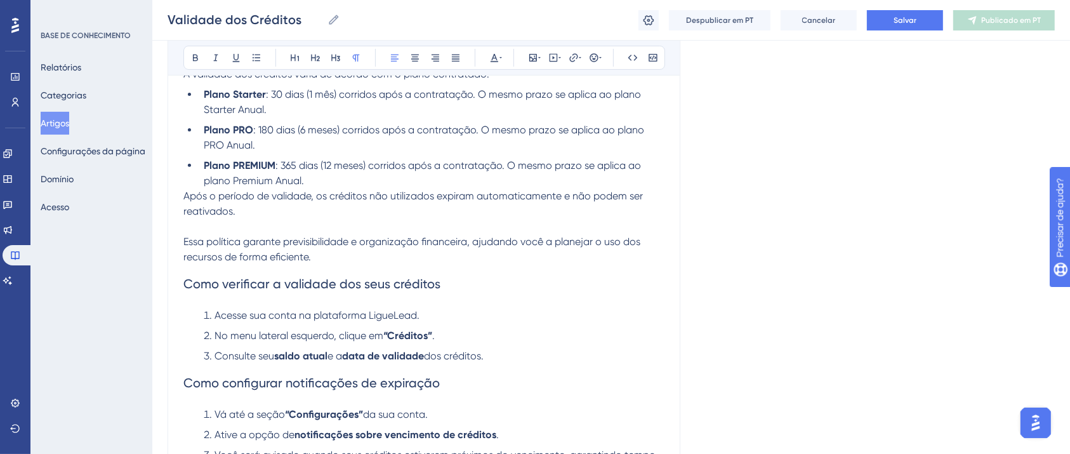
click at [386, 189] on li "Plano PREMIUM : 365 dias (12 meses) corridos após a contratação. O mesmo prazo …" at bounding box center [432, 173] width 466 height 30
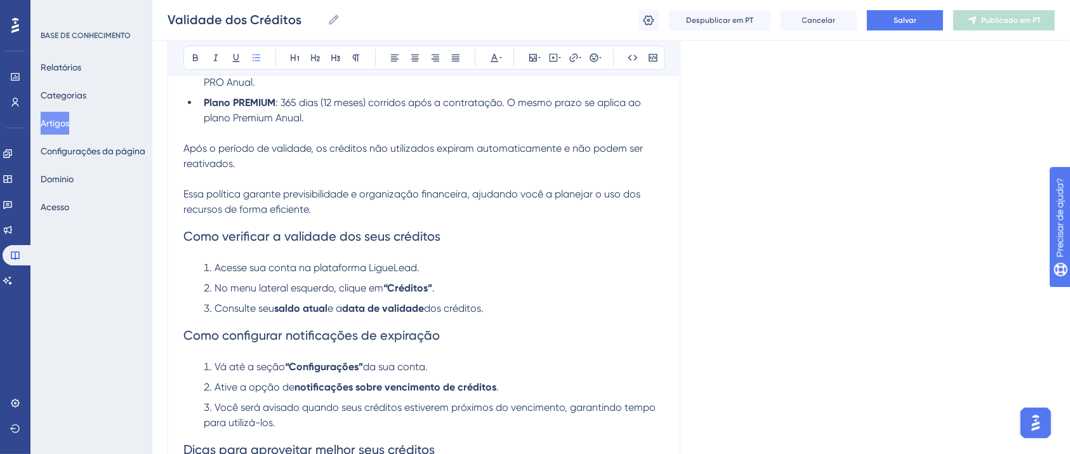
scroll to position [544, 0]
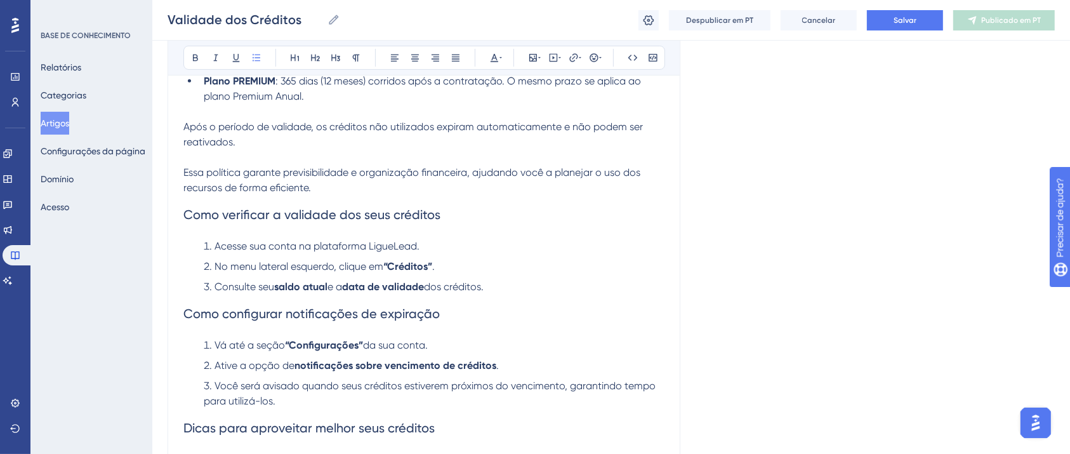
click at [524, 294] on li "Consulte seu saldo atual e a data de validade dos créditos." at bounding box center [432, 286] width 466 height 15
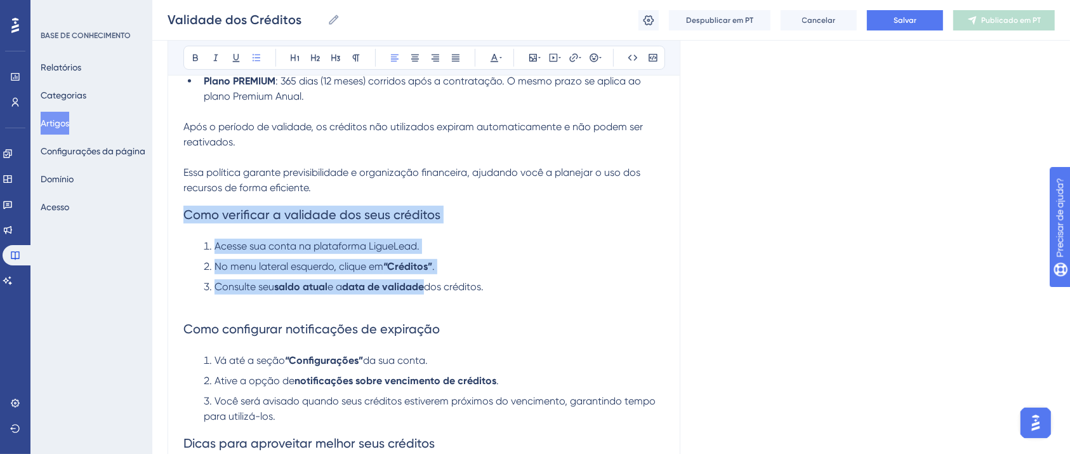
drag, startPoint x: 500, startPoint y: 288, endPoint x: 161, endPoint y: 222, distance: 344.8
click at [162, 221] on div "Desempenho Usuários Noivado Widgets Opinião Atualizações de produtos Base de co…" at bounding box center [611, 95] width 918 height 1278
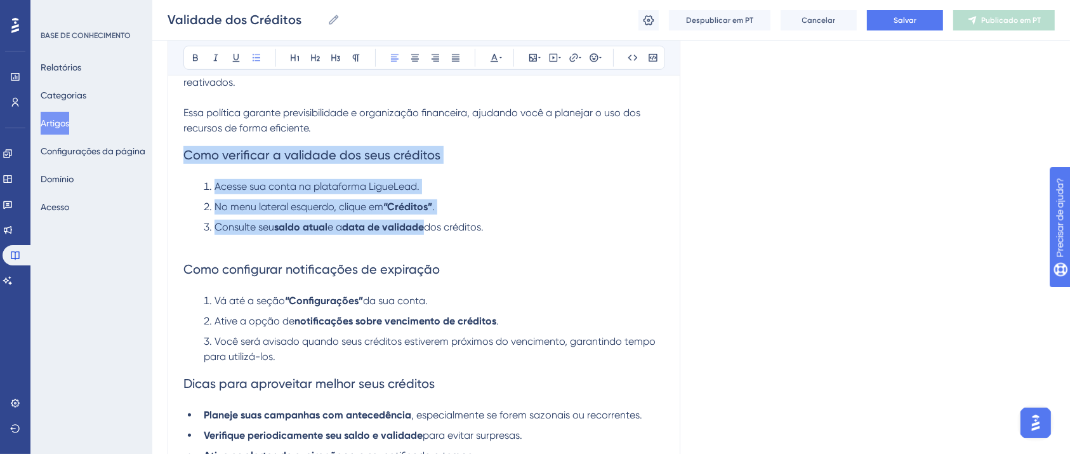
scroll to position [629, 0]
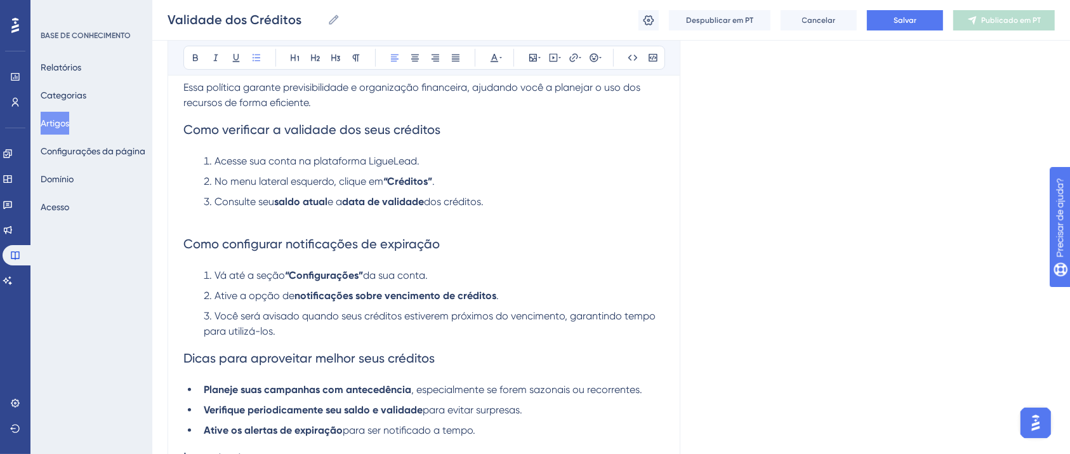
click at [447, 318] on span "Você será avisado quando seus créditos estiverem próximos do vencimento, garant…" at bounding box center [431, 323] width 454 height 27
click at [376, 339] on li "Você será avisado quando seus créditos estiverem próximos do vencimento, garant…" at bounding box center [432, 323] width 466 height 30
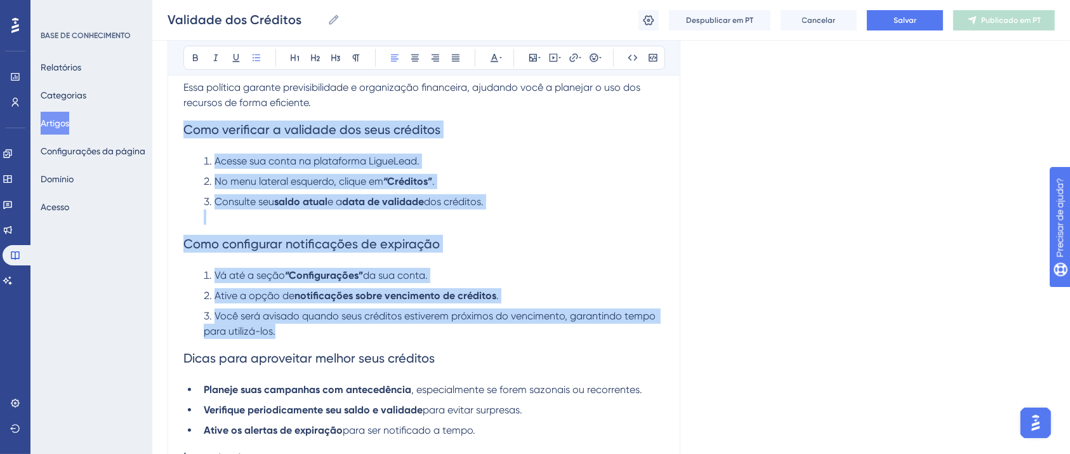
drag, startPoint x: 300, startPoint y: 338, endPoint x: 185, endPoint y: 135, distance: 232.5
click at [185, 135] on div "Introdução Na LigueLead, os créditos adquiridos possuem um prazo de validade de…" at bounding box center [423, 89] width 481 height 896
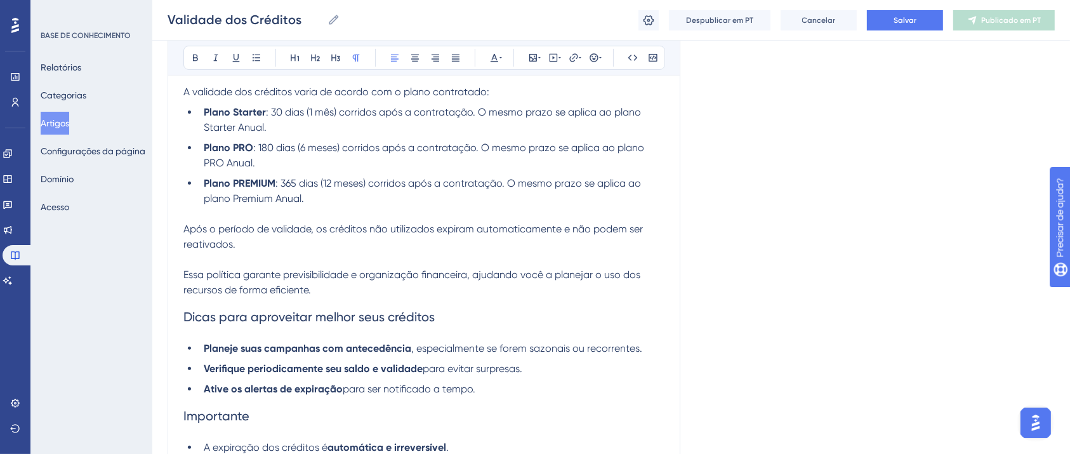
scroll to position [527, 0]
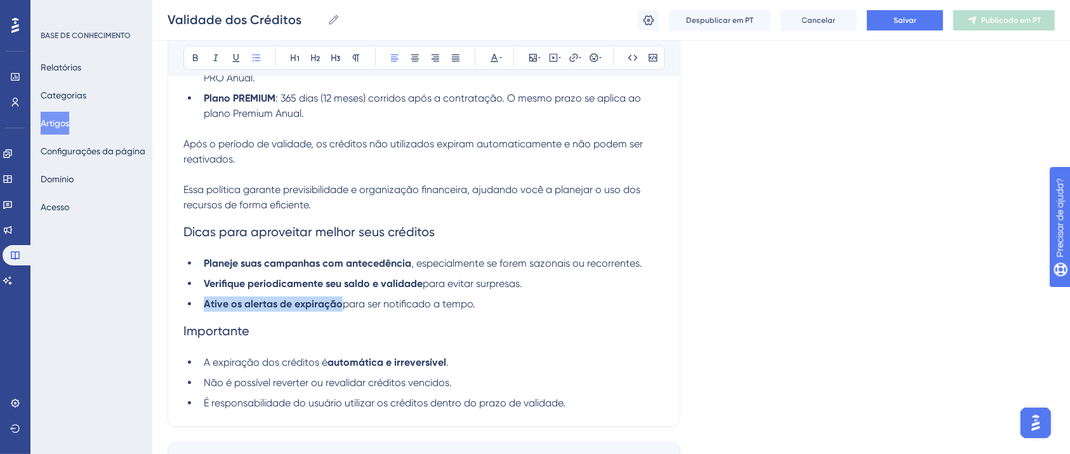
drag, startPoint x: 490, startPoint y: 309, endPoint x: 150, endPoint y: 314, distance: 339.6
click at [340, 289] on strong "Verifique periodicamente seu saldo e validade" at bounding box center [313, 283] width 219 height 12
click at [488, 315] on h2 "Importante" at bounding box center [423, 331] width 481 height 38
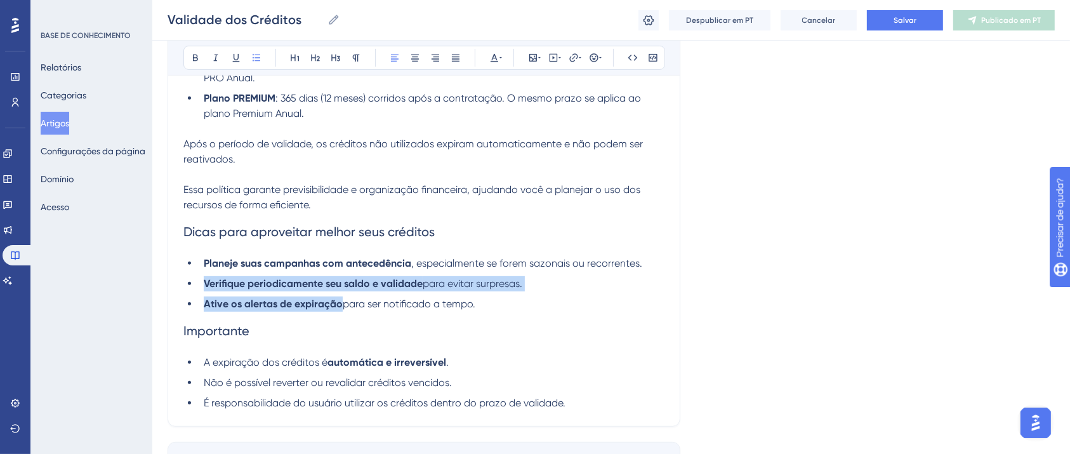
drag, startPoint x: 505, startPoint y: 308, endPoint x: 374, endPoint y: 288, distance: 132.2
click at [374, 288] on ul "Planeje suas campanhas com antecedência , especialmente se forem sazonais ou re…" at bounding box center [423, 284] width 481 height 56
click at [434, 274] on ul "Planeje suas campanhas com antecedência , especialmente se forem sazonais ou re…" at bounding box center [423, 284] width 481 height 56
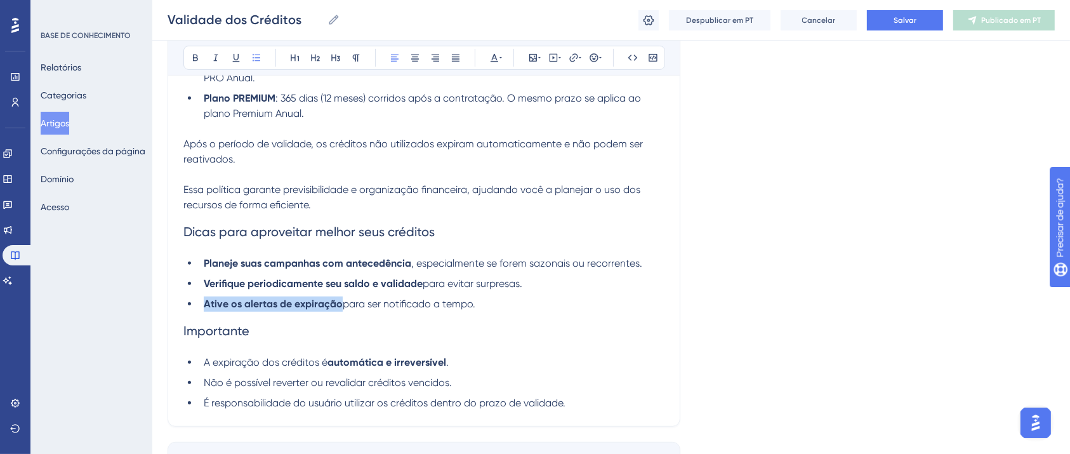
drag, startPoint x: 486, startPoint y: 308, endPoint x: 149, endPoint y: 308, distance: 337.0
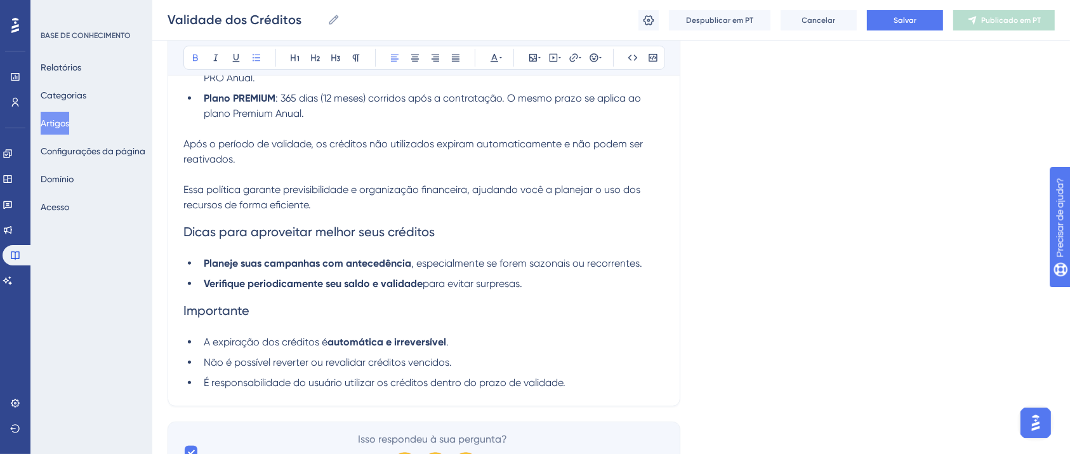
drag, startPoint x: 421, startPoint y: 291, endPoint x: 371, endPoint y: 293, distance: 50.8
click at [371, 291] on li "Verifique periodicamente seu saldo e validade para evitar surpresas." at bounding box center [432, 283] width 466 height 15
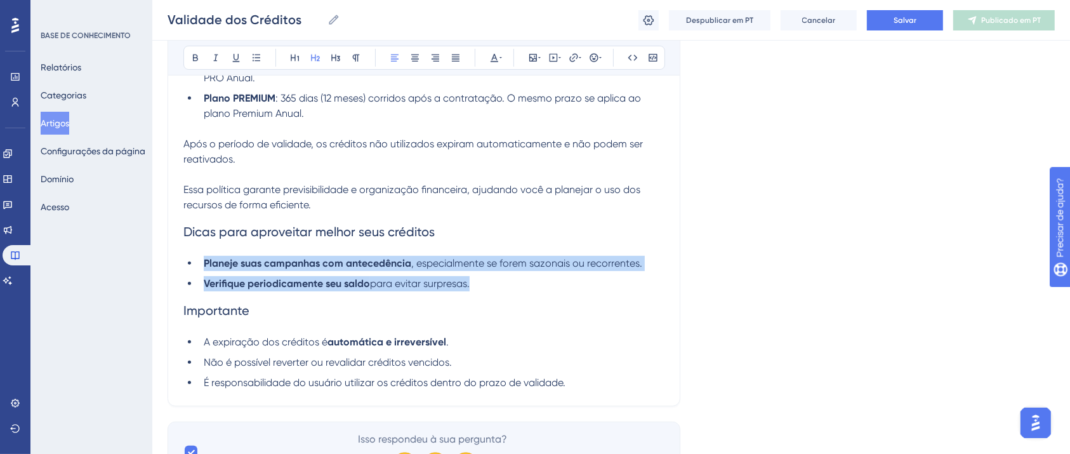
drag, startPoint x: 484, startPoint y: 295, endPoint x: 182, endPoint y: 265, distance: 304.3
click at [182, 265] on div "Validade dos Créditos Audacioso itálico Sublinhado Ponto de bala Título 1 Títul…" at bounding box center [424, 10] width 513 height 791
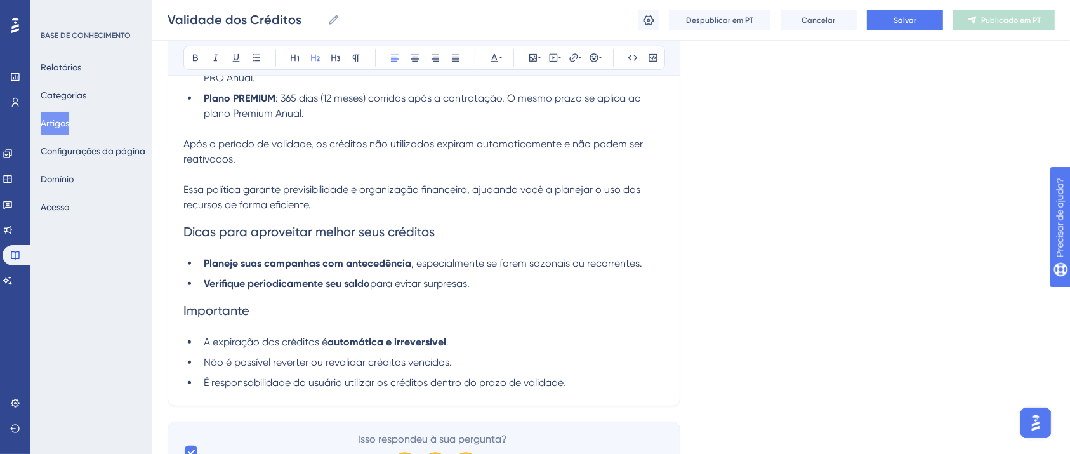
click at [266, 249] on h2 "Dicas para aproveitar melhor seus créditos" at bounding box center [423, 232] width 481 height 38
drag, startPoint x: 505, startPoint y: 292, endPoint x: 199, endPoint y: 261, distance: 306.9
click at [199, 261] on ul "Planeje suas campanhas com antecedência , especialmente se forem sazonais ou re…" at bounding box center [423, 274] width 481 height 36
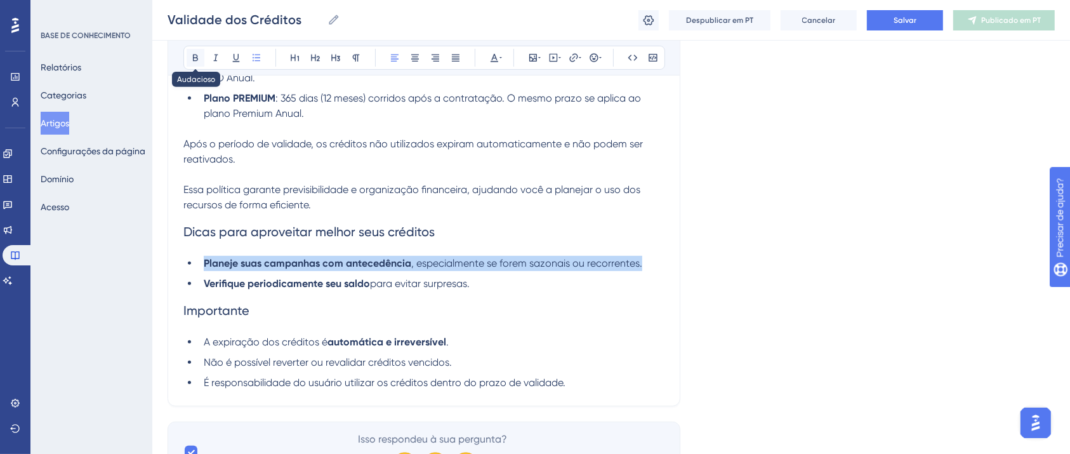
click at [197, 59] on icon at bounding box center [195, 58] width 5 height 7
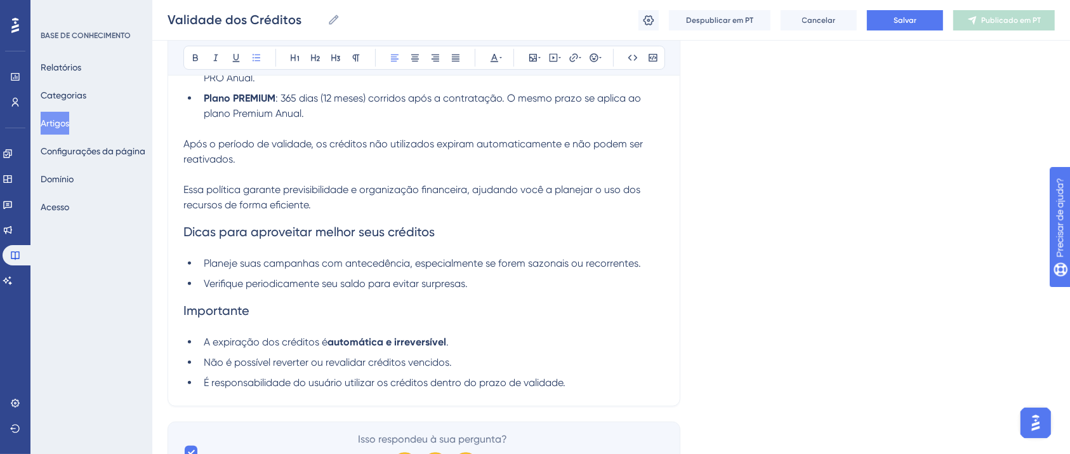
click at [515, 314] on h2 "Importante" at bounding box center [423, 310] width 481 height 38
click at [219, 317] on span "Importante" at bounding box center [216, 310] width 66 height 15
click at [195, 63] on button at bounding box center [196, 58] width 18 height 18
drag, startPoint x: 450, startPoint y: 232, endPoint x: 159, endPoint y: 234, distance: 291.3
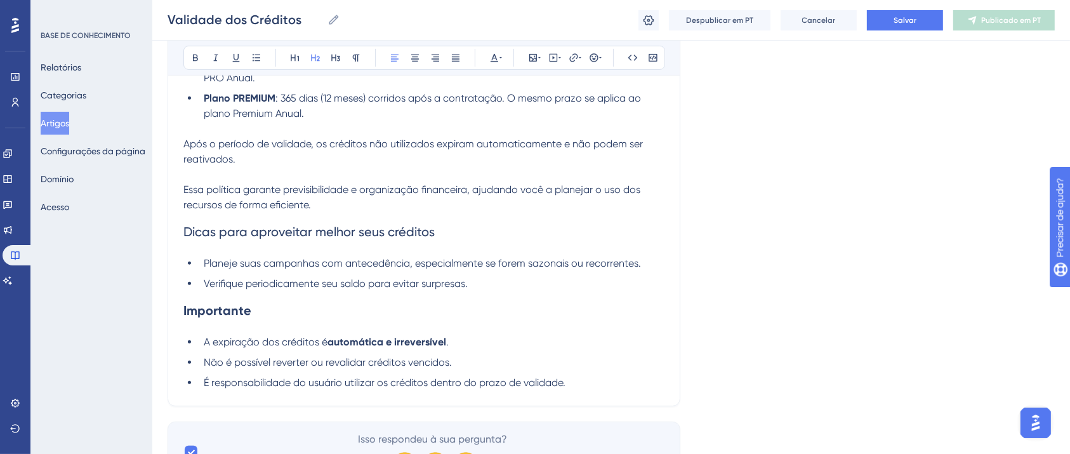
click at [192, 57] on icon at bounding box center [195, 58] width 10 height 10
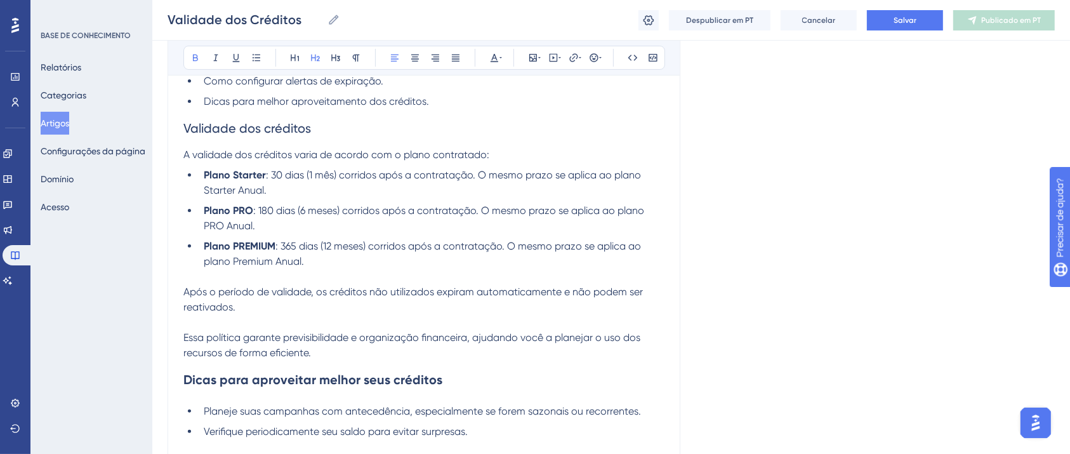
scroll to position [357, 0]
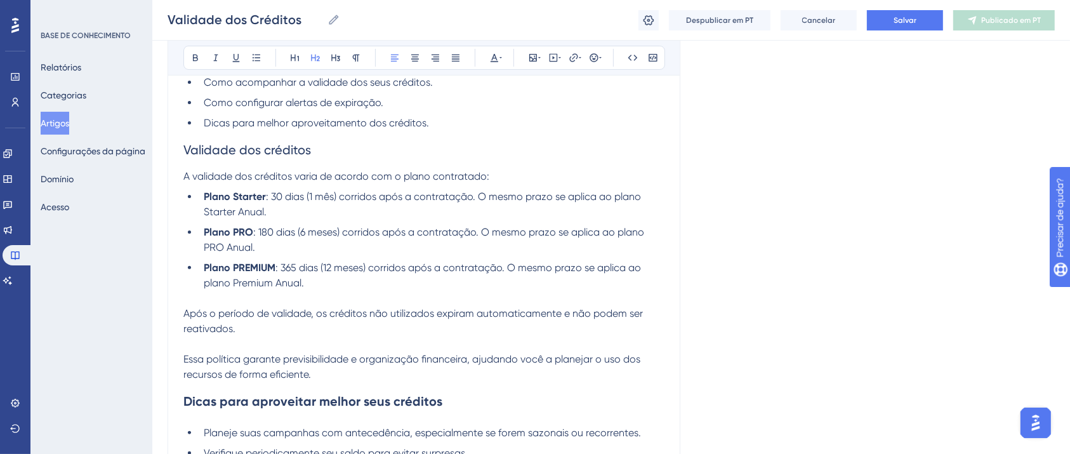
drag, startPoint x: 322, startPoint y: 150, endPoint x: 168, endPoint y: 152, distance: 154.2
click at [168, 152] on div "Validade dos Créditos Audacioso itálico Sublinhado Ponto de bala Título 1 Títul…" at bounding box center [424, 180] width 513 height 791
click at [192, 53] on icon at bounding box center [195, 58] width 10 height 10
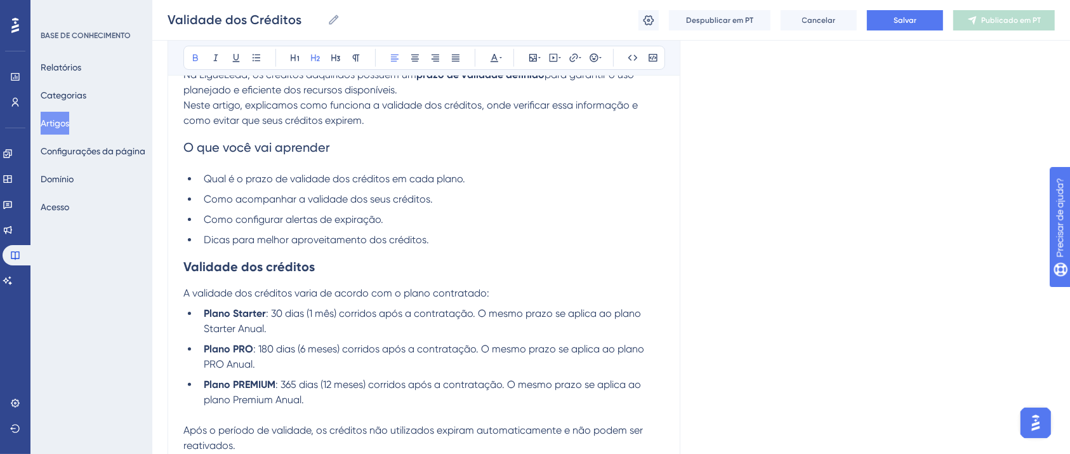
scroll to position [188, 0]
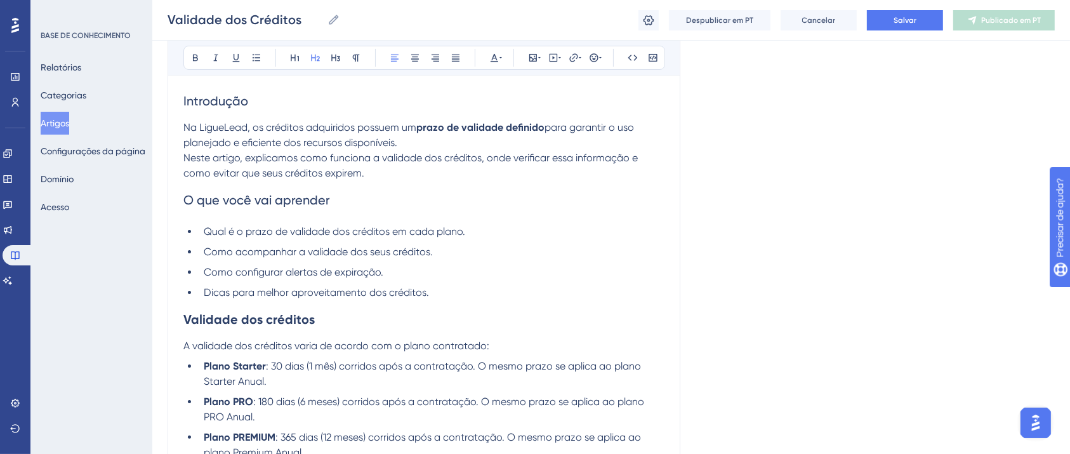
drag, startPoint x: 336, startPoint y: 199, endPoint x: 91, endPoint y: 199, distance: 245.0
click at [152, 201] on div "Desempenho Usuários Noivado Widgets Opinião Atualizações de produtos Base de co…" at bounding box center [611, 327] width 918 height 1030
drag, startPoint x: 449, startPoint y: 251, endPoint x: 175, endPoint y: 251, distance: 274.8
click at [175, 251] on div "Validade dos Créditos Audacioso itálico Sublinhado Ponto de bala Título 1 Títul…" at bounding box center [424, 349] width 513 height 791
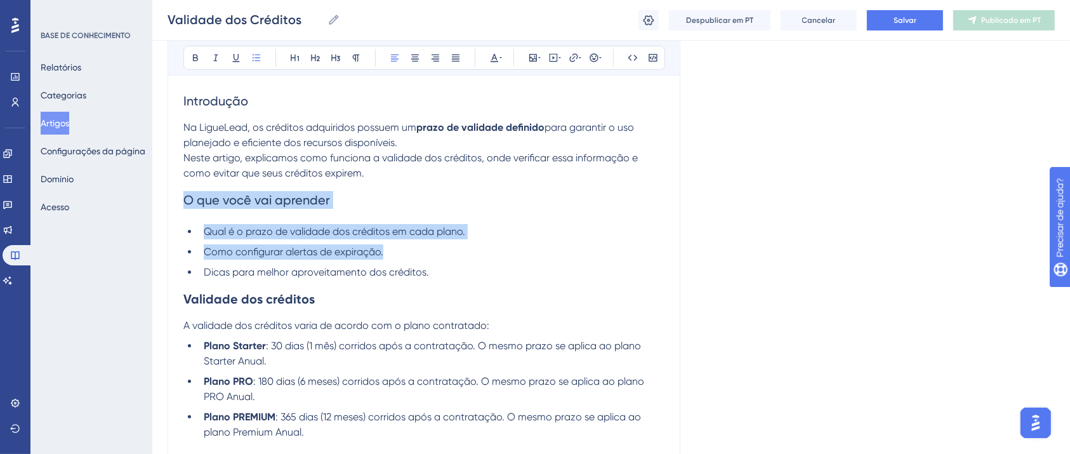
drag, startPoint x: 456, startPoint y: 271, endPoint x: 150, endPoint y: 196, distance: 314.4
click at [152, 196] on div "Desempenho Usuários Noivado Widgets Opinião Atualizações de produtos Base de co…" at bounding box center [611, 316] width 918 height 1009
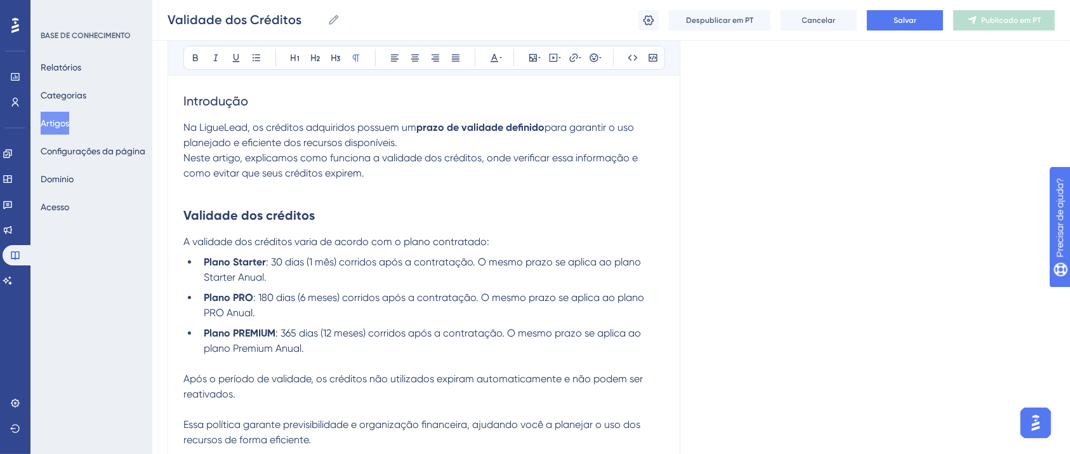
click at [227, 103] on span "Introdução" at bounding box center [215, 100] width 65 height 15
click at [194, 53] on icon at bounding box center [195, 58] width 10 height 10
click at [493, 162] on span "Neste artigo, explicamos como funciona a validade dos créditos, onde verificar …" at bounding box center [411, 165] width 457 height 27
click at [416, 186] on p "Na LigueLead, os créditos adquiridos possuem um prazo de validade definido para…" at bounding box center [423, 158] width 481 height 76
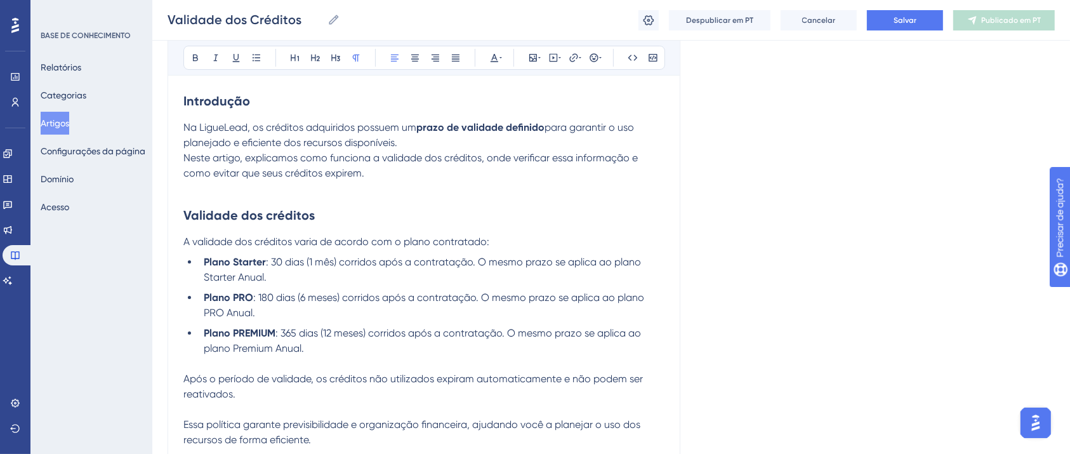
drag, startPoint x: 483, startPoint y: 158, endPoint x: 626, endPoint y: 159, distance: 143.5
click at [626, 159] on span "Neste artigo, explicamos como funciona a validade dos créditos, onde verificar …" at bounding box center [411, 165] width 457 height 27
click at [628, 160] on span "Neste artigo, explicamos como funciona a validade dos créditos e como evitar qu…" at bounding box center [408, 165] width 451 height 27
click at [464, 166] on p "Na LigueLead, os créditos adquiridos possuem um prazo de validade definido para…" at bounding box center [423, 158] width 481 height 76
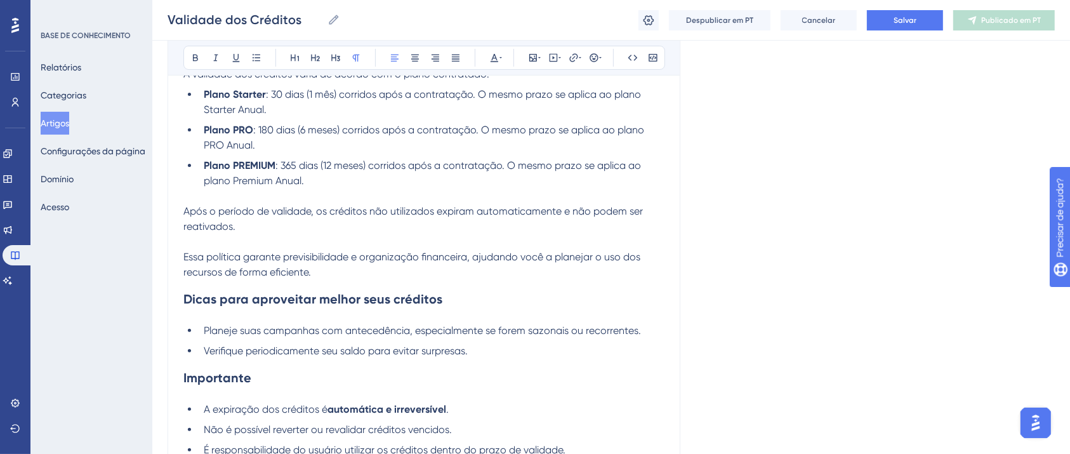
scroll to position [355, 0]
click at [913, 14] on button "Salvar" at bounding box center [905, 20] width 76 height 20
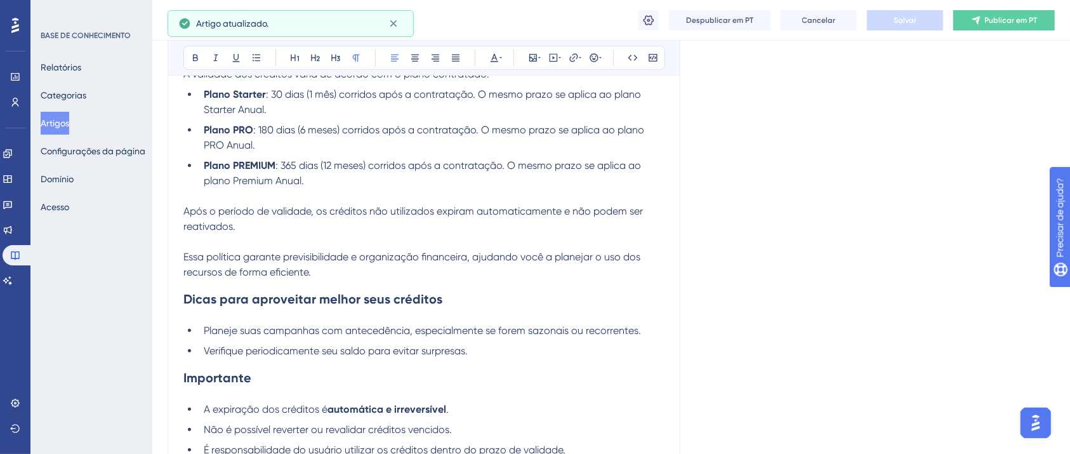
click at [1003, 23] on font "Publicar em PT" at bounding box center [1011, 20] width 53 height 9
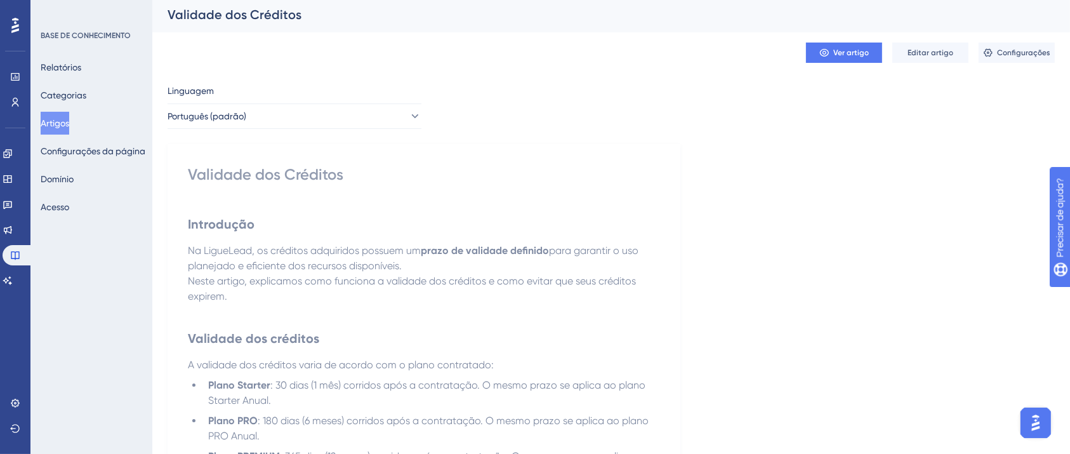
scroll to position [0, 0]
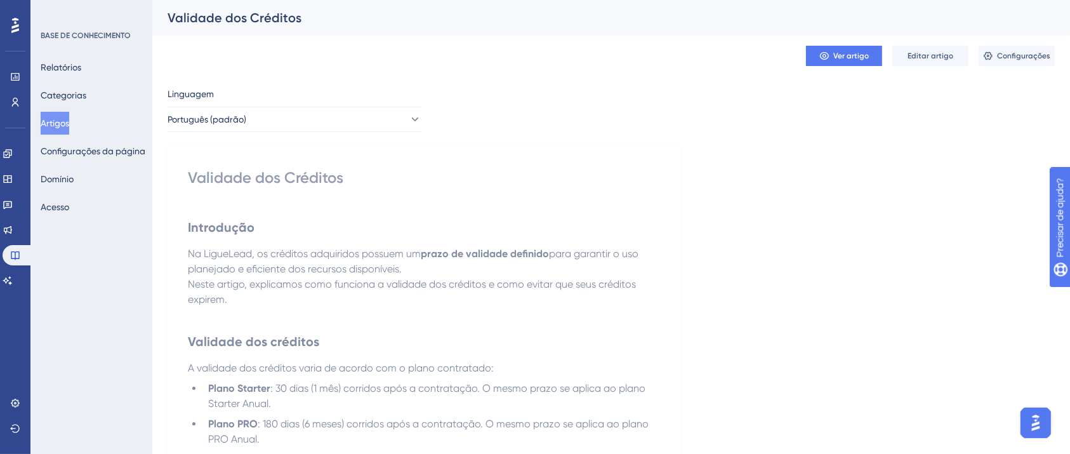
click at [61, 126] on font "Artigos" at bounding box center [55, 123] width 29 height 10
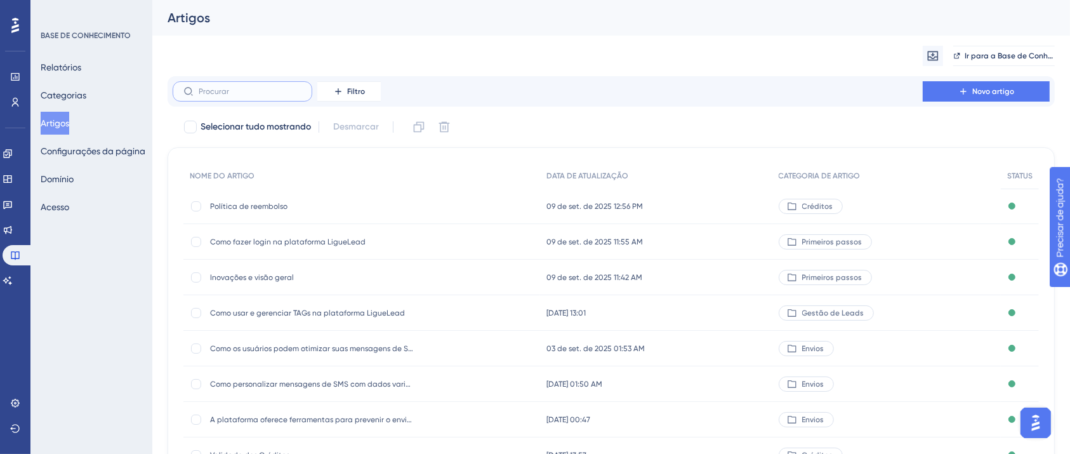
click at [282, 91] on input "text" at bounding box center [250, 91] width 103 height 9
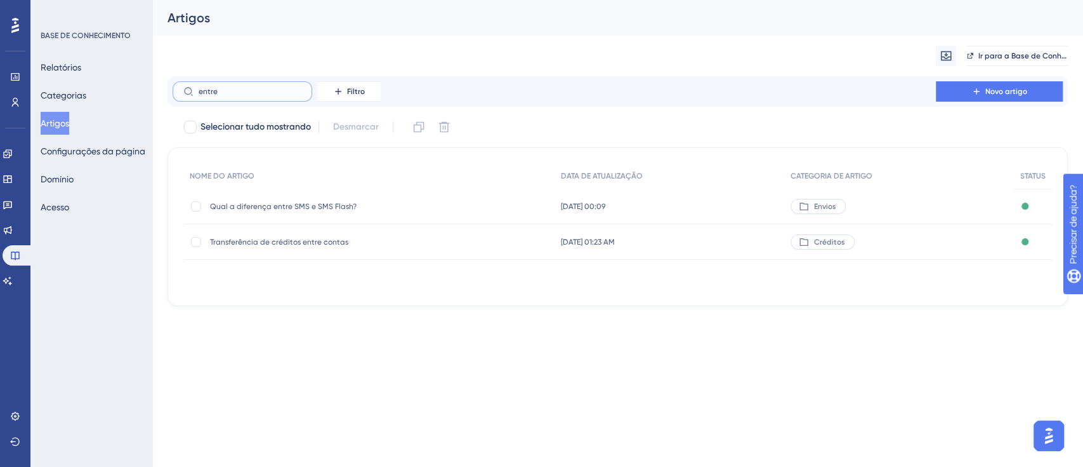
type input "entre"
click at [307, 245] on font "Transferência de créditos entre contas" at bounding box center [279, 241] width 138 height 9
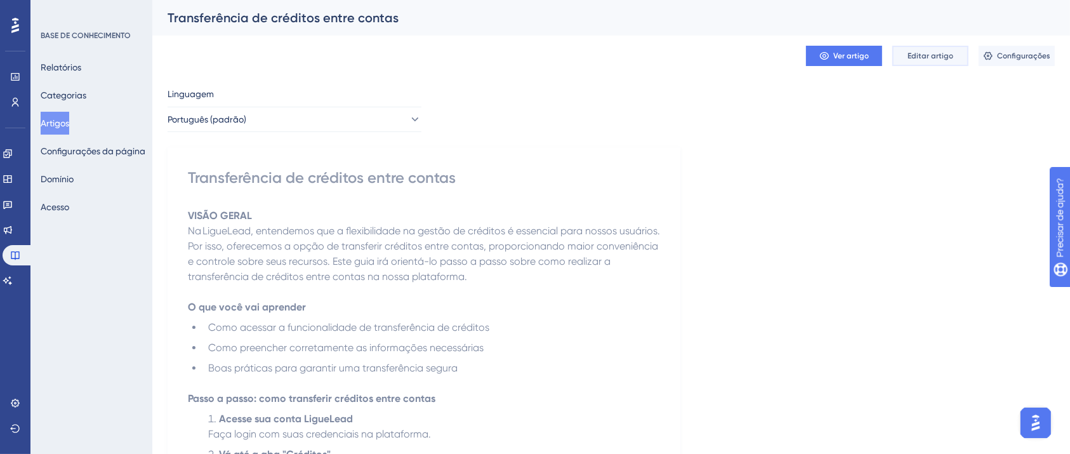
click at [936, 58] on font "Editar artigo" at bounding box center [931, 55] width 46 height 9
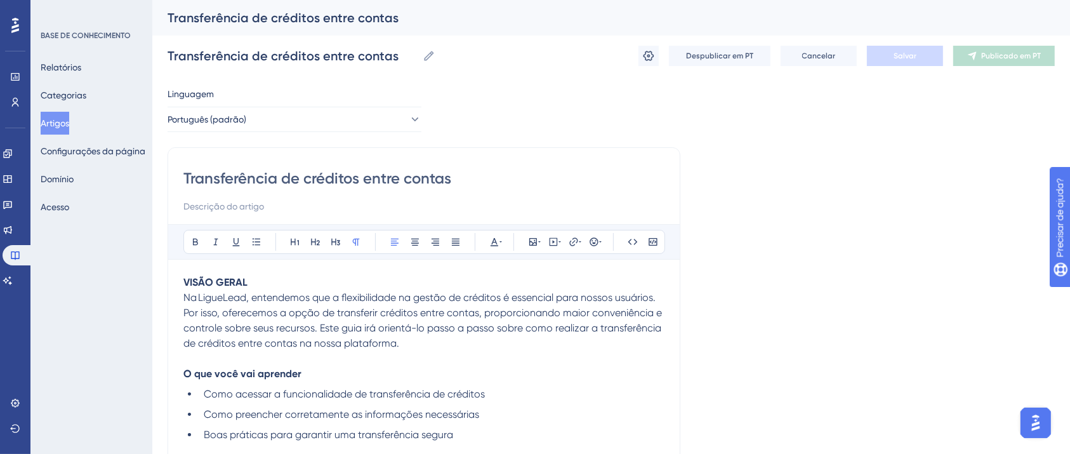
click at [217, 283] on strong "VISÃO GERAL" at bounding box center [215, 282] width 64 height 12
click at [216, 281] on strong "VISÃO GERAL" at bounding box center [215, 282] width 64 height 12
click at [217, 281] on strong "VISÃO GERAL" at bounding box center [215, 282] width 64 height 12
click at [255, 277] on p "VISÃO GERAL" at bounding box center [423, 282] width 481 height 15
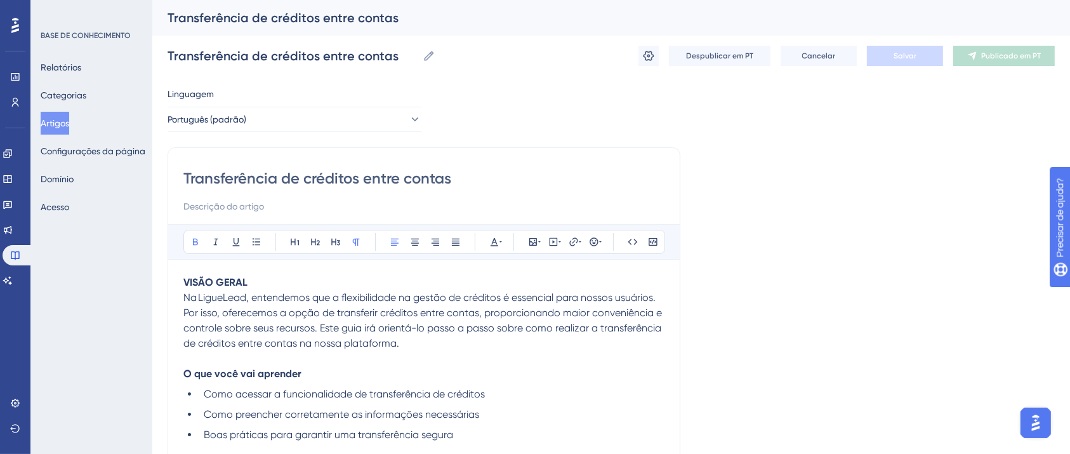
drag, startPoint x: 242, startPoint y: 282, endPoint x: 178, endPoint y: 283, distance: 64.8
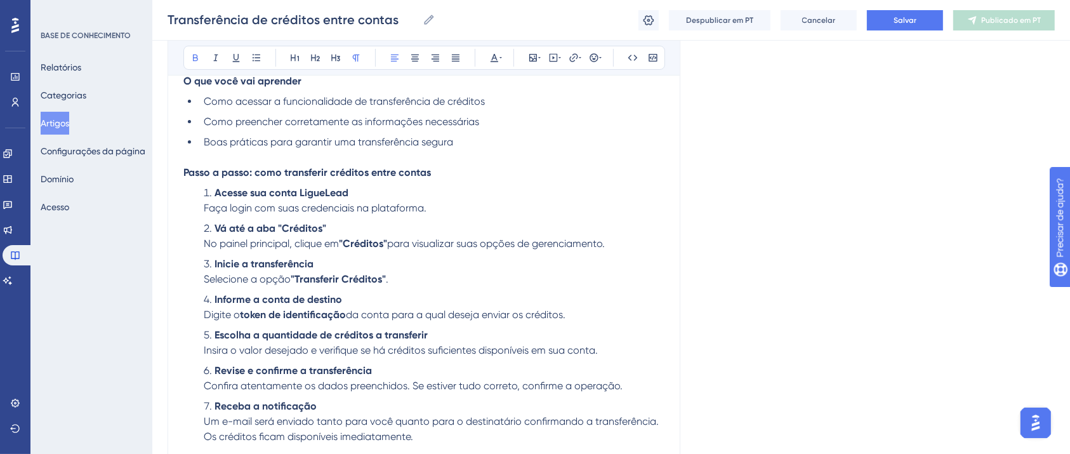
scroll to position [271, 0]
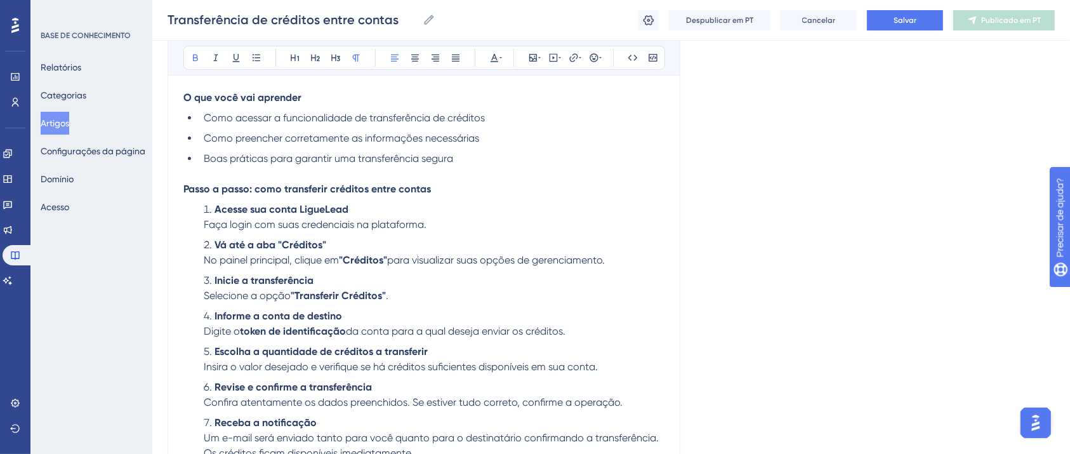
click at [582, 336] on li "Informe a conta de destino Digite o token de identificação da conta para a qual…" at bounding box center [432, 323] width 466 height 30
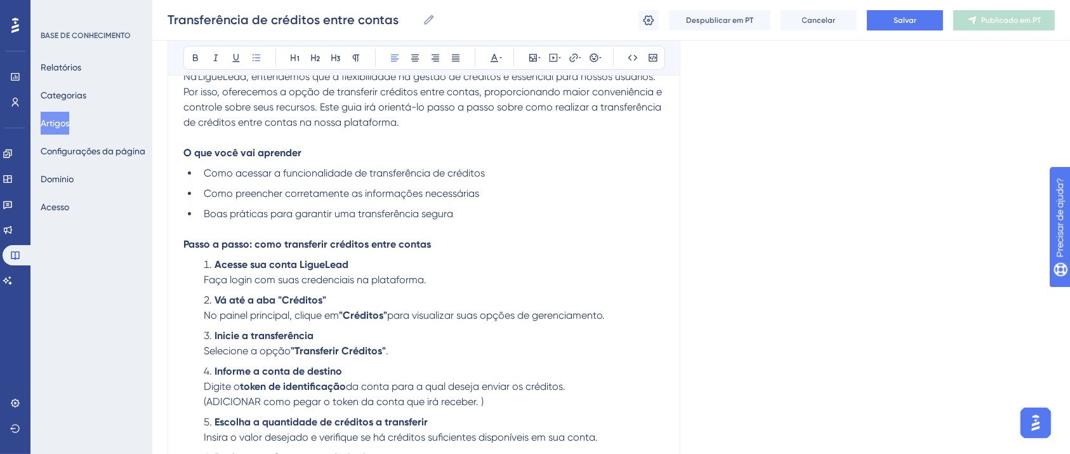
scroll to position [194, 0]
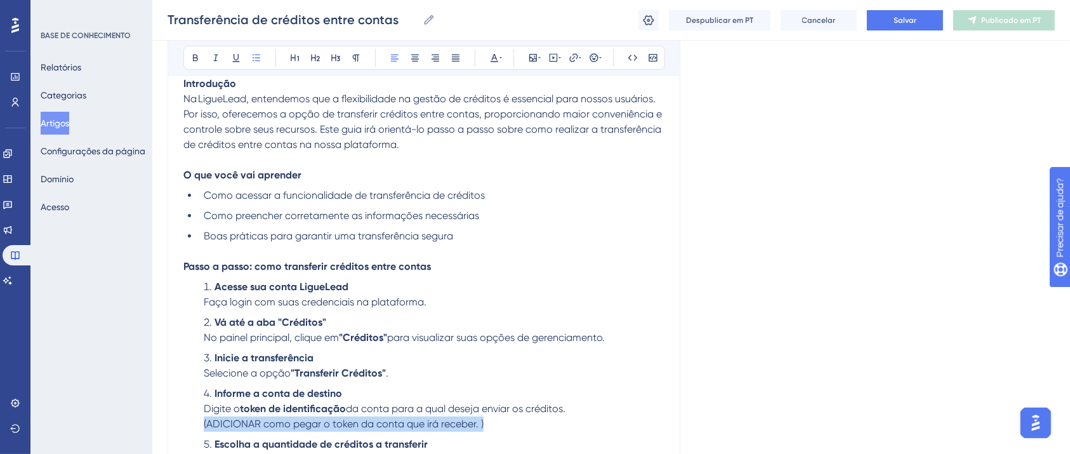
drag, startPoint x: 484, startPoint y: 430, endPoint x: 201, endPoint y: 430, distance: 282.5
click at [202, 430] on li "Informe a conta de destino Digite o token de identificação da conta para a qual…" at bounding box center [432, 409] width 466 height 46
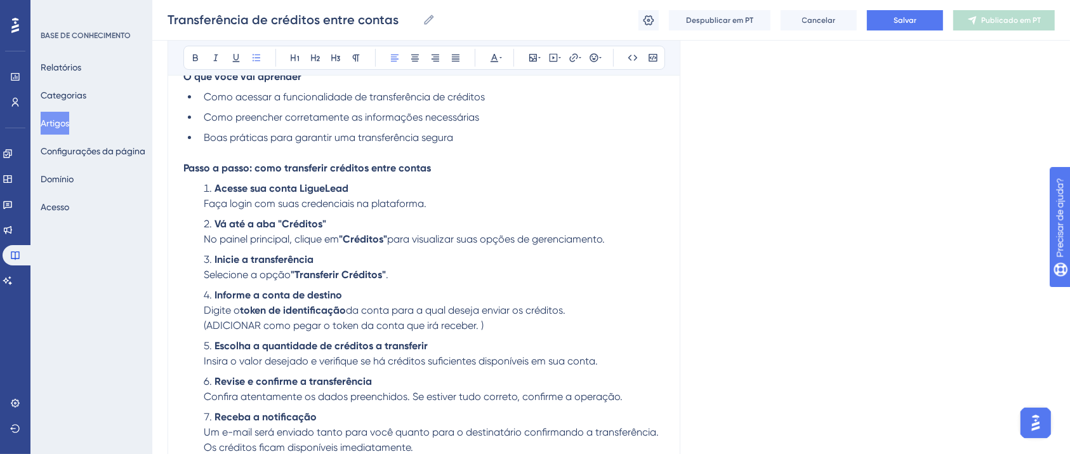
scroll to position [363, 0]
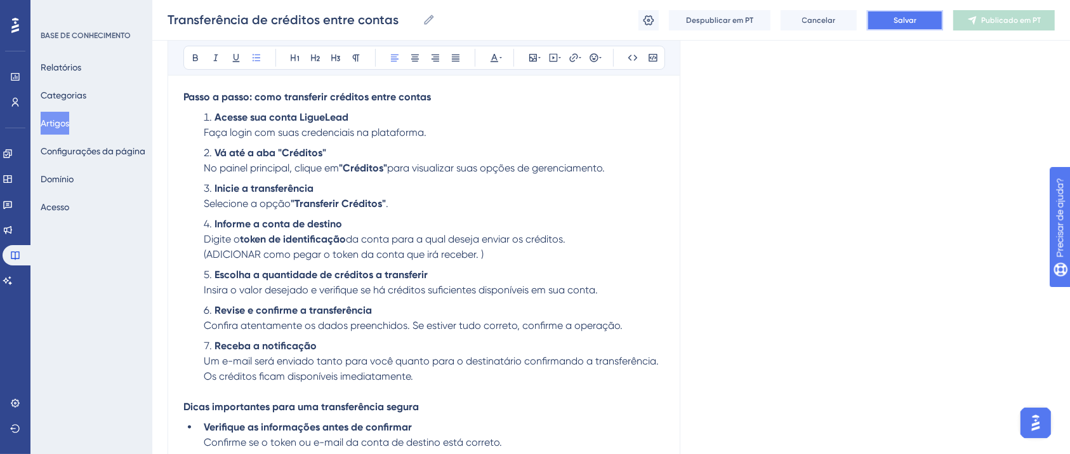
click at [923, 25] on button "Salvar" at bounding box center [905, 20] width 76 height 20
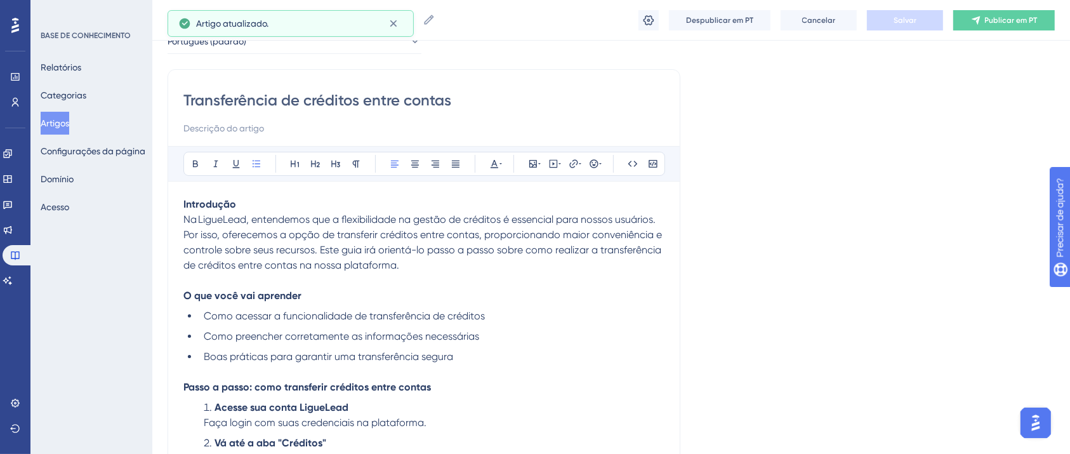
scroll to position [0, 0]
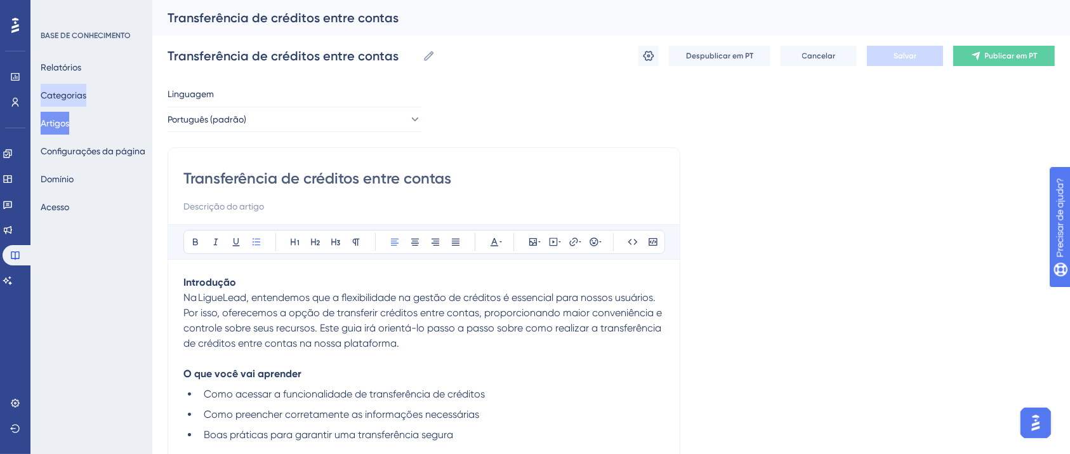
click at [76, 96] on font "Categorias" at bounding box center [64, 95] width 46 height 10
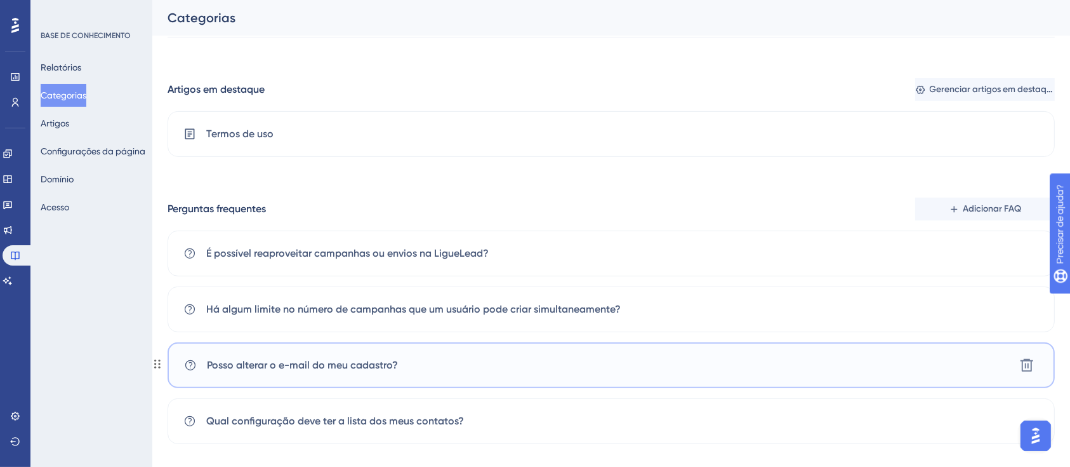
scroll to position [548, 0]
